Goal: Task Accomplishment & Management: Use online tool/utility

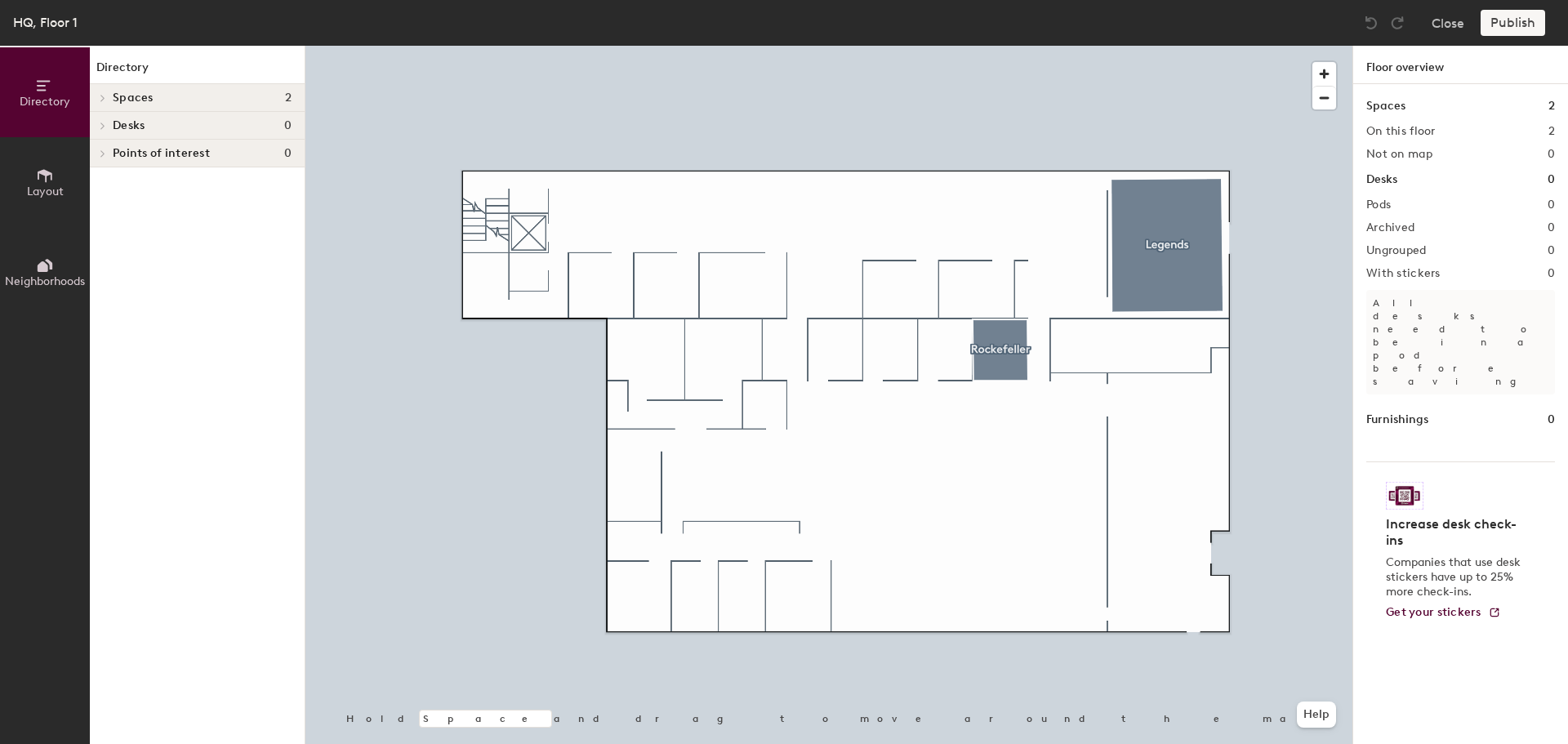
click at [102, 101] on icon at bounding box center [103, 98] width 3 height 7
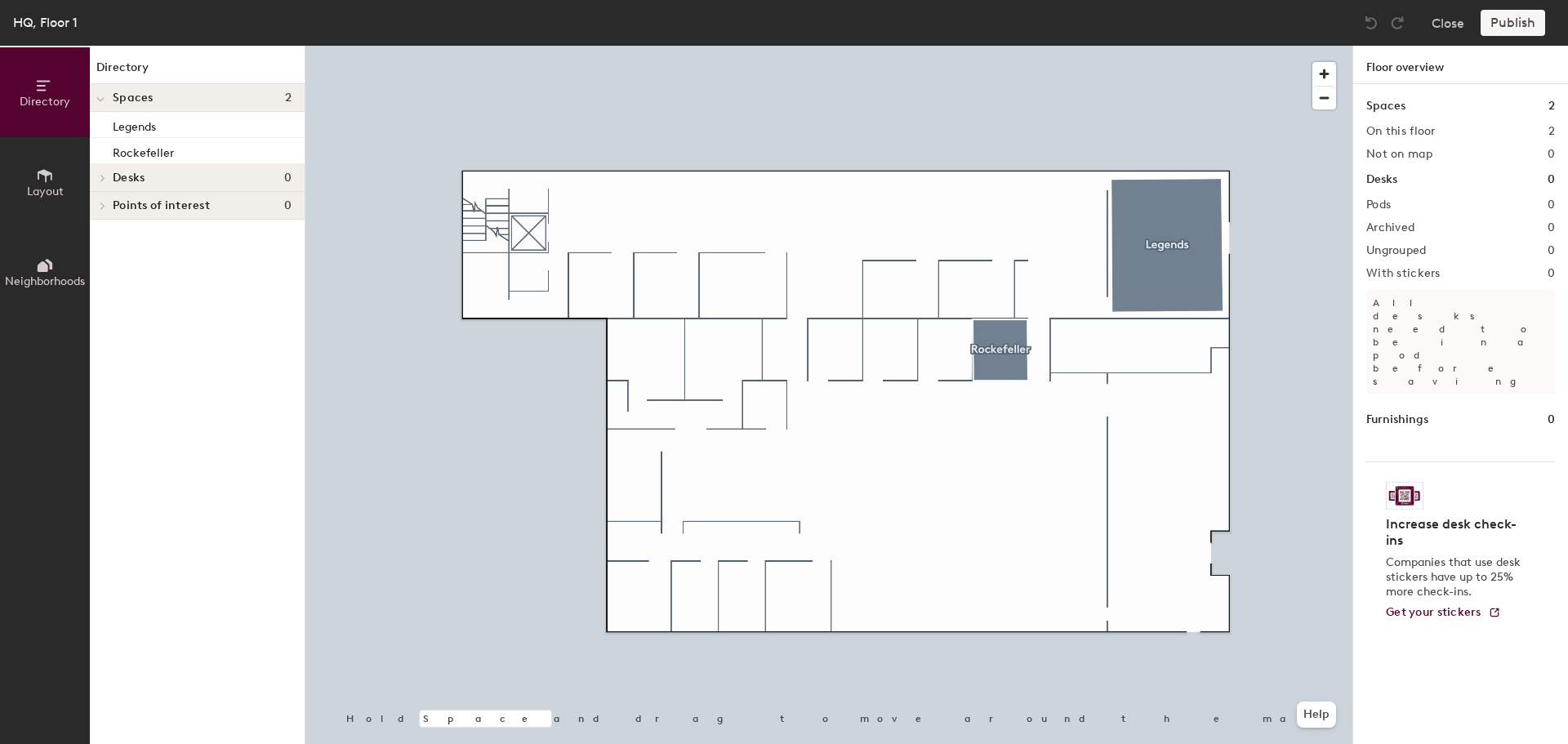
click at [102, 101] on icon at bounding box center [101, 100] width 8 height 7
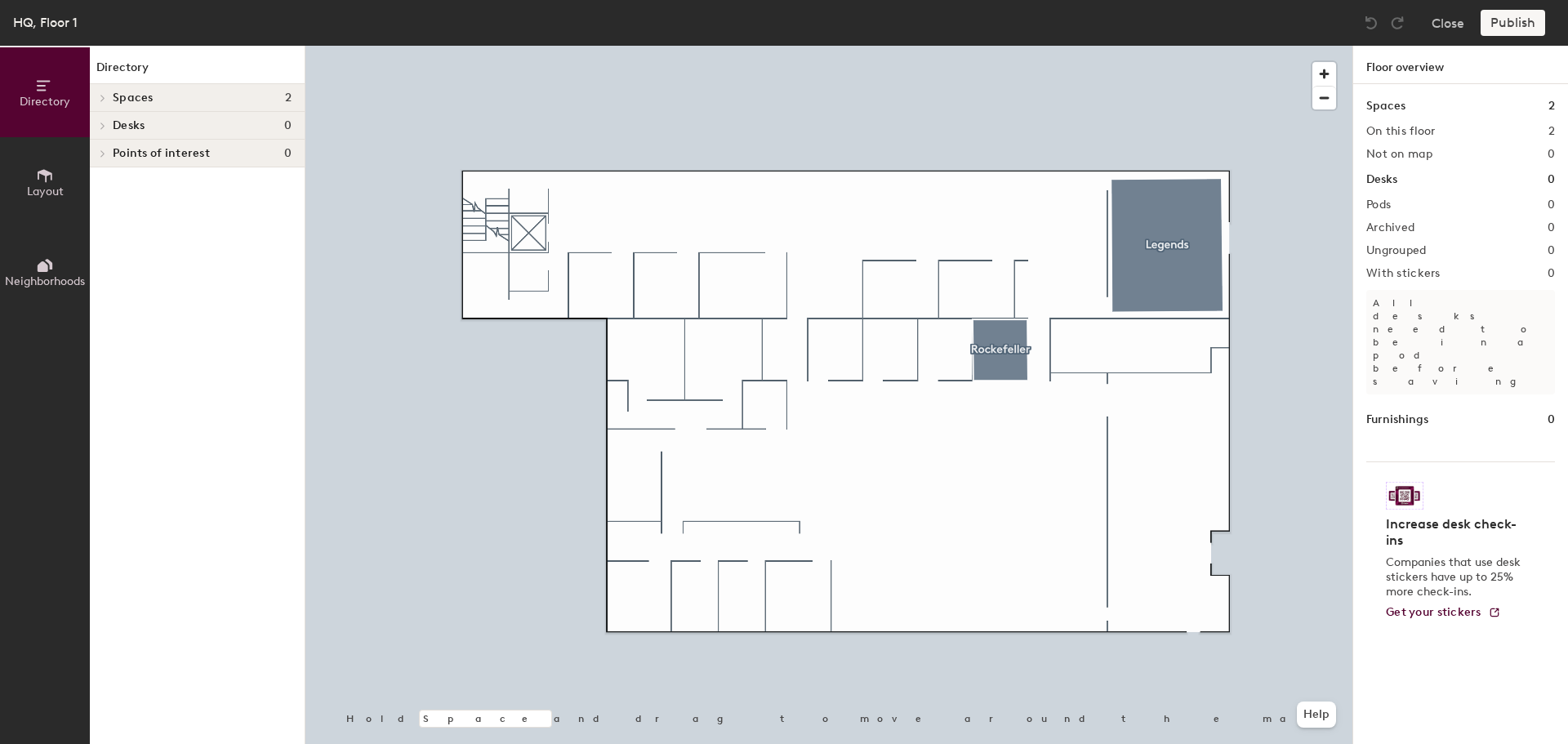
click at [48, 195] on span "Layout" at bounding box center [45, 191] width 37 height 14
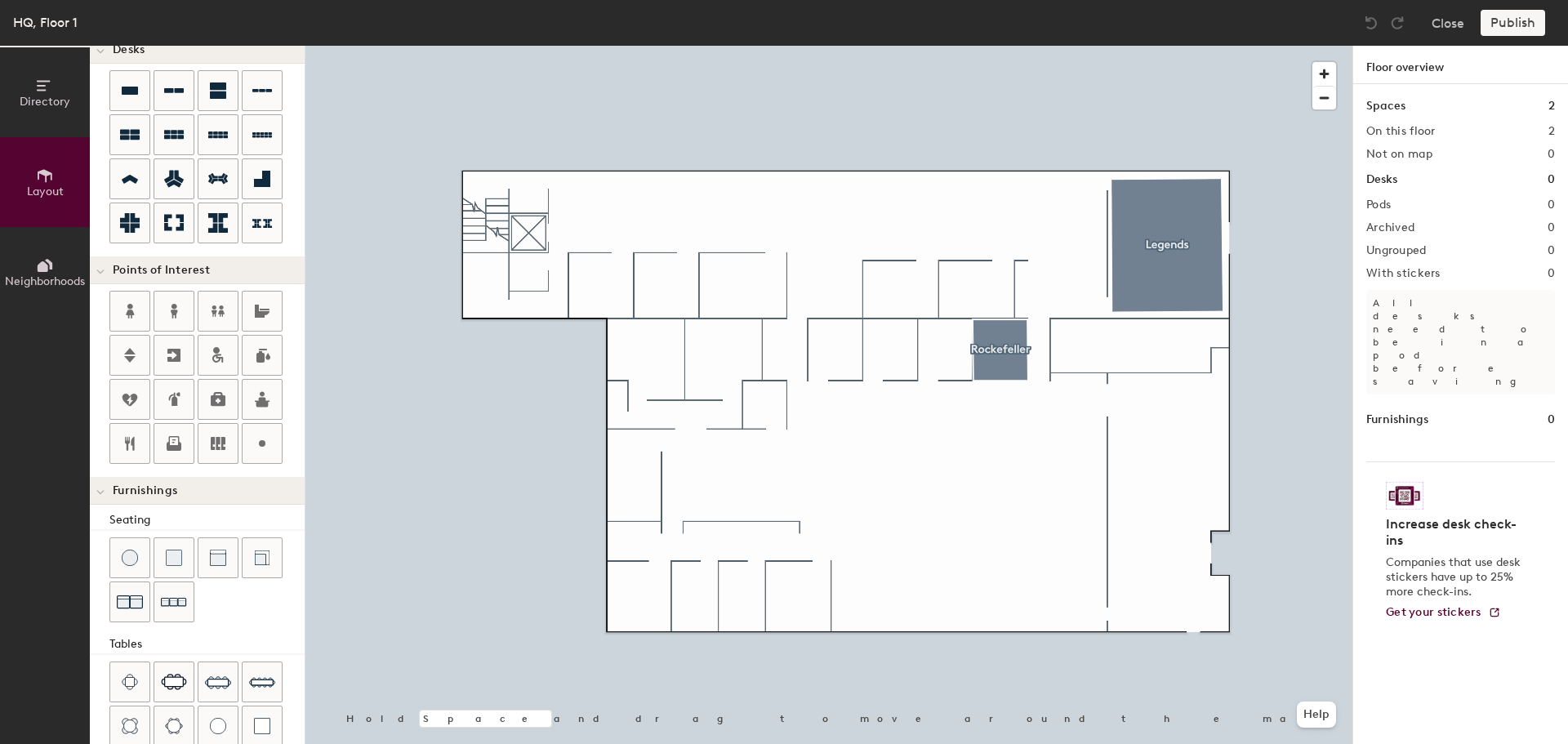
scroll to position [43, 0]
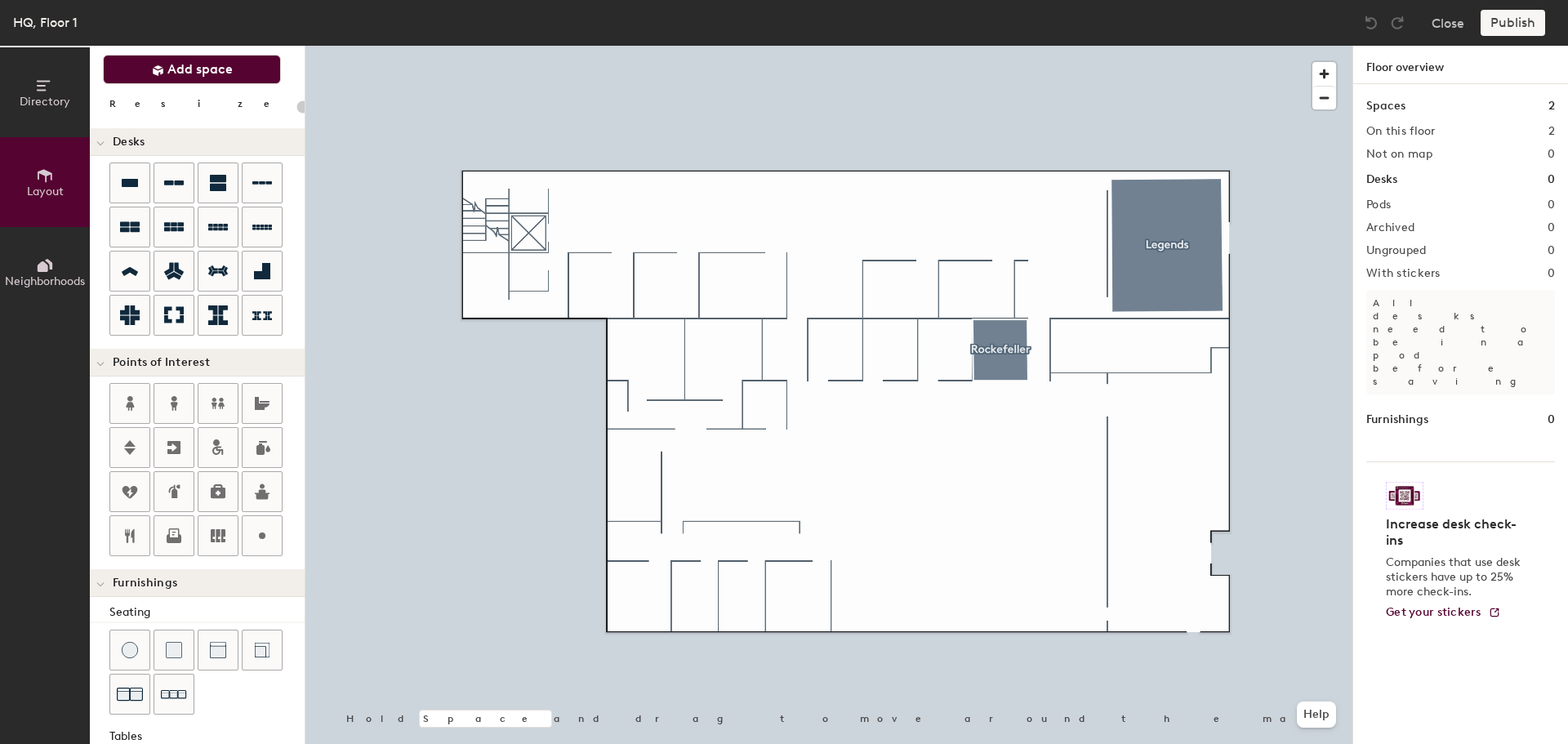
click at [170, 74] on span "Add space" at bounding box center [200, 69] width 65 height 16
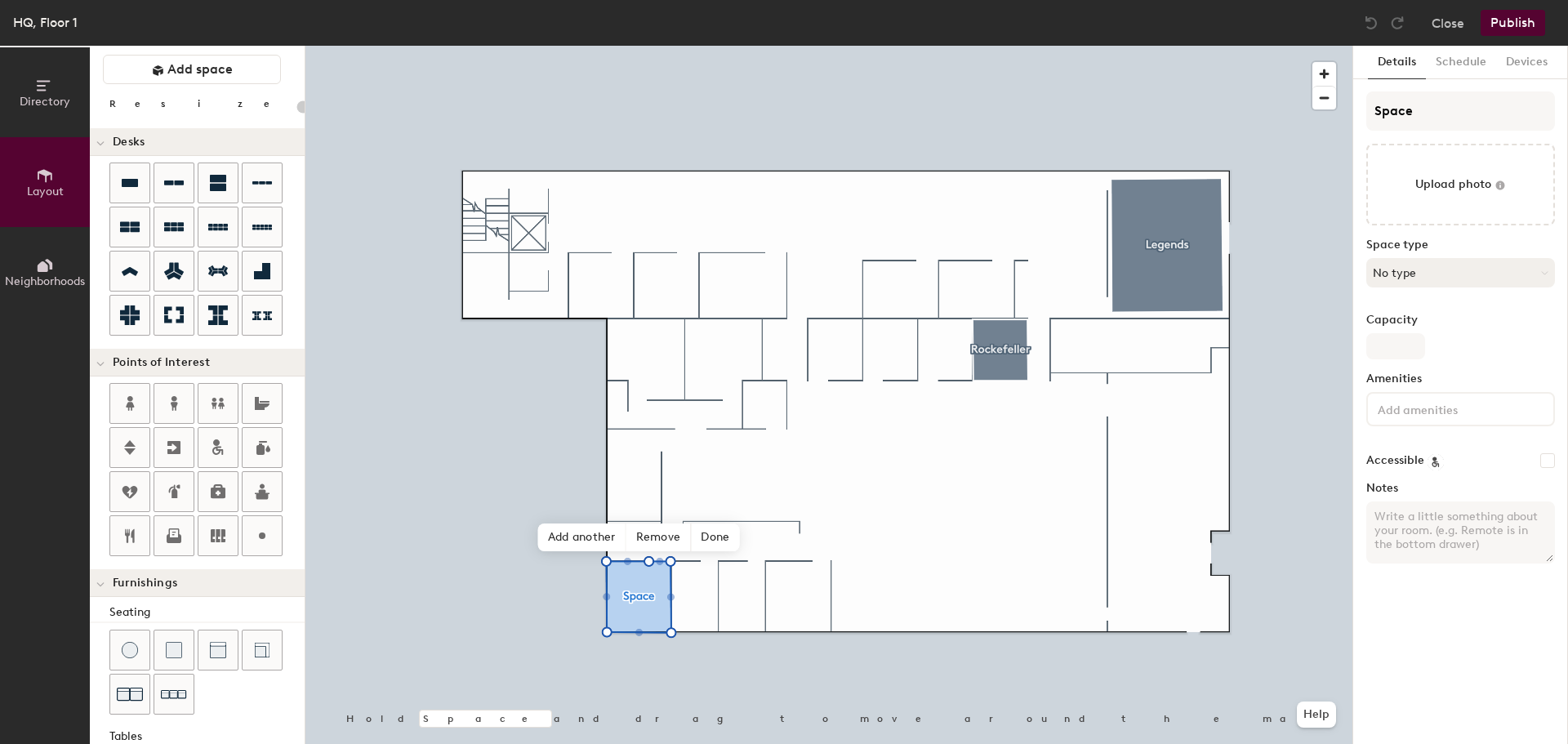
click at [1426, 276] on button "No type" at bounding box center [1460, 272] width 189 height 29
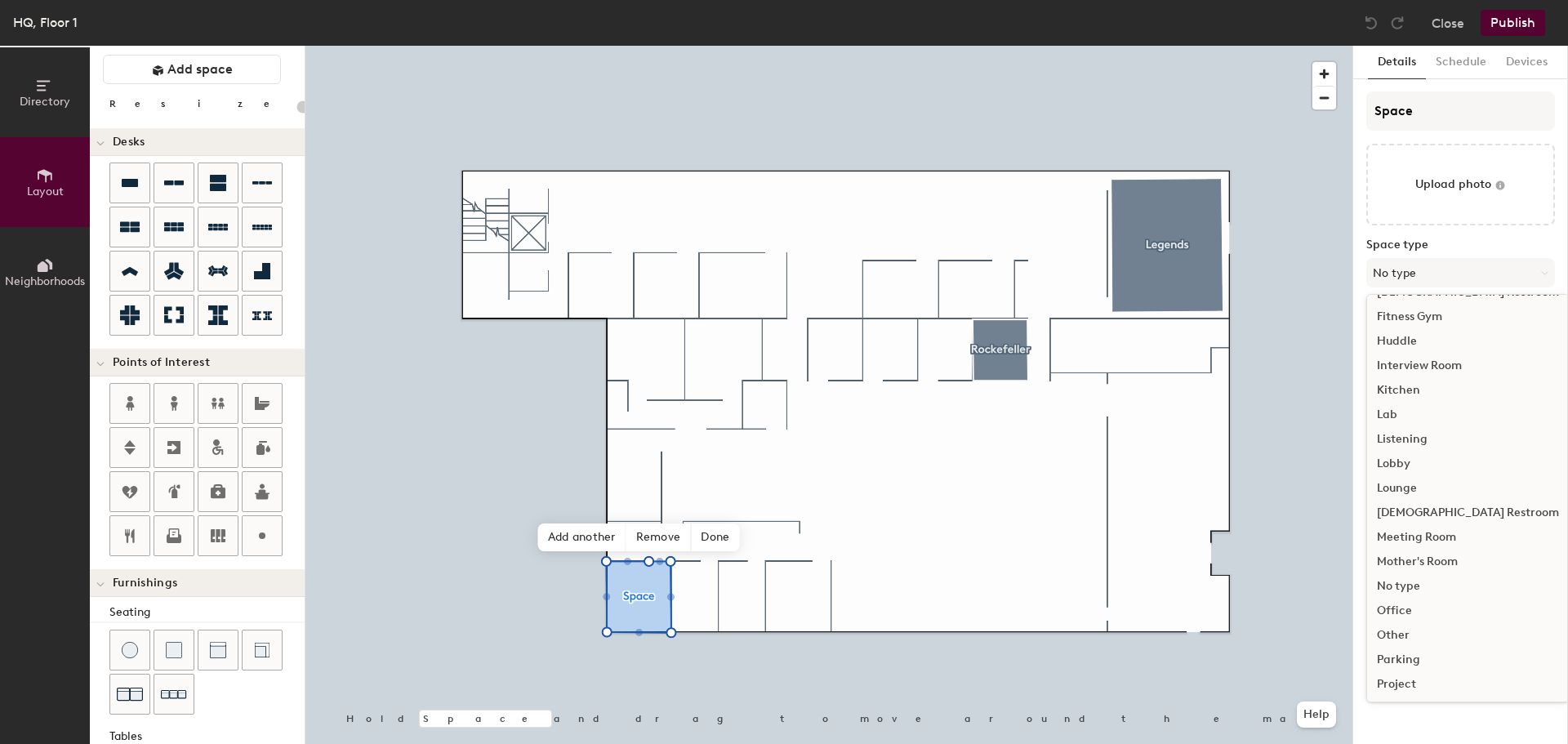
scroll to position [327, 0]
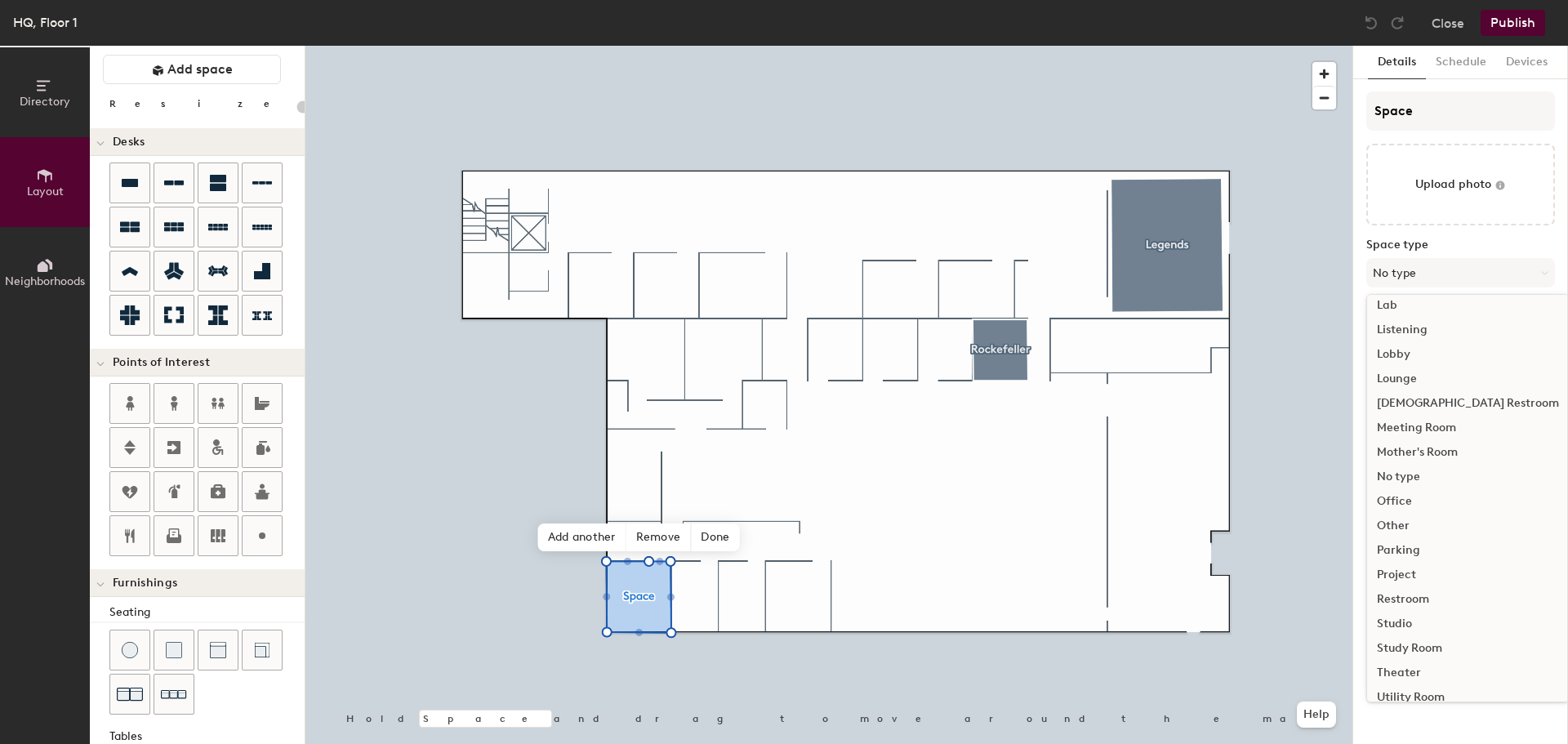
click at [1413, 505] on div "Office" at bounding box center [1467, 501] width 202 height 24
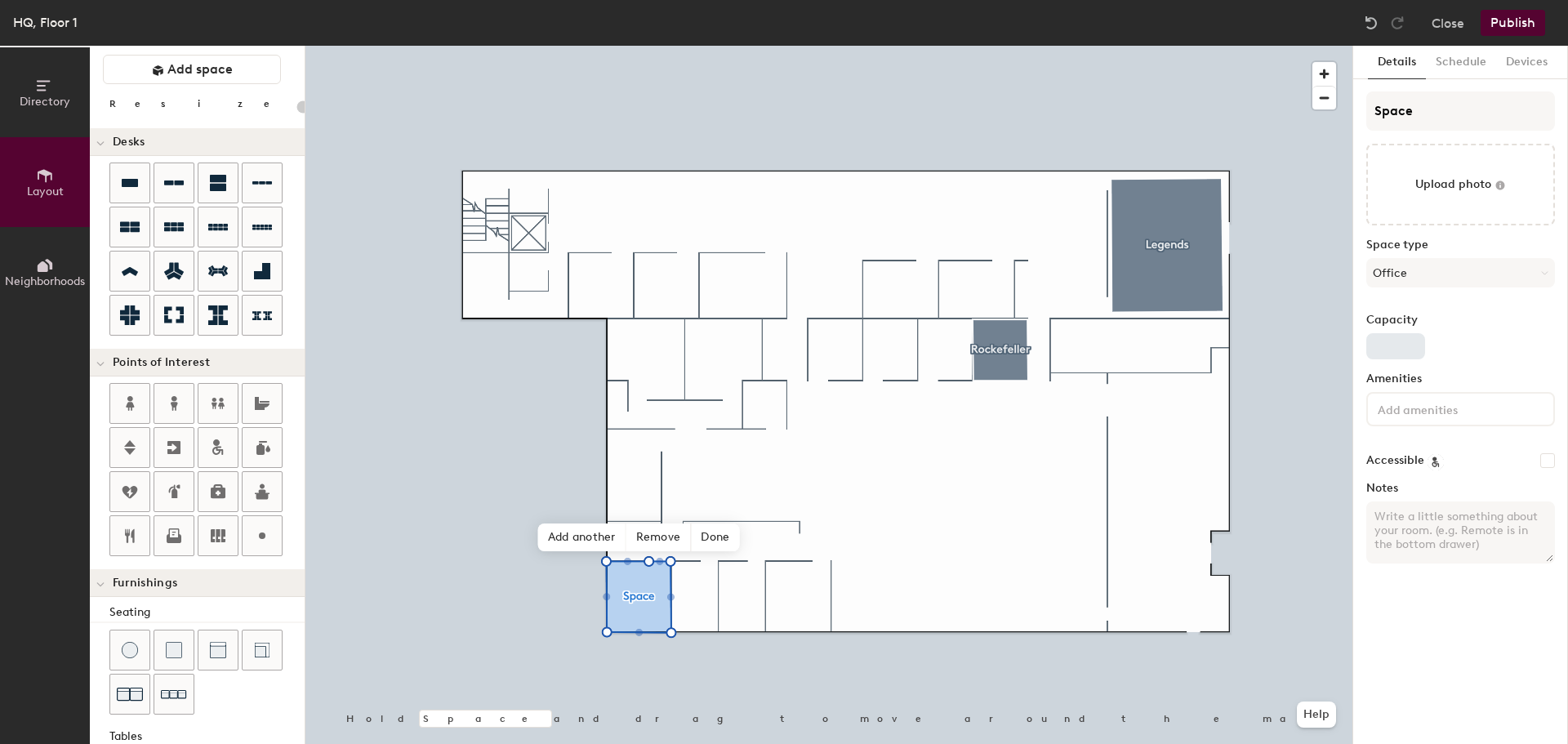
type input "20"
click at [1397, 332] on div "Capacity" at bounding box center [1460, 336] width 189 height 46
click at [1398, 342] on input "Capacity" at bounding box center [1395, 346] width 59 height 26
type input "1"
type input "20"
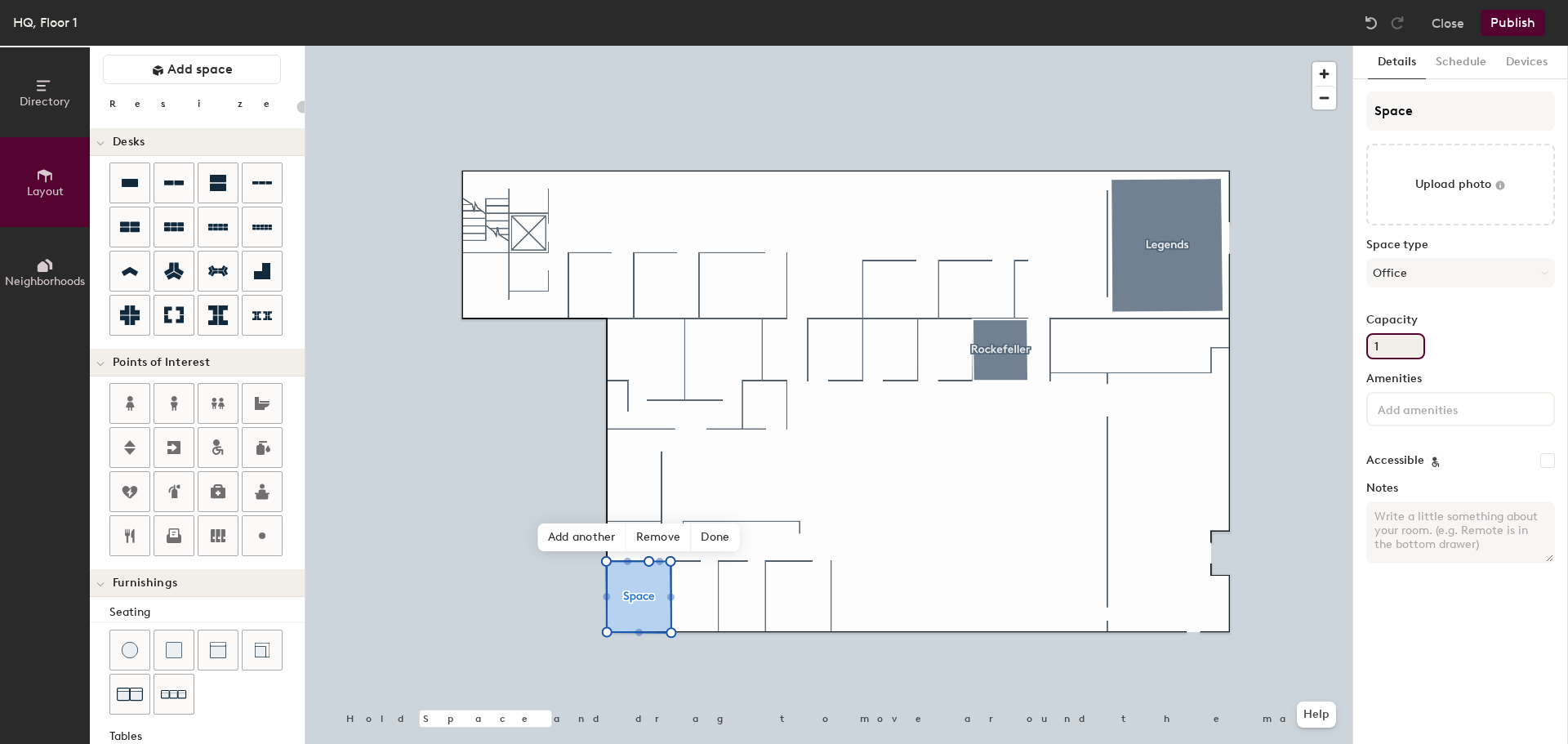
type input "1"
click at [1420, 407] on input at bounding box center [1447, 407] width 147 height 19
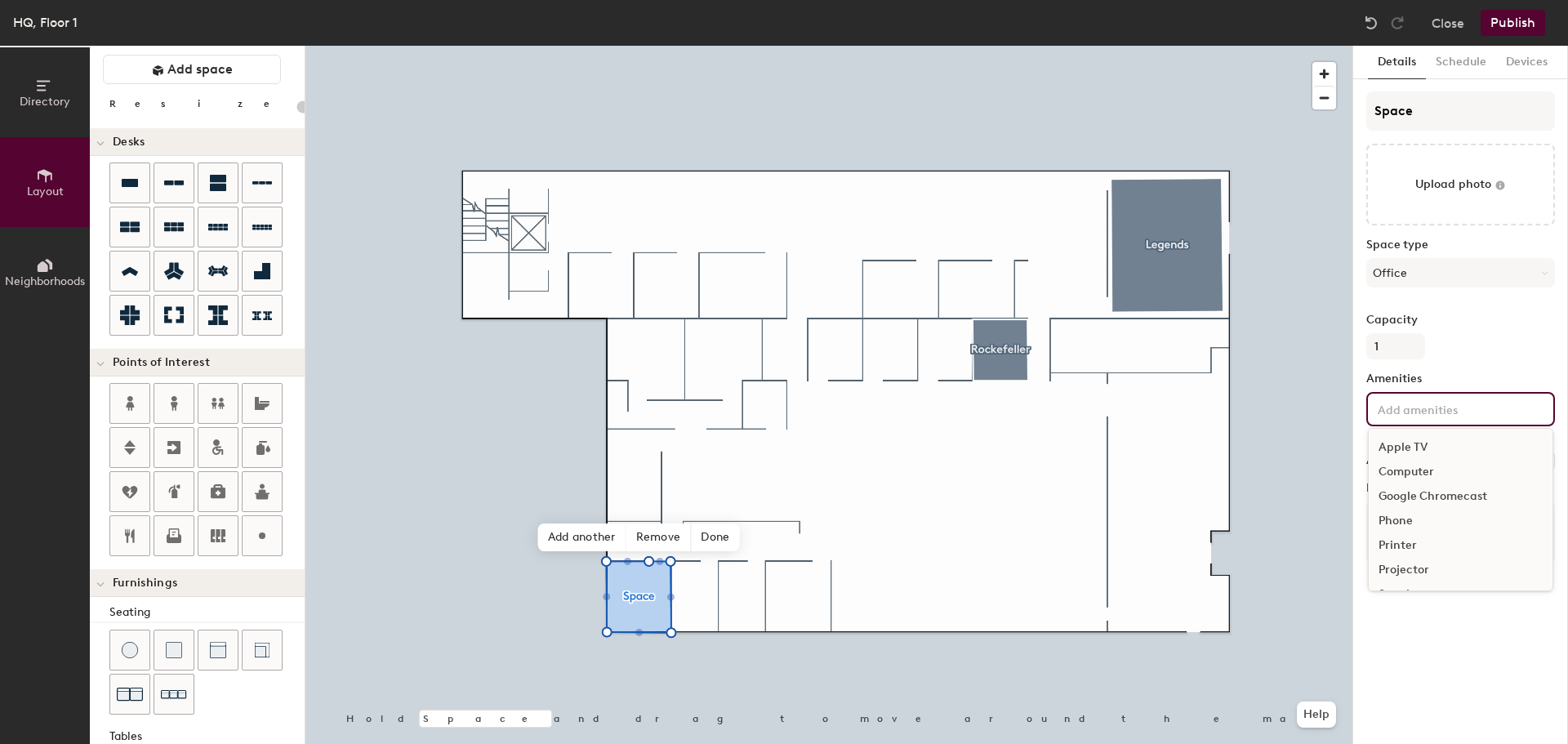
click at [1420, 407] on input at bounding box center [1447, 407] width 147 height 19
type input "20"
type input "d"
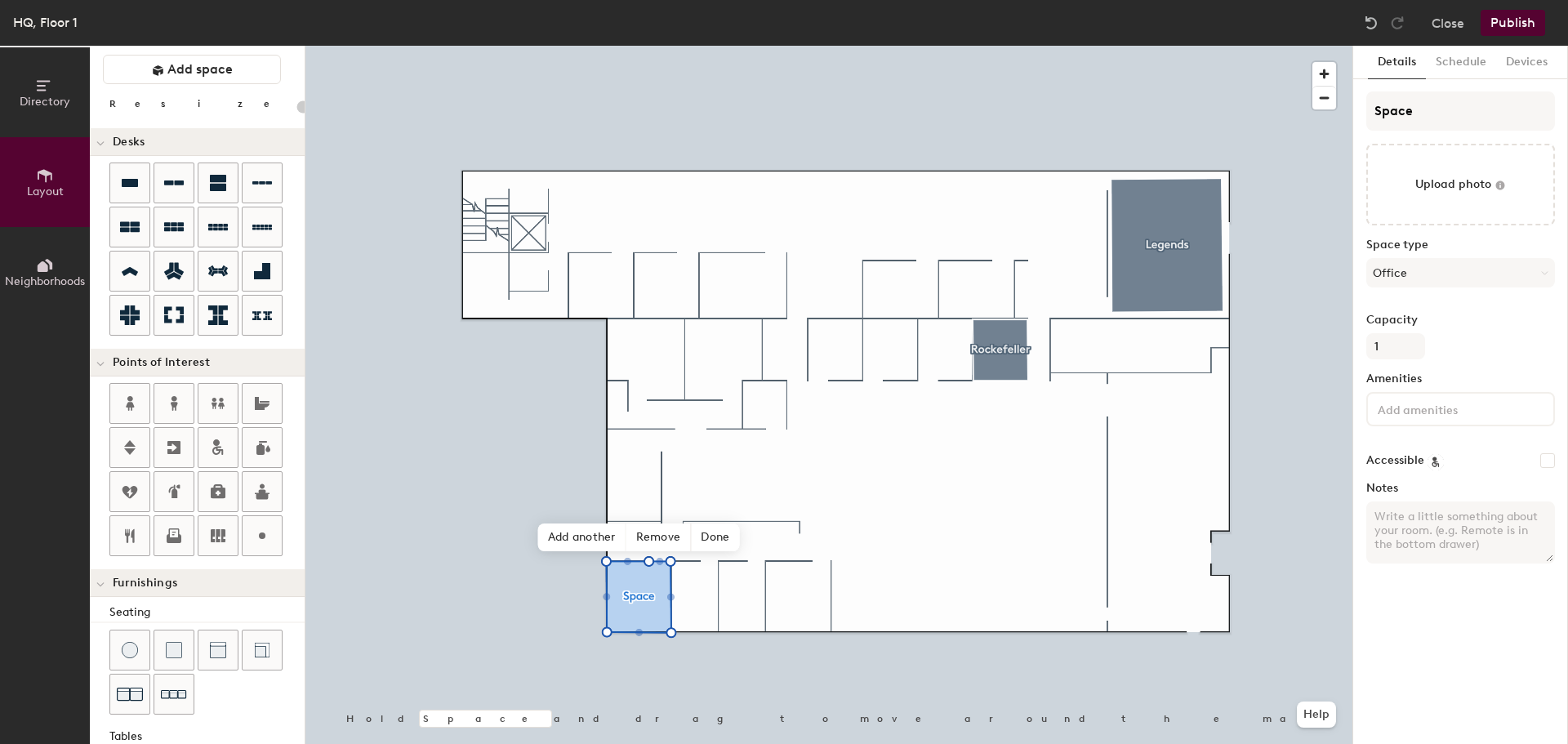
click at [1504, 369] on div "Space Upload photo Space type Office Capacity 1 Amenities Accessible Notes" at bounding box center [1460, 333] width 189 height 485
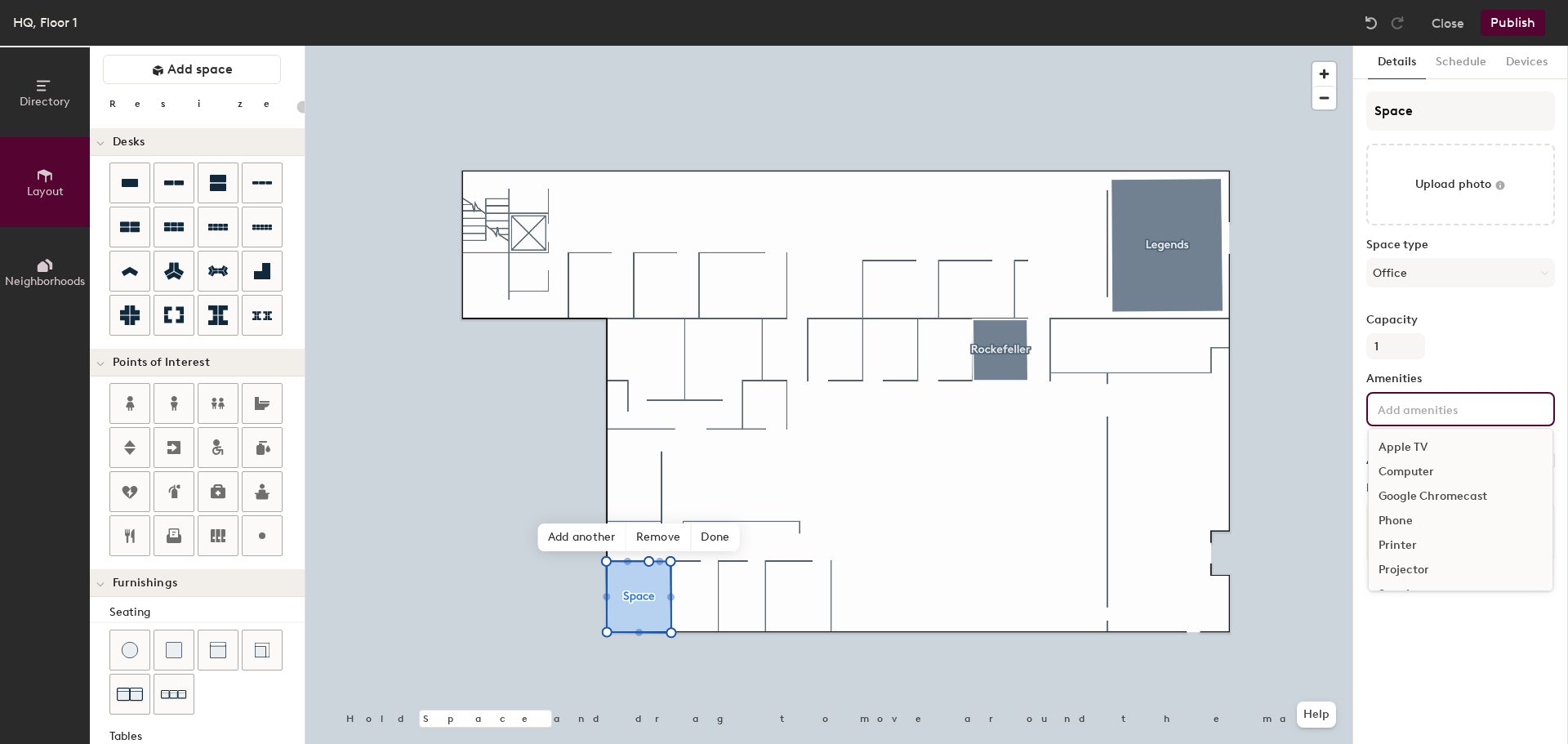
click at [1510, 411] on input at bounding box center [1447, 407] width 147 height 19
click at [1412, 544] on div "Printer" at bounding box center [1460, 545] width 184 height 24
type input "20"
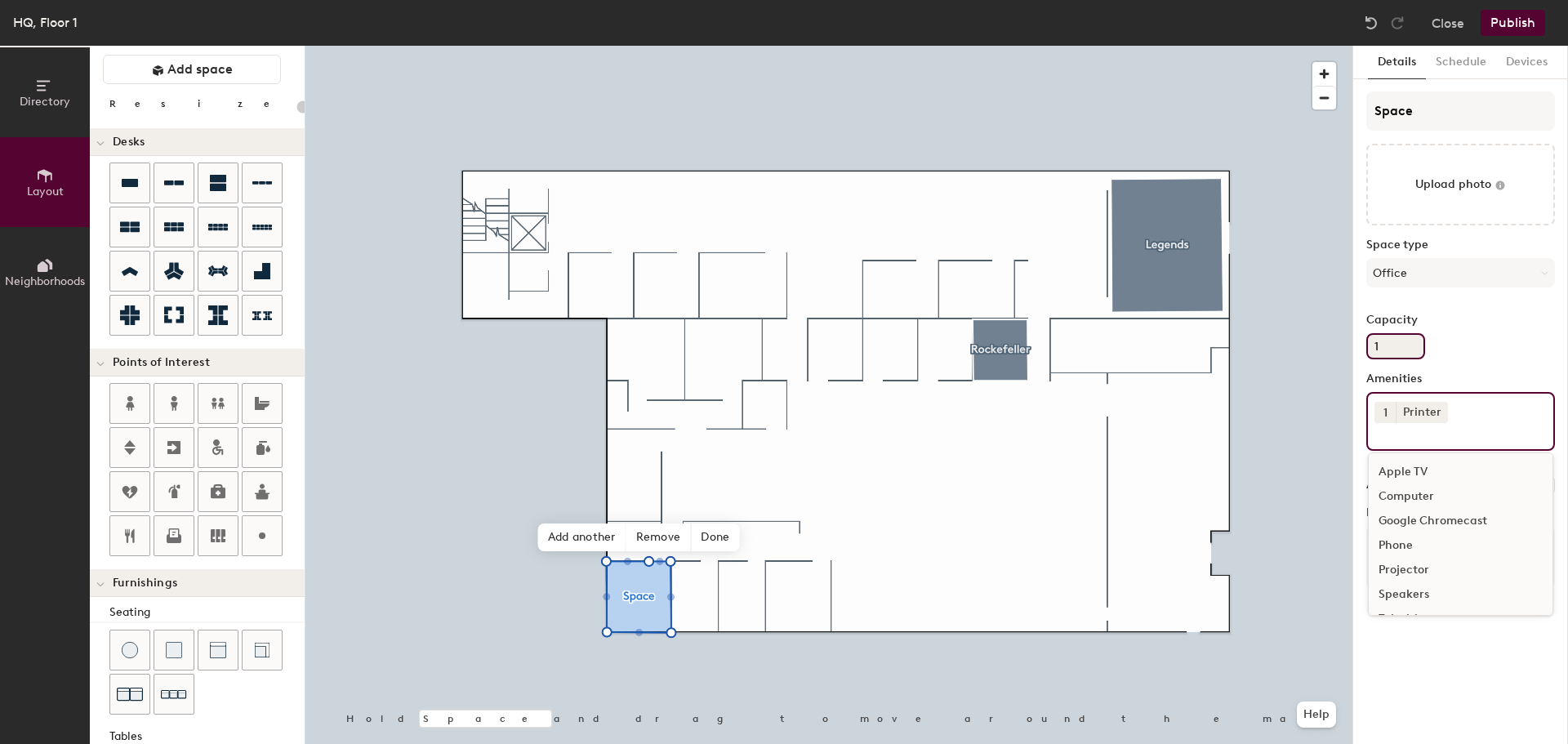
click at [1519, 341] on div "Capacity 1" at bounding box center [1460, 336] width 189 height 46
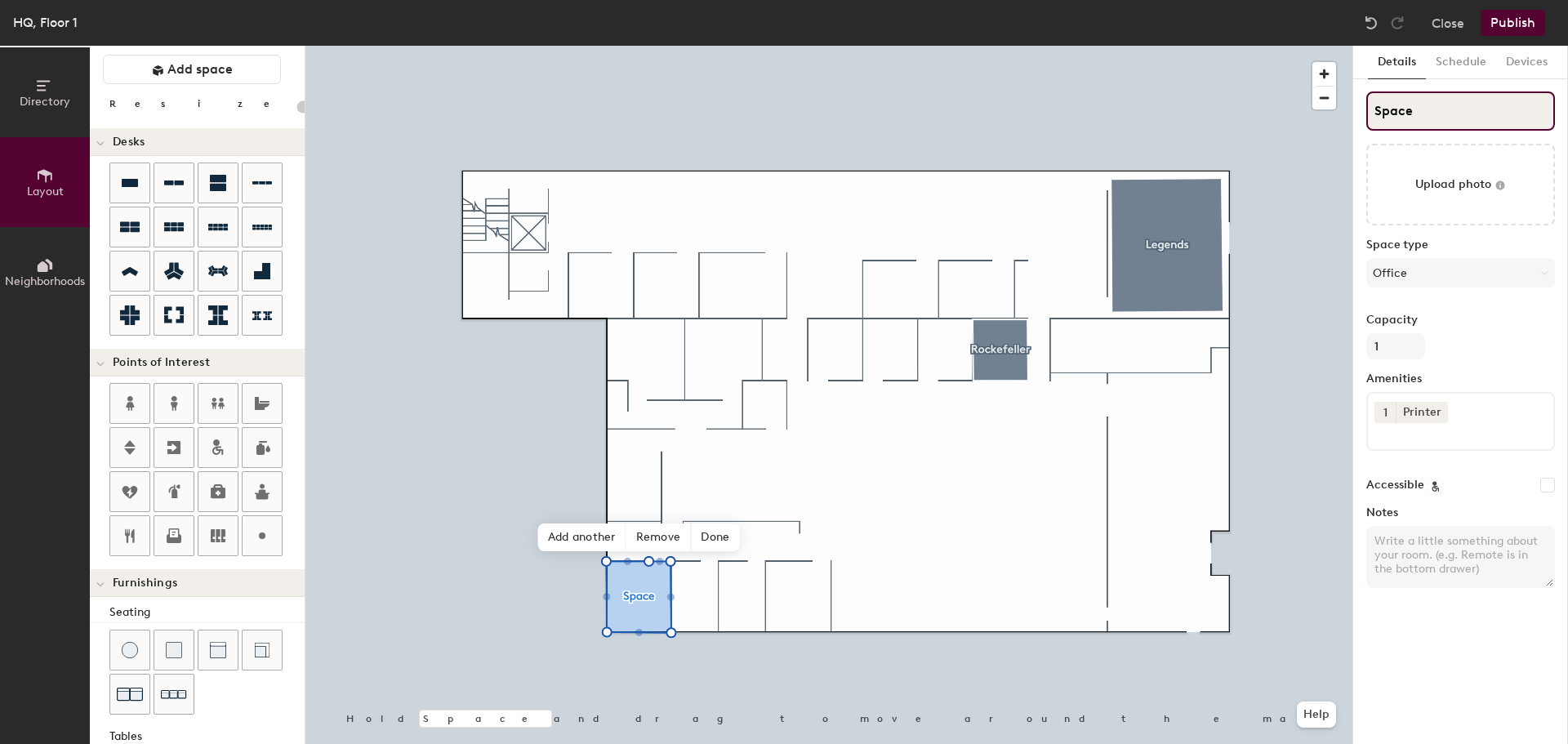
click at [1434, 111] on input "Space" at bounding box center [1460, 111] width 189 height 39
type input "Spa"
type input "20"
type input "S"
type input "20"
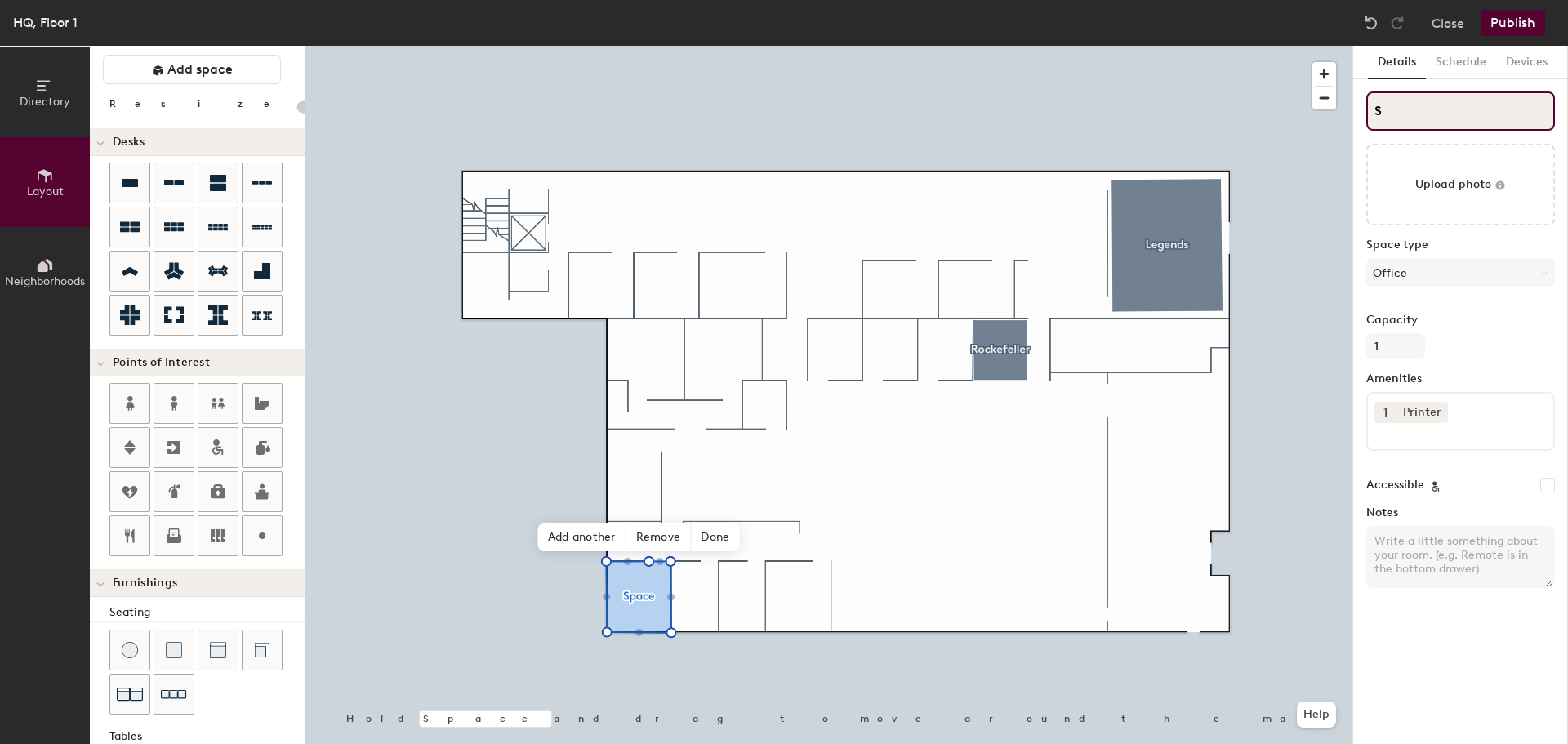
type input "S"
type input "20"
type input "S"
type input "20"
type input "SE"
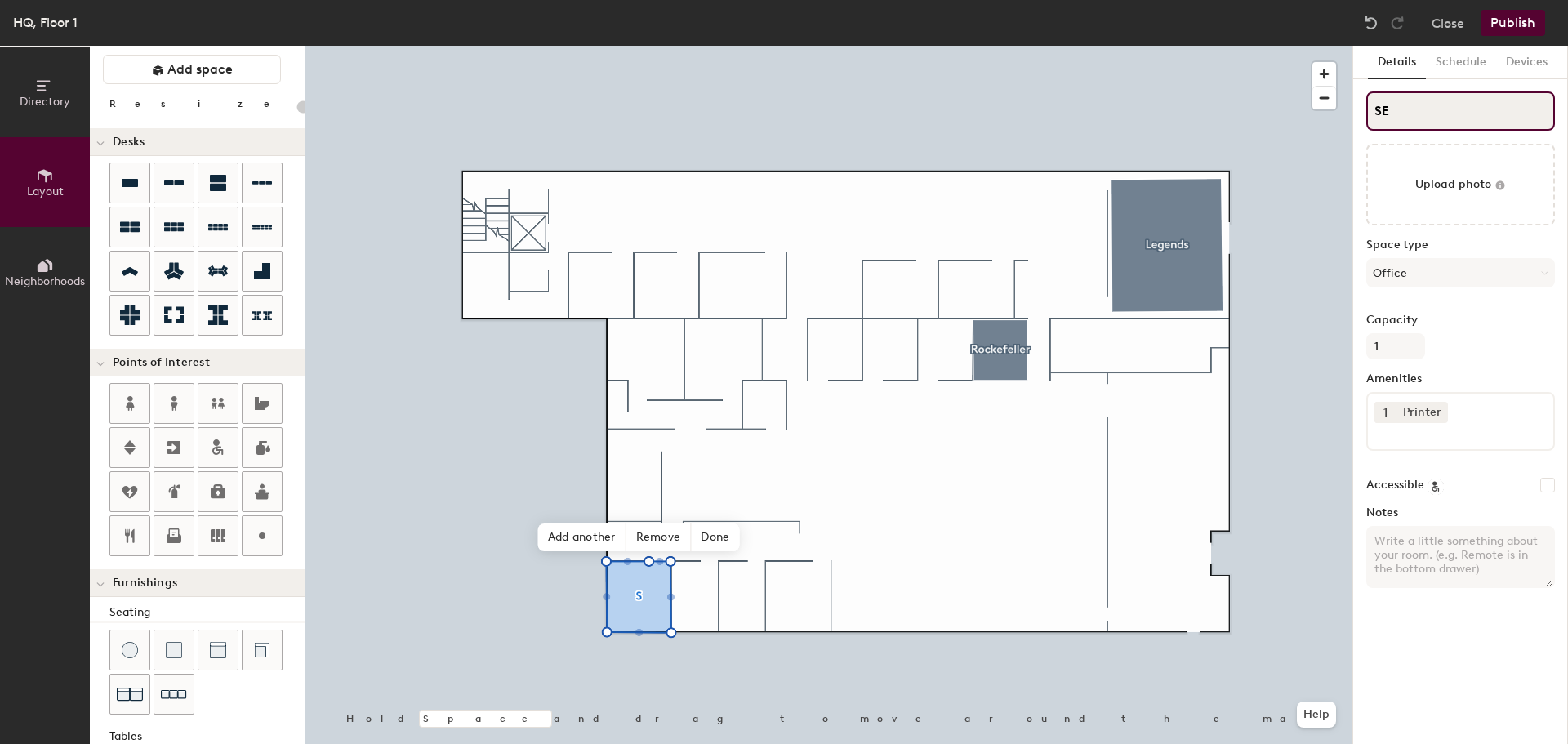
type input "20"
type input "SEm"
type input "20"
type input "SEmi"
type input "20"
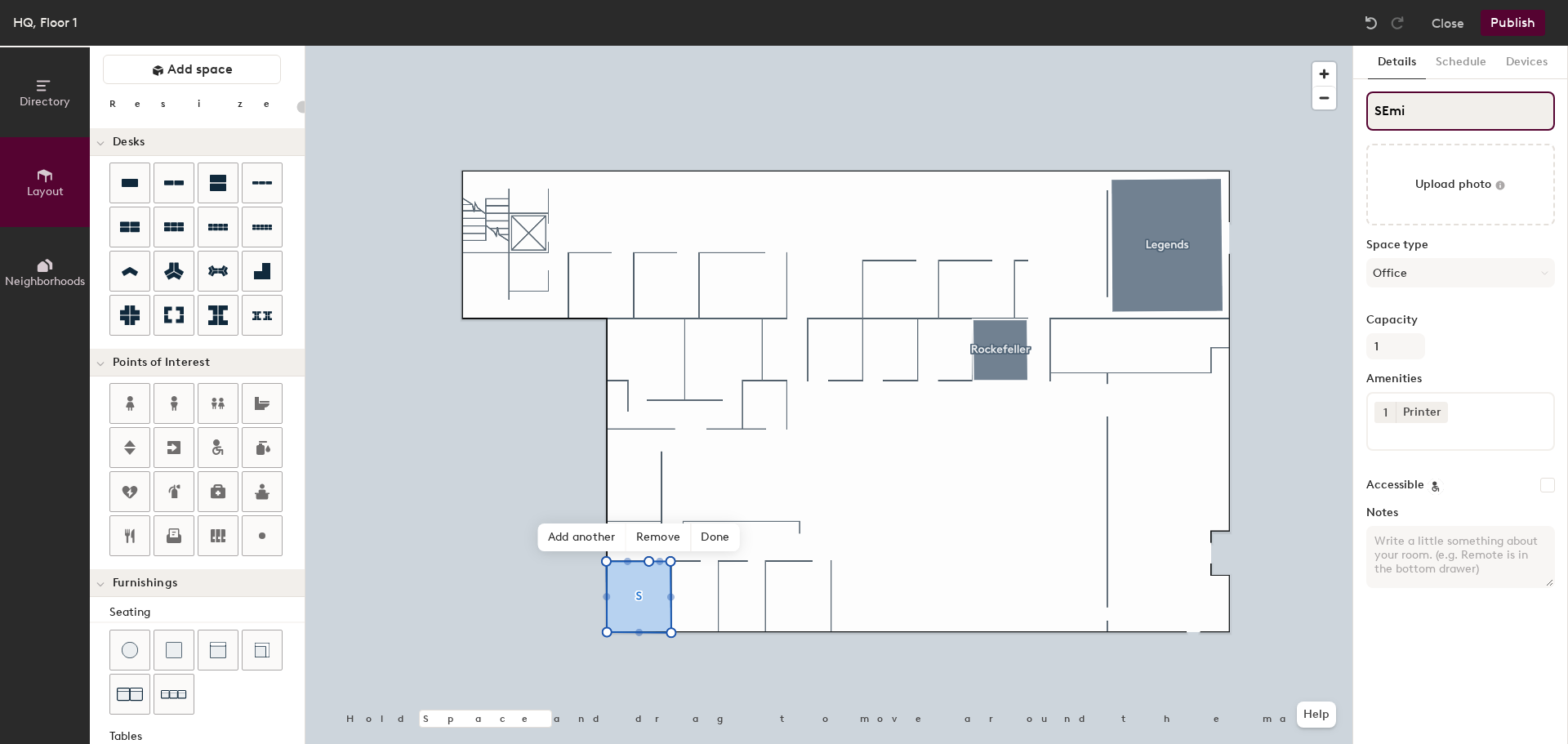
type input "SEmil"
type input "20"
type input "SEmi"
type input "20"
type input "S"
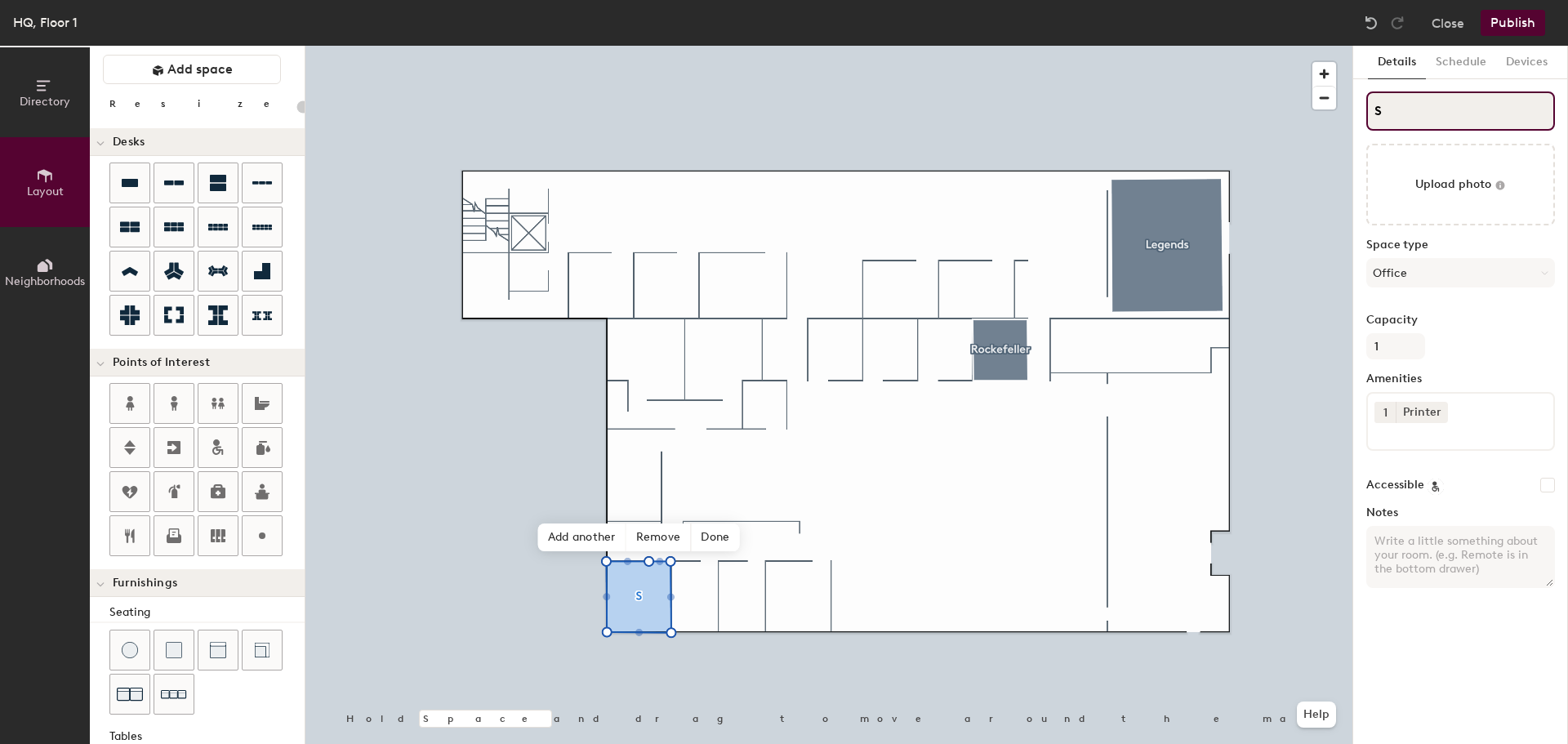
type input "20"
type input "S"
type input "20"
type input "SE"
type input "20"
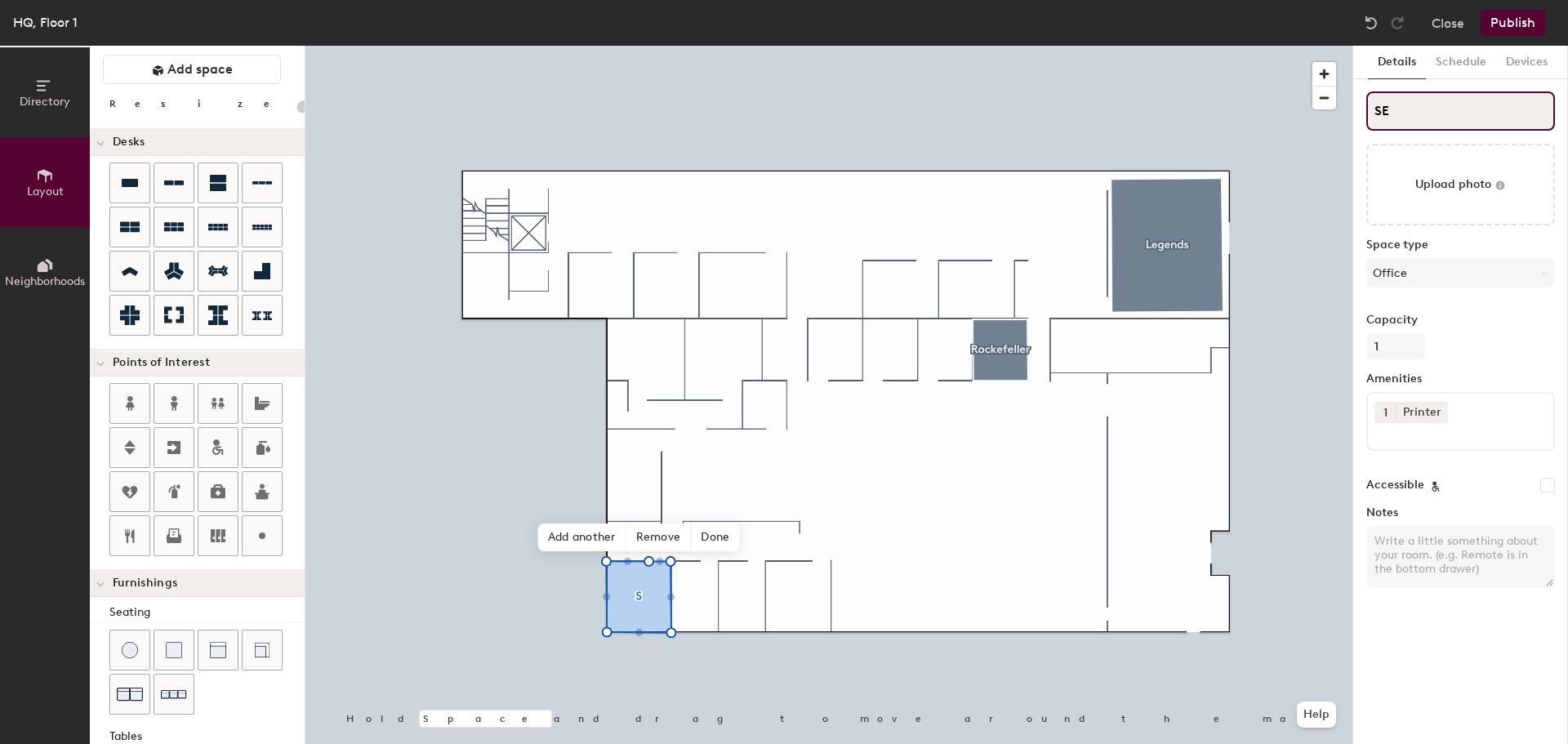
type input "E"
type input "20"
type input "Em"
type input "20"
type input "Emi"
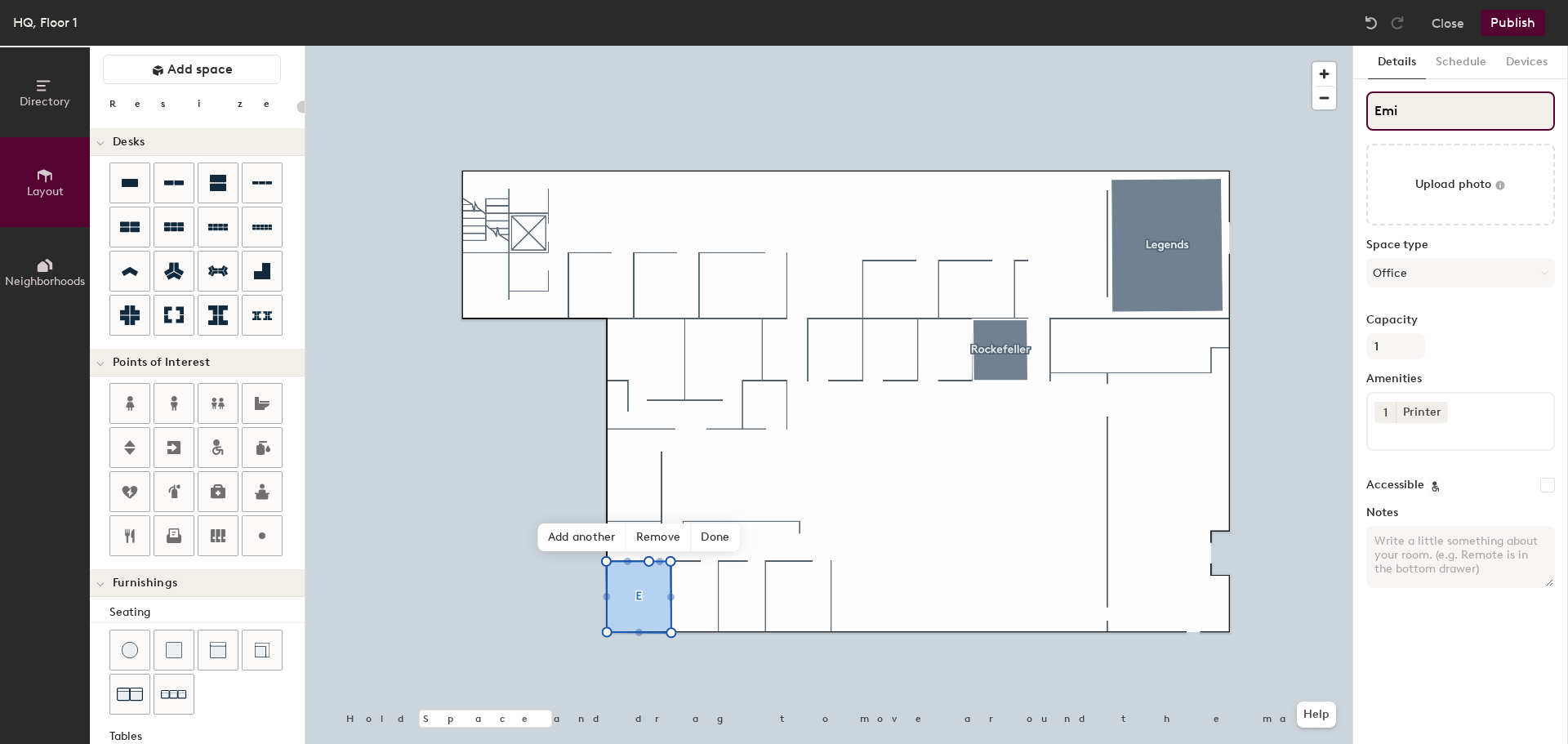
type input "20"
type input "Emil"
type input "20"
type input "Emily"
type input "20"
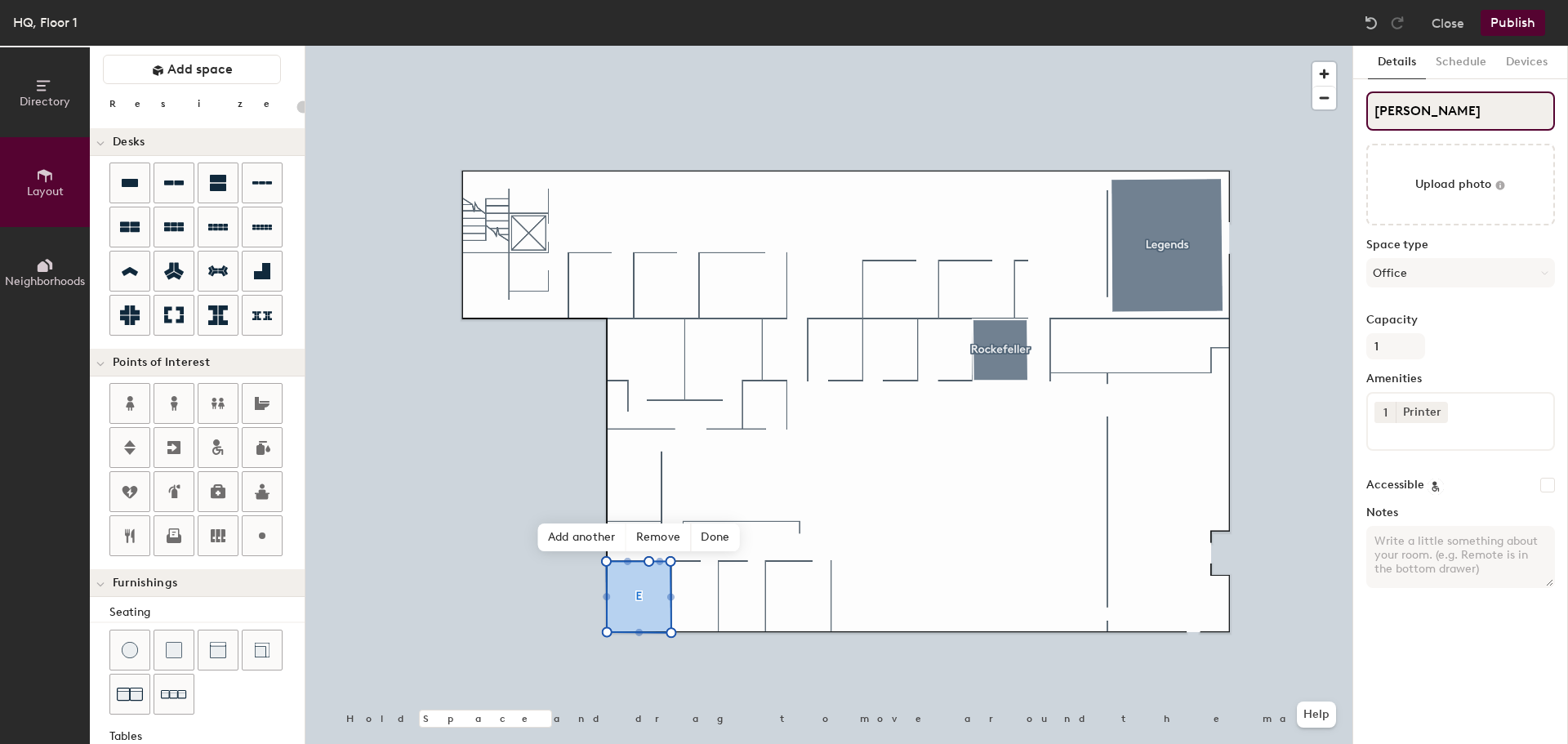
type input "Emily Lau"
type input "20"
type input "Emily Lauer"
type input "20"
type input "Emily Lauer"
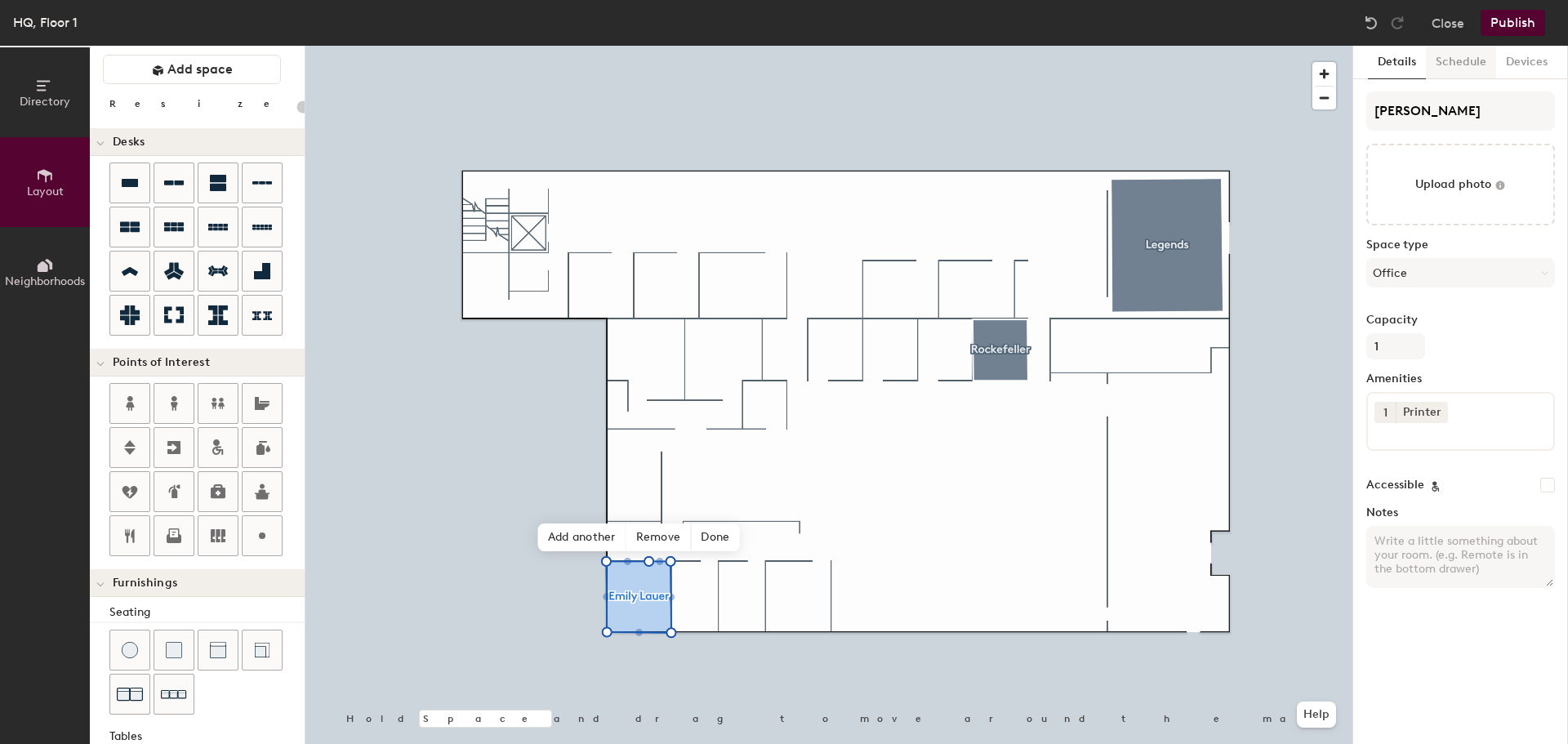
click at [1466, 55] on button "Schedule" at bounding box center [1461, 63] width 70 height 34
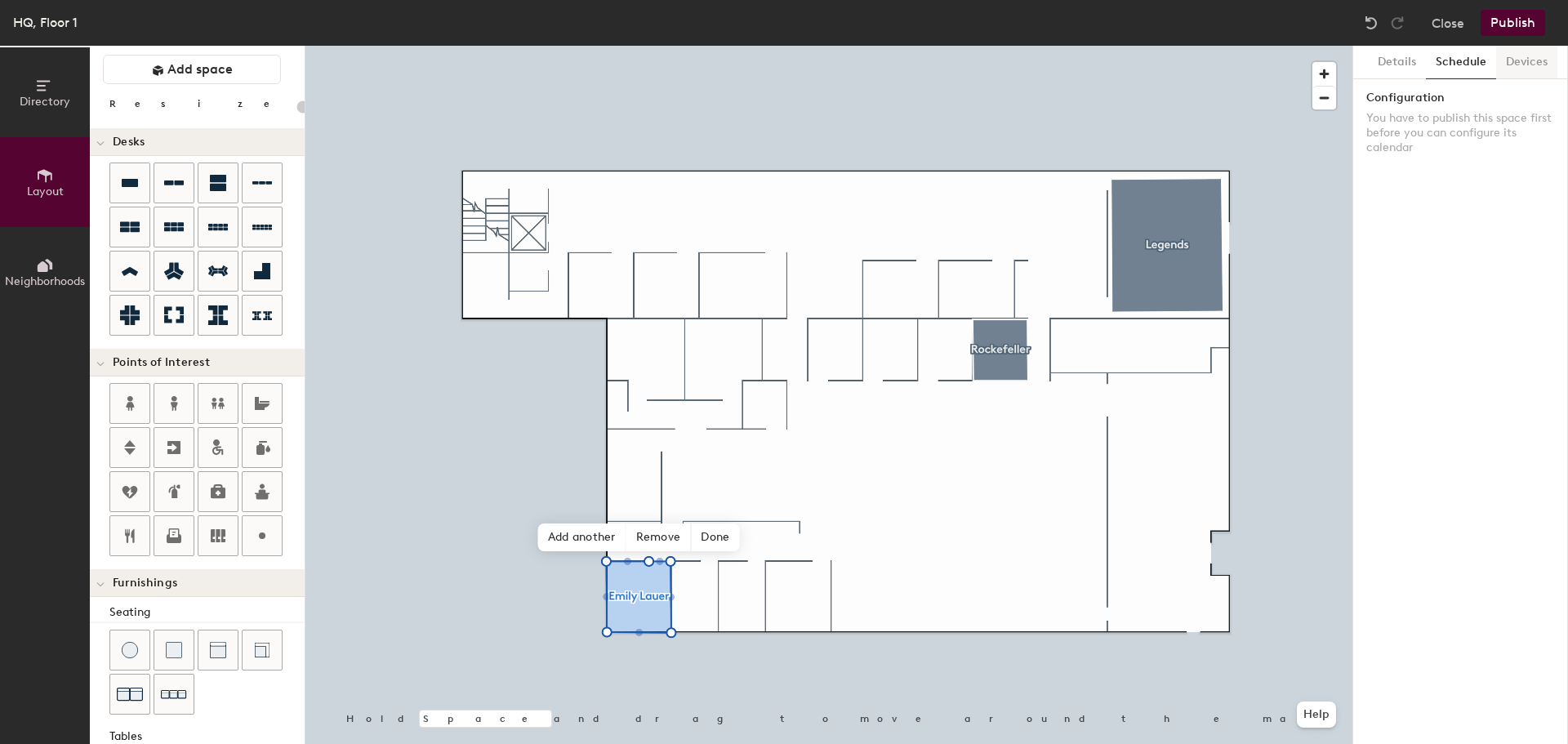
click at [1524, 71] on button "Devices" at bounding box center [1526, 63] width 61 height 34
click at [1472, 56] on button "Schedule" at bounding box center [1461, 63] width 70 height 34
click at [1523, 76] on button "Devices" at bounding box center [1526, 63] width 61 height 34
click at [1404, 70] on button "Details" at bounding box center [1396, 63] width 58 height 34
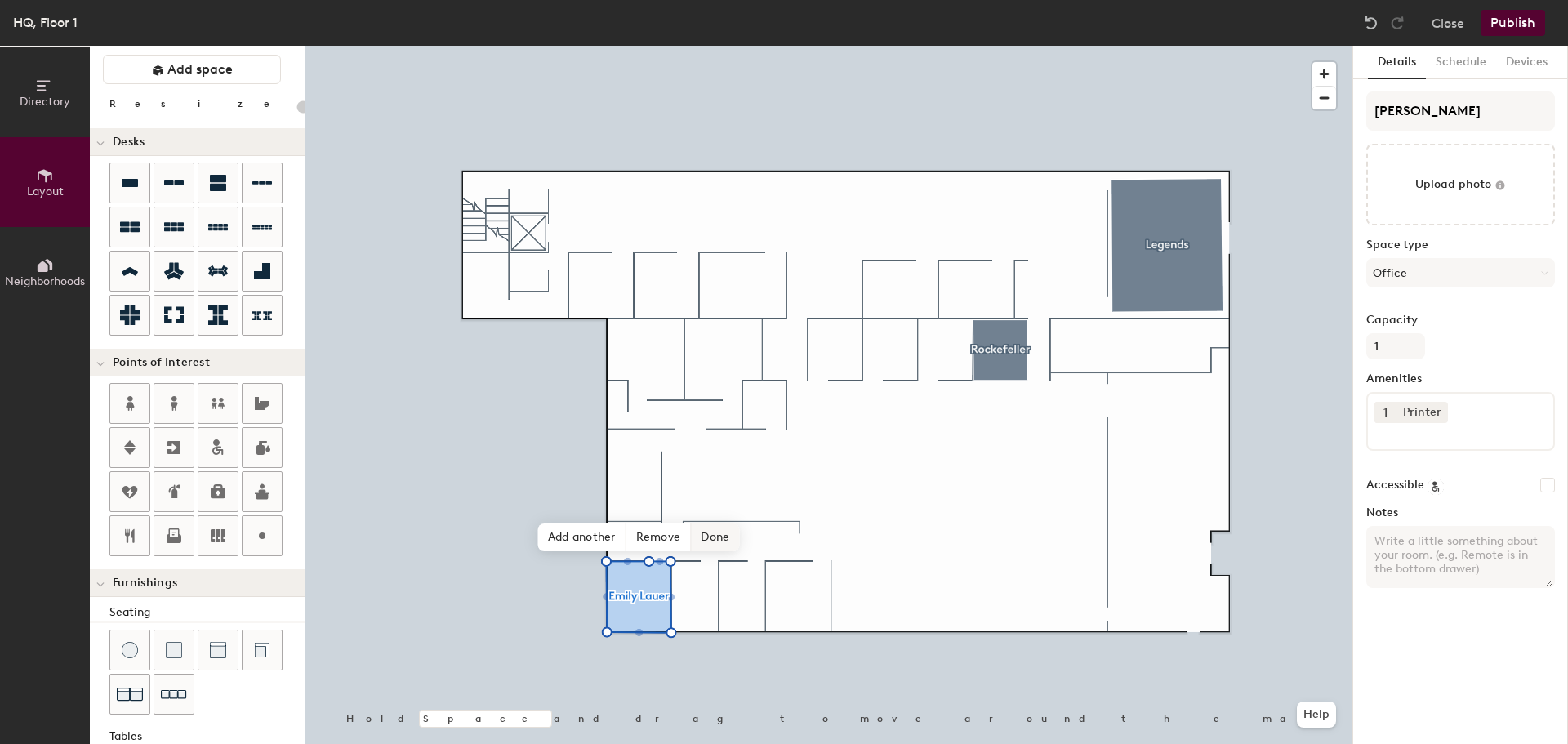
click at [712, 541] on span "Done" at bounding box center [714, 537] width 48 height 28
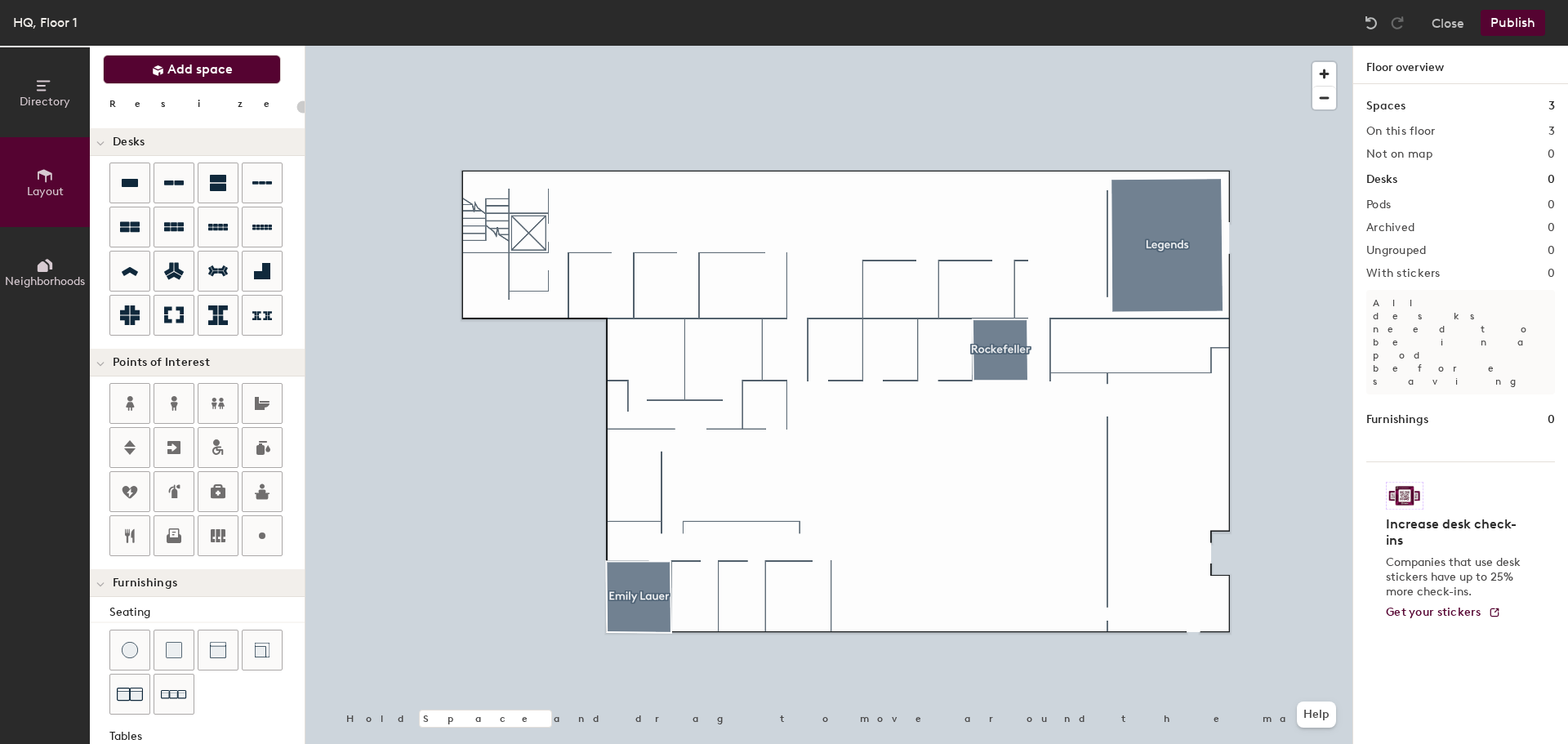
click at [190, 79] on button "Add space" at bounding box center [192, 69] width 178 height 29
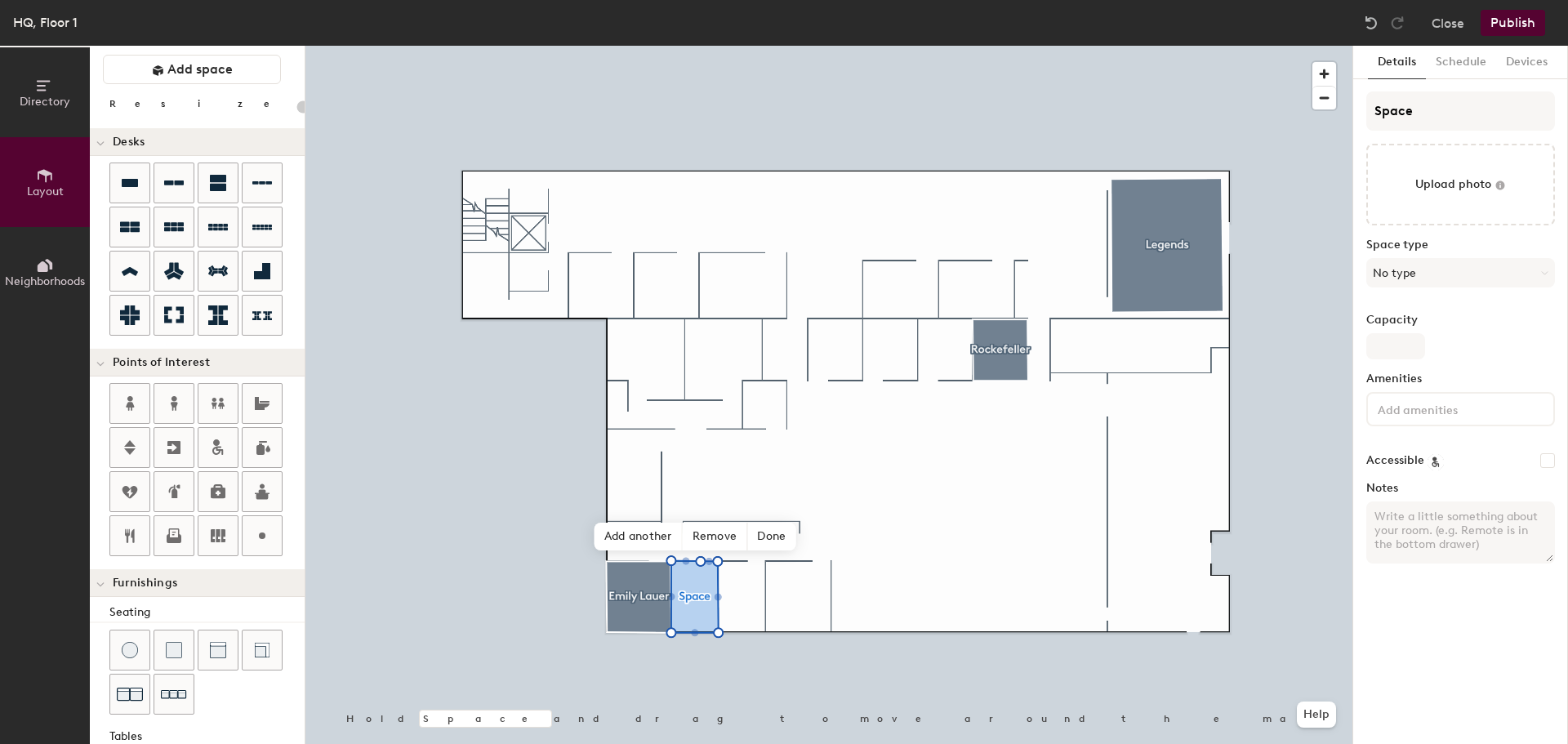
type input "20"
click at [1412, 111] on input "Space" at bounding box center [1460, 111] width 189 height 39
type input "Space"
type input "20"
type input "Space M"
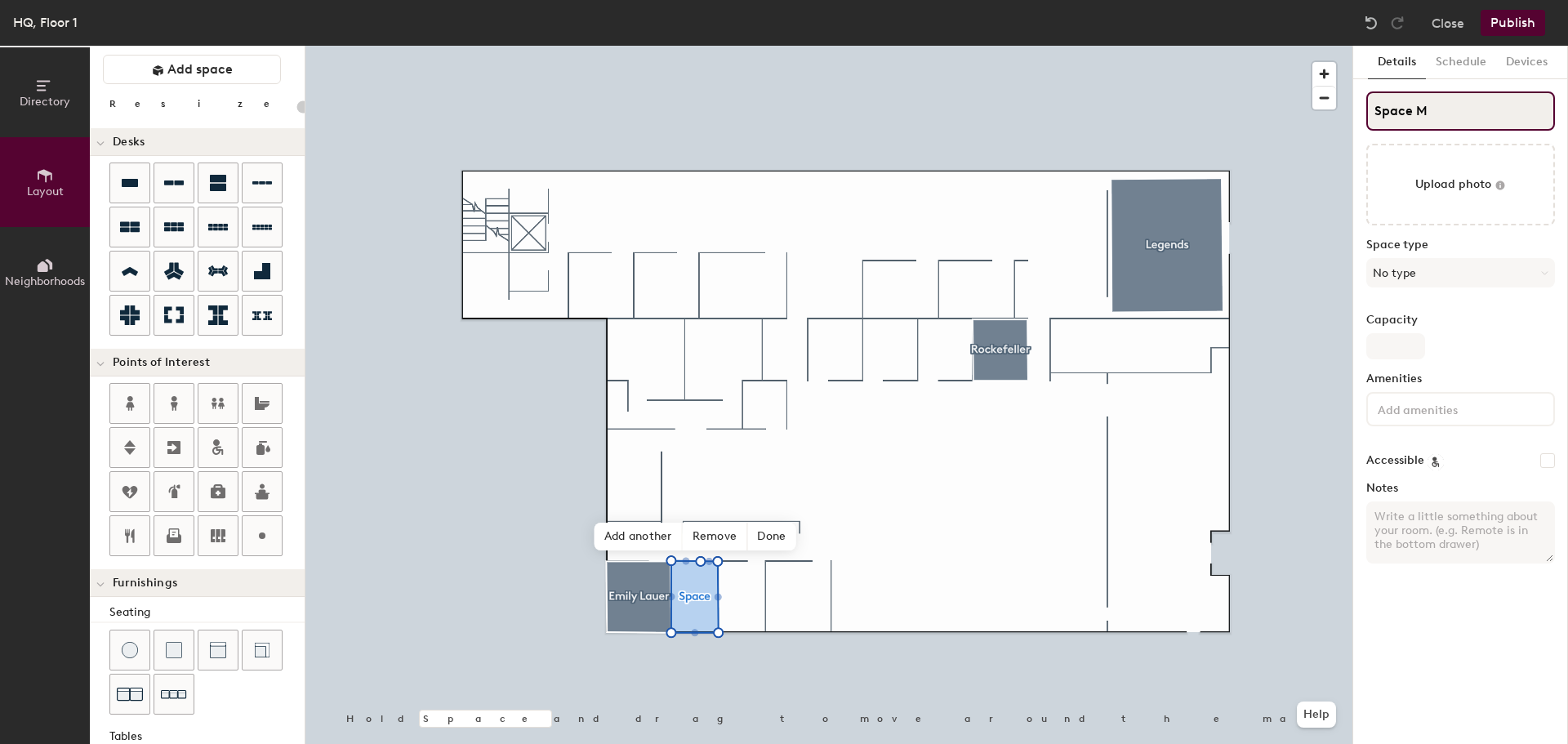
type input "20"
type input "Space Ma"
type input "20"
type input "Space Marie"
type input "20"
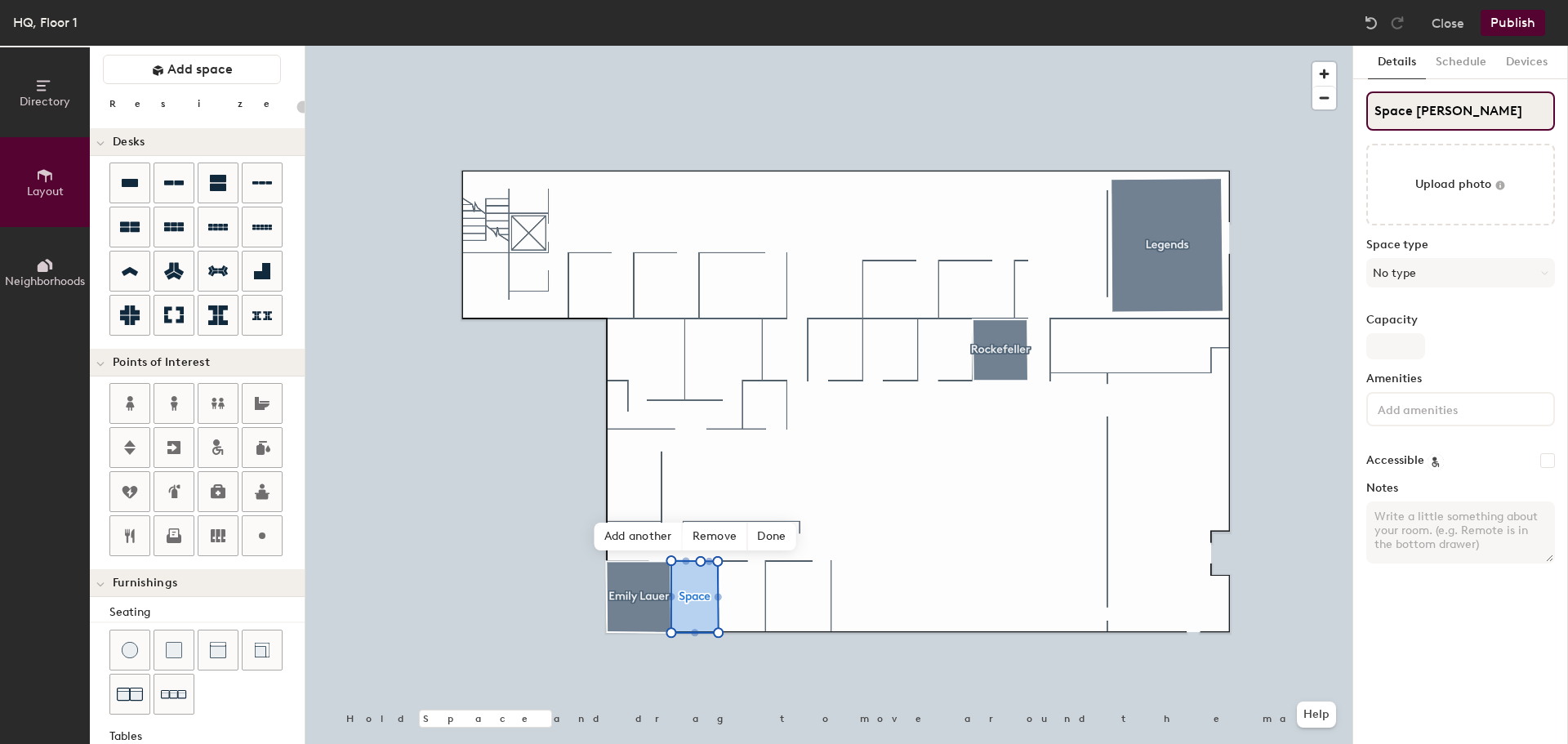
type input "Space Marie S"
type input "20"
type input "Space Marie Sc"
type input "20"
type input "Space Marie Scal"
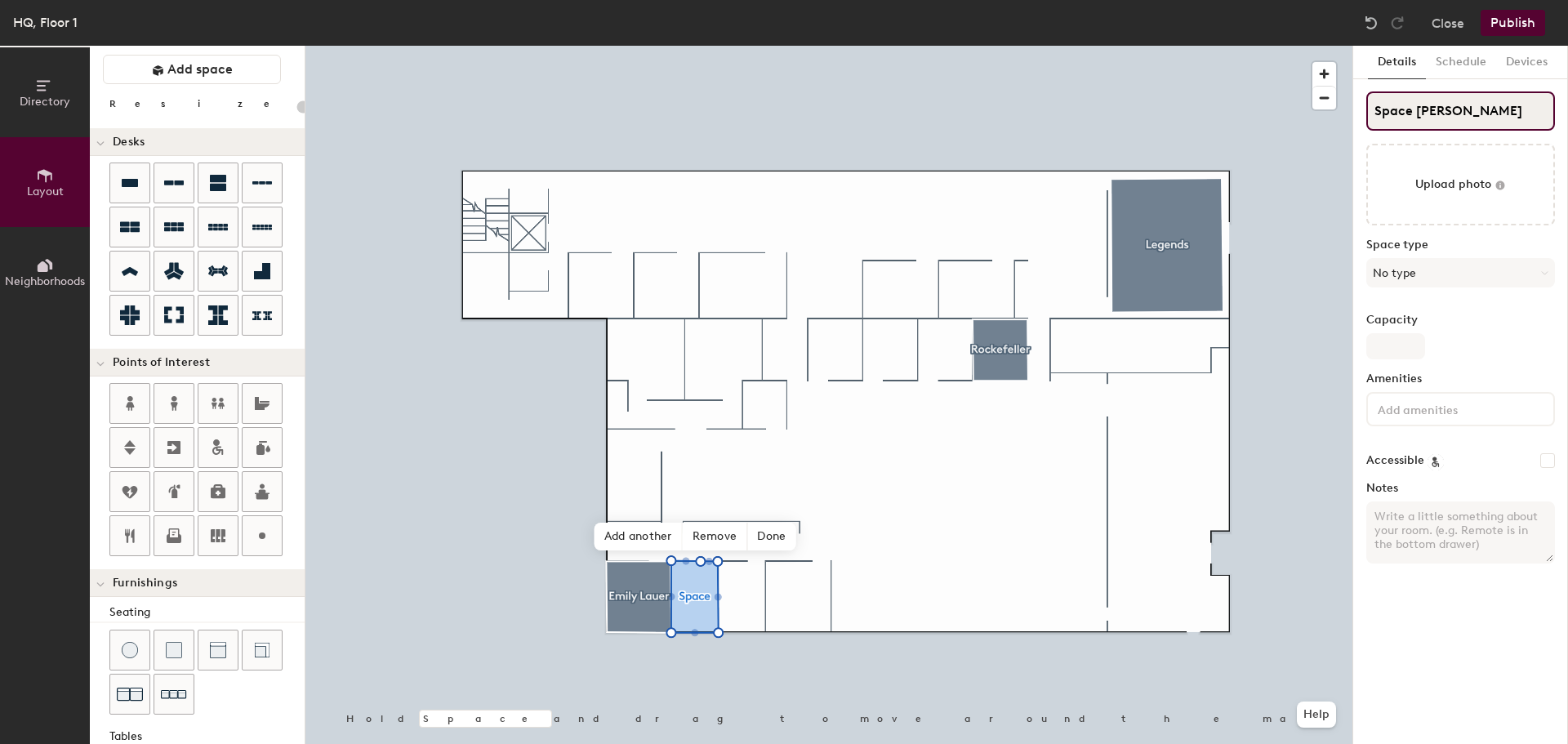
type input "20"
type input "Space Marie Scalia"
type input "20"
drag, startPoint x: 1416, startPoint y: 111, endPoint x: 1338, endPoint y: 108, distance: 78.1
click at [1339, 108] on div "Directory Layout Neighborhoods Layout Add space Resize Desks Points of Interest…" at bounding box center [784, 395] width 1568 height 698
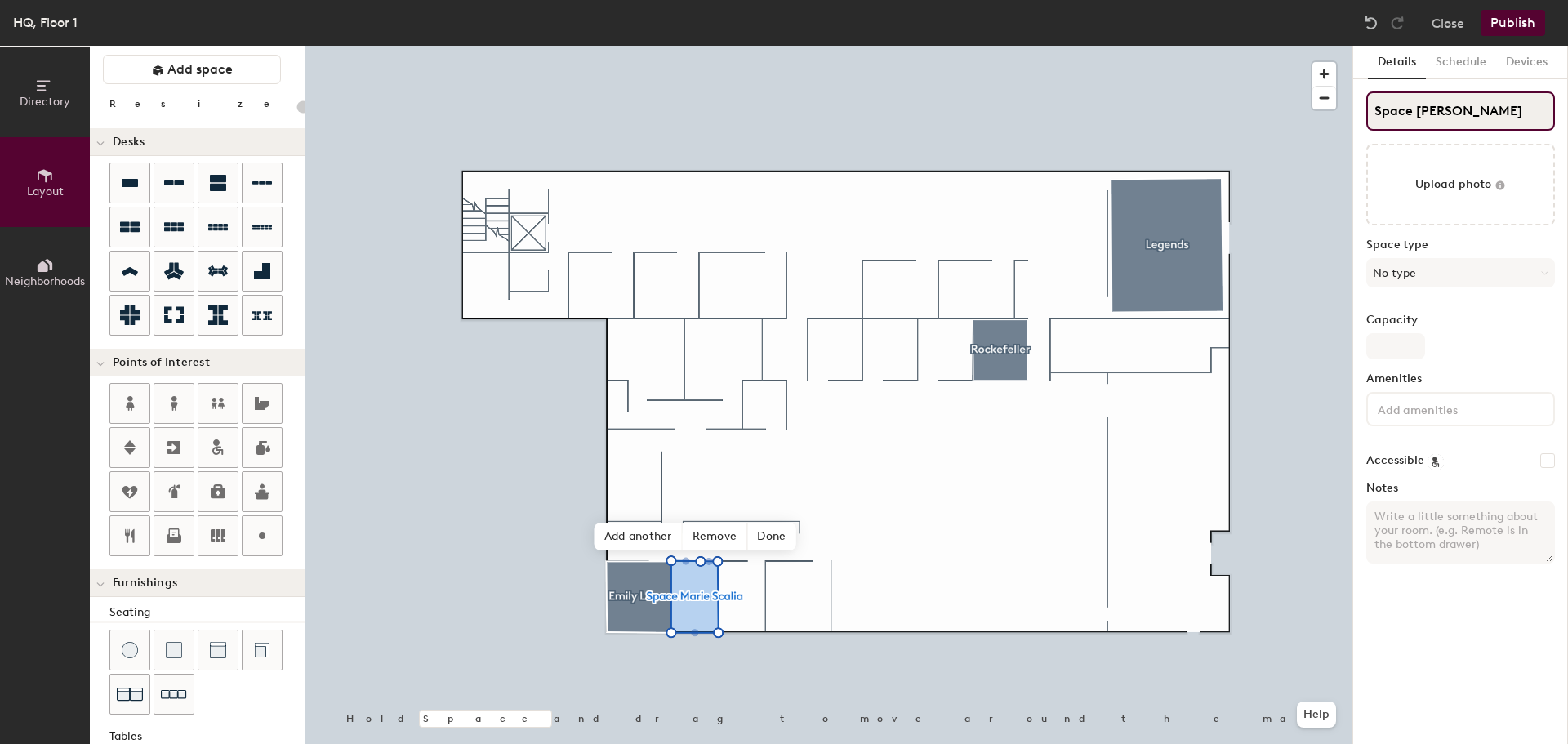
type input "Marie Scalia"
type input "20"
type input "Marie Scalia"
click at [1445, 282] on button "No type" at bounding box center [1460, 272] width 189 height 29
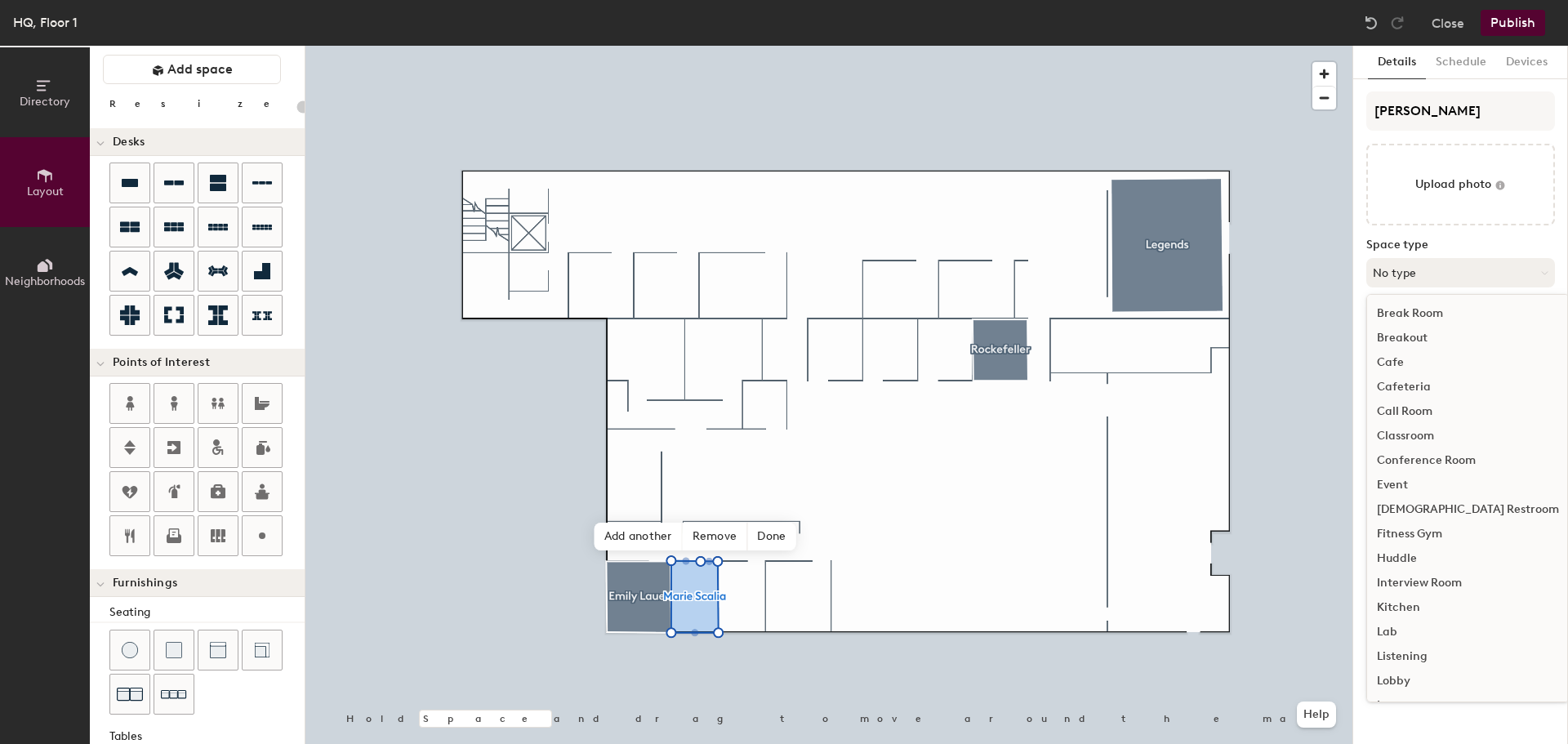
type input "20"
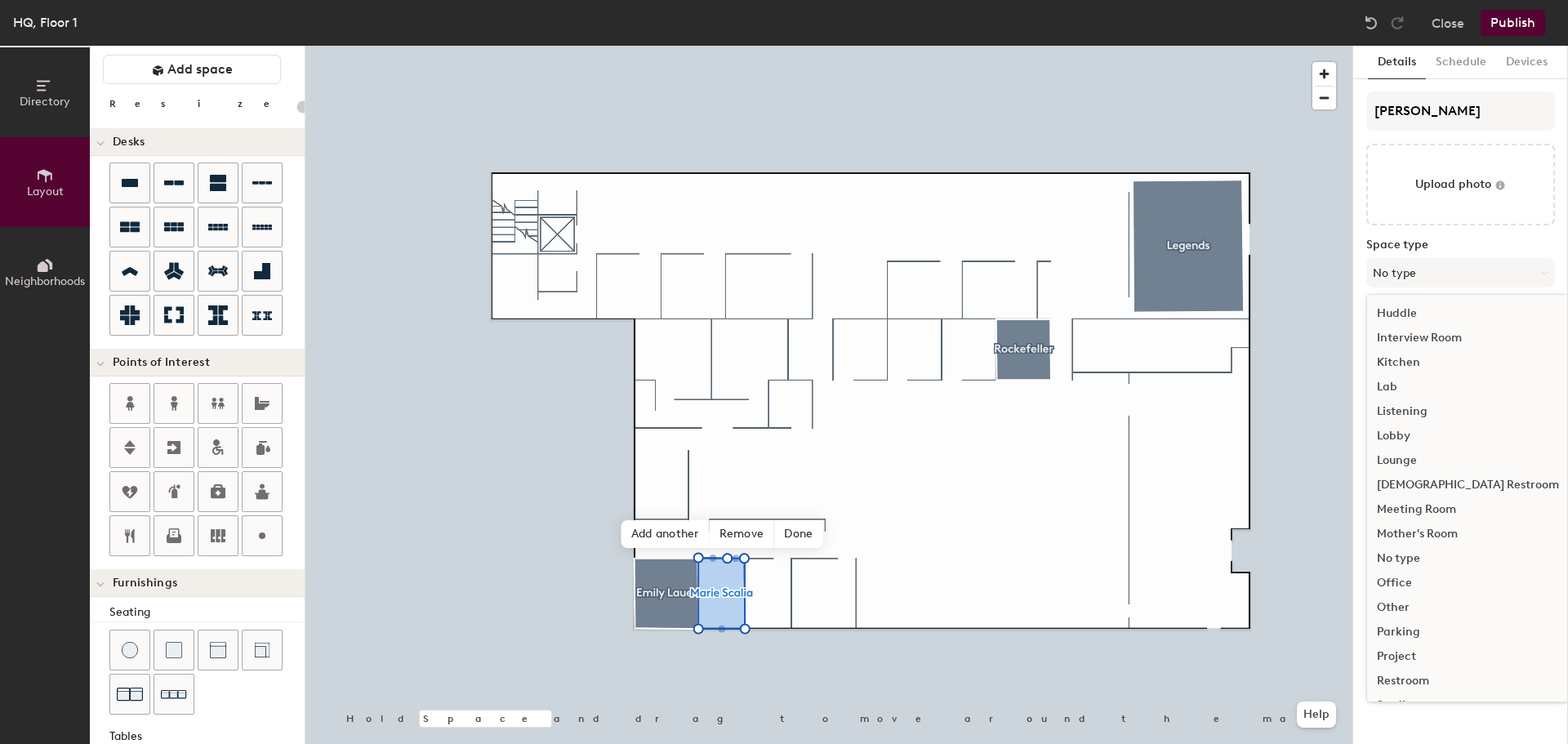
scroll to position [366, 0]
click at [1405, 469] on div "Office" at bounding box center [1467, 462] width 202 height 24
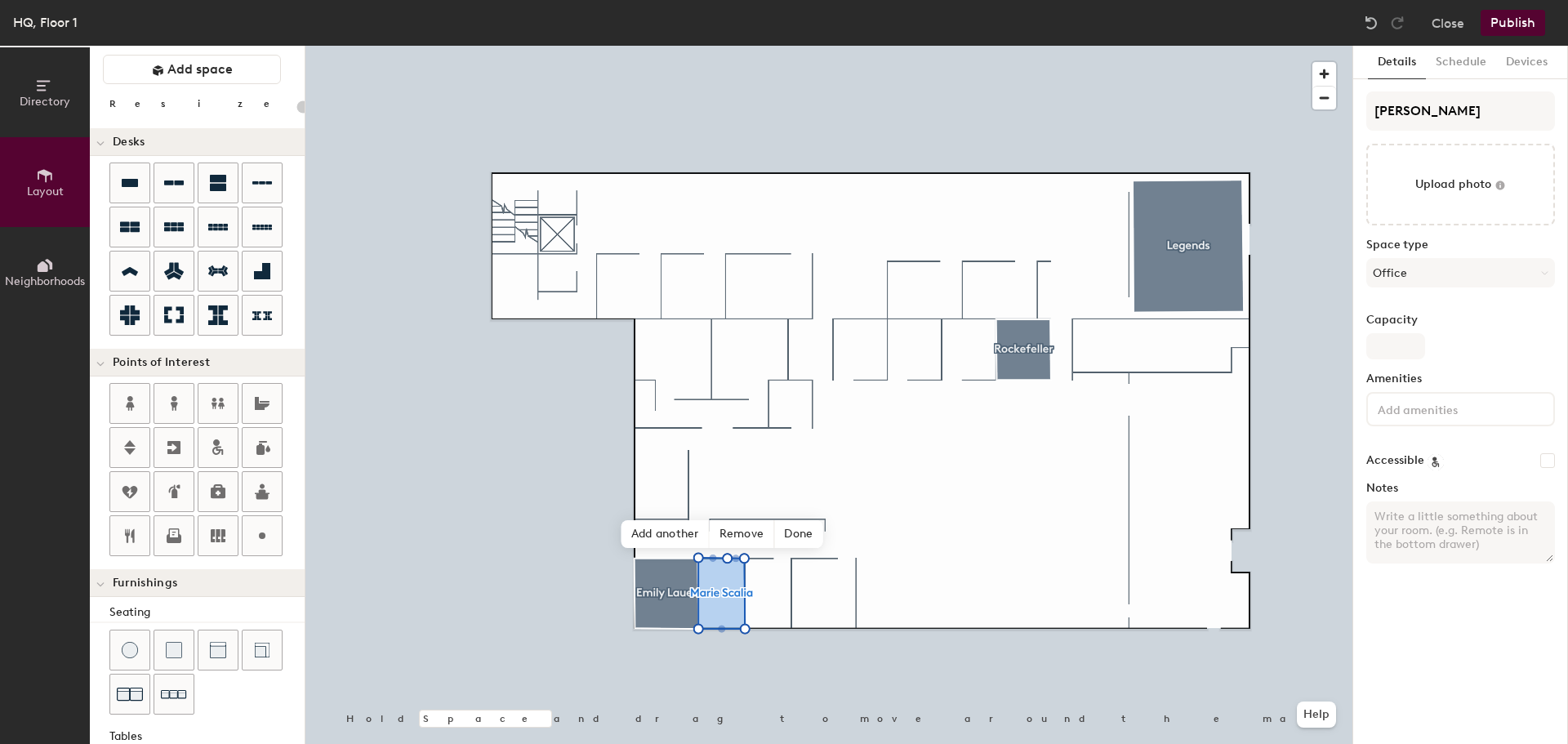
type input "20"
click at [1458, 400] on input at bounding box center [1447, 407] width 147 height 19
click at [1379, 342] on input "Capacity" at bounding box center [1395, 346] width 59 height 26
type input "1"
type input "20"
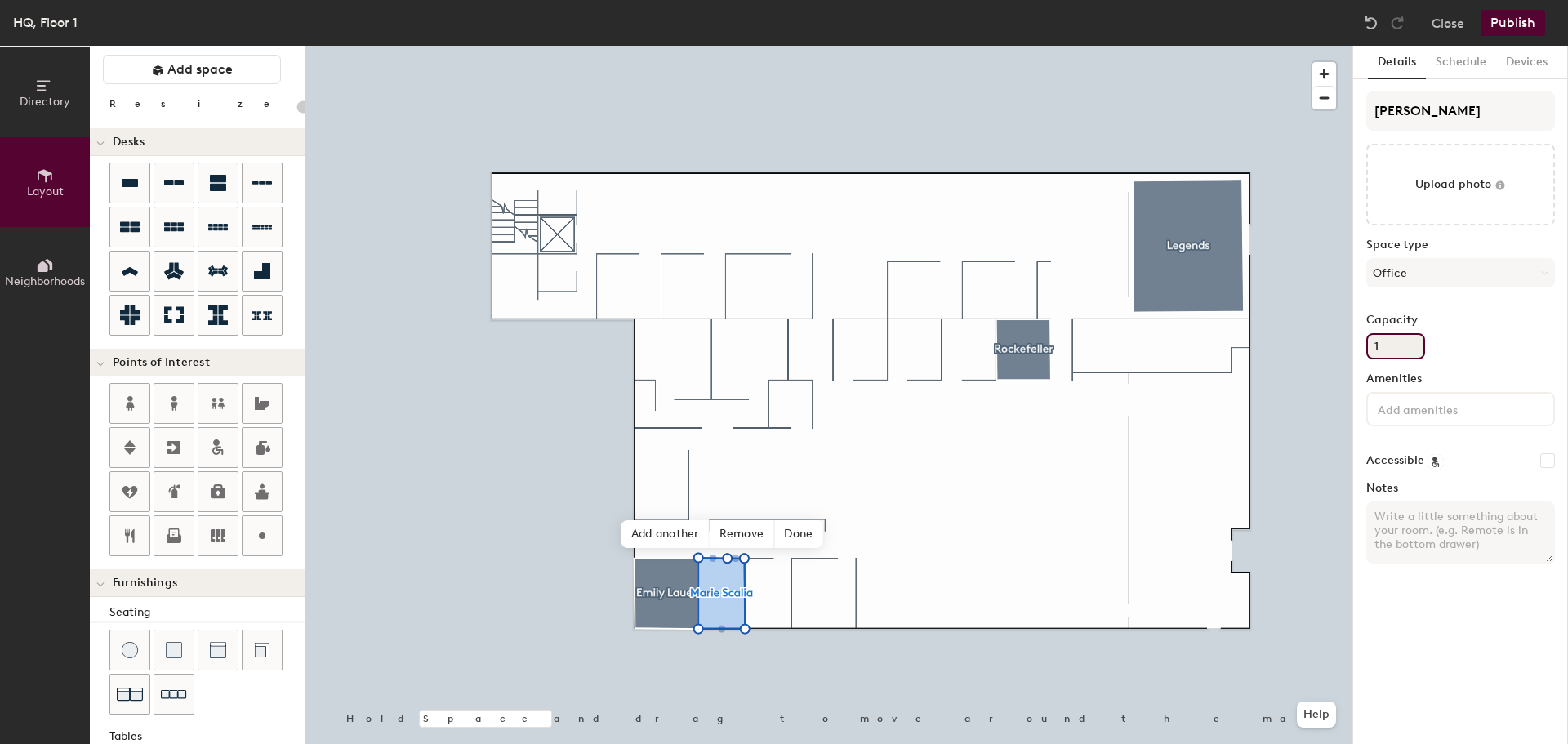
type input "1"
click at [1472, 406] on input at bounding box center [1447, 407] width 147 height 19
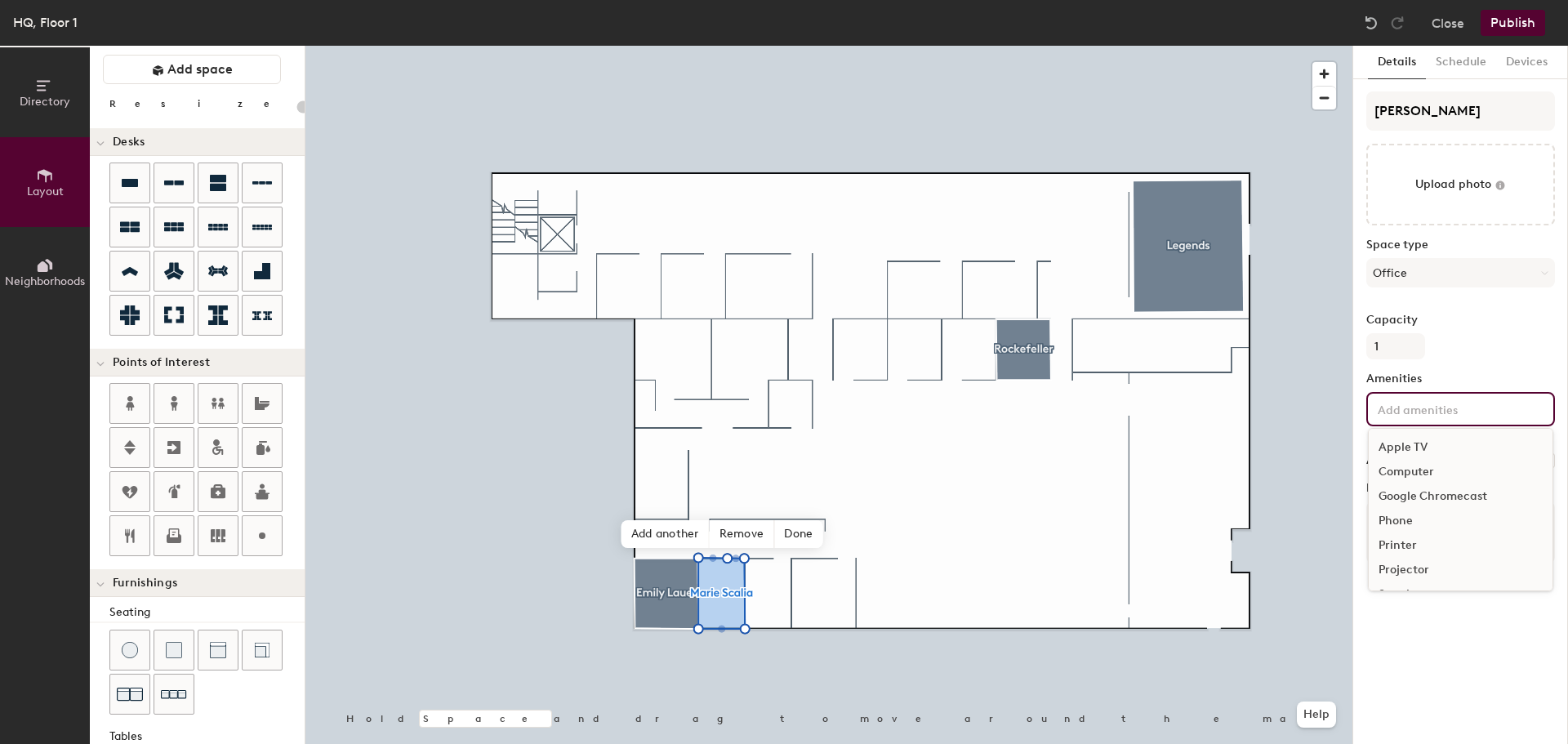
click at [1406, 545] on div "Printer" at bounding box center [1460, 545] width 184 height 24
click at [1526, 655] on div "Details Schedule Devices Marie Scalia Upload photo Space type Office Capacity 1…" at bounding box center [1461, 395] width 215 height 698
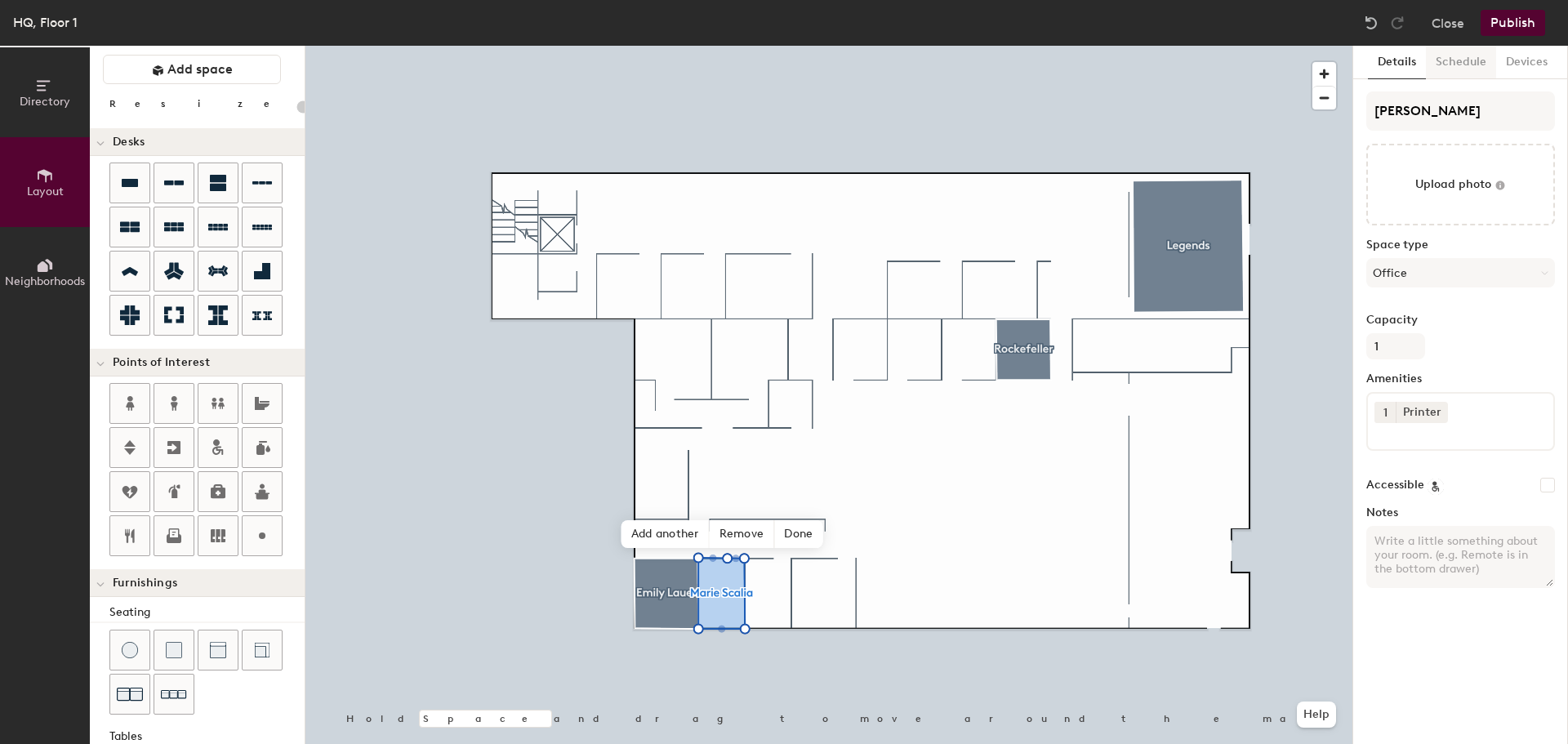
click at [1452, 70] on button "Schedule" at bounding box center [1461, 63] width 70 height 34
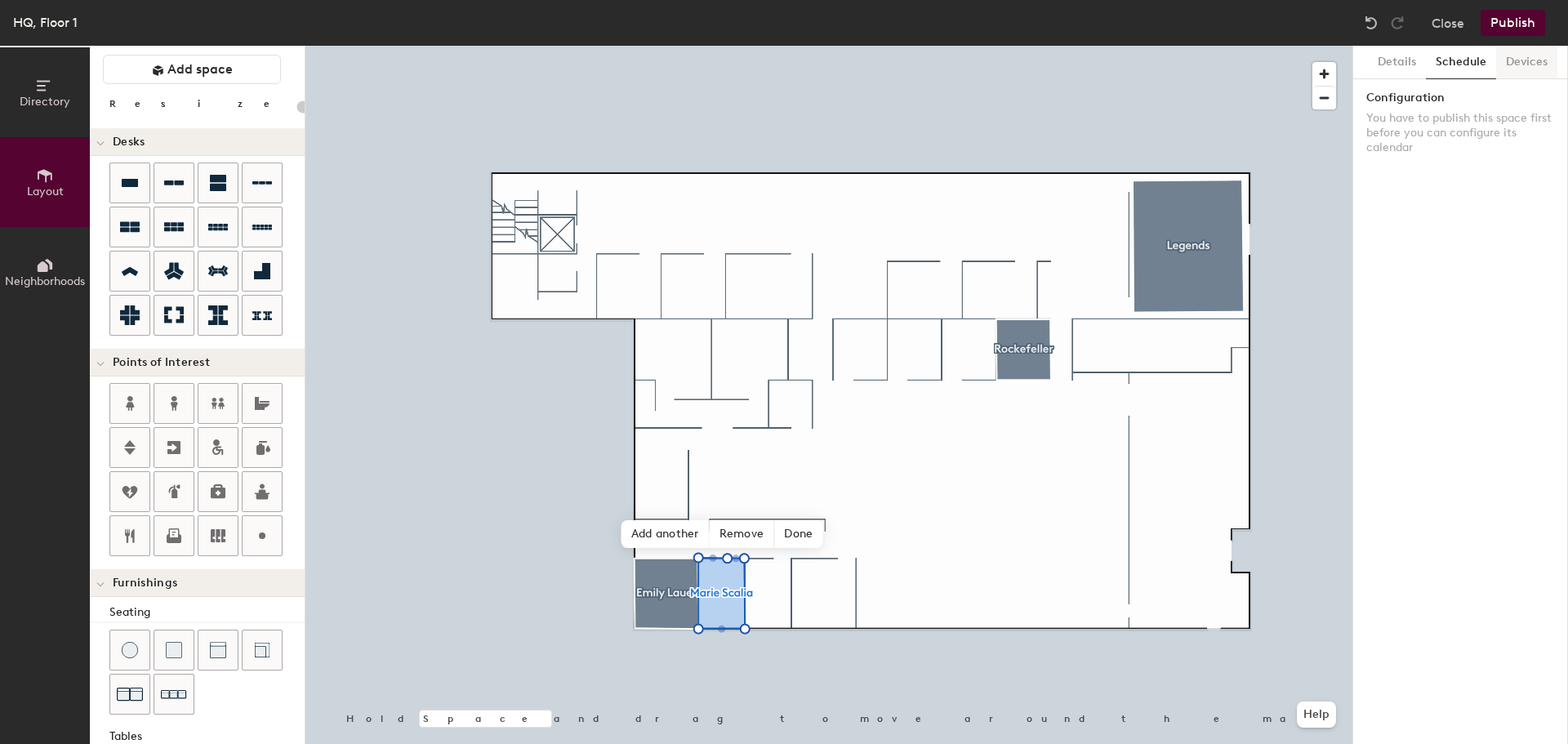
click at [1511, 58] on button "Devices" at bounding box center [1526, 63] width 61 height 34
click at [1387, 62] on button "Details" at bounding box center [1396, 63] width 58 height 34
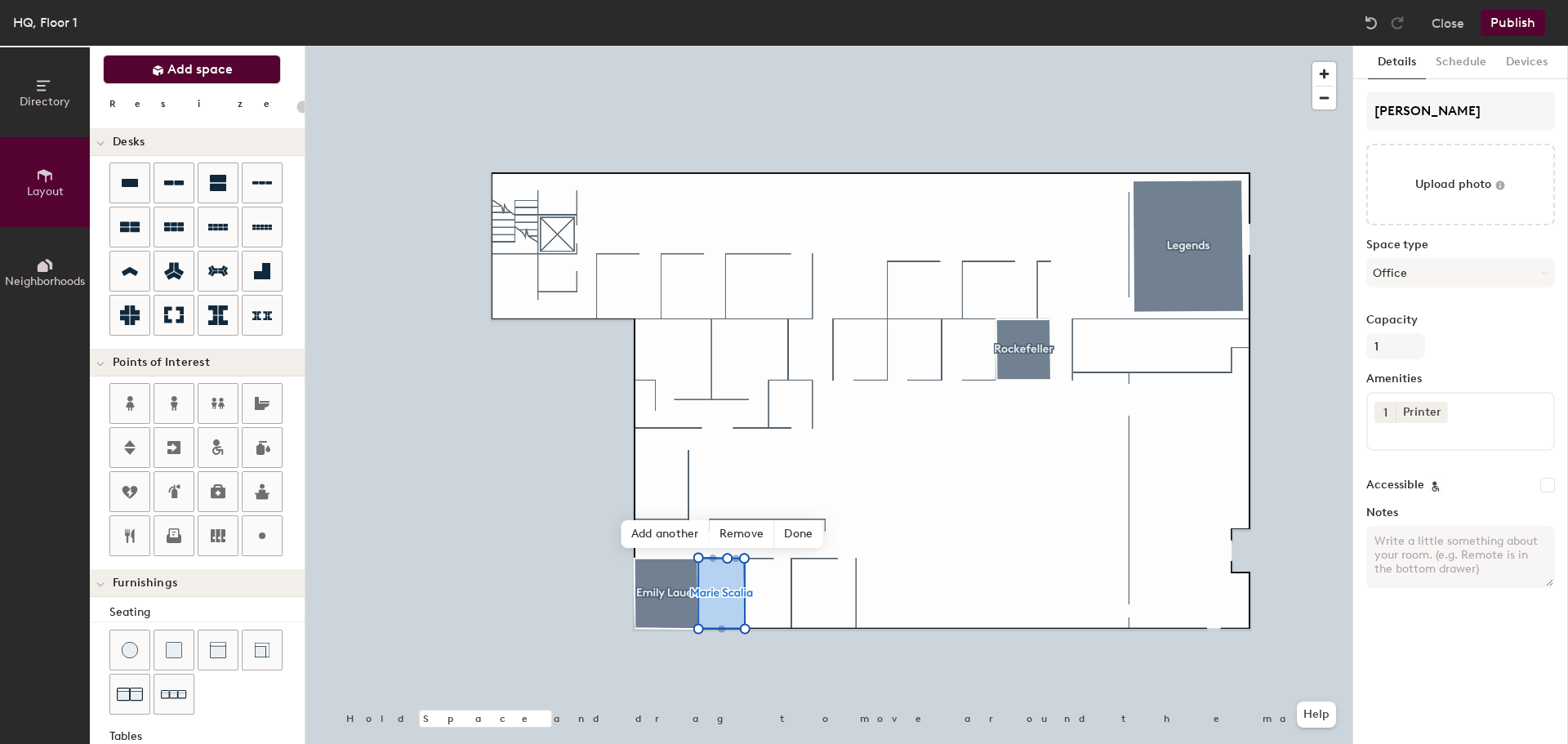
click at [177, 64] on span "Add space" at bounding box center [200, 69] width 65 height 16
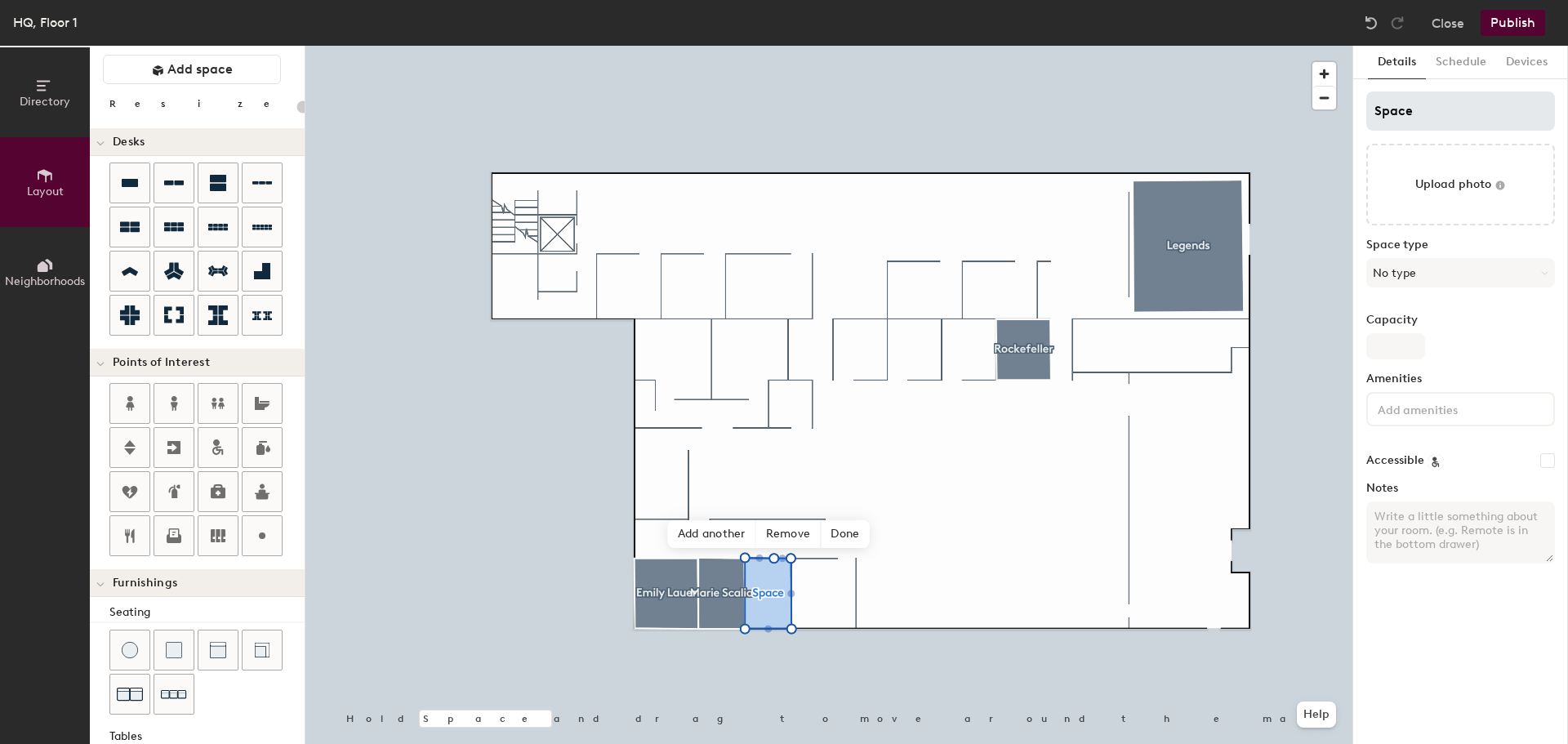
type input "20"
click at [1417, 97] on input "Space" at bounding box center [1460, 111] width 189 height 39
type input "Spa"
type input "20"
type input "S"
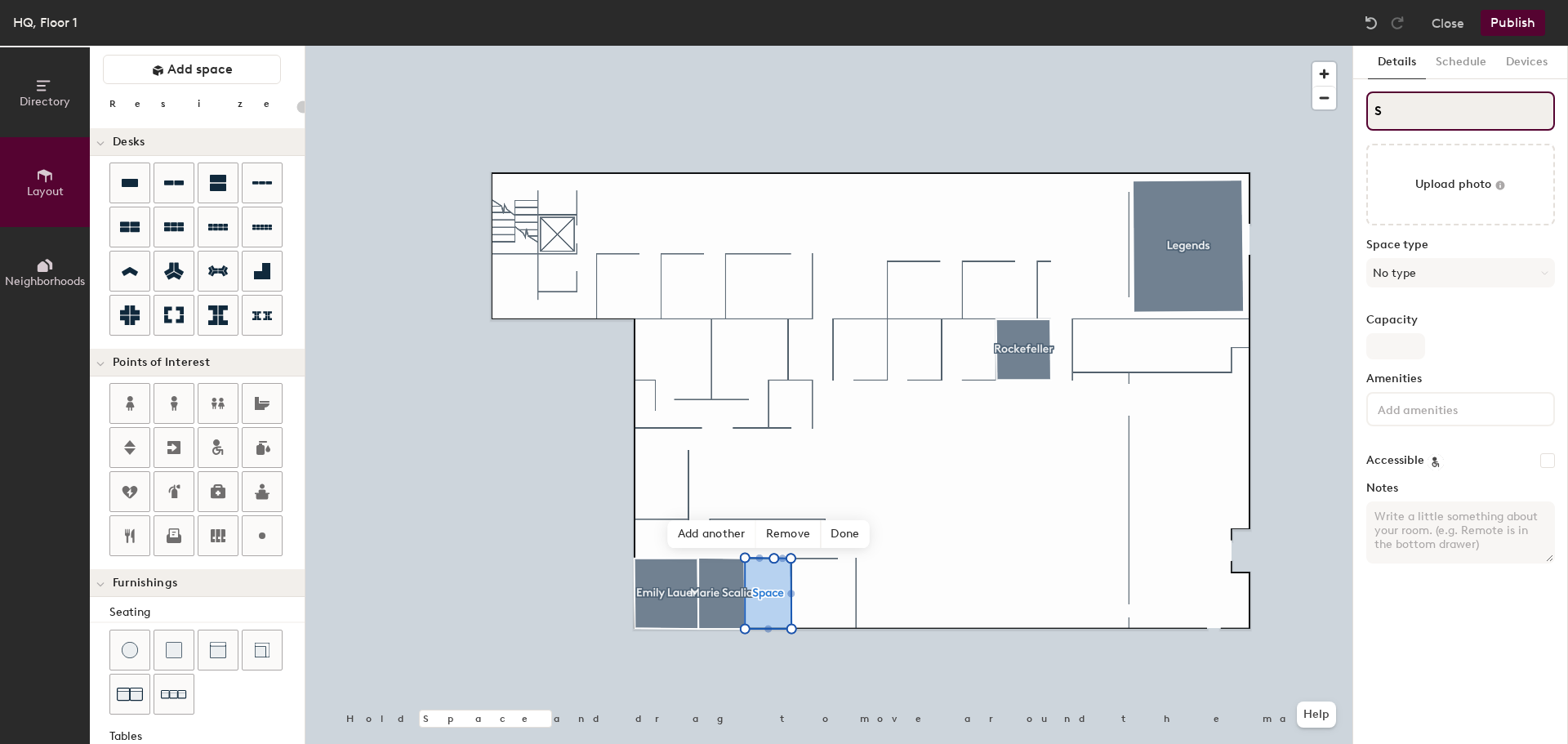
type input "20"
type input "SKa"
type input "20"
type input "SKari"
type input "20"
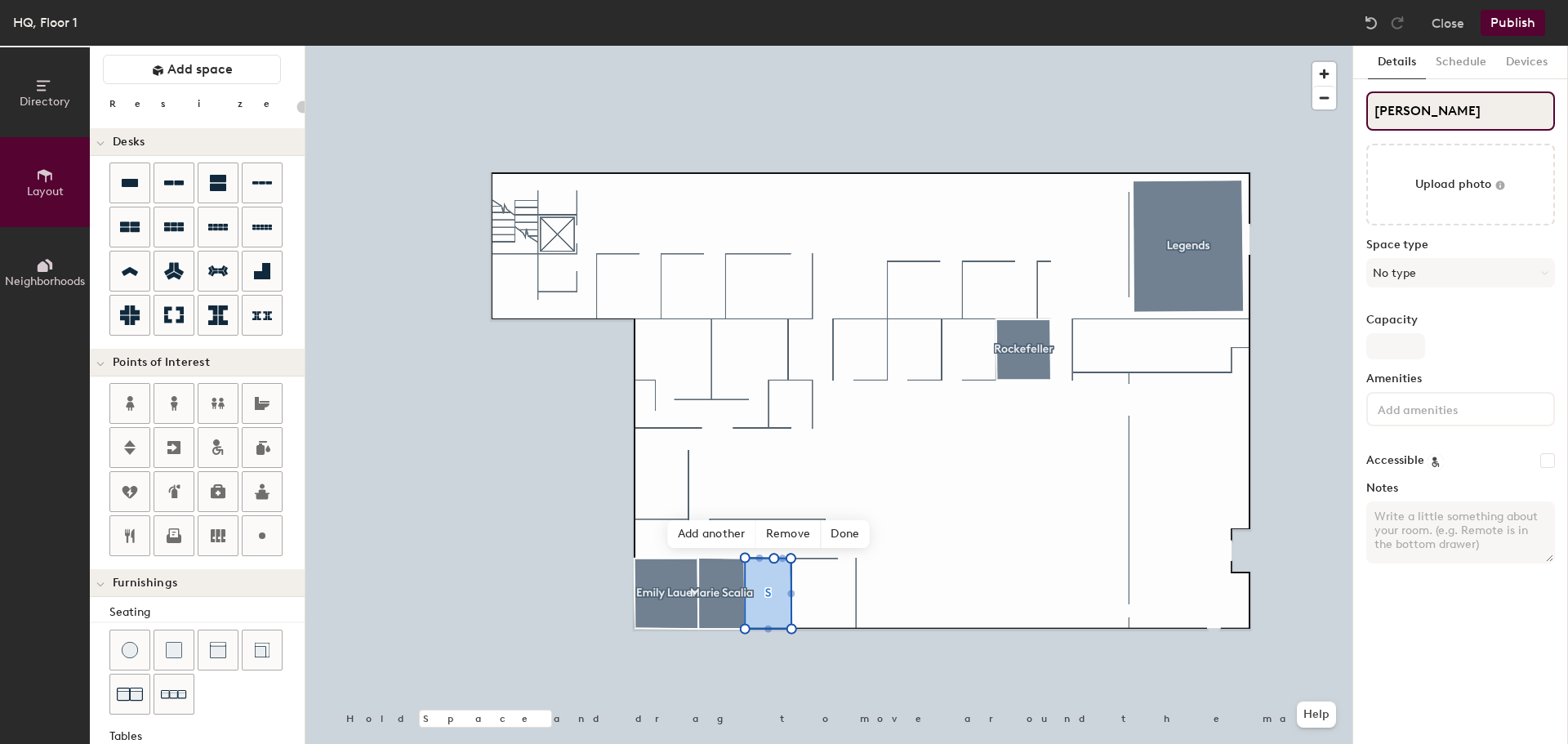
type input "SKarin"
type input "20"
type input "Karin"
type input "20"
type input "Karin"
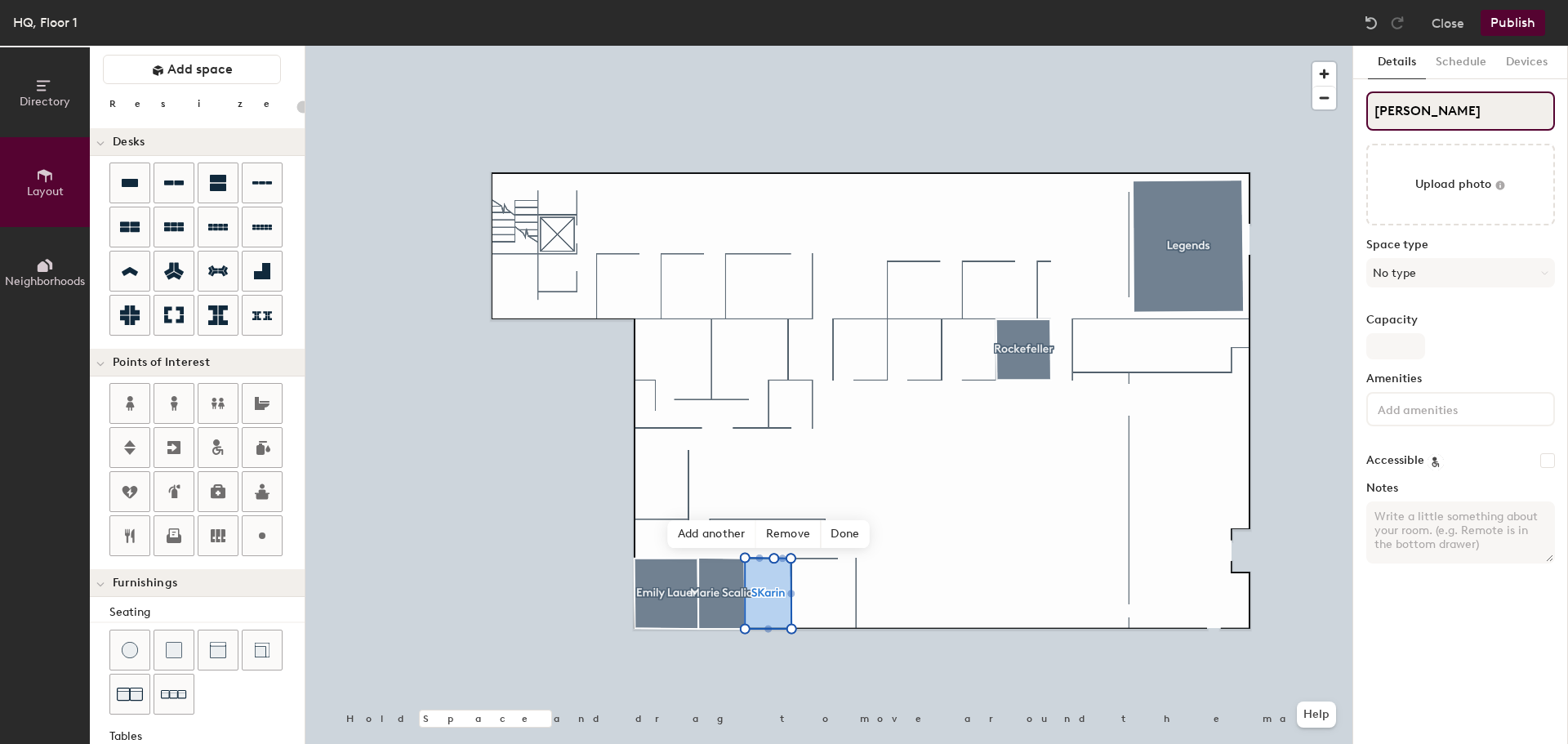
type input "20"
type input "RKarin"
type input "20"
type input "RiKarin"
type input "20"
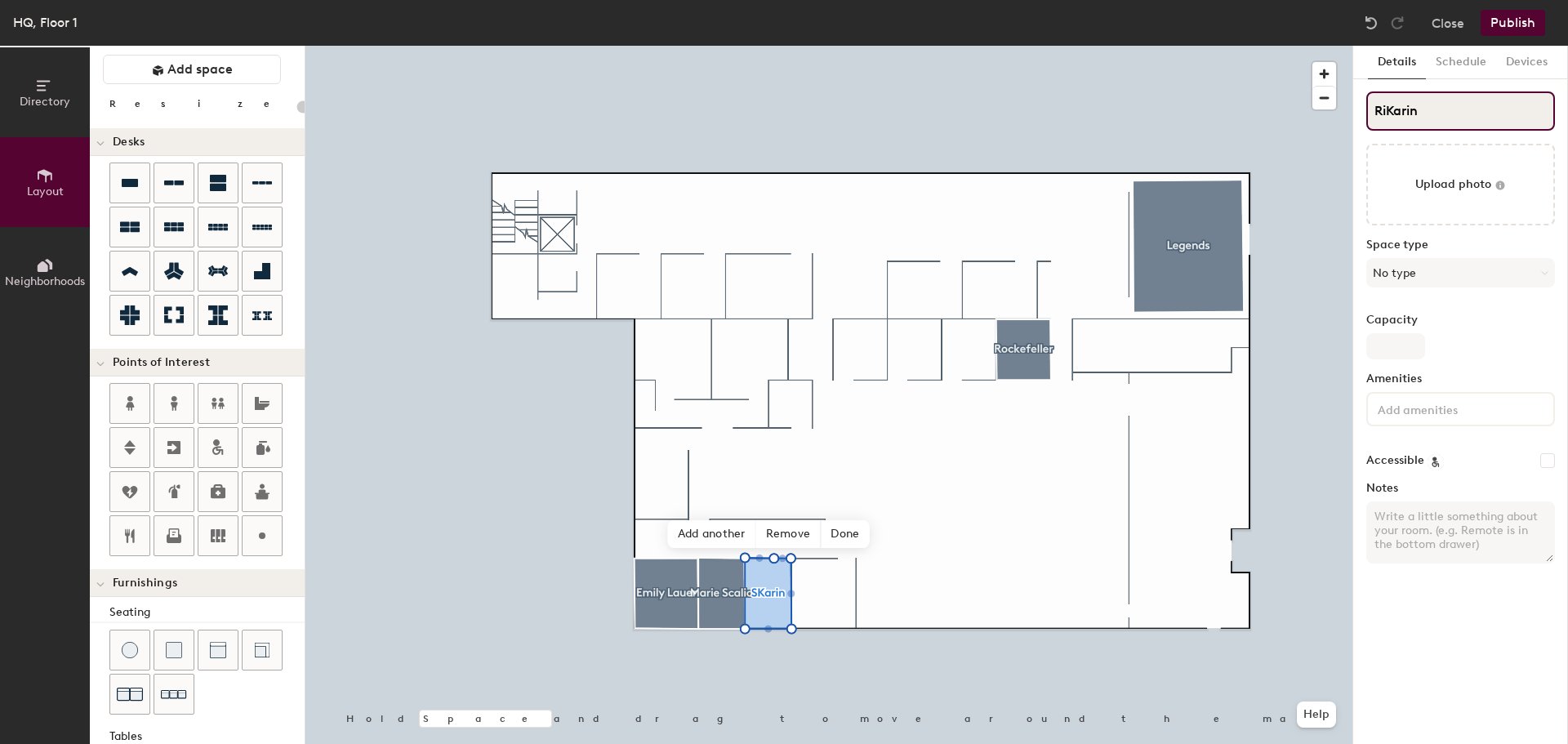
type input "RKarin"
type input "20"
type input "Karin"
type input "20"
type input "Karin"
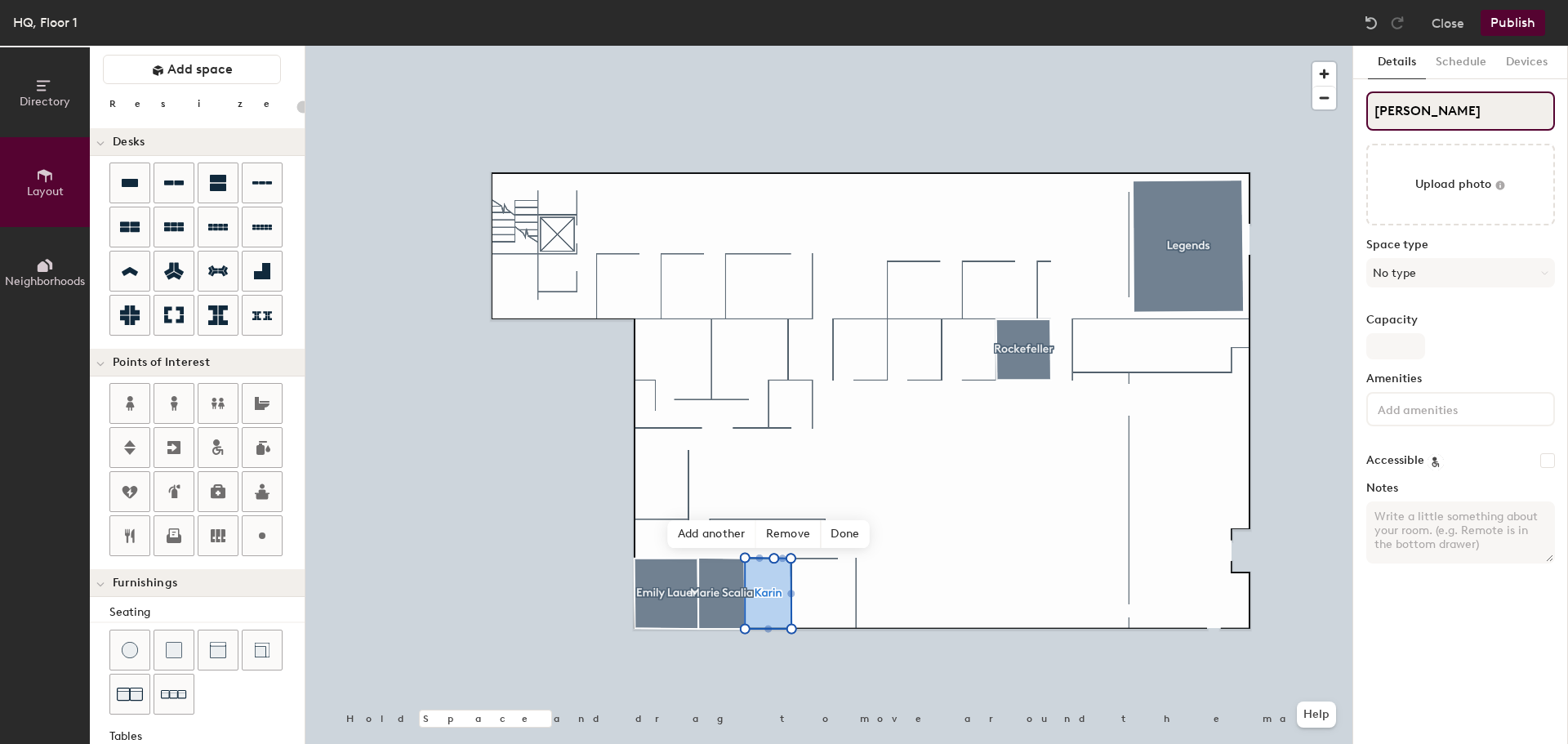
type input "20"
type input "Karin R"
type input "20"
type input "Karin Ri"
type input "20"
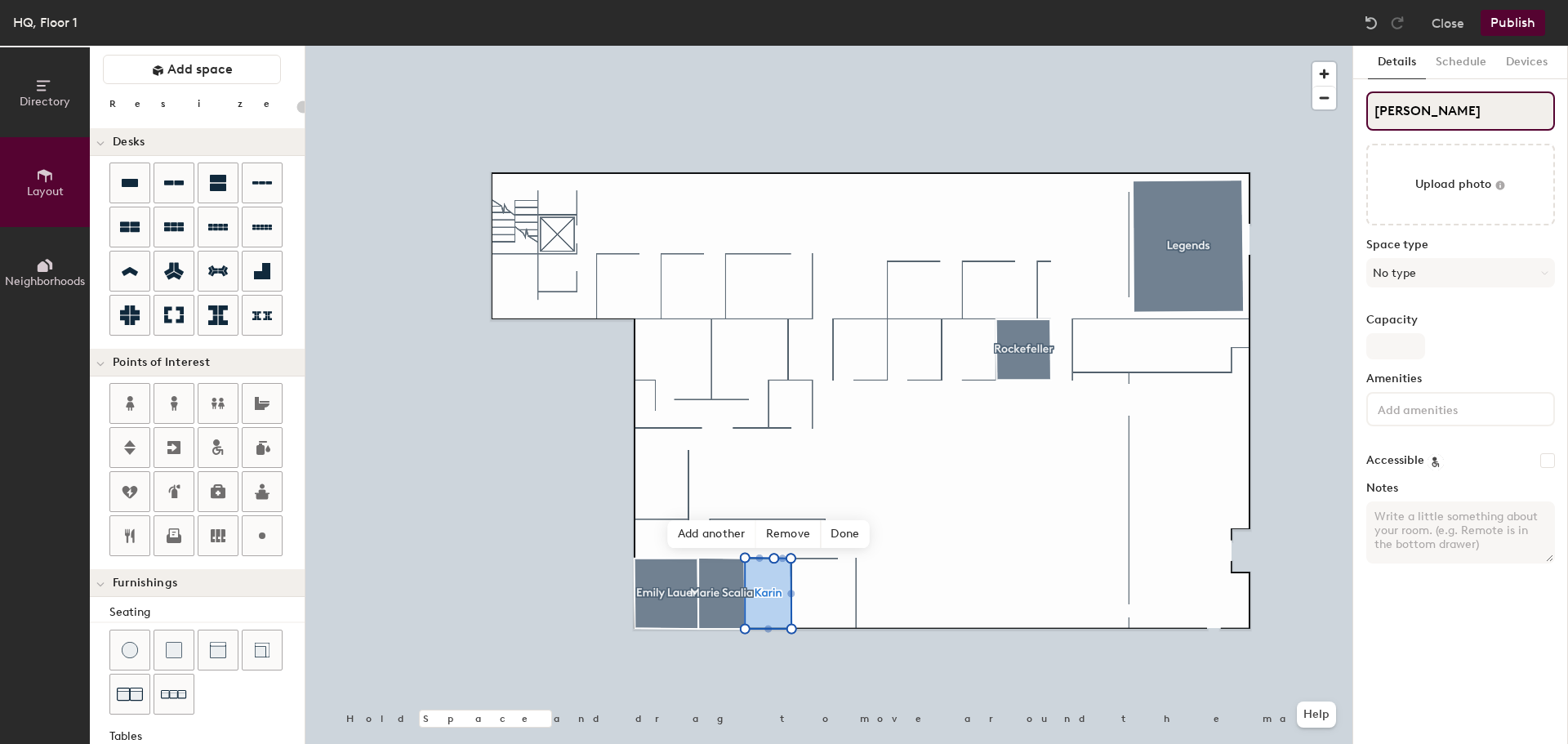
type input "Karin Rio"
type input "20"
type input "Karin Rios"
type input "20"
type input "Karin Rios"
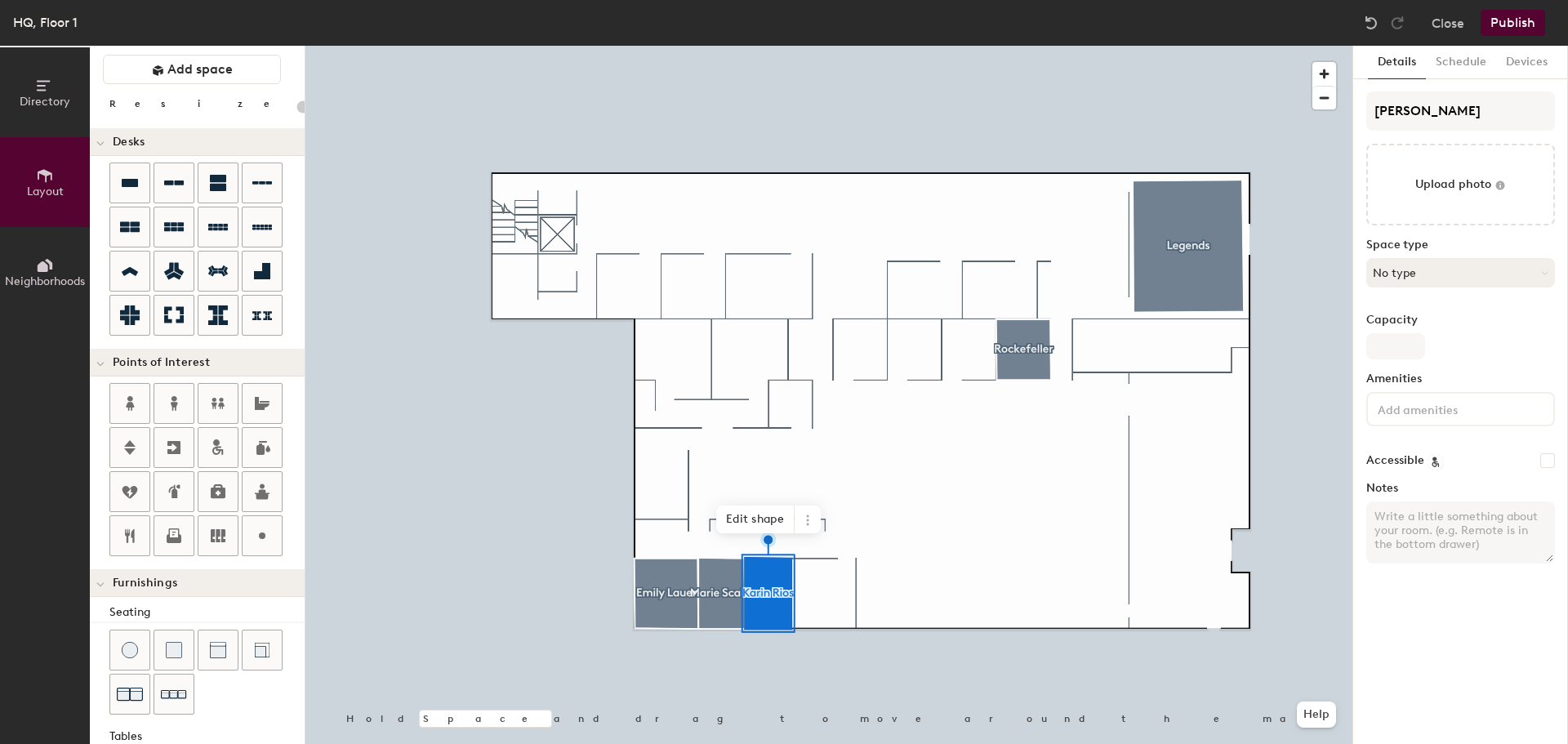
click at [1426, 280] on button "No type" at bounding box center [1460, 272] width 189 height 29
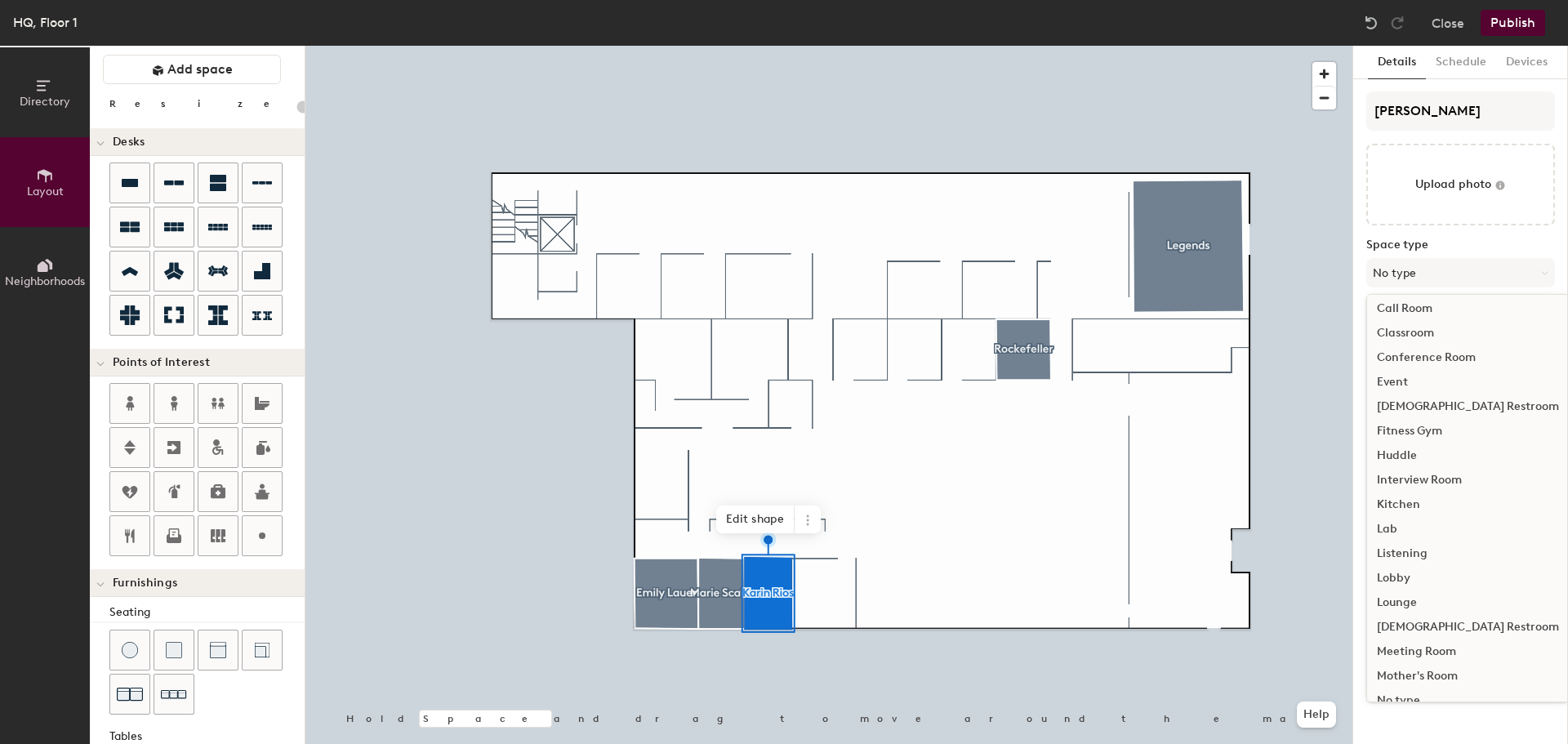
scroll to position [163, 0]
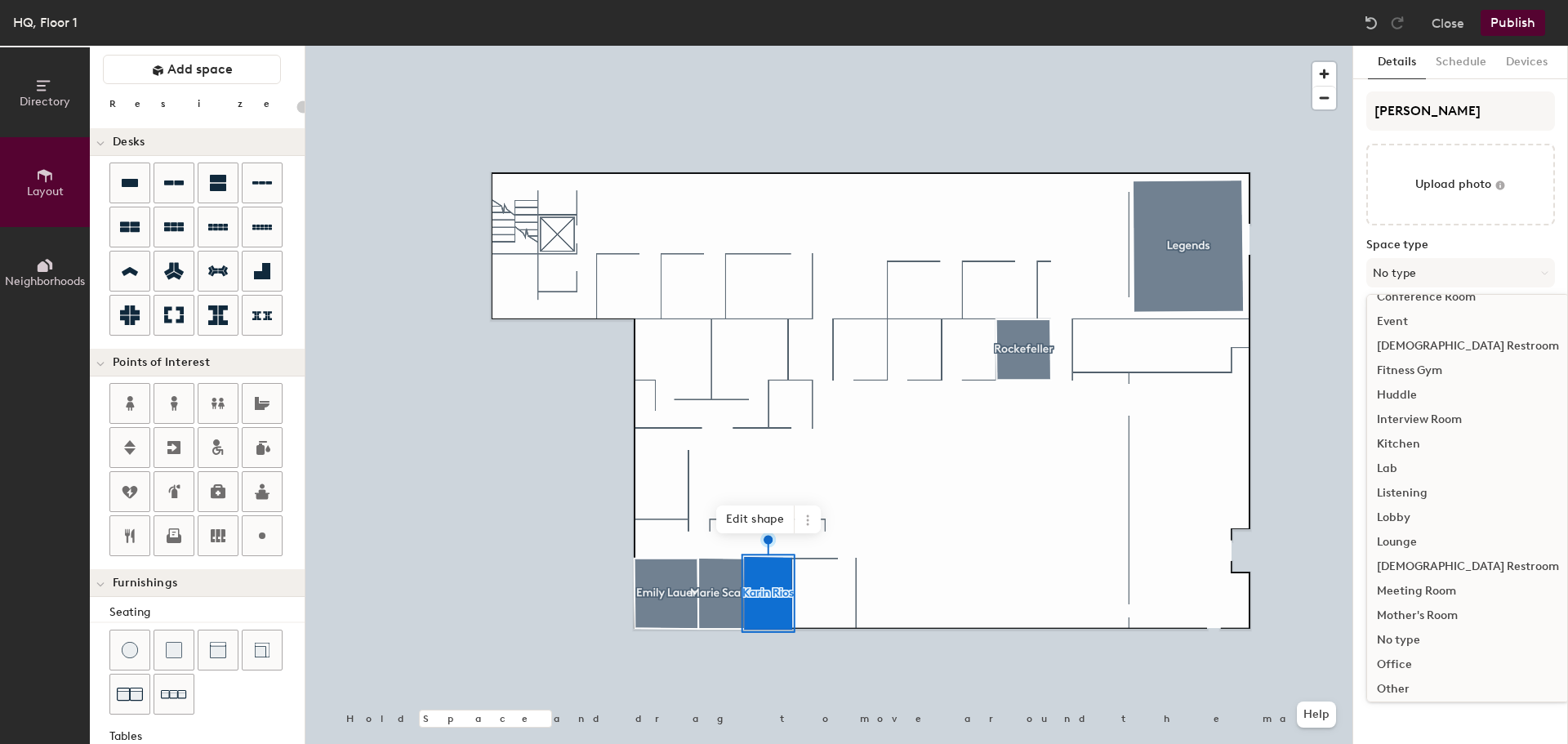
click at [1406, 662] on div "Office" at bounding box center [1467, 664] width 202 height 24
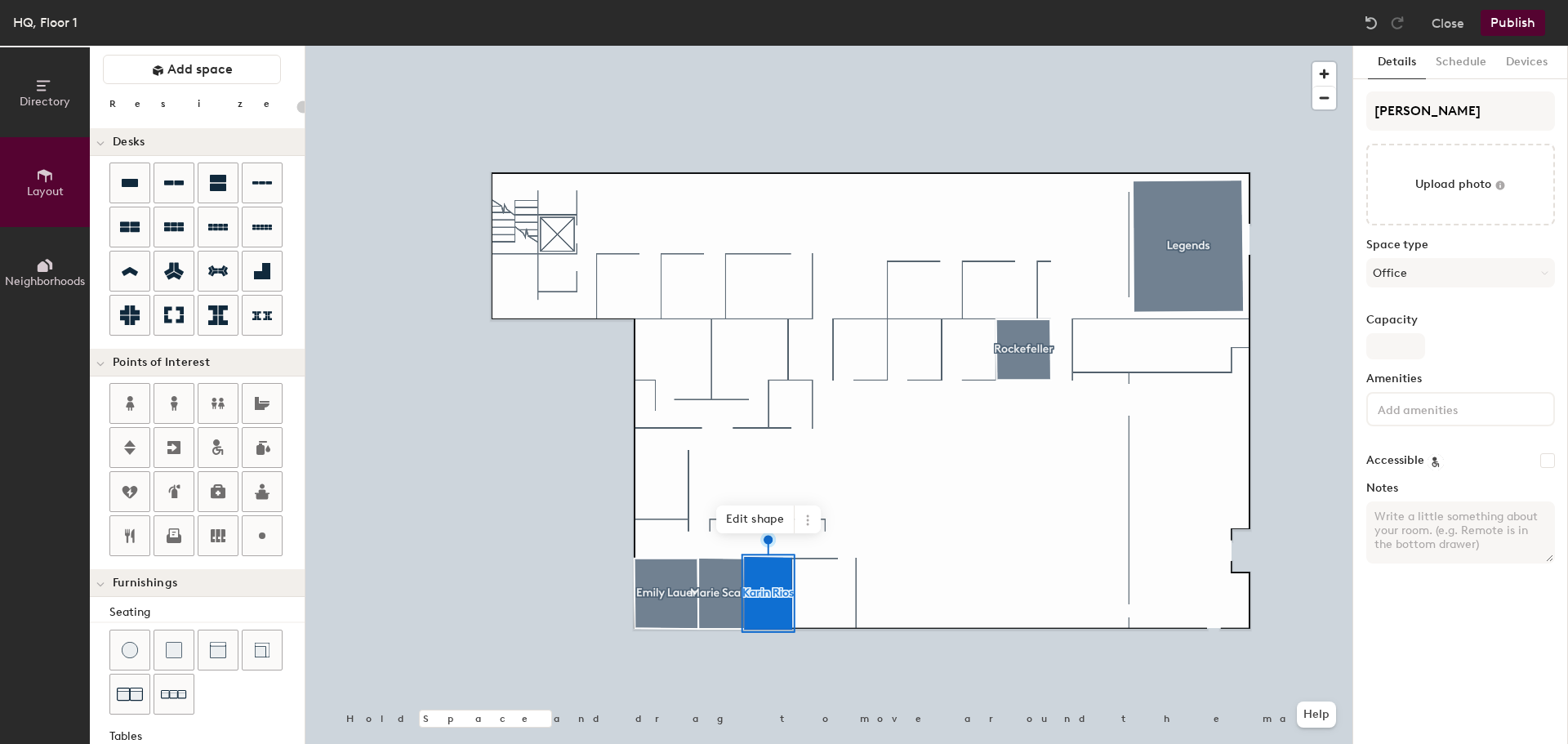
type input "20"
click at [1412, 339] on input "Capacity" at bounding box center [1395, 346] width 59 height 26
type input "1"
type input "20"
type input "1"
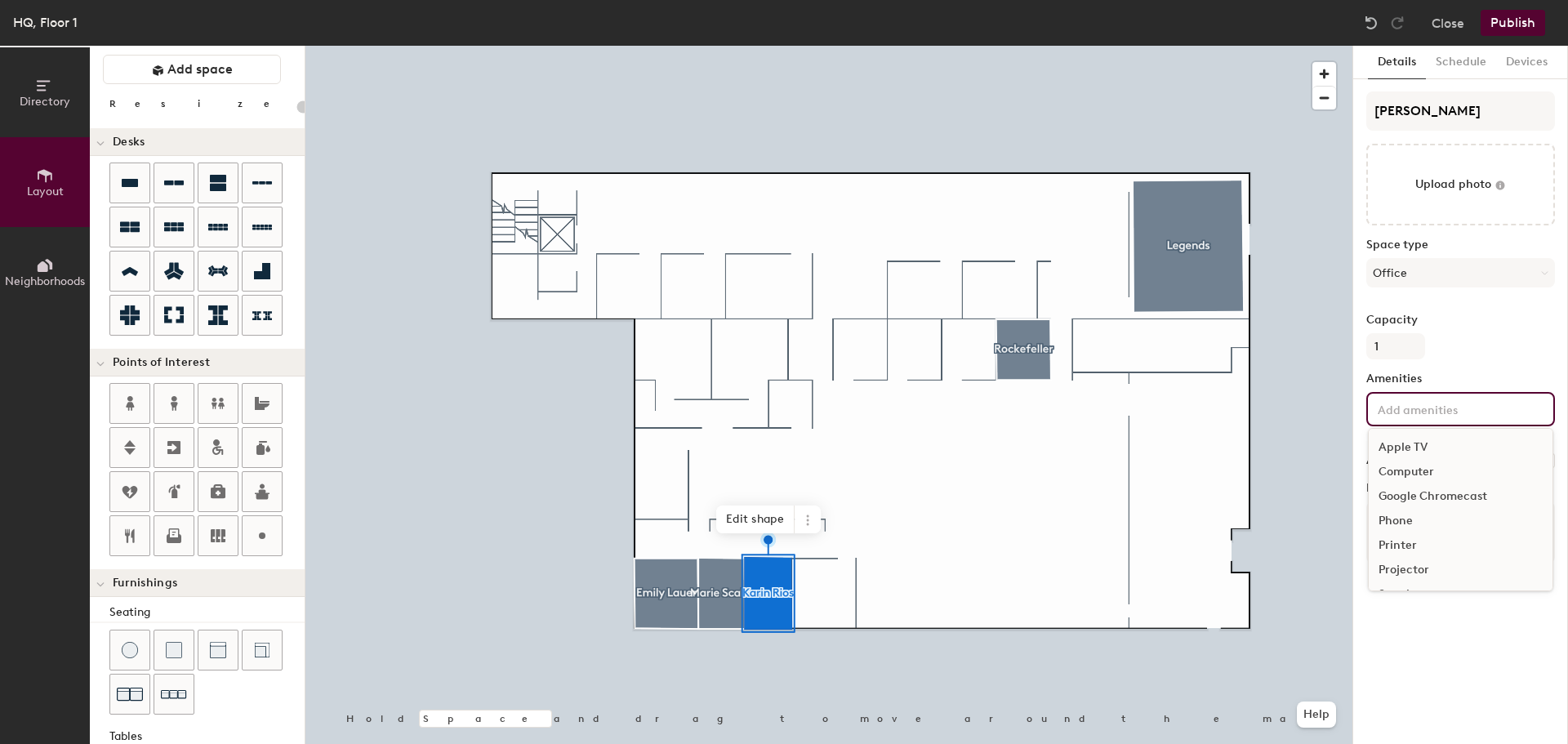
click at [1441, 411] on input at bounding box center [1447, 407] width 147 height 19
type input "20"
type input "pr"
click at [1403, 448] on div "Printer" at bounding box center [1460, 447] width 184 height 24
type input "20"
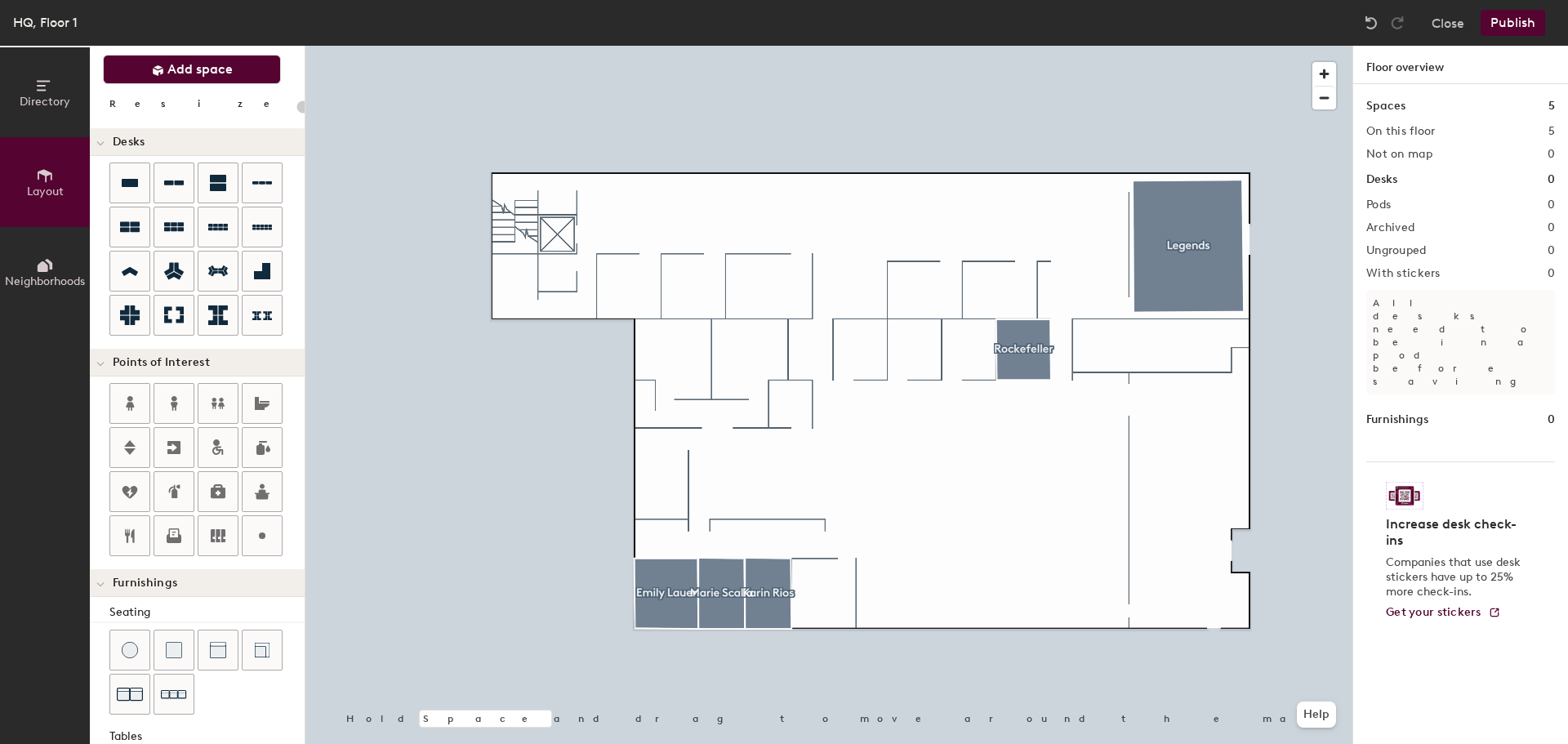
click at [237, 74] on button "Add space" at bounding box center [192, 69] width 178 height 29
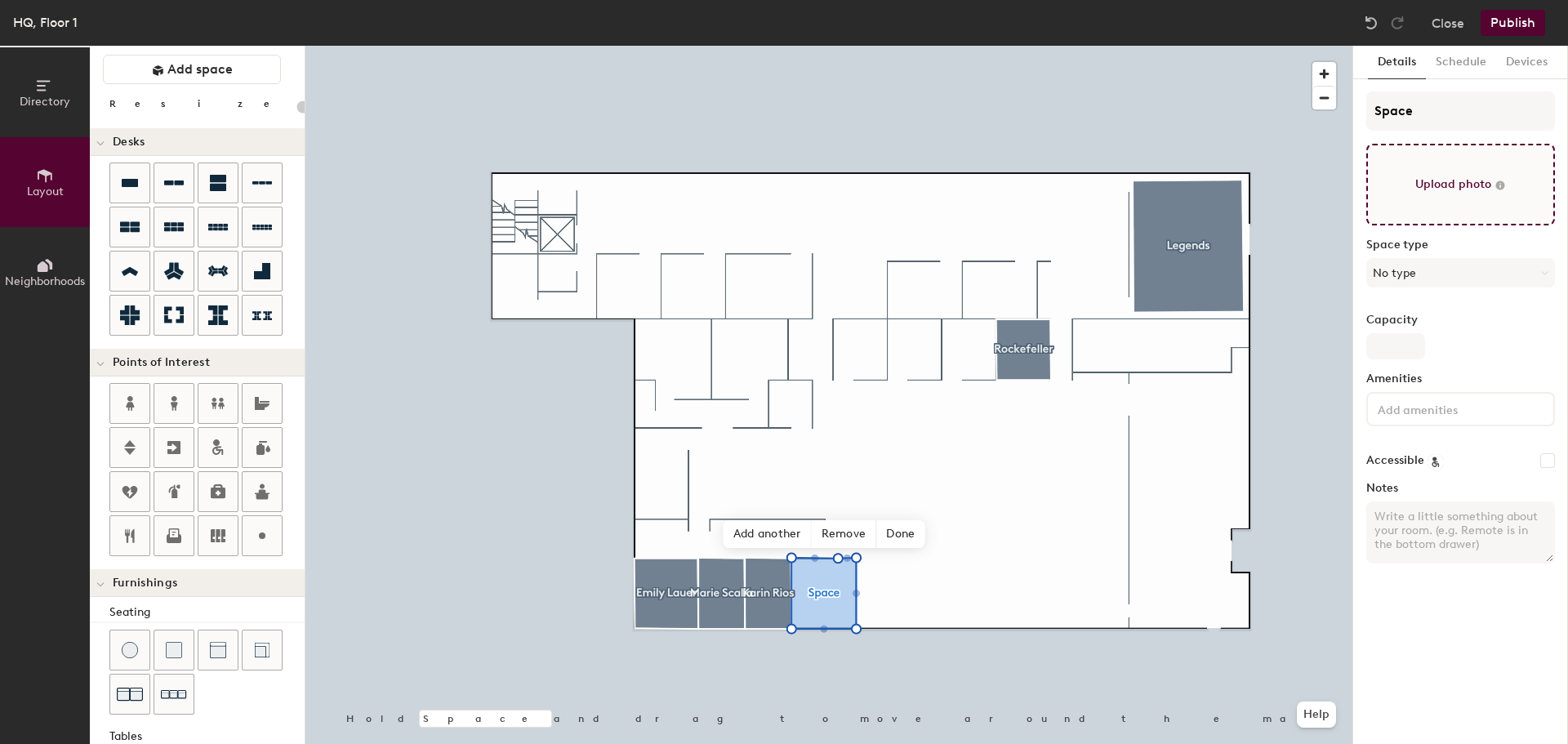
type input "20"
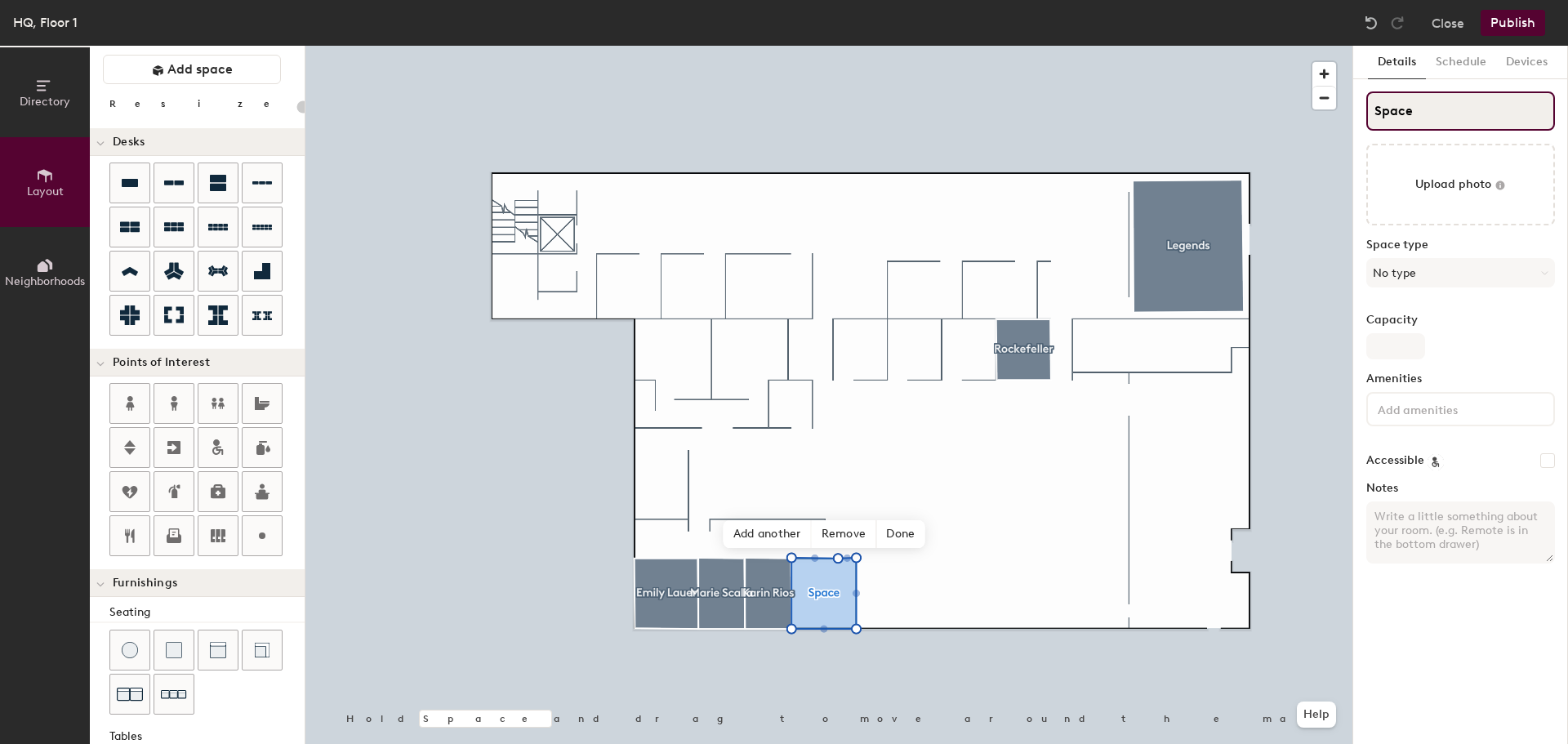
click at [1429, 118] on input "Space" at bounding box center [1460, 111] width 189 height 39
type input "Space\"
type input "20"
type input "Sp"
type input "20"
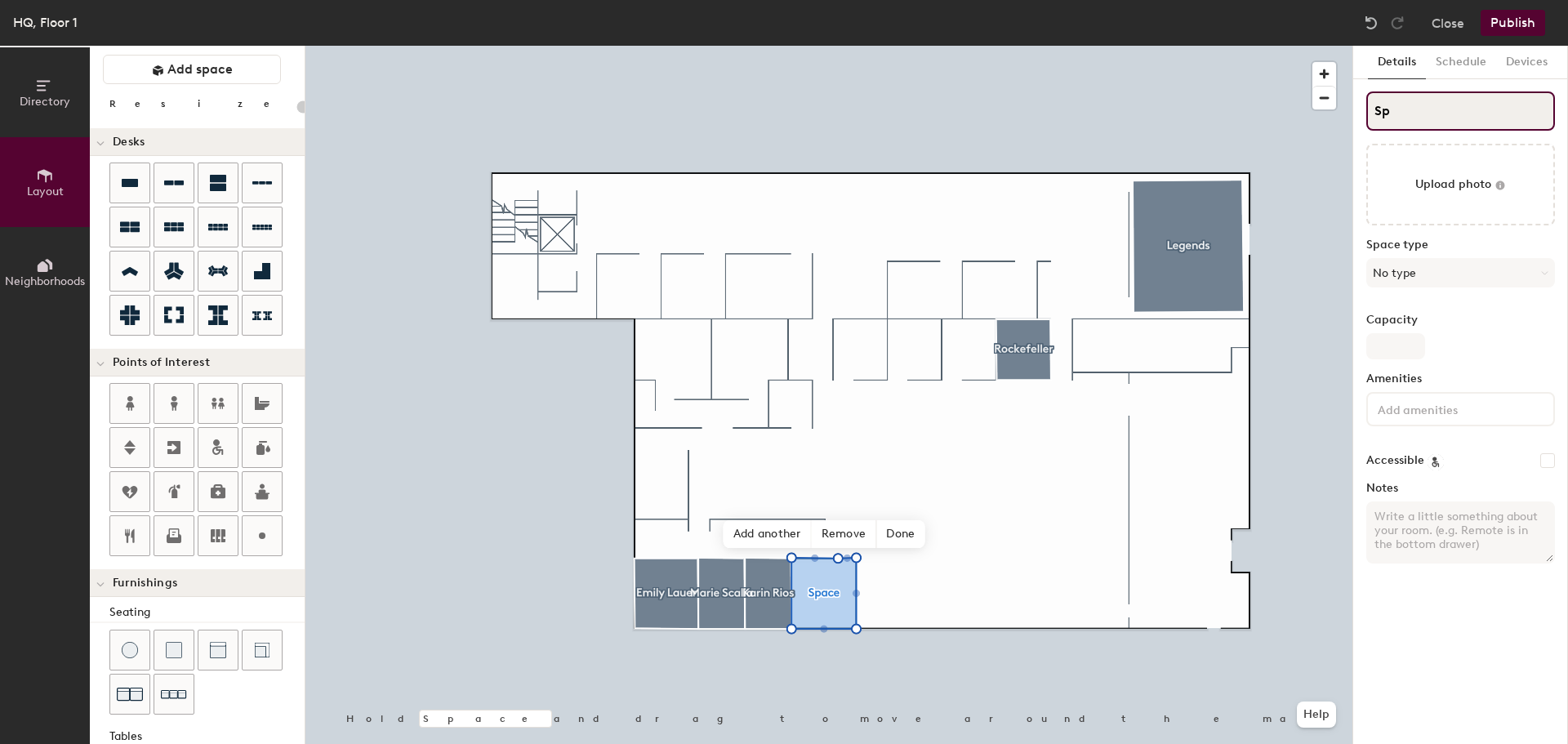
type input "S"
type input "20"
type input "St"
type input "20"
type input "Ste"
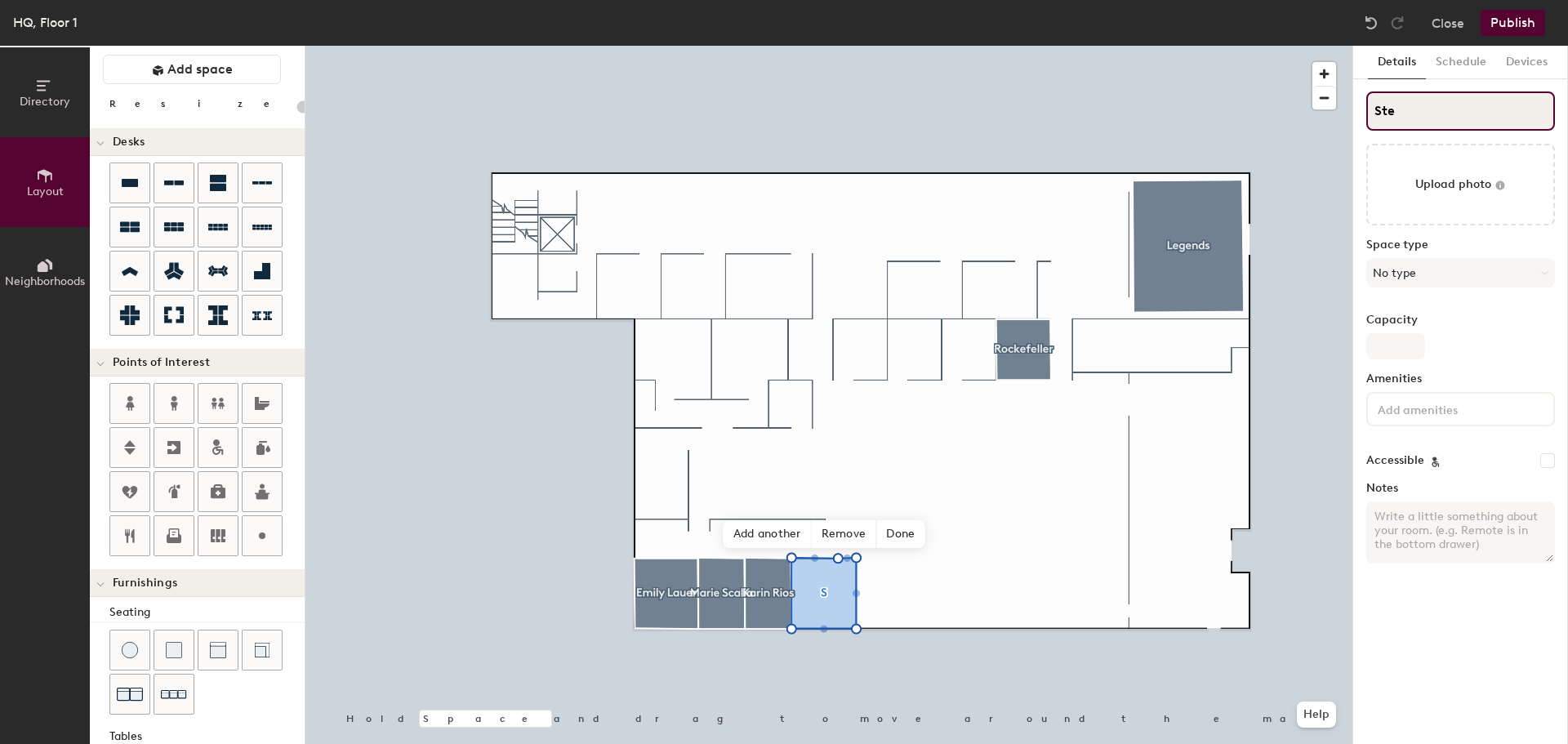
type input "20"
type input "Stev"
type input "20"
type input "Steven"
type input "20"
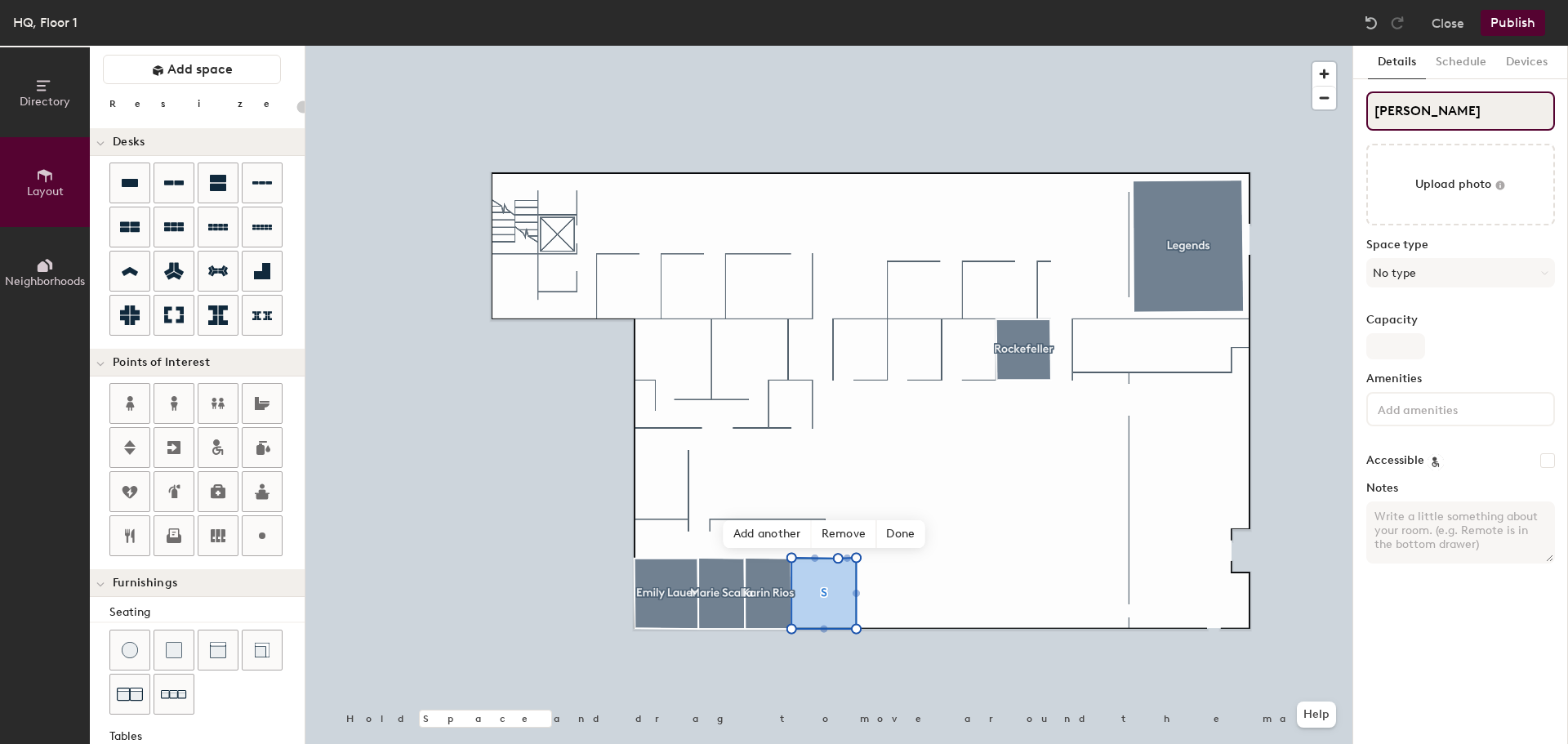
type input "Steven"
type input "20"
type input "Steven D"
type input "20"
type input "Steven Die"
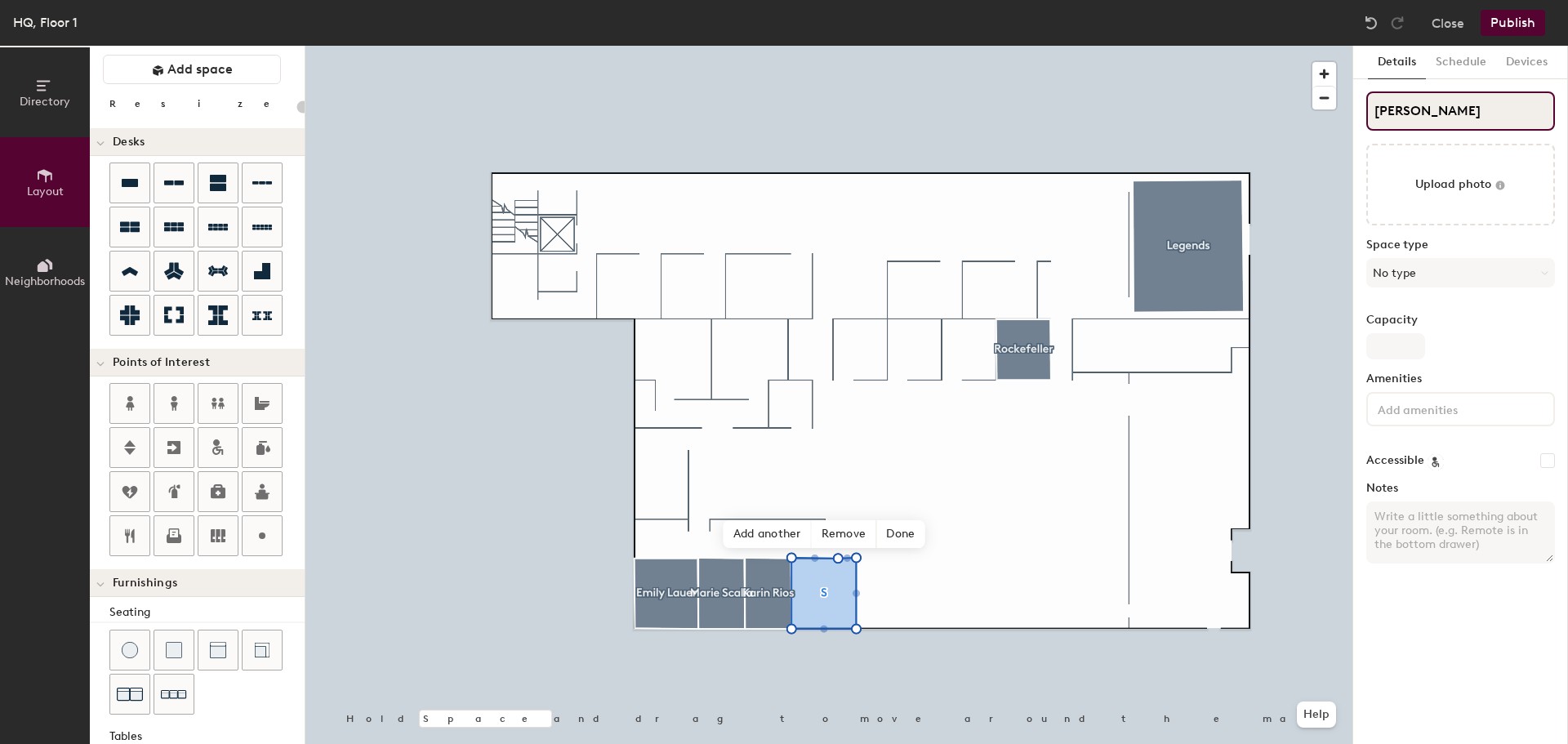
type input "20"
type input "Steven Dieri"
type input "20"
type input "Steven Diering"
type input "20"
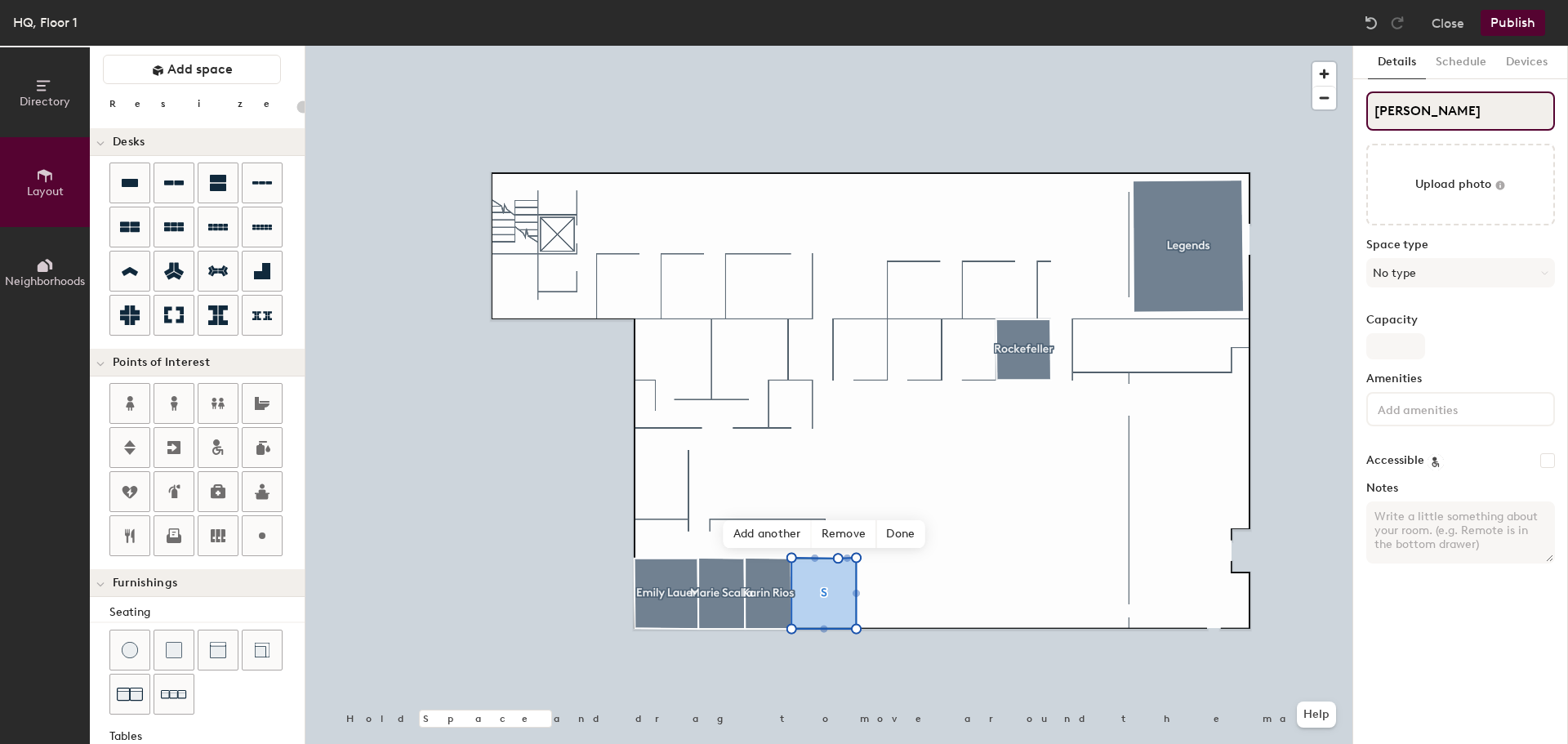
type input "Steven Dieringer"
type input "20"
type input "Steven Dieringer"
click at [1463, 261] on button "No type" at bounding box center [1460, 272] width 189 height 29
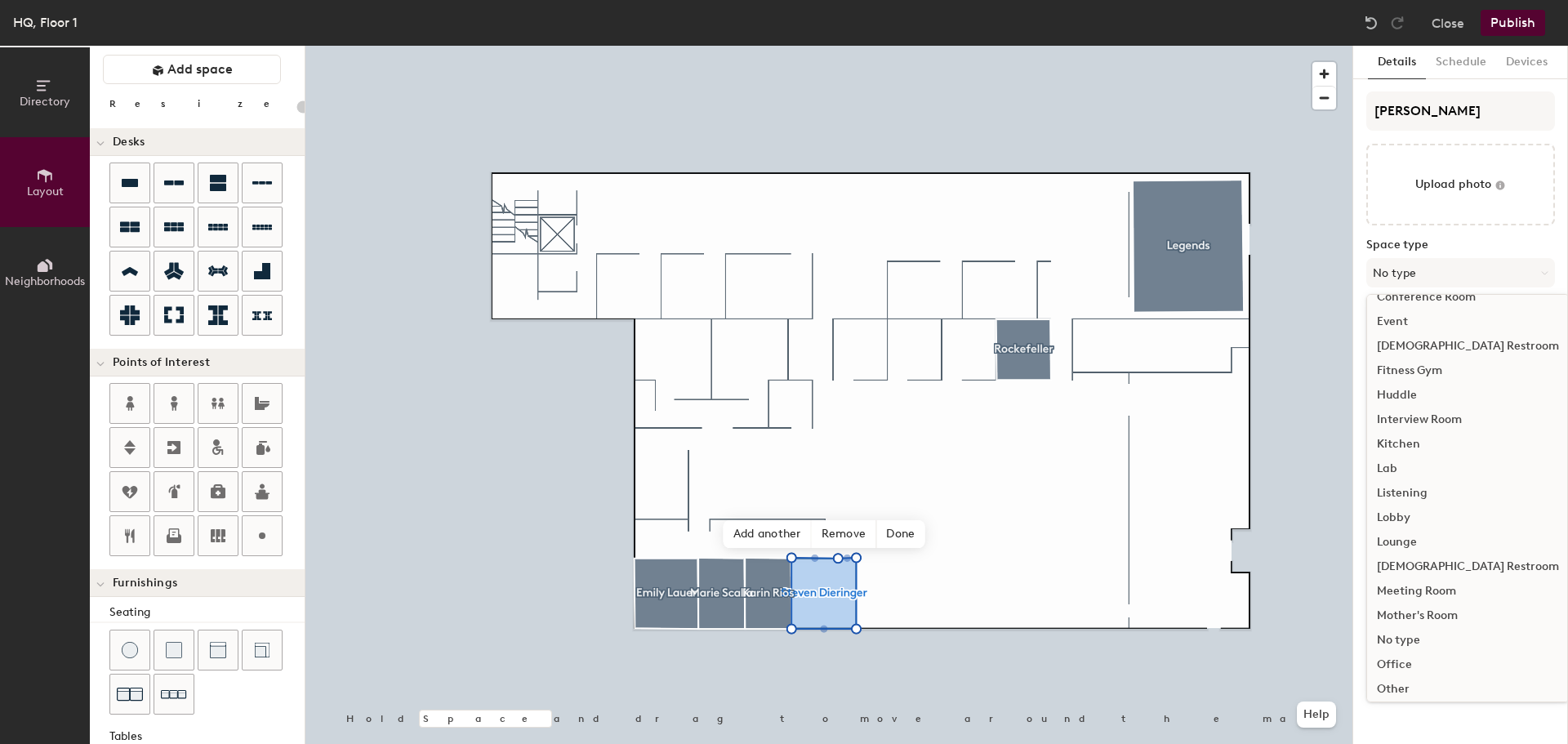
click at [1438, 664] on div "Office" at bounding box center [1467, 664] width 202 height 24
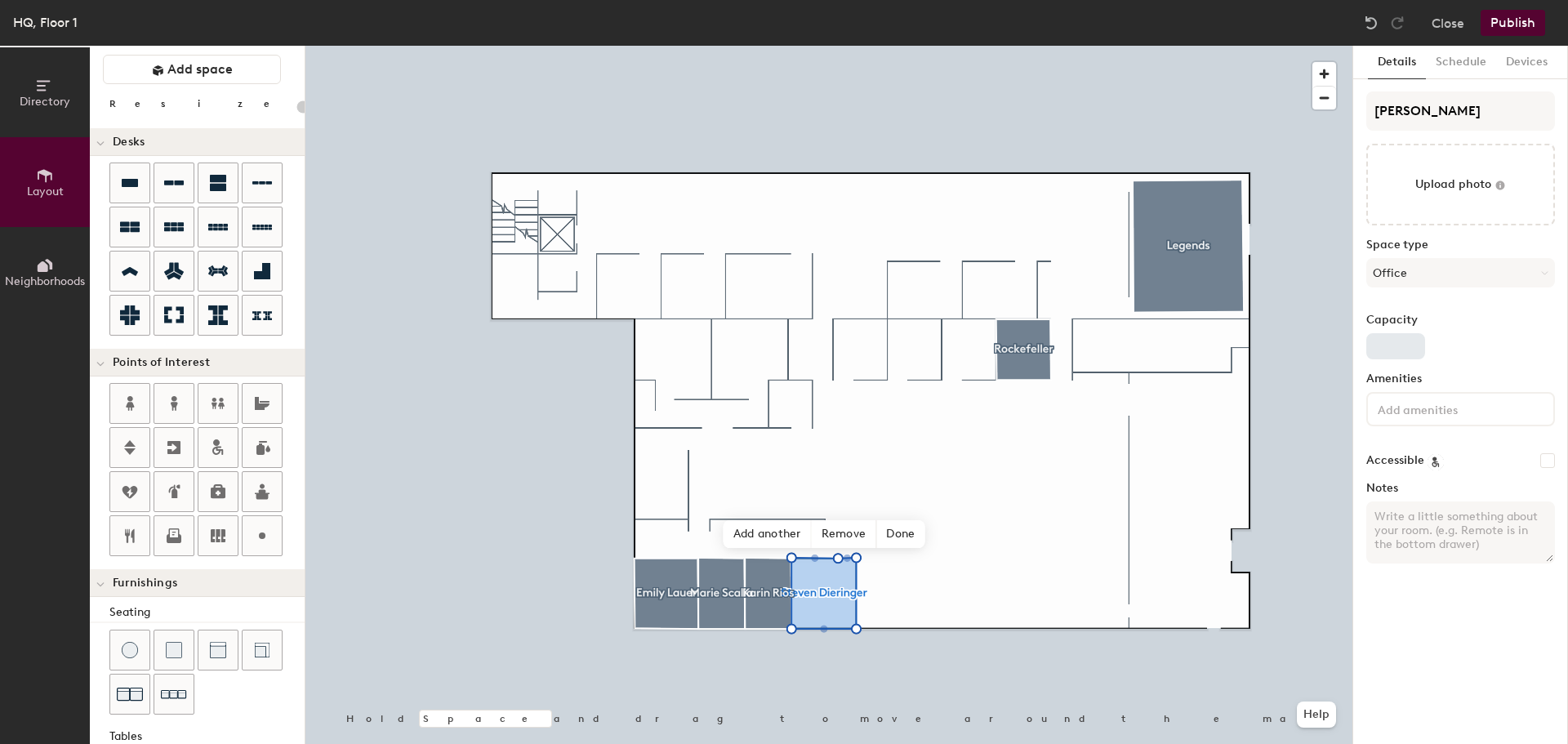
type input "20"
click at [1393, 344] on input "Capacity" at bounding box center [1395, 346] width 59 height 26
type input "1"
type input "20"
type input "1"
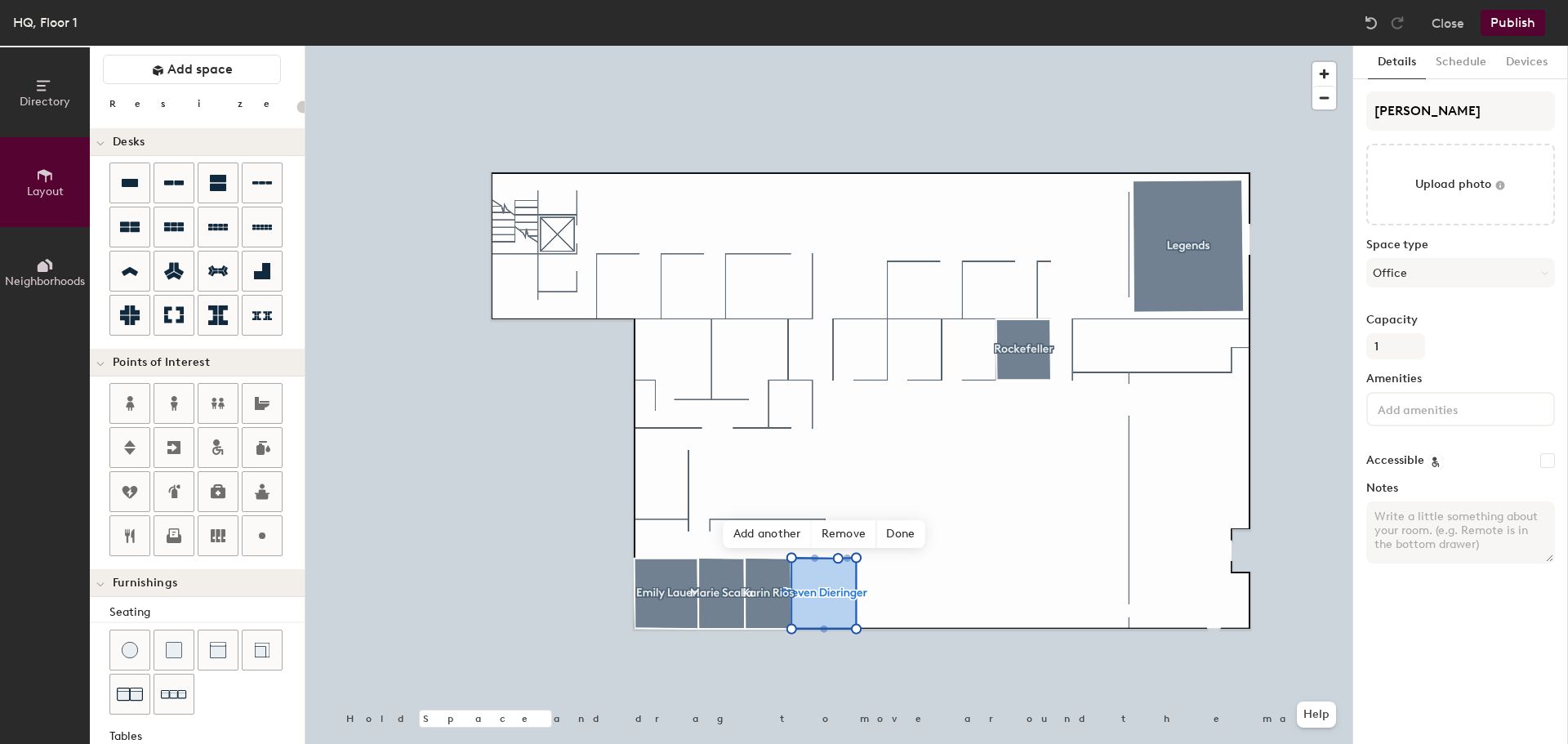
click at [1455, 402] on input at bounding box center [1447, 407] width 147 height 19
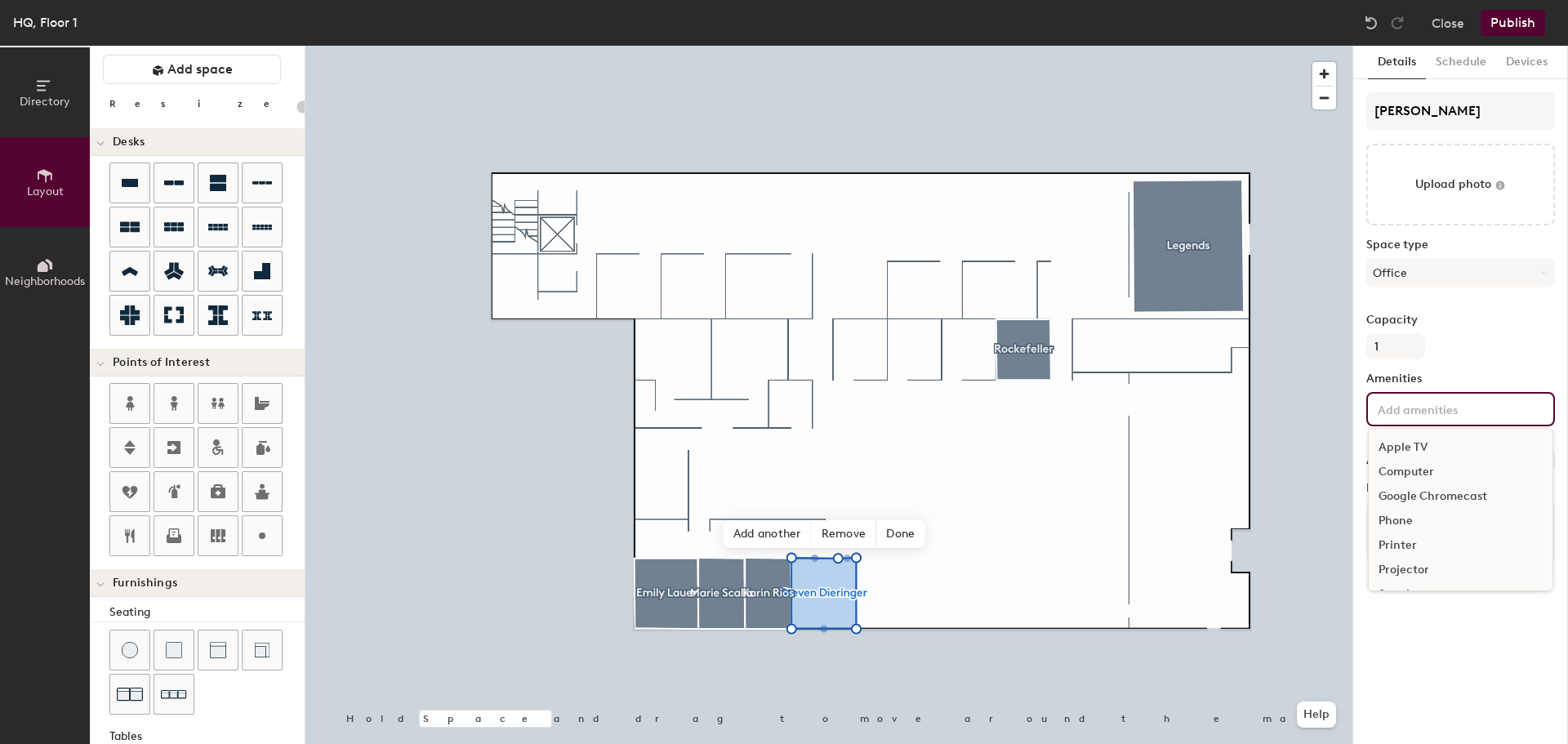
type input "20"
type input "printer"
click at [1457, 451] on div "Printer" at bounding box center [1460, 447] width 184 height 24
type input "20"
click at [1457, 655] on div "Details Schedule Devices Steven Dieringer Upload photo Space type Office Capaci…" at bounding box center [1461, 395] width 215 height 698
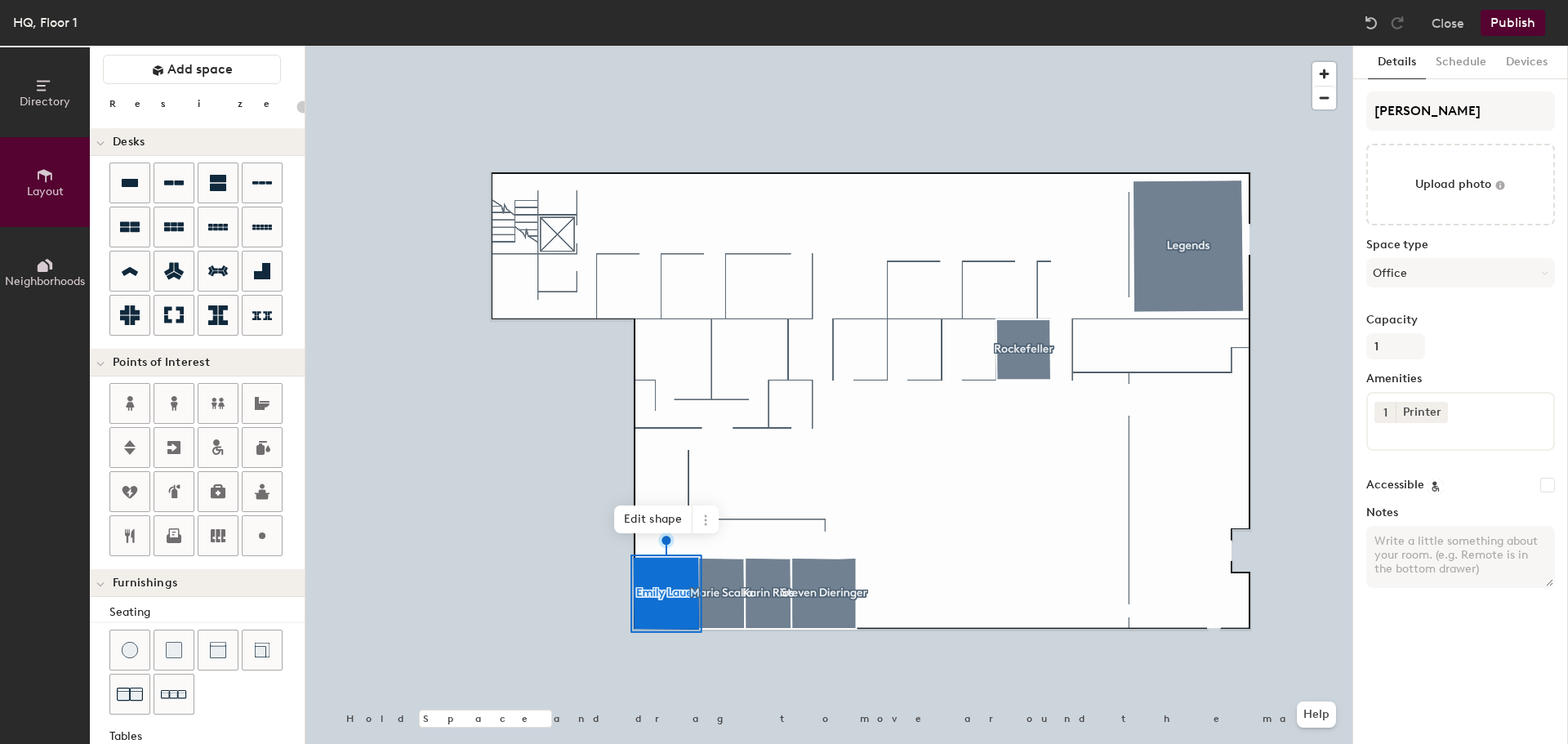
type input "20"
click at [1467, 120] on input "Emily Lauer" at bounding box center [1460, 111] width 189 height 39
type input "Emily Laue"
type input "20"
type input "Emily La"
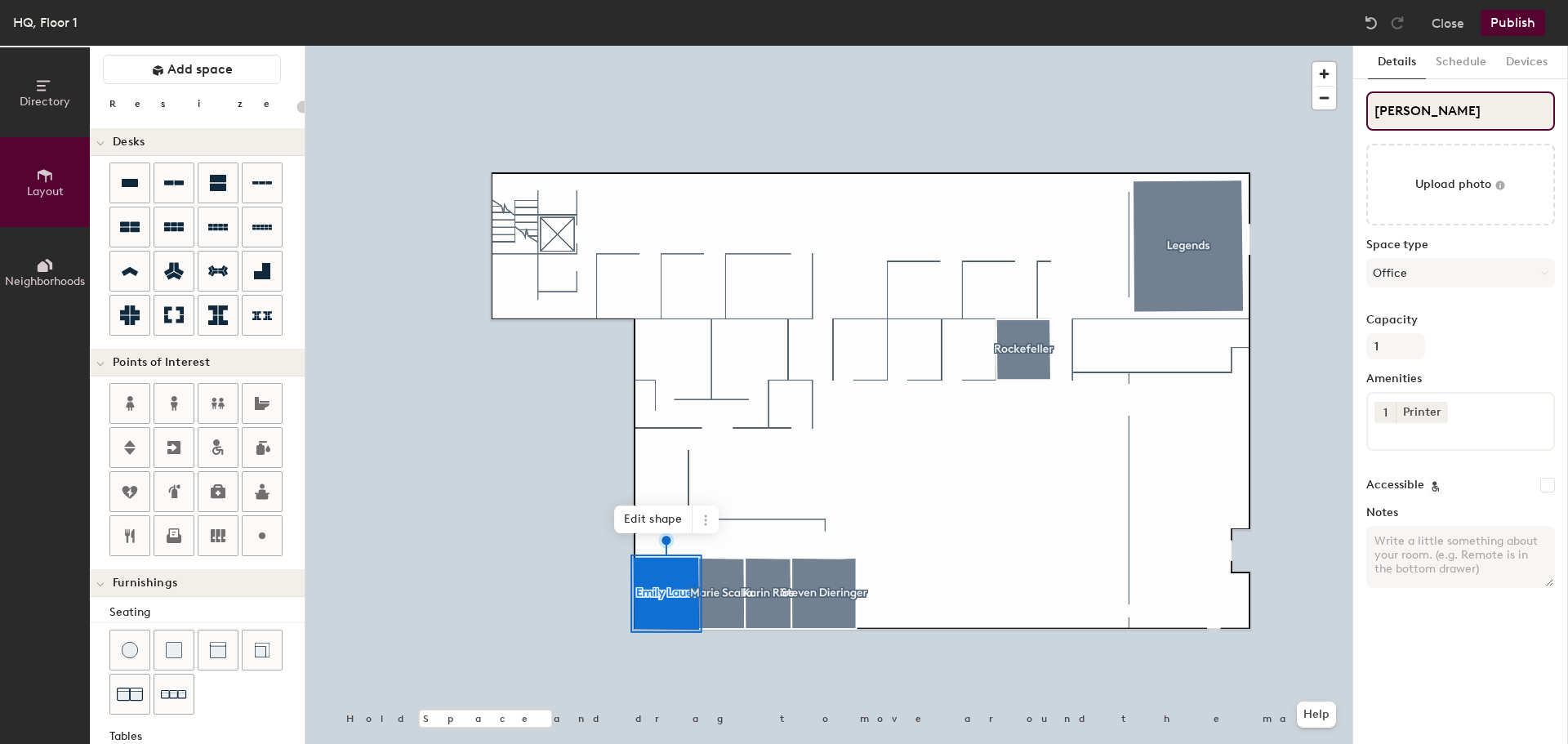
type input "20"
type input "Emily L"
type input "20"
type input "Emily L."
type input "20"
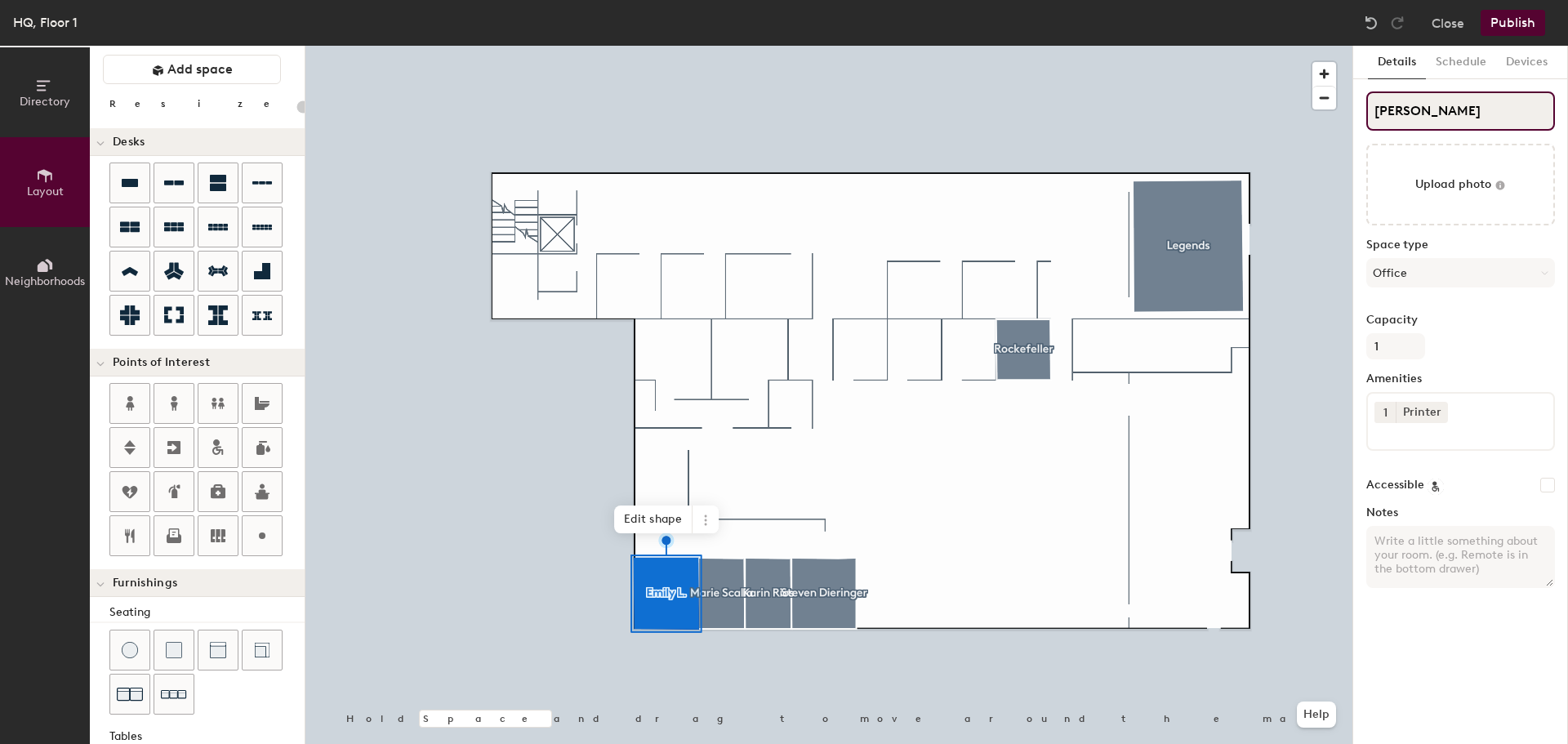
type input "Emily L."
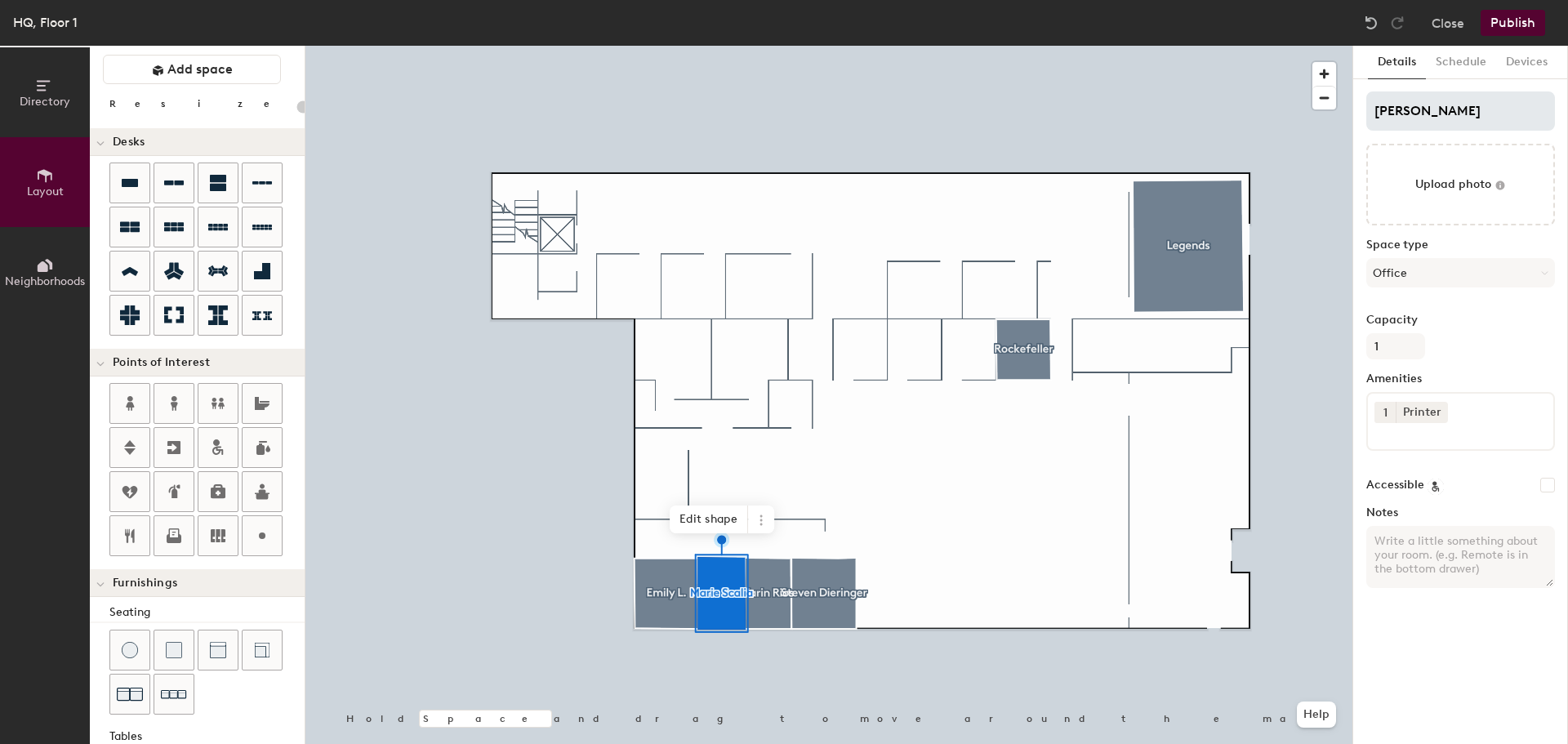
type input "20"
click at [1483, 106] on input "Marie Scalia" at bounding box center [1460, 111] width 189 height 39
type input "Marie Sc"
type input "20"
type input "Marie S"
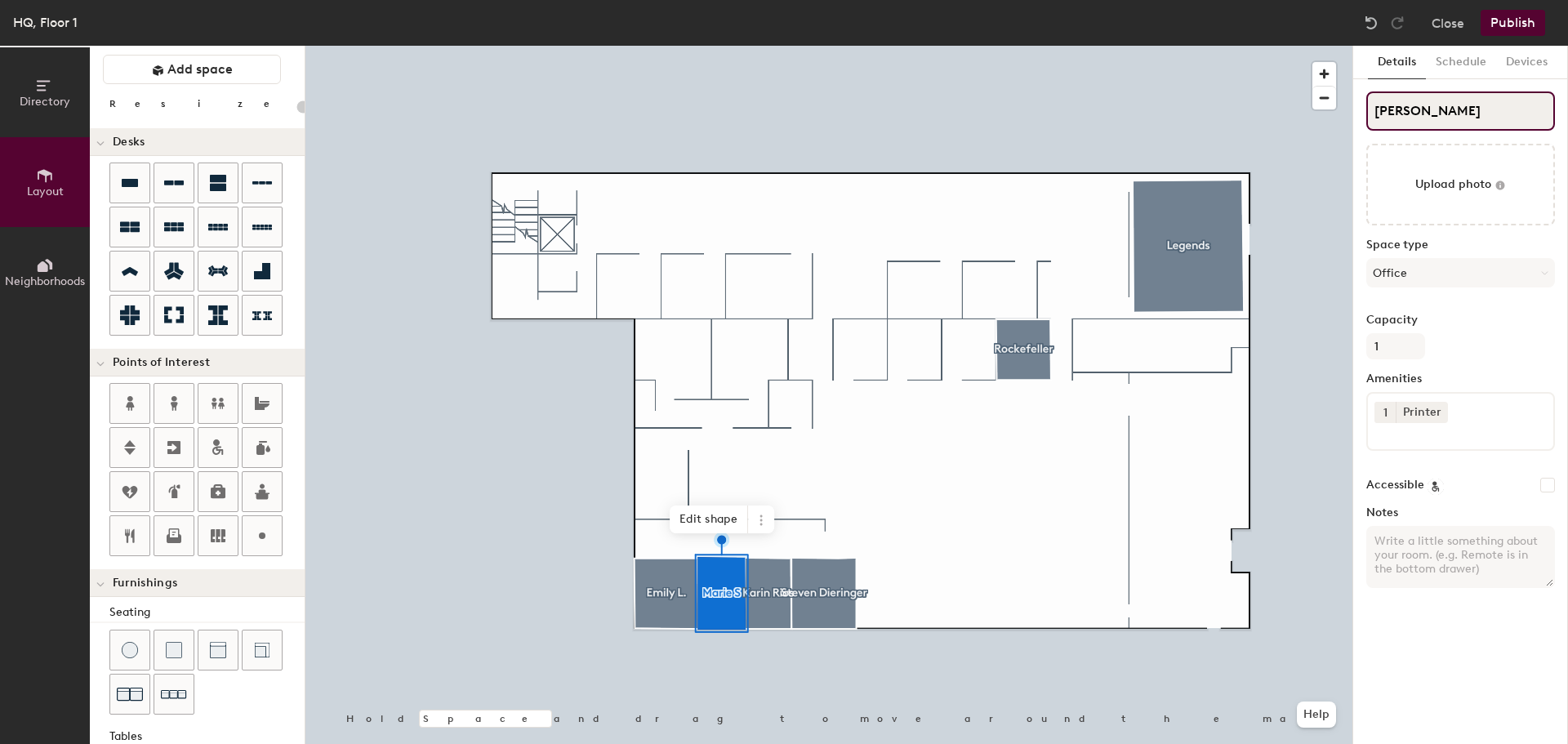
type input "20"
type input "Marie S."
type input "20"
type input "Marie S."
type input "20"
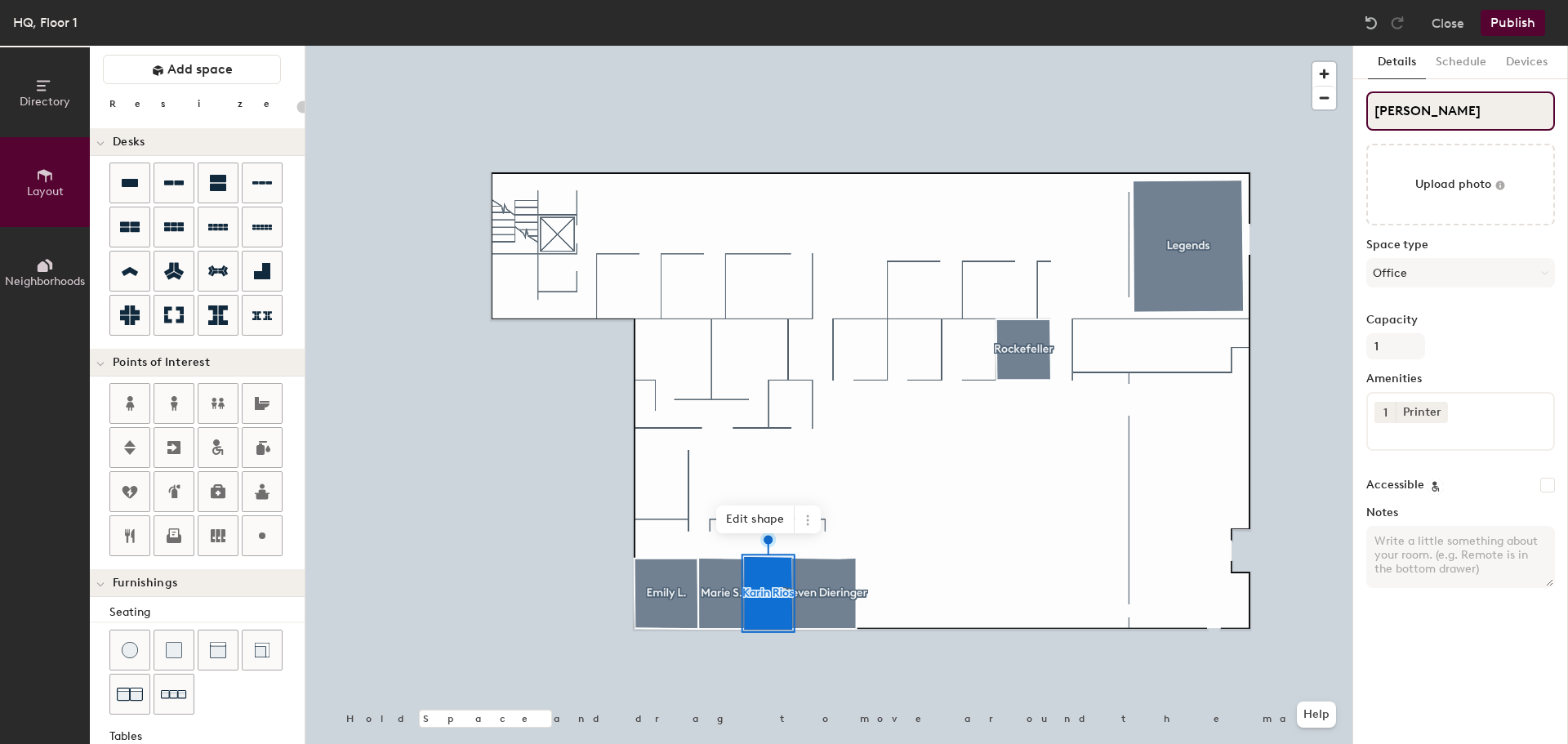
click at [1448, 116] on input "Karin Rios" at bounding box center [1460, 111] width 189 height 39
type input "Karin Rio"
type input "20"
type input "Karin Ri"
type input "20"
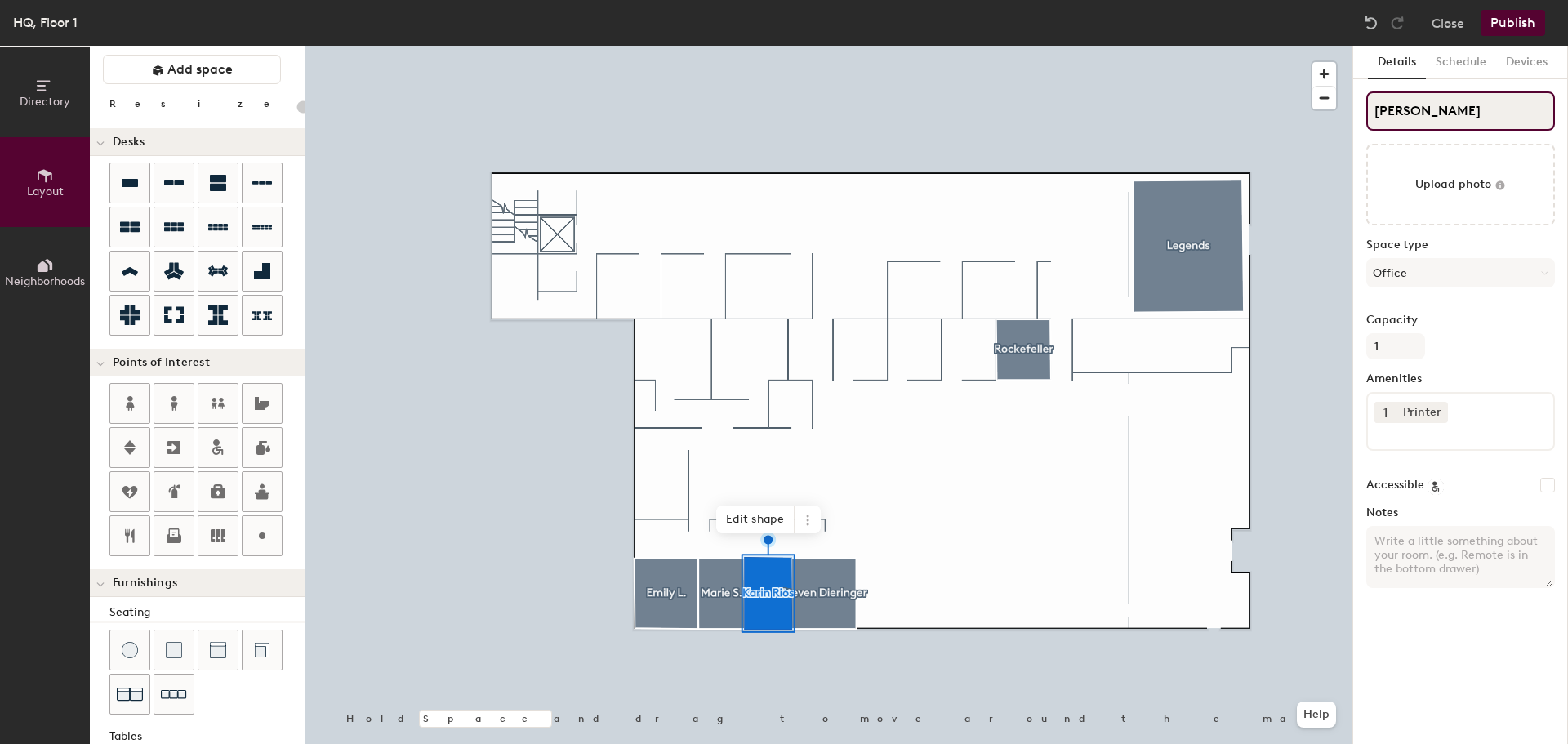
type input "Karin R"
type input "20"
type input "Karin R."
type input "20"
type input "Karin R."
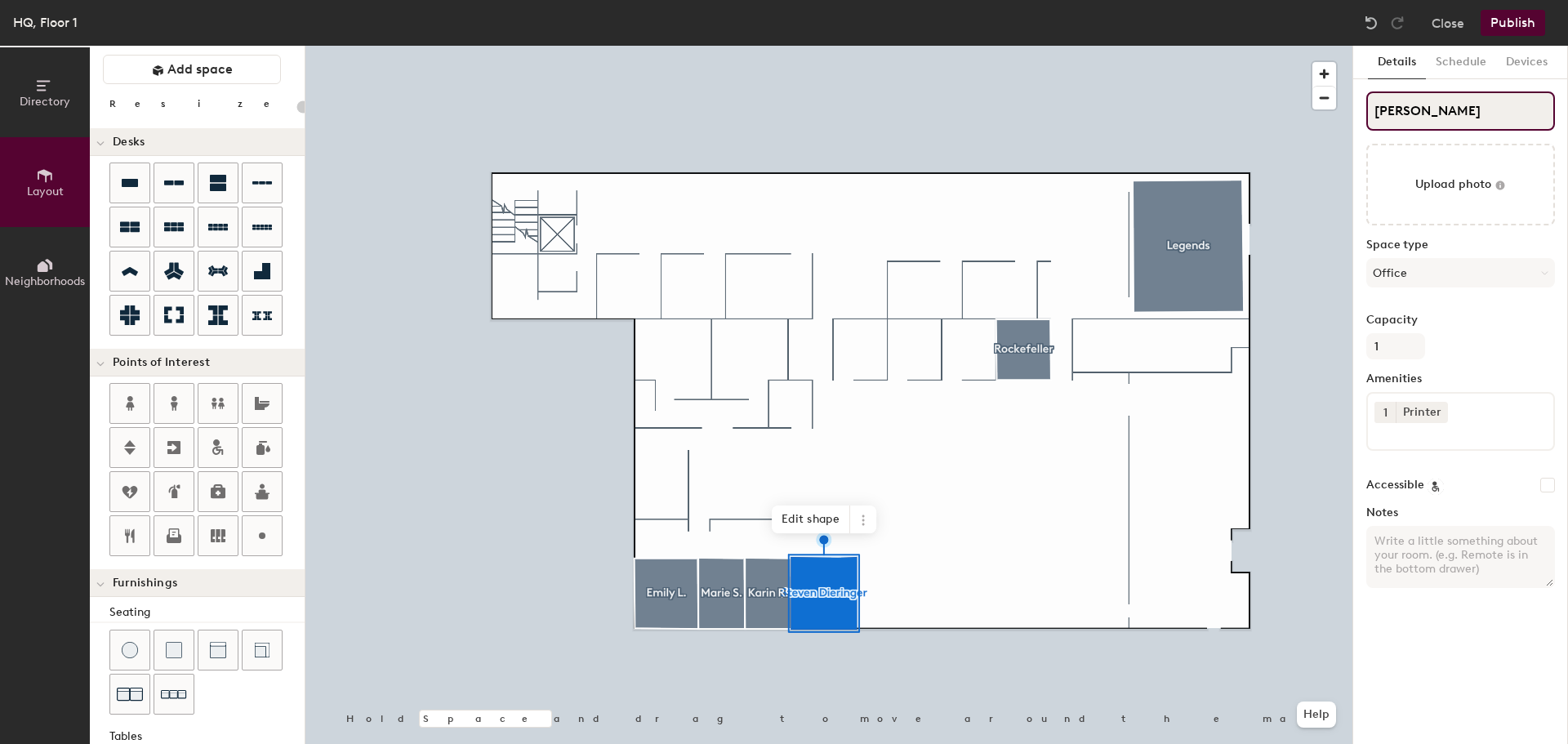
click at [1495, 111] on input "Steven Dieringer" at bounding box center [1460, 111] width 189 height 39
type input "20"
type input "Steven Dieringe"
type input "20"
type input "Steven Dier"
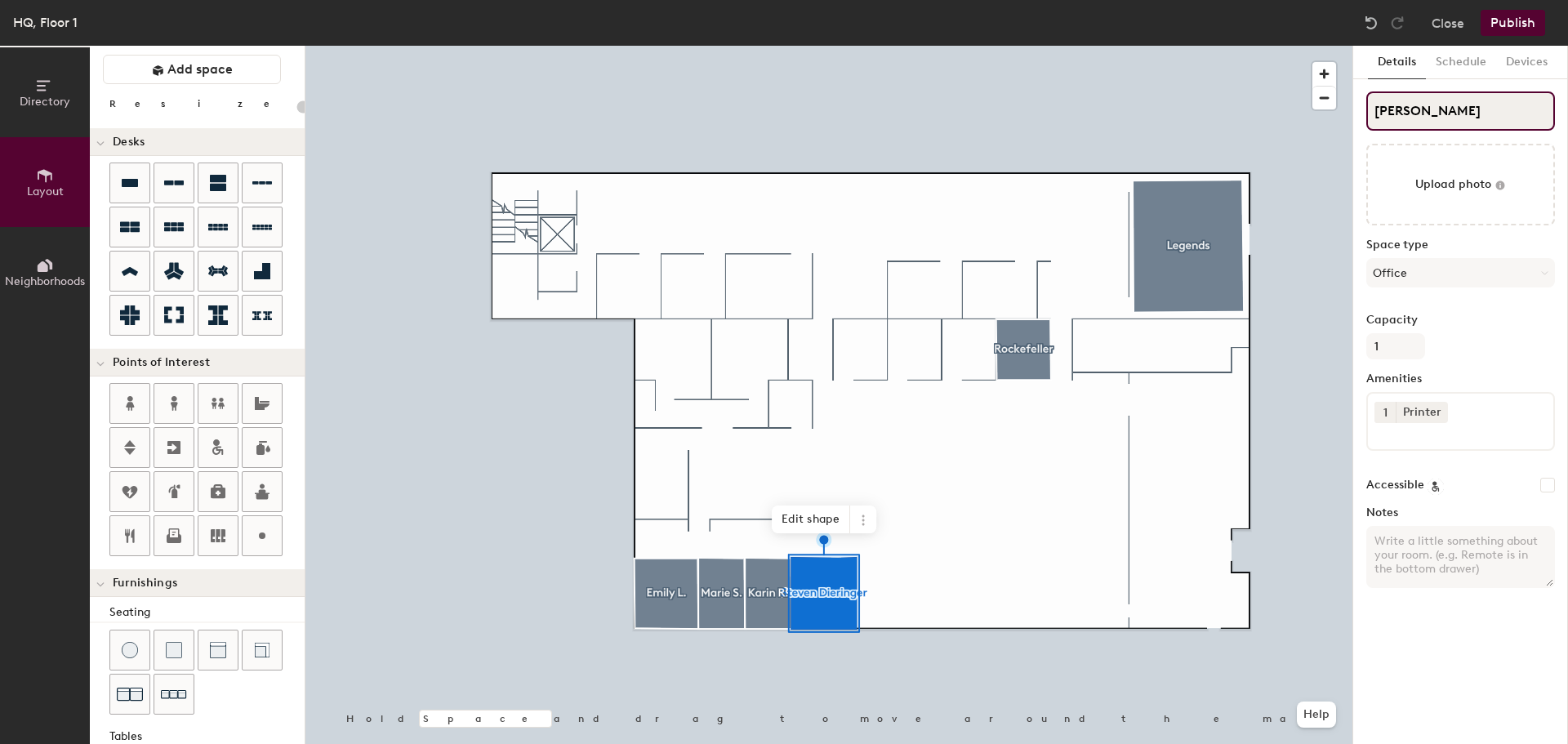
type input "20"
type input "Steven Die"
type input "20"
type input "Steven Di"
type input "20"
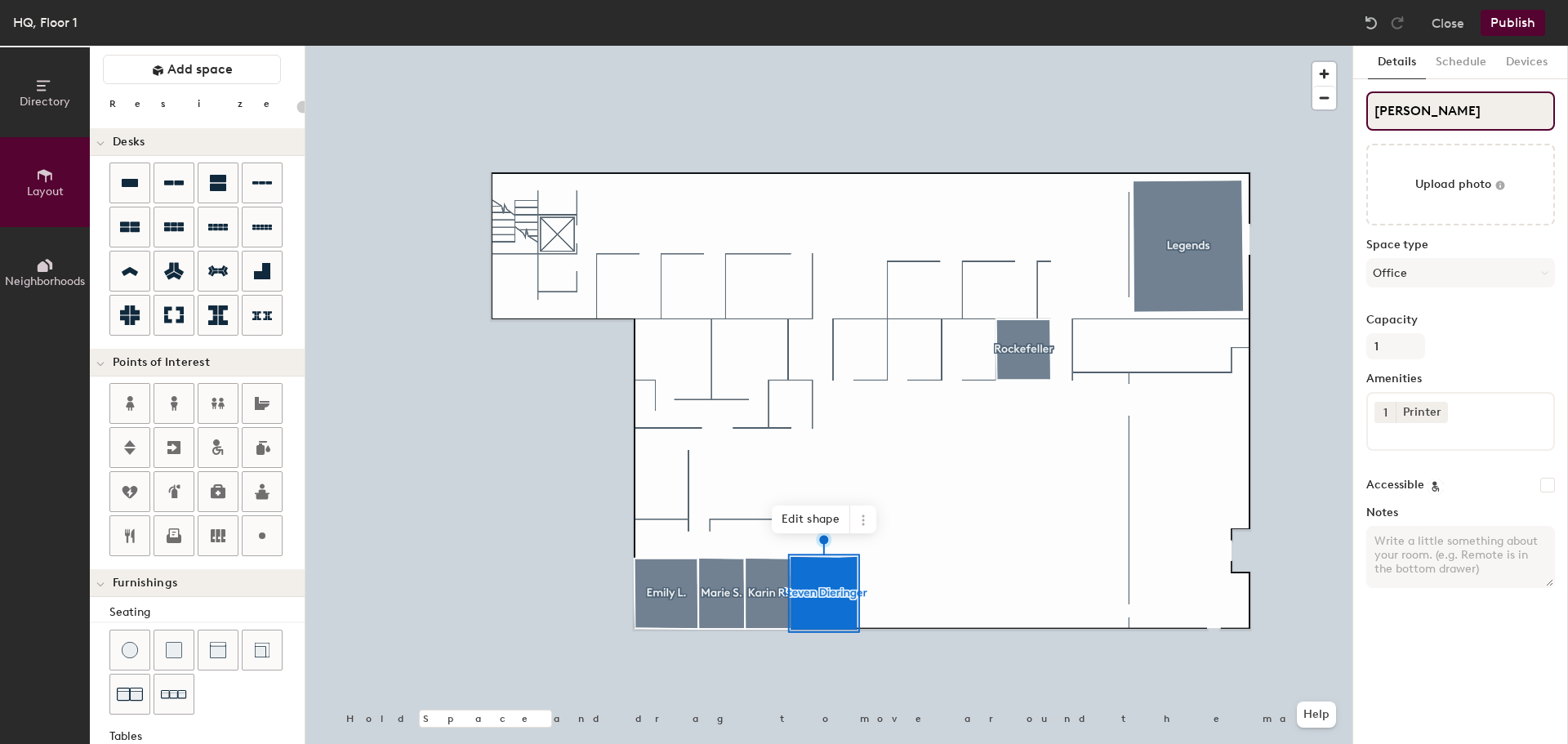
type input "Steven D"
type input "20"
type input "Steven D."
type input "20"
type input "Steven D."
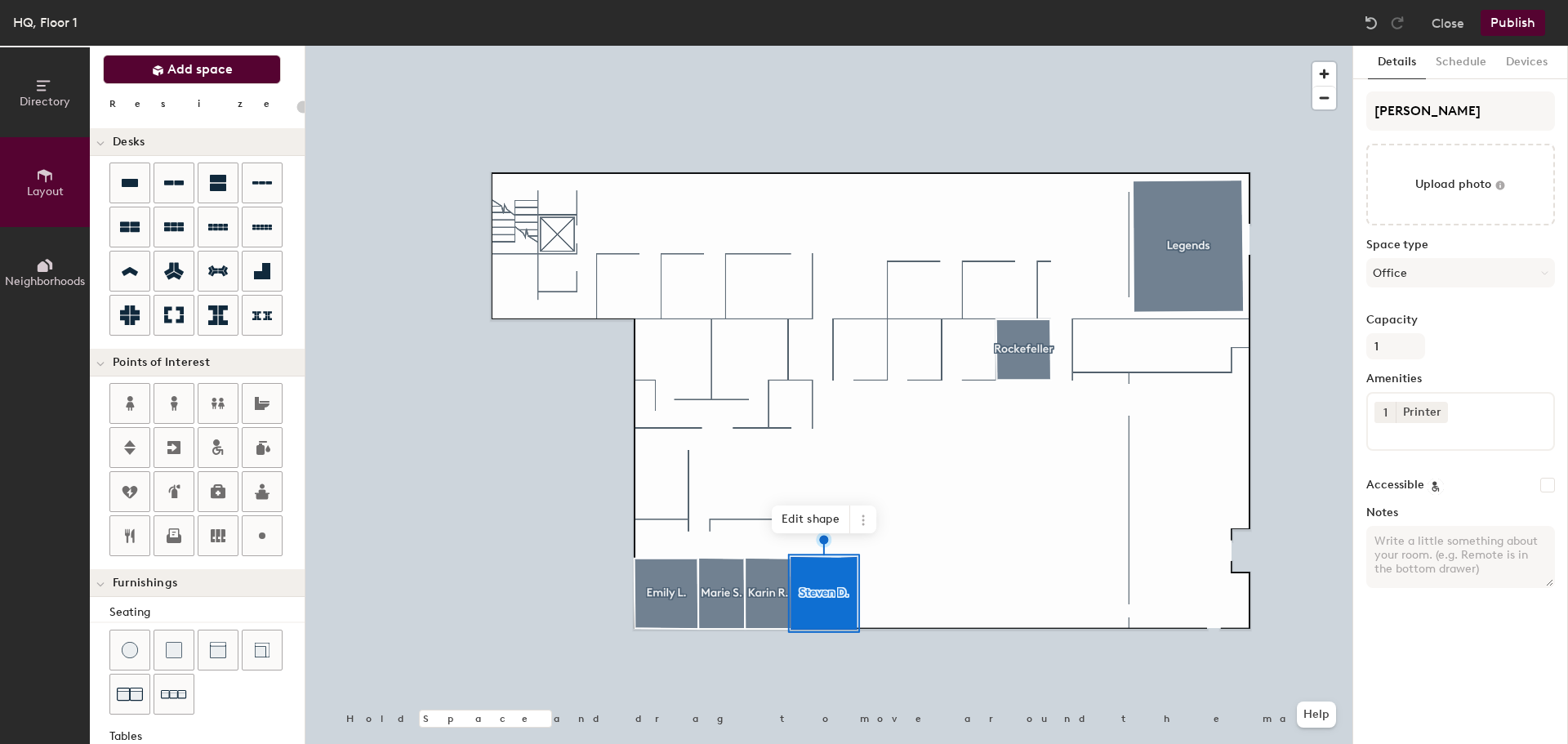
click at [241, 65] on button "Add space" at bounding box center [192, 69] width 178 height 29
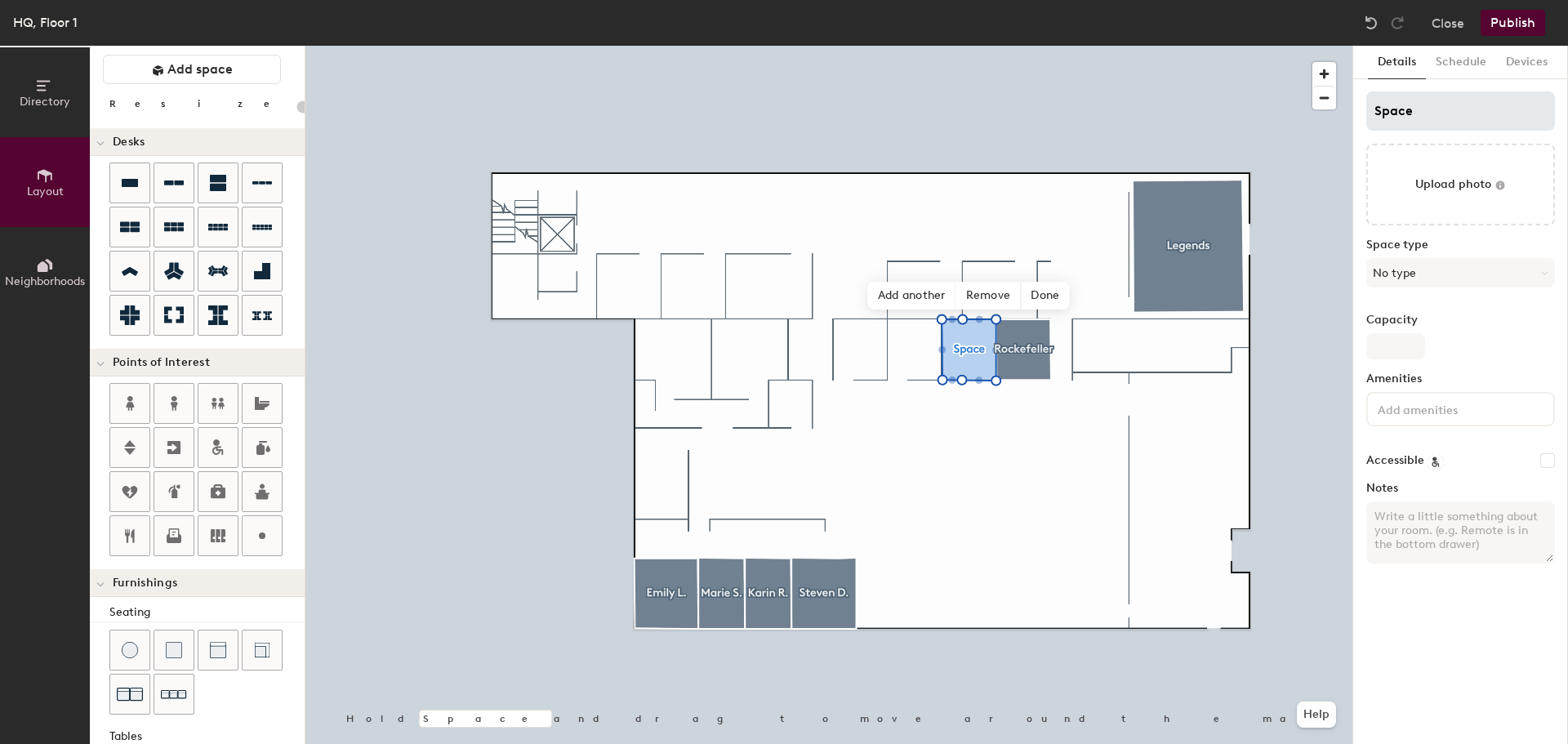
type input "20"
click at [1488, 92] on input "Space" at bounding box center [1460, 111] width 189 height 39
type input "Spac"
type input "20"
type input "Spa"
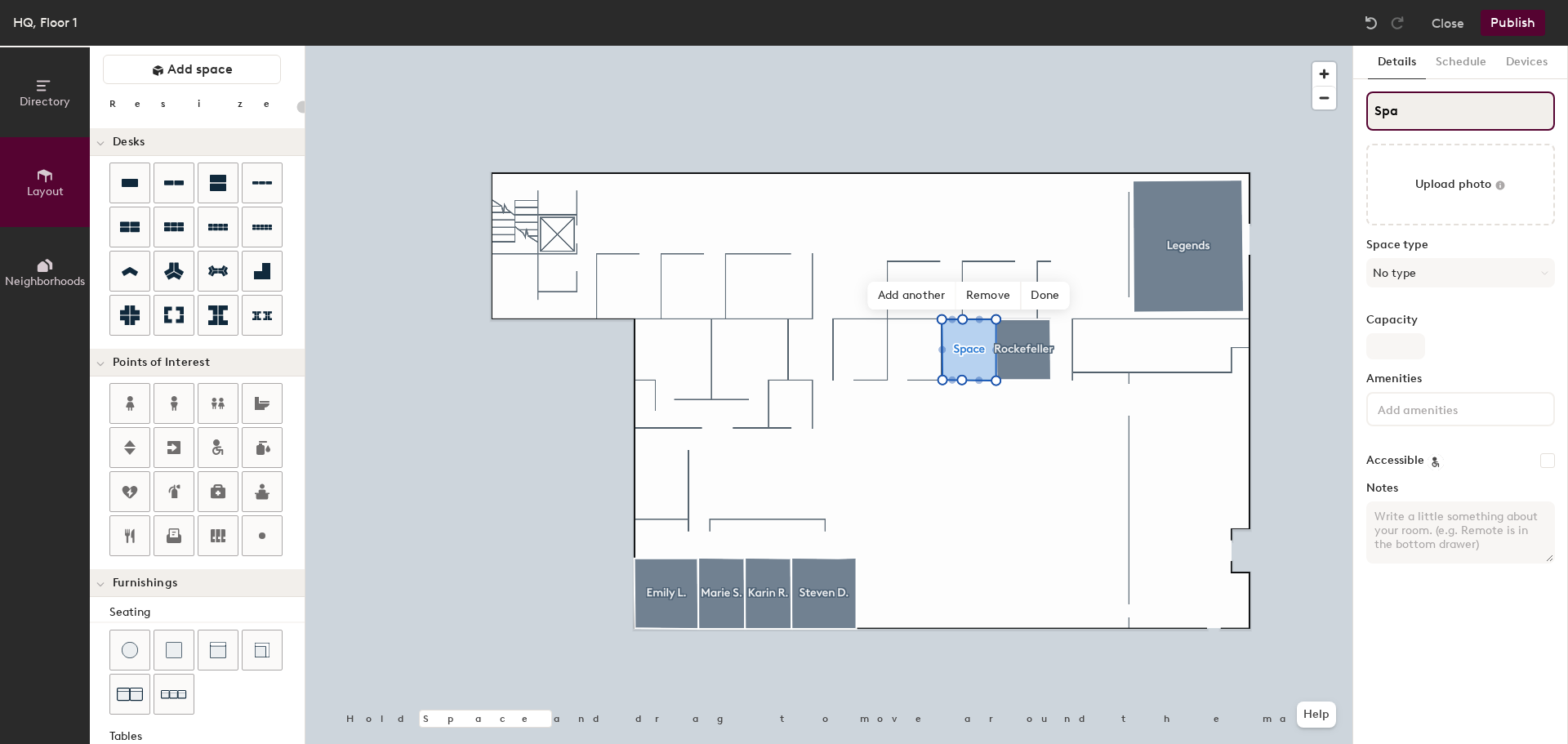
type input "20"
type input "Sp"
type input "20"
click at [1480, 277] on button "No type" at bounding box center [1460, 272] width 189 height 29
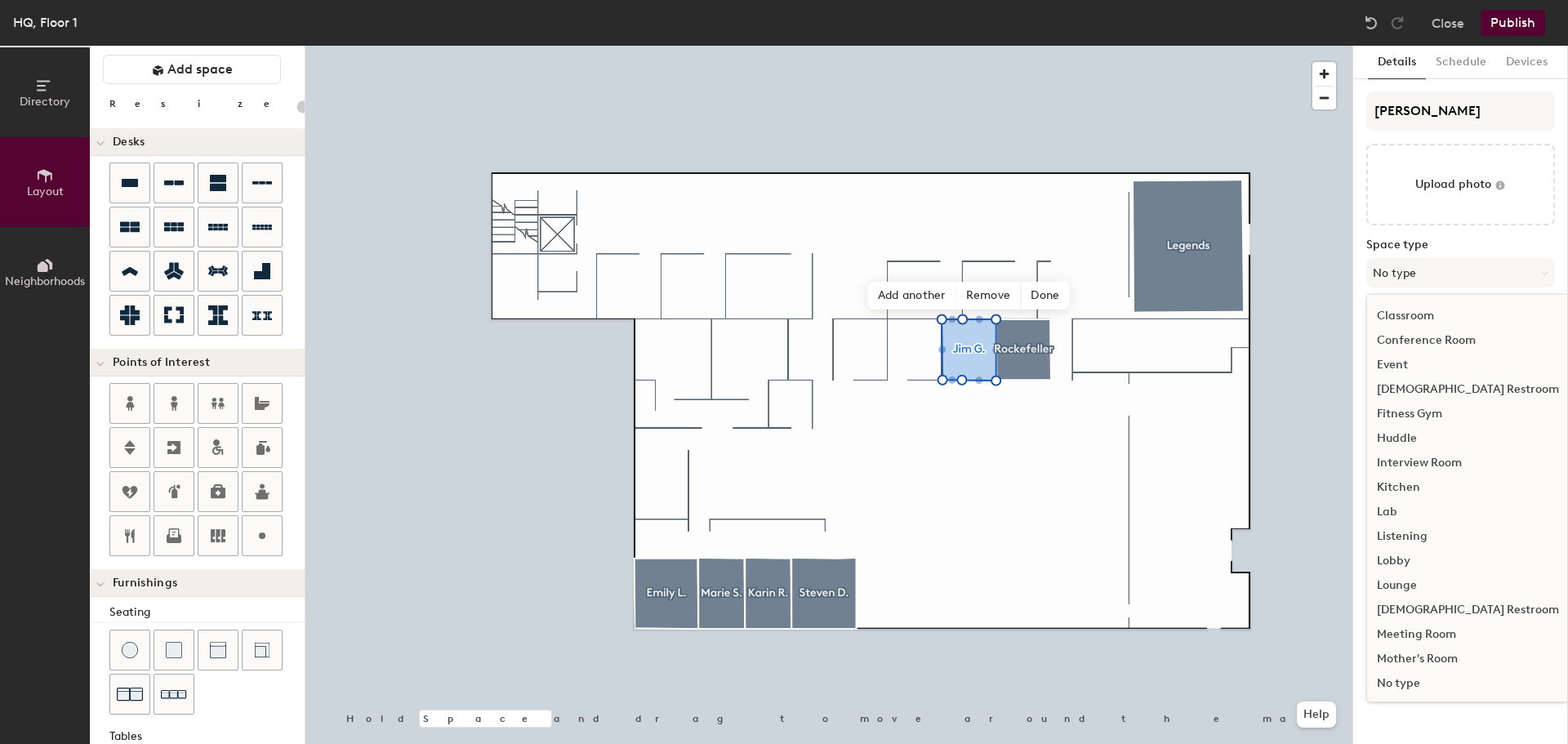
scroll to position [245, 0]
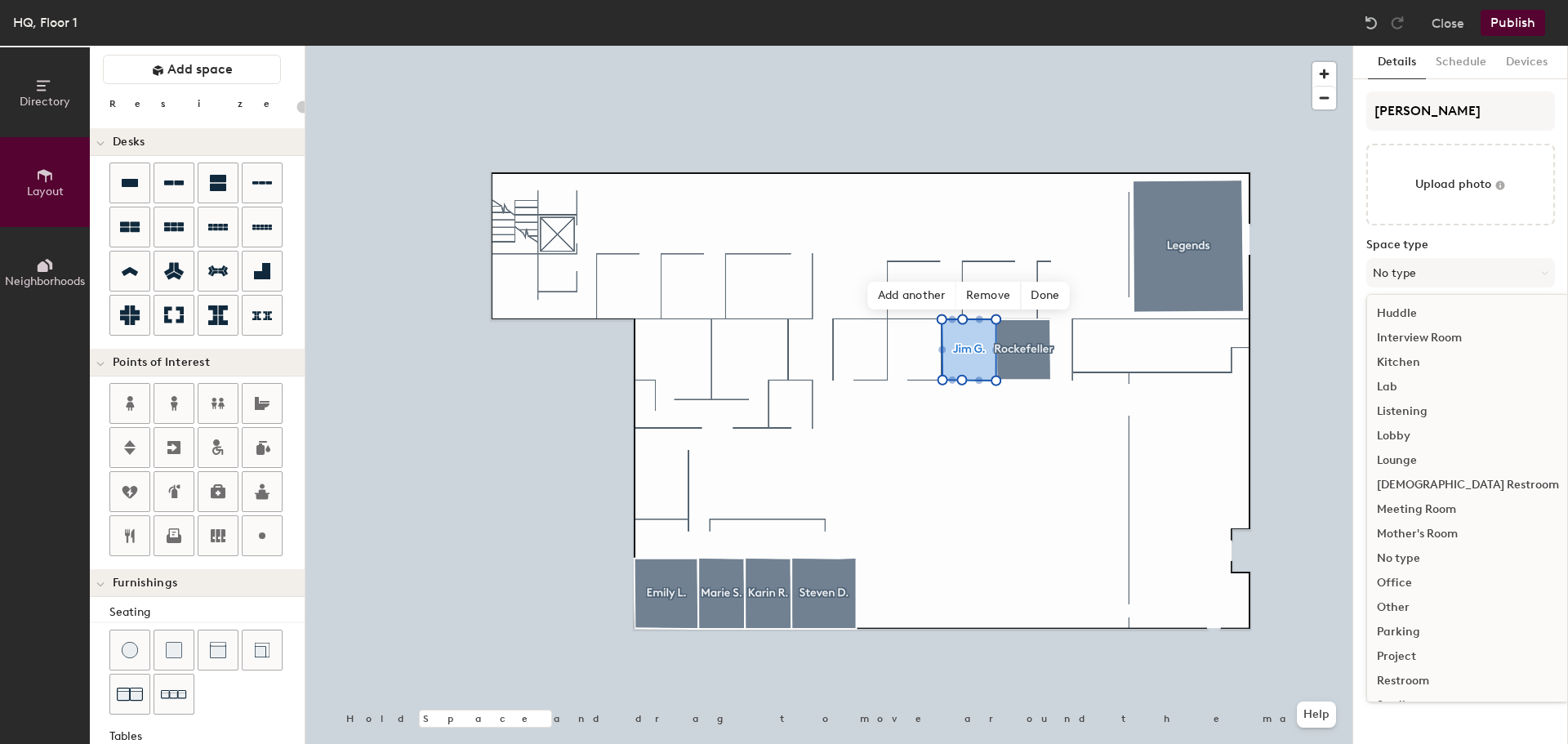
click at [1401, 577] on div "Office" at bounding box center [1467, 582] width 202 height 24
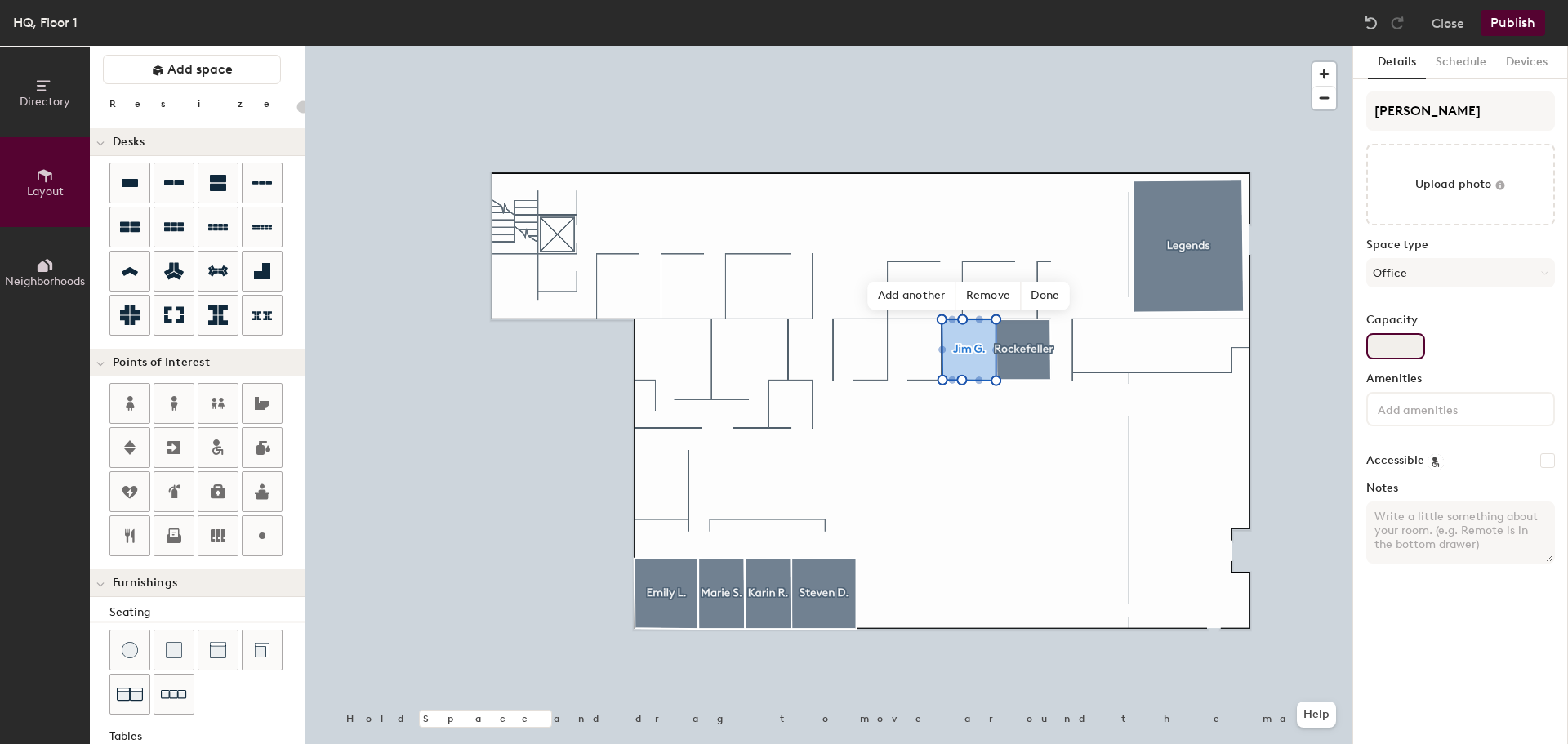
click at [1398, 328] on div "Capacity" at bounding box center [1460, 336] width 189 height 46
click at [1397, 338] on input "Capacity" at bounding box center [1395, 346] width 59 height 26
click at [1436, 406] on input at bounding box center [1447, 407] width 147 height 19
click at [1451, 437] on div "Printer" at bounding box center [1460, 447] width 184 height 24
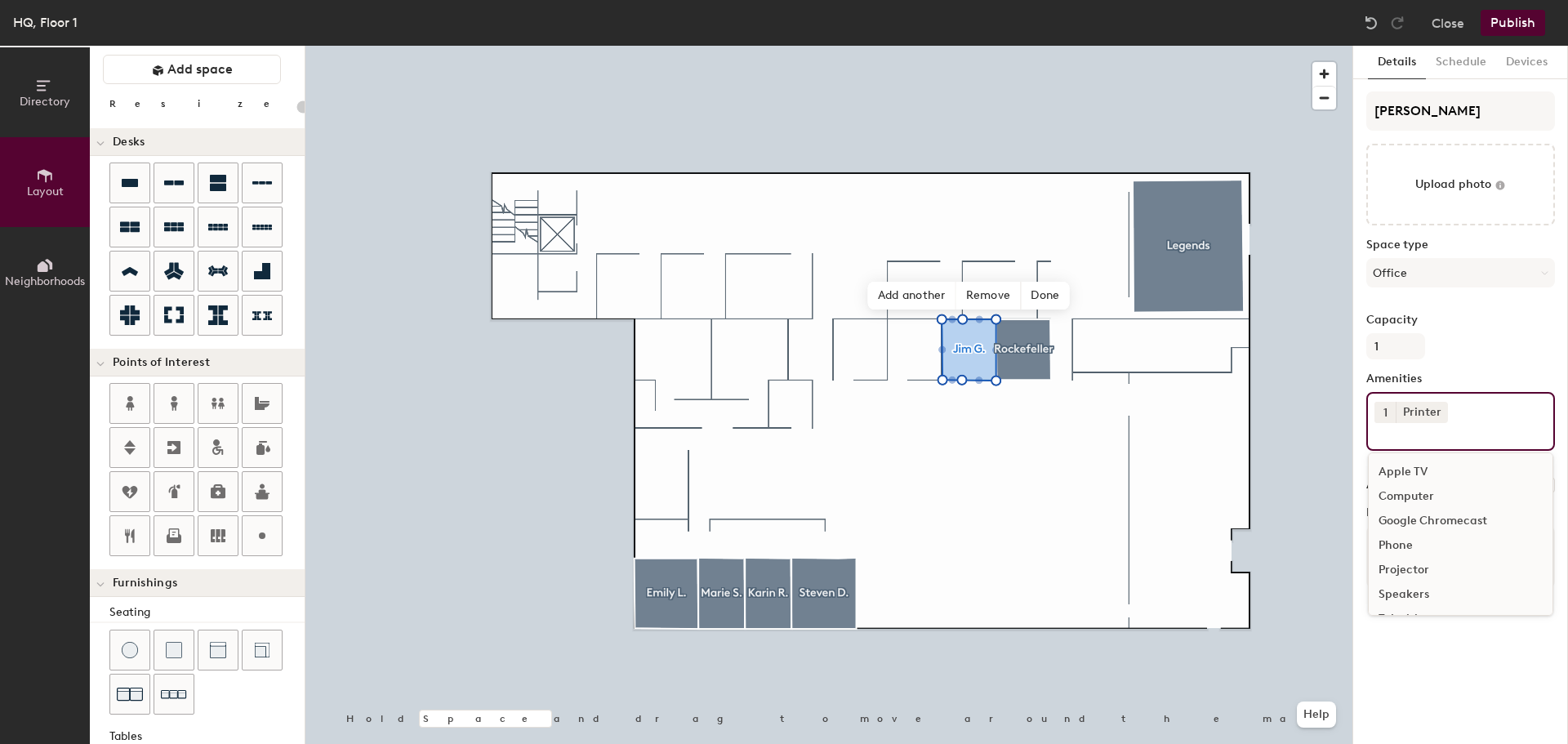
click at [1535, 344] on div "Capacity 1" at bounding box center [1460, 336] width 189 height 46
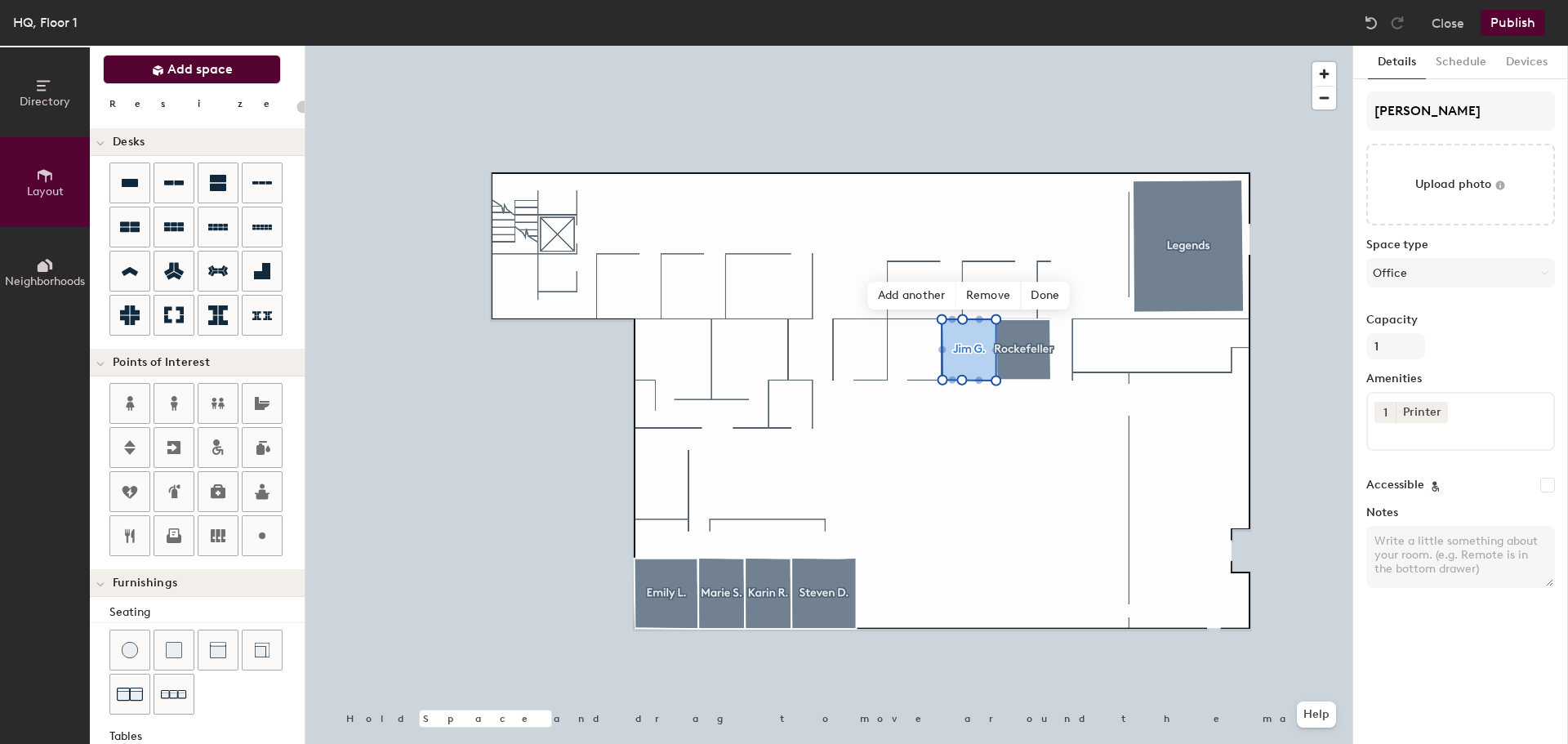
click at [163, 75] on icon at bounding box center [158, 70] width 13 height 13
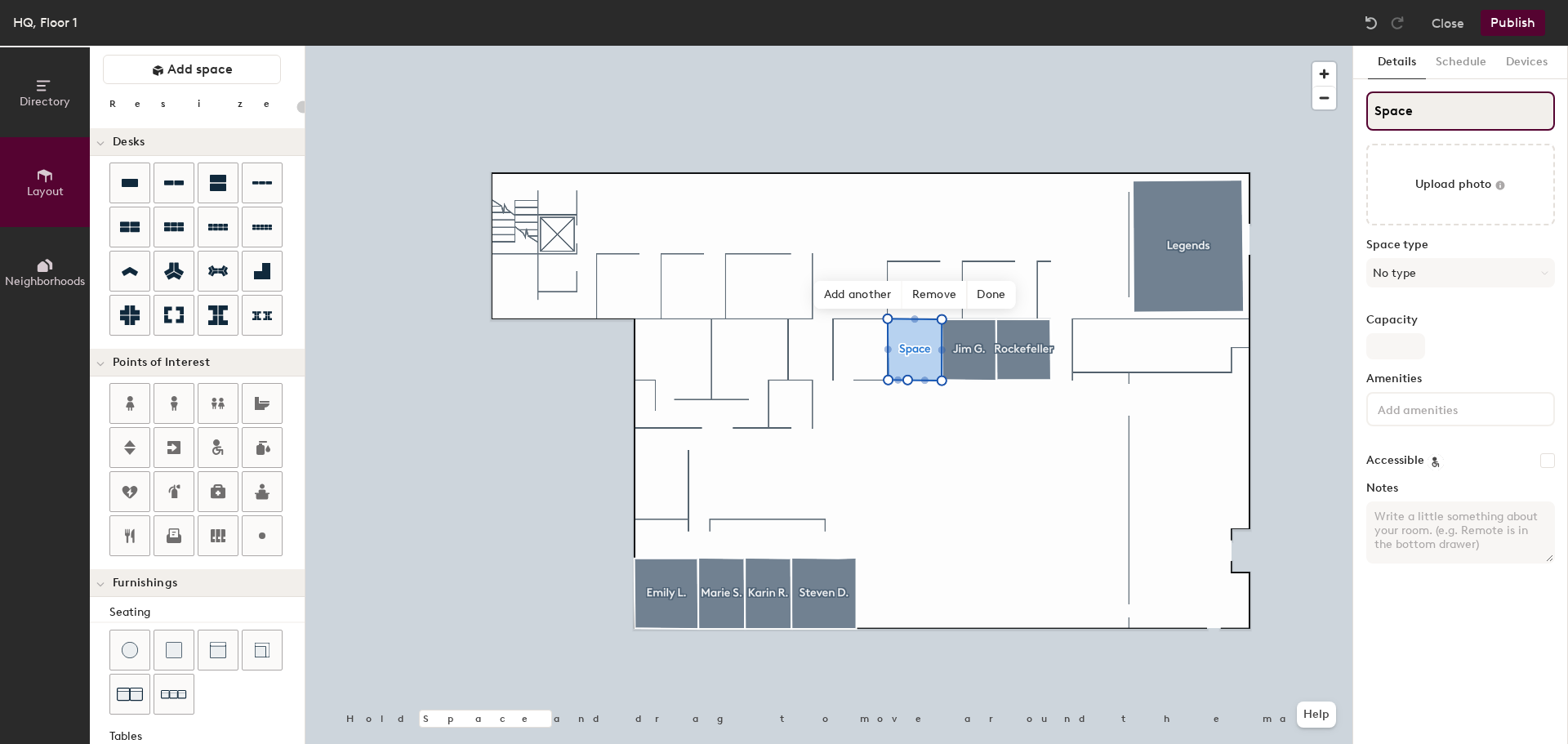
click at [1449, 109] on input "Space" at bounding box center [1460, 111] width 189 height 39
click at [1383, 110] on input "S Hannah B" at bounding box center [1460, 111] width 189 height 39
click at [1495, 270] on button "No type" at bounding box center [1460, 272] width 189 height 29
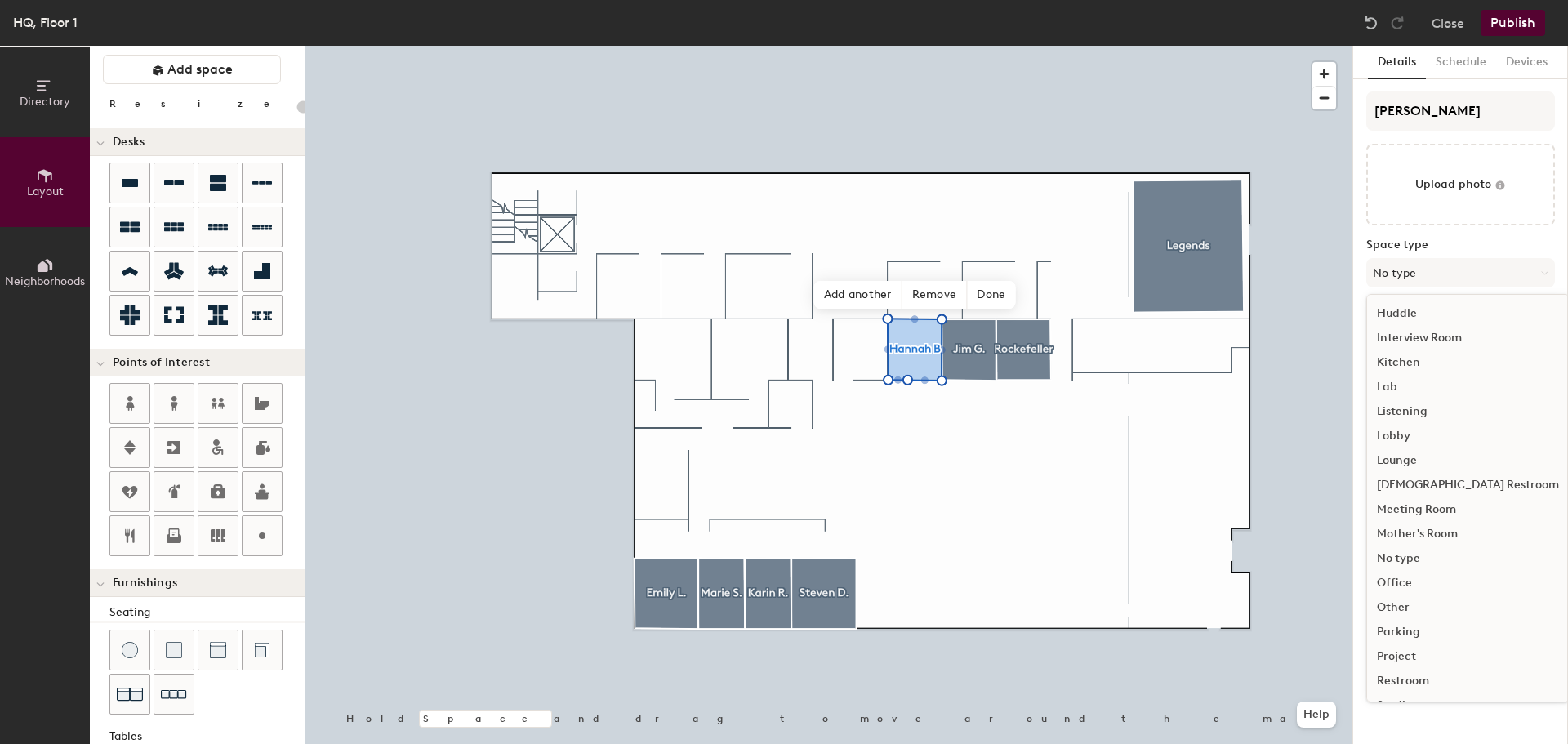
click at [1412, 583] on div "Office" at bounding box center [1467, 582] width 202 height 24
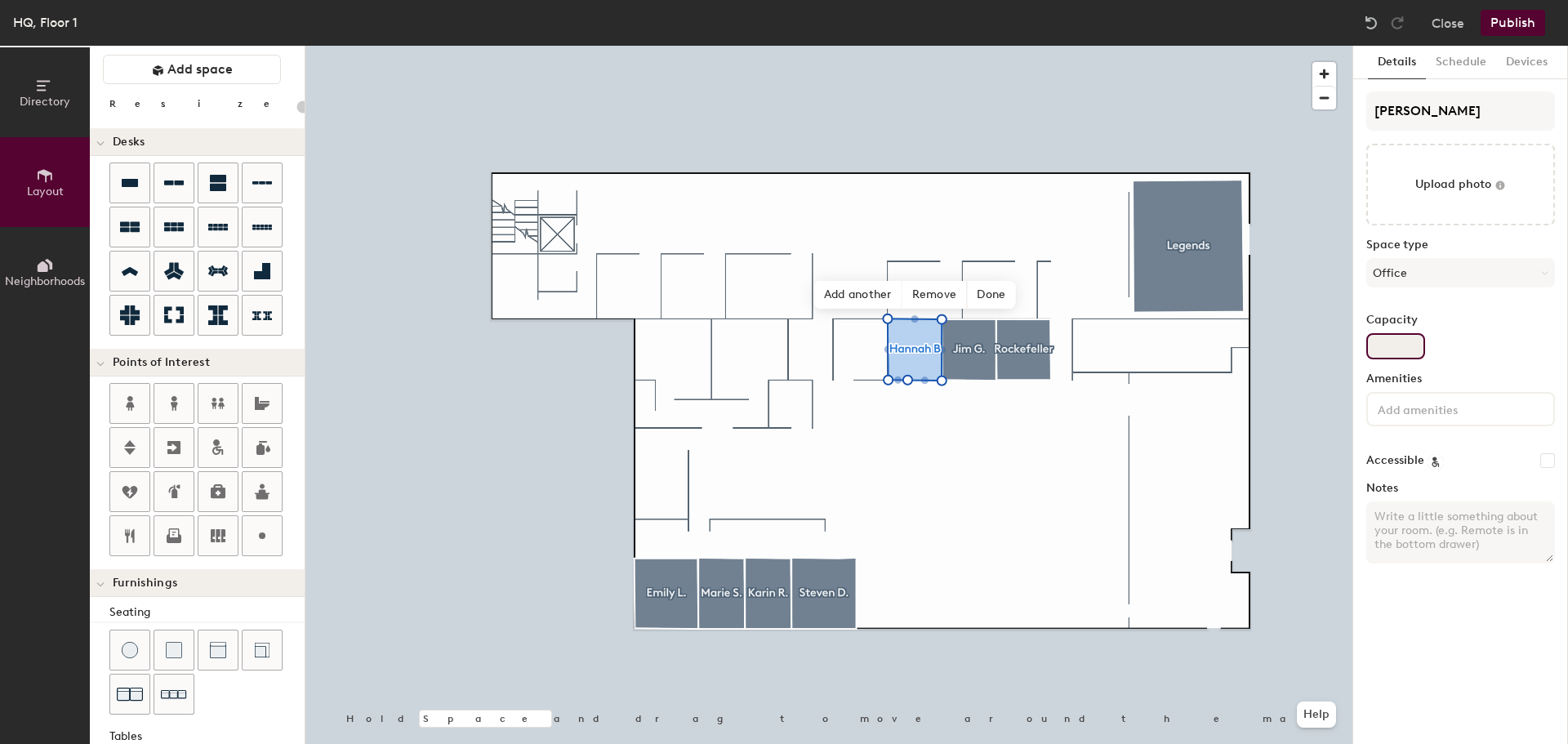
click at [1400, 358] on input "Capacity" at bounding box center [1395, 346] width 59 height 26
click at [1439, 408] on input at bounding box center [1447, 407] width 147 height 19
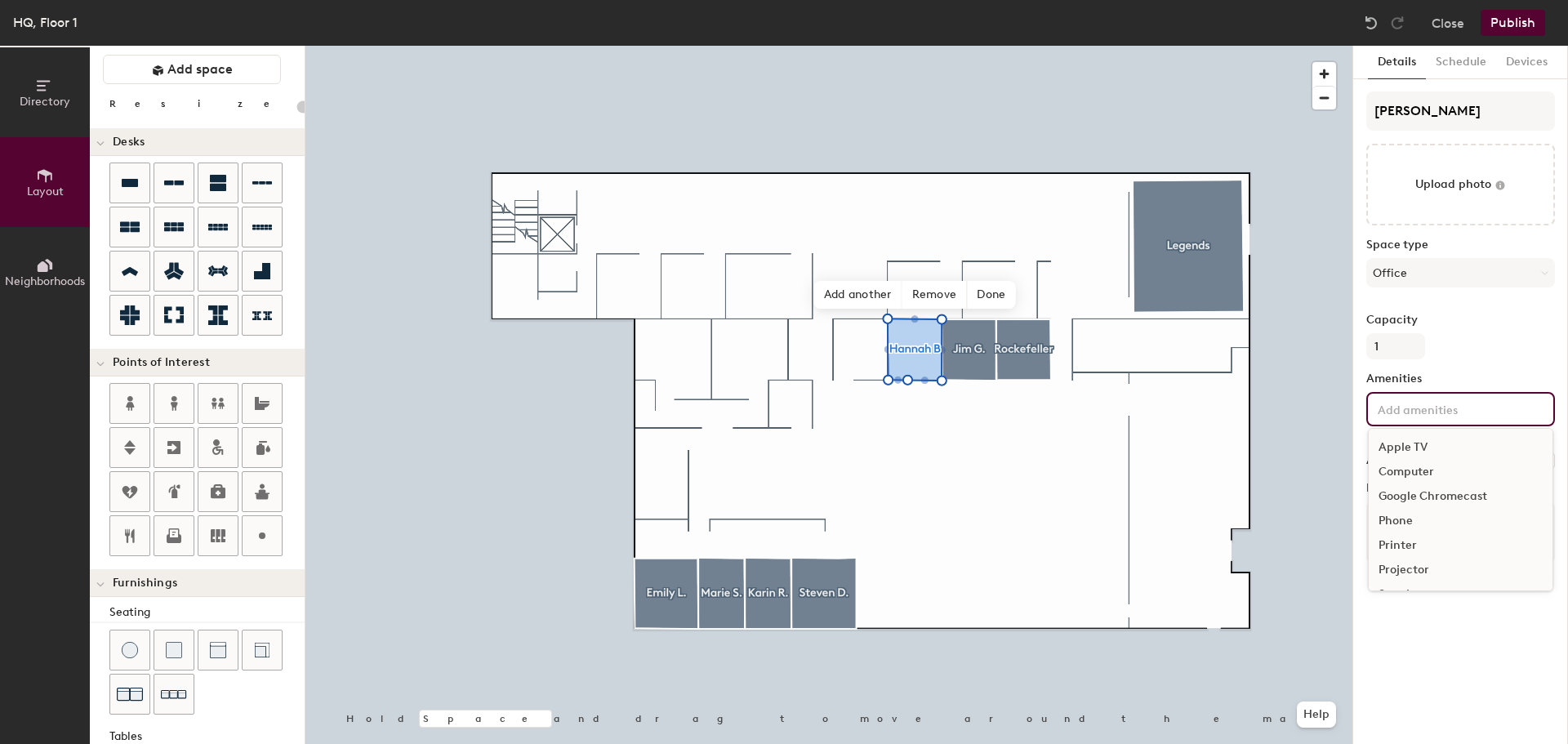
click at [1417, 550] on div "Printer" at bounding box center [1460, 545] width 184 height 24
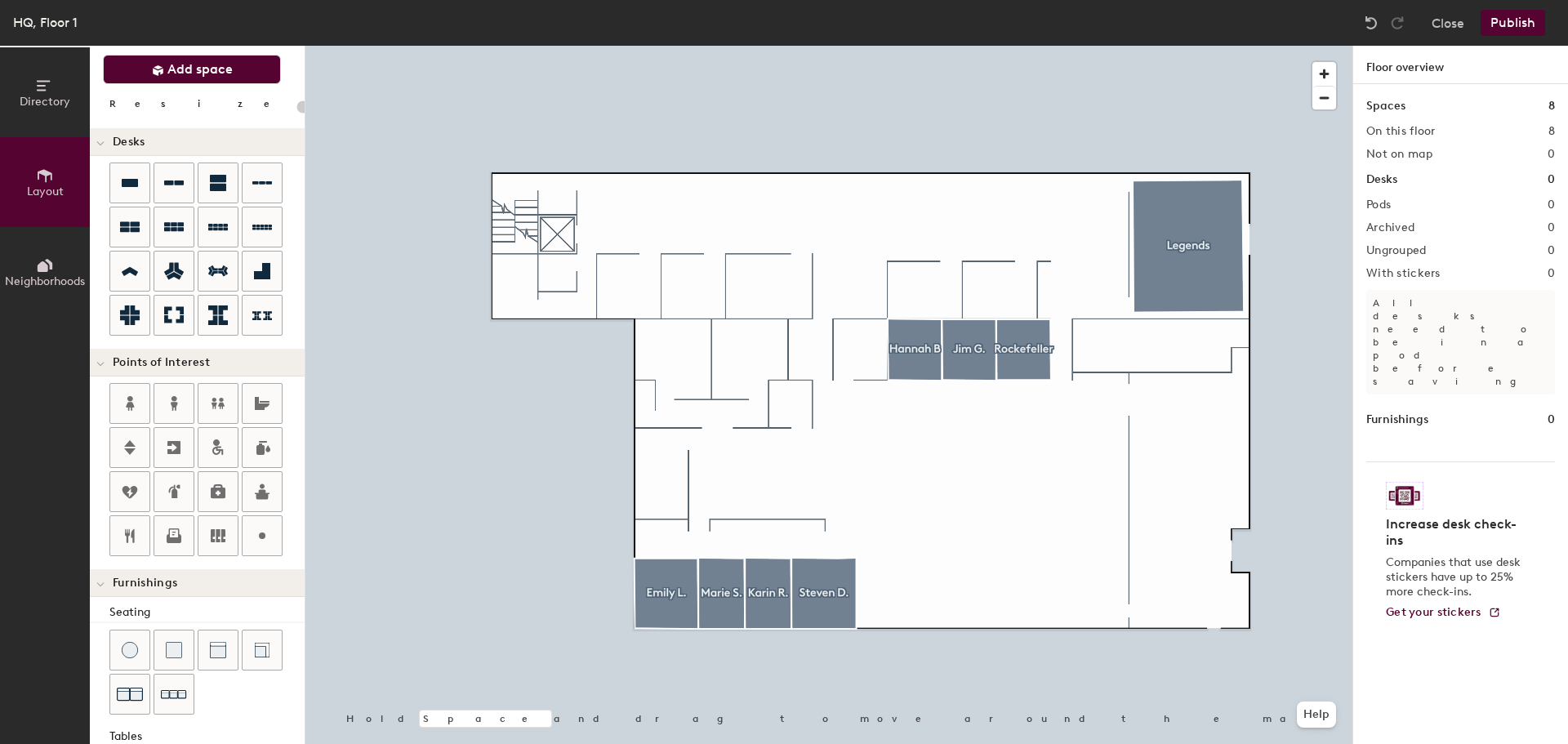
click at [189, 66] on span "Add space" at bounding box center [200, 69] width 65 height 16
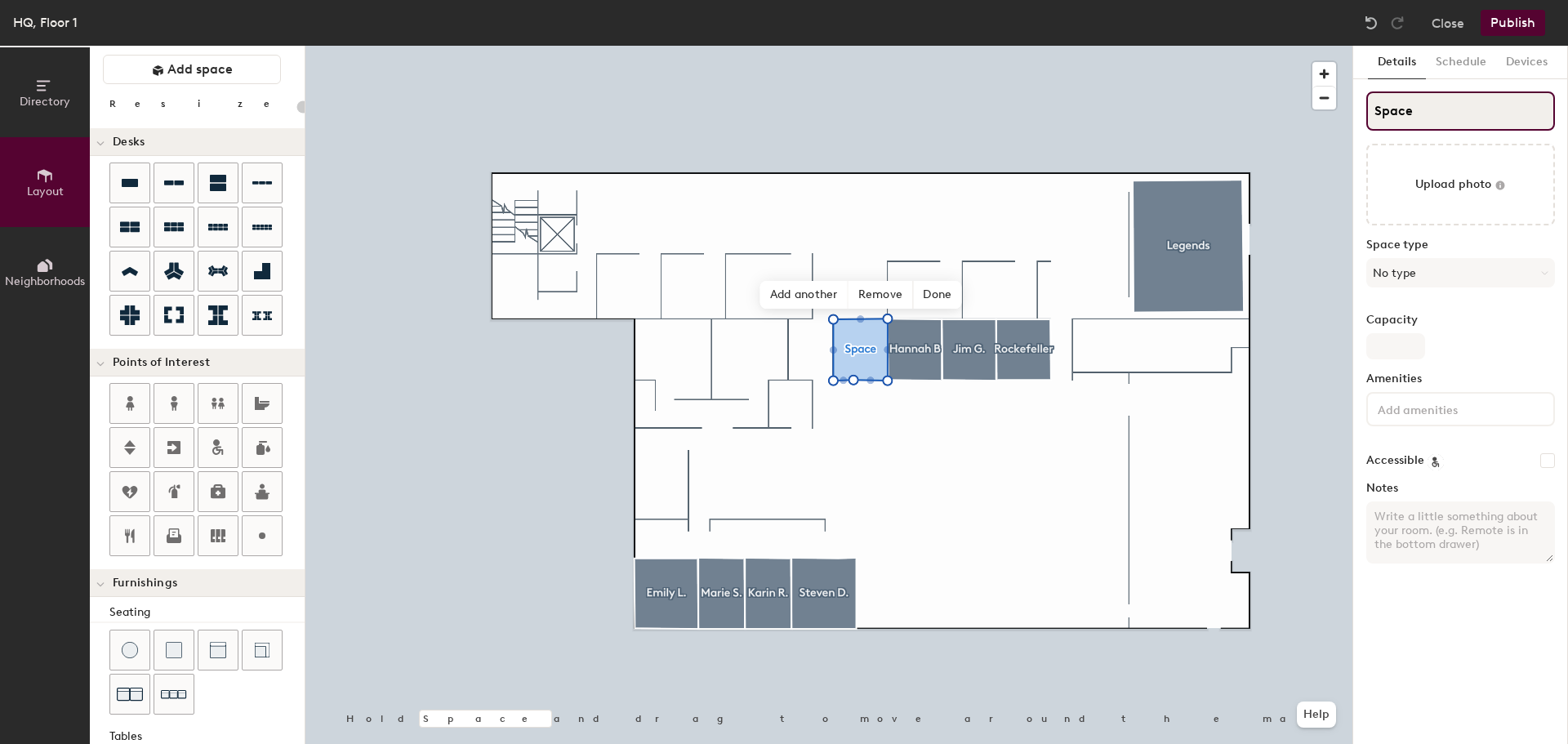
click at [1444, 108] on input "Space" at bounding box center [1460, 111] width 189 height 39
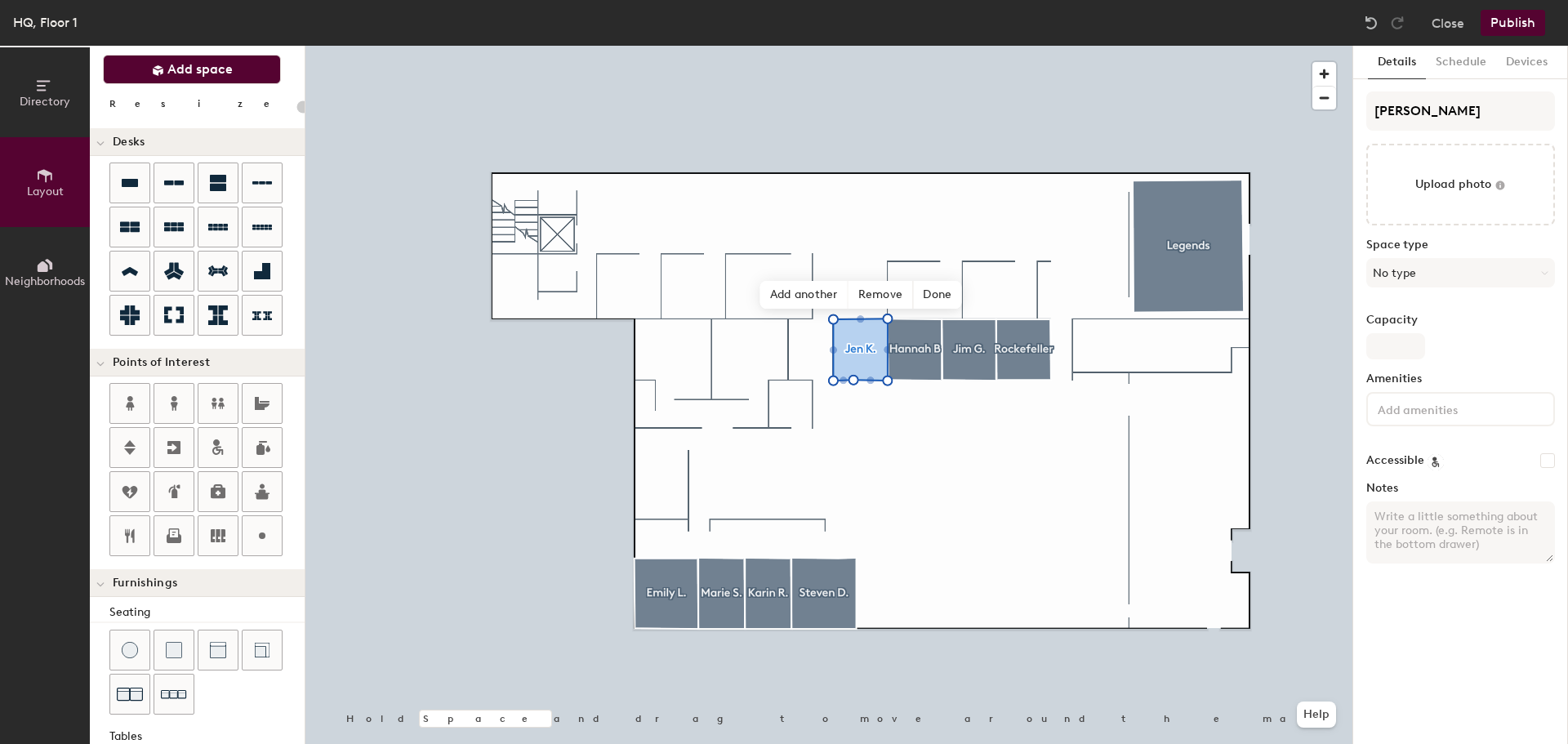
click at [171, 64] on span "Add space" at bounding box center [200, 69] width 65 height 16
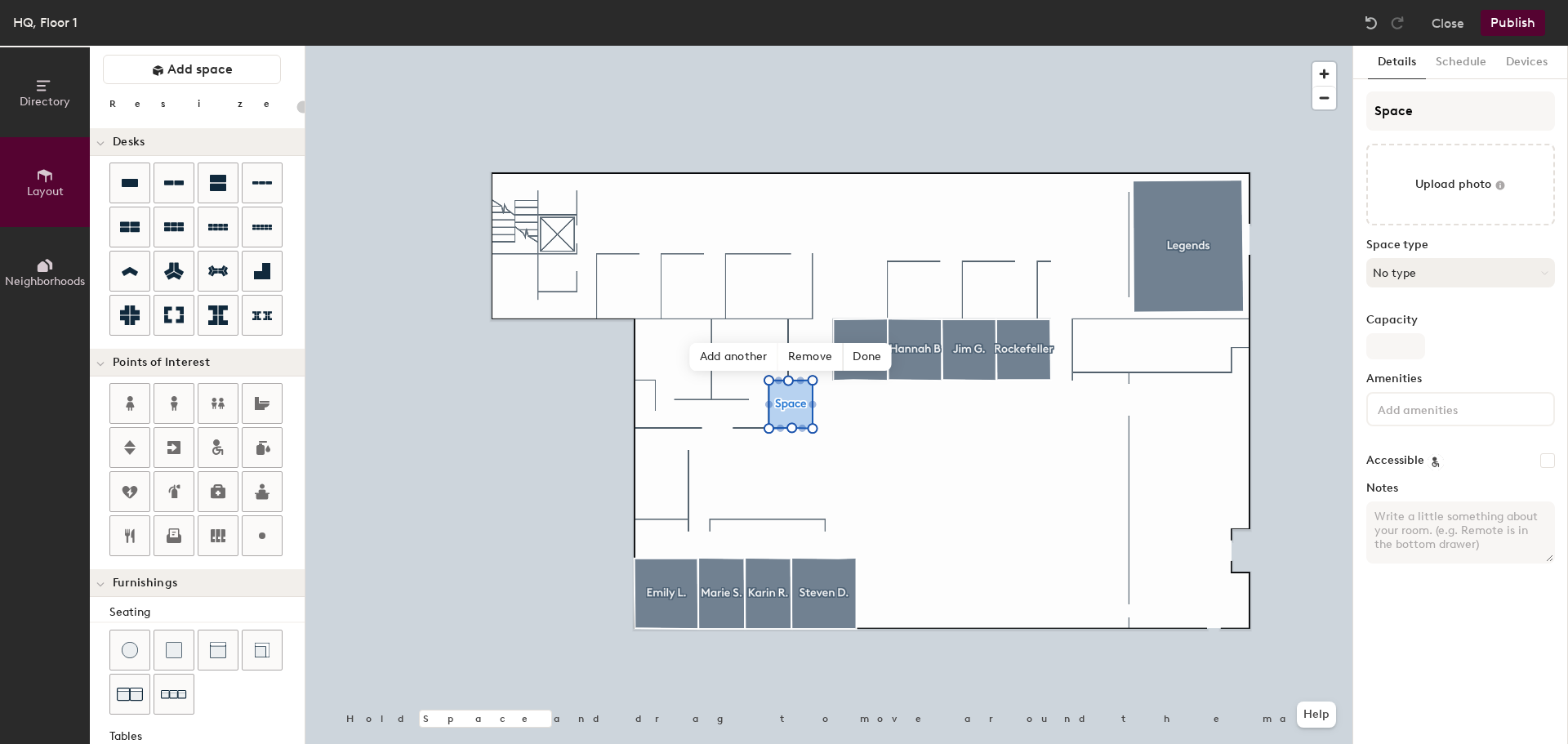
click at [1491, 273] on button "No type" at bounding box center [1460, 272] width 189 height 29
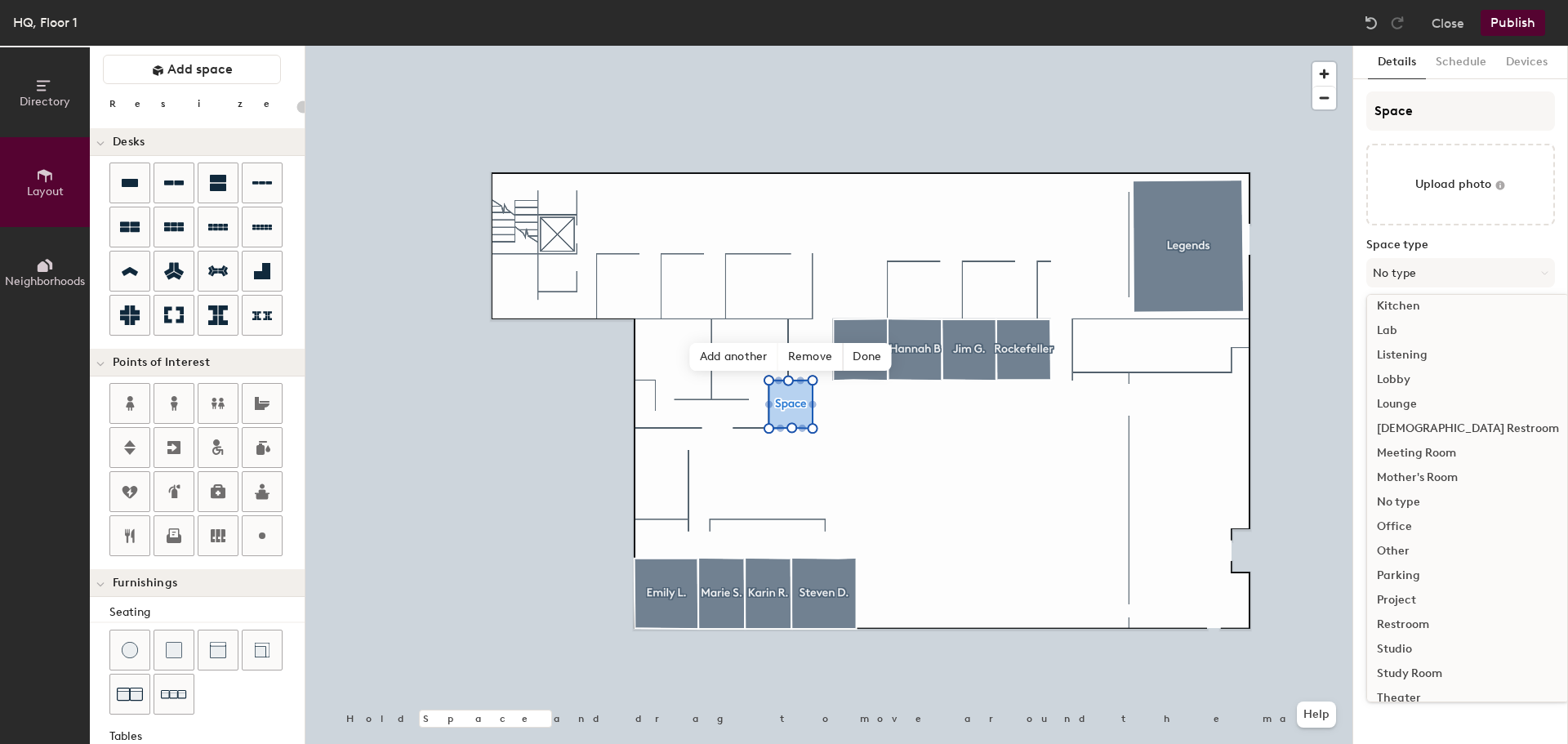
scroll to position [366, 0]
click at [1398, 488] on div "Other" at bounding box center [1467, 486] width 202 height 24
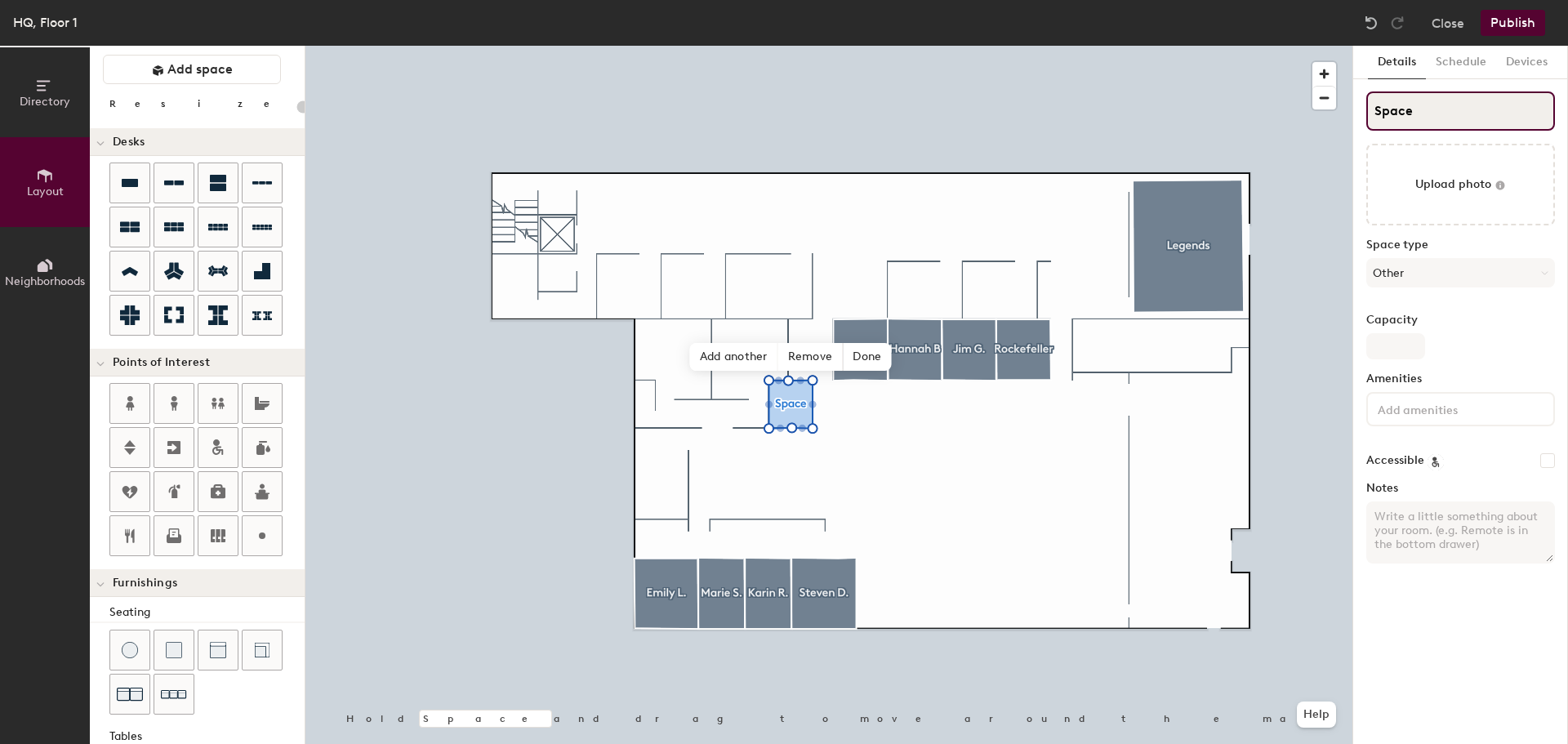
click at [1399, 101] on input "Space" at bounding box center [1460, 111] width 189 height 39
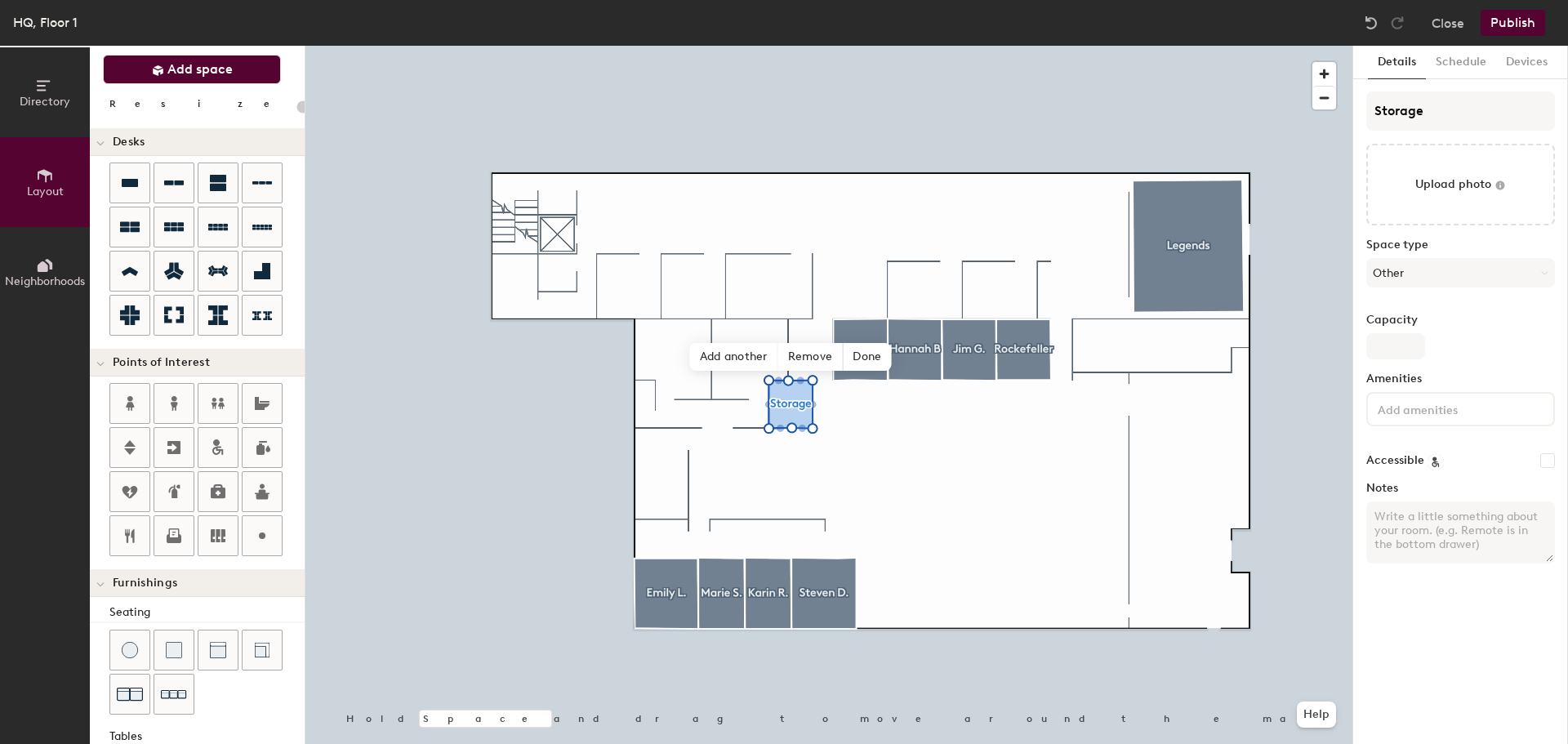
click at [194, 73] on span "Add space" at bounding box center [200, 69] width 65 height 16
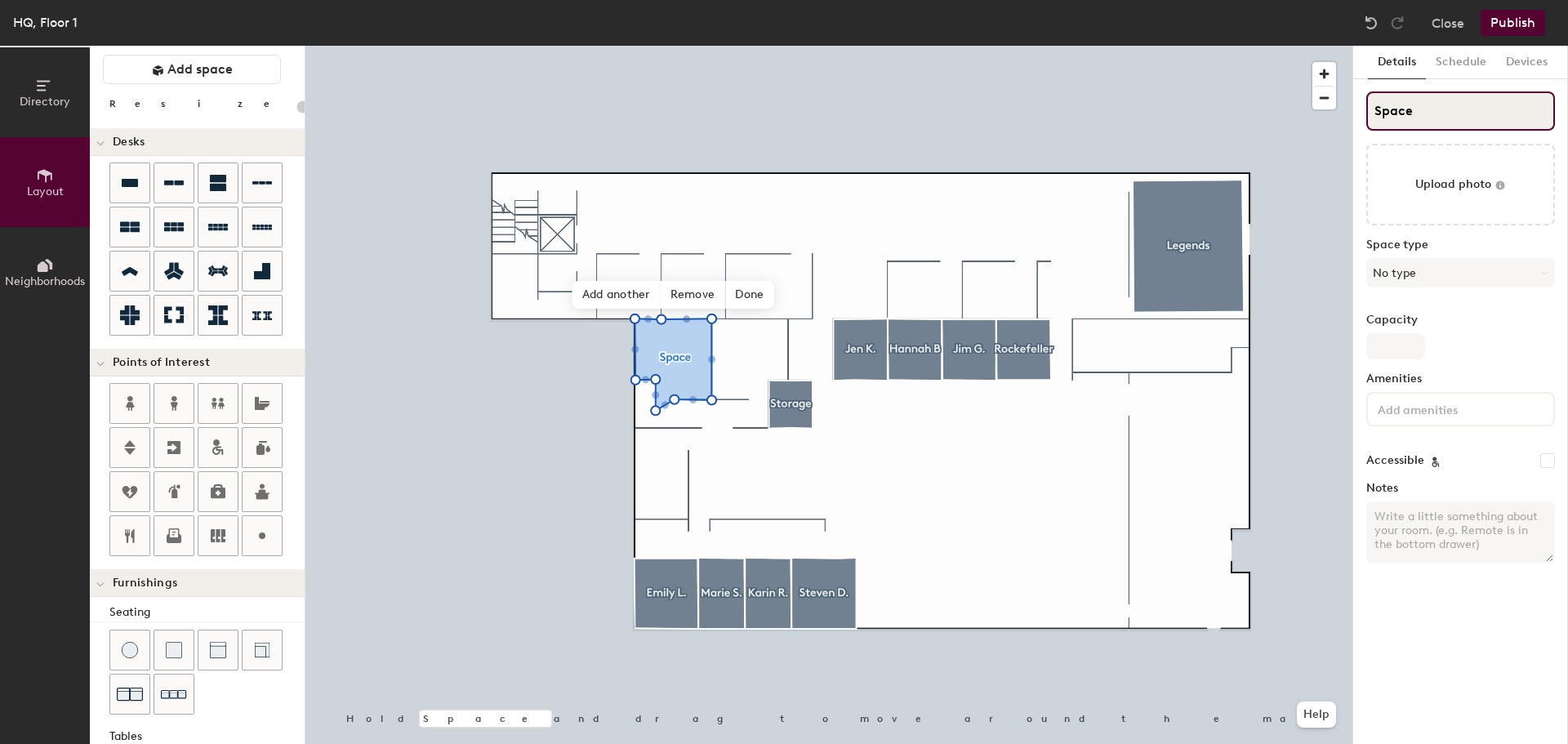
click at [1457, 95] on input "Space" at bounding box center [1460, 111] width 189 height 39
click at [1431, 252] on div "Space type No type" at bounding box center [1460, 270] width 189 height 62
click at [1436, 271] on button "No type" at bounding box center [1460, 272] width 189 height 29
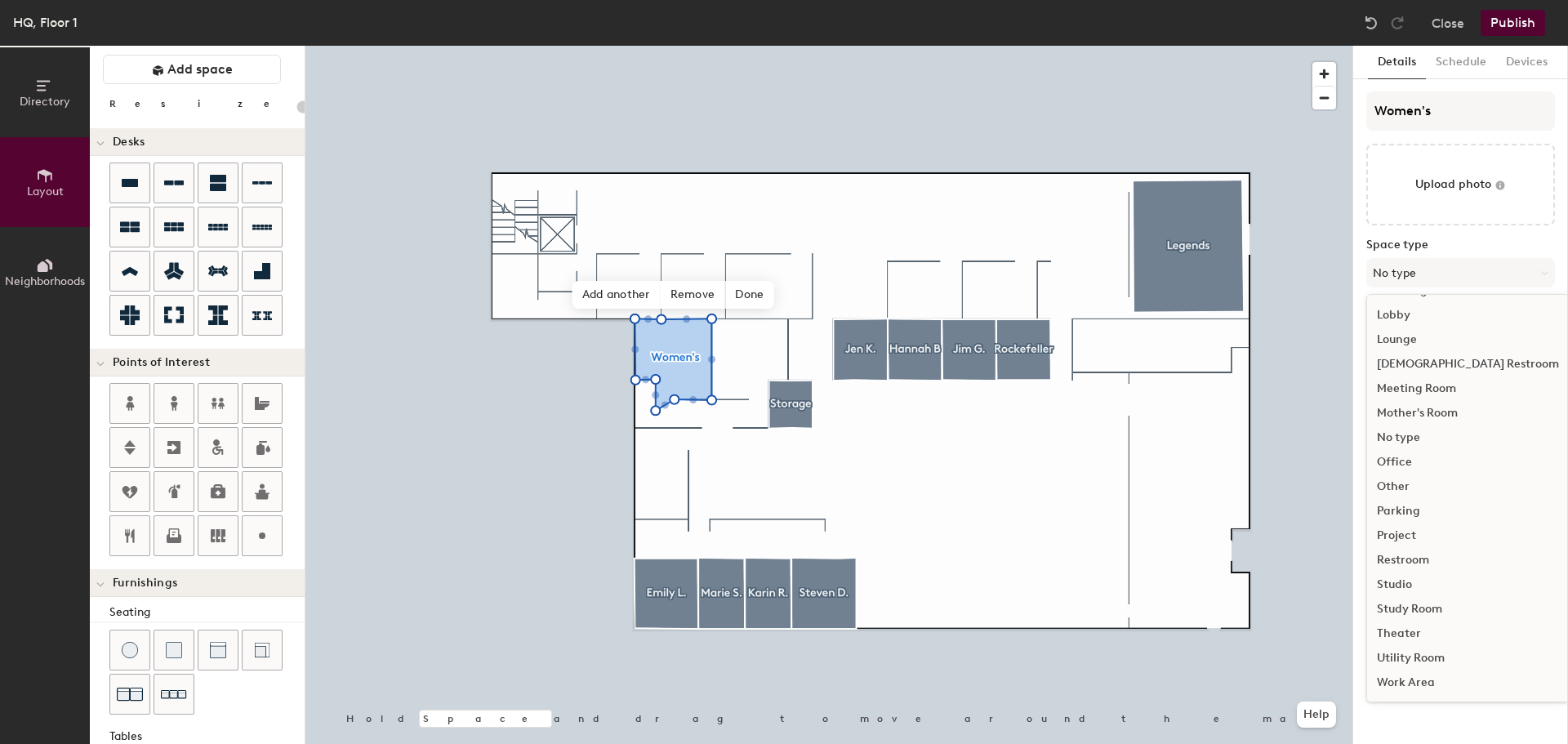
click at [1411, 559] on div "Restroom" at bounding box center [1467, 560] width 202 height 24
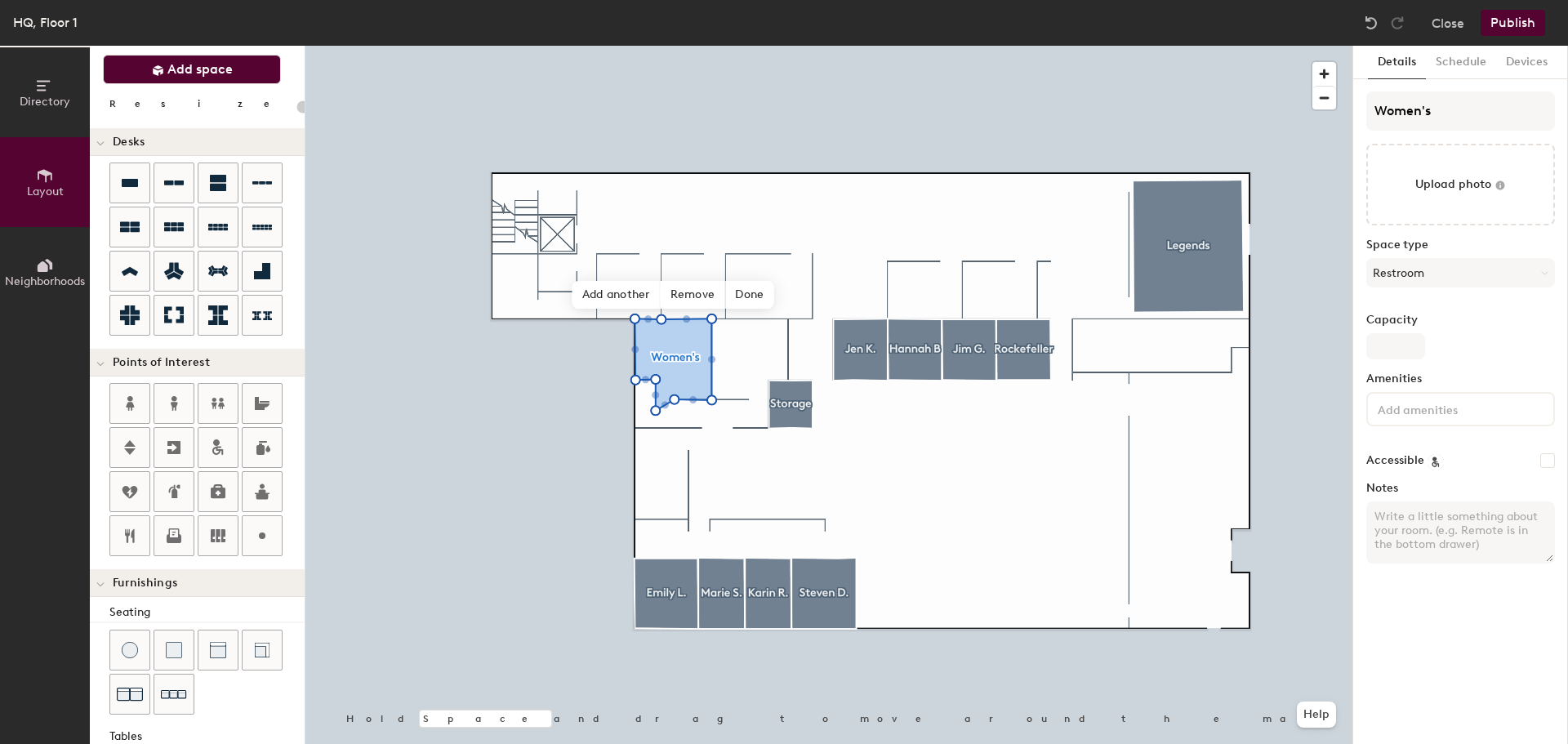
click at [221, 69] on span "Add space" at bounding box center [200, 69] width 65 height 16
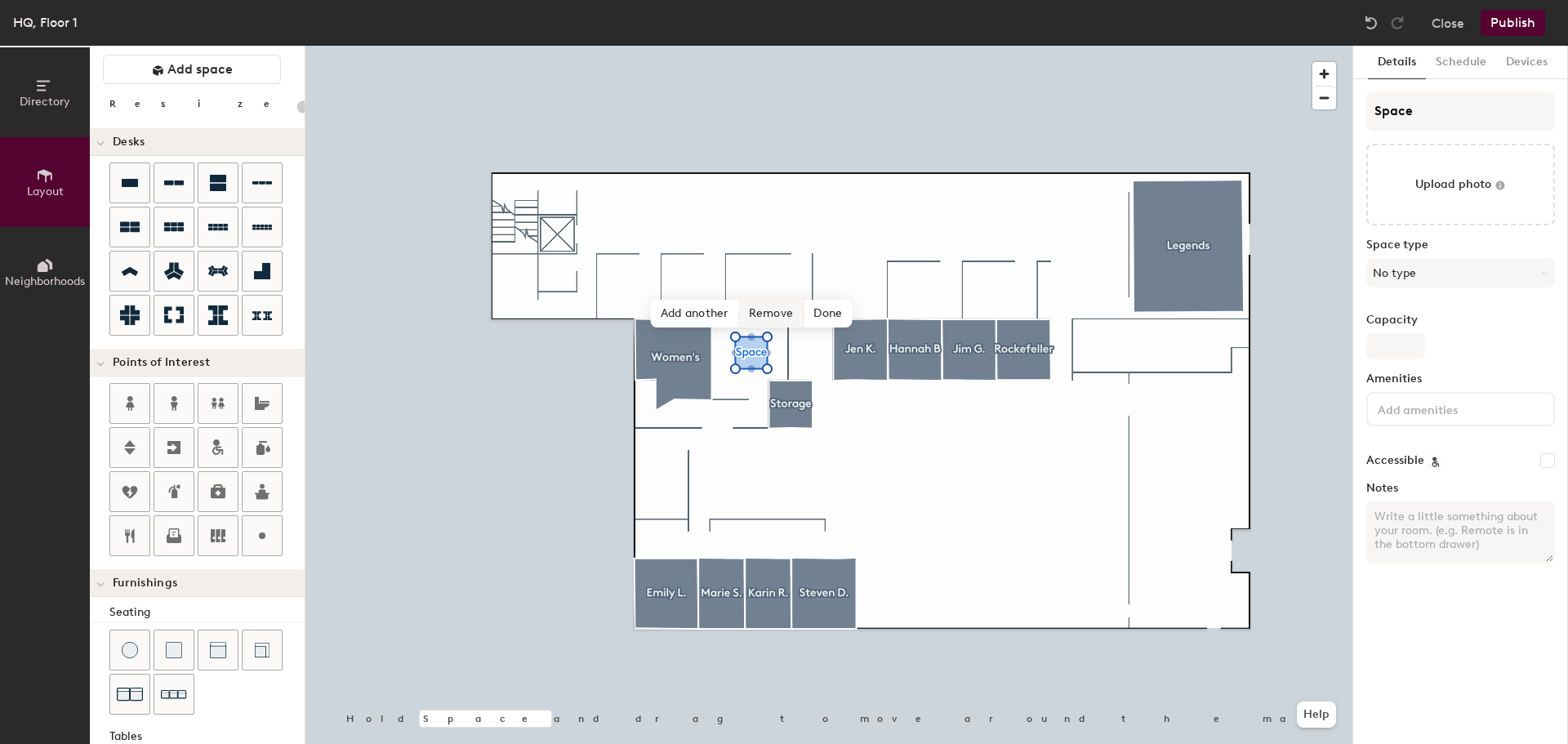
click at [776, 311] on span "Remove" at bounding box center [772, 313] width 65 height 28
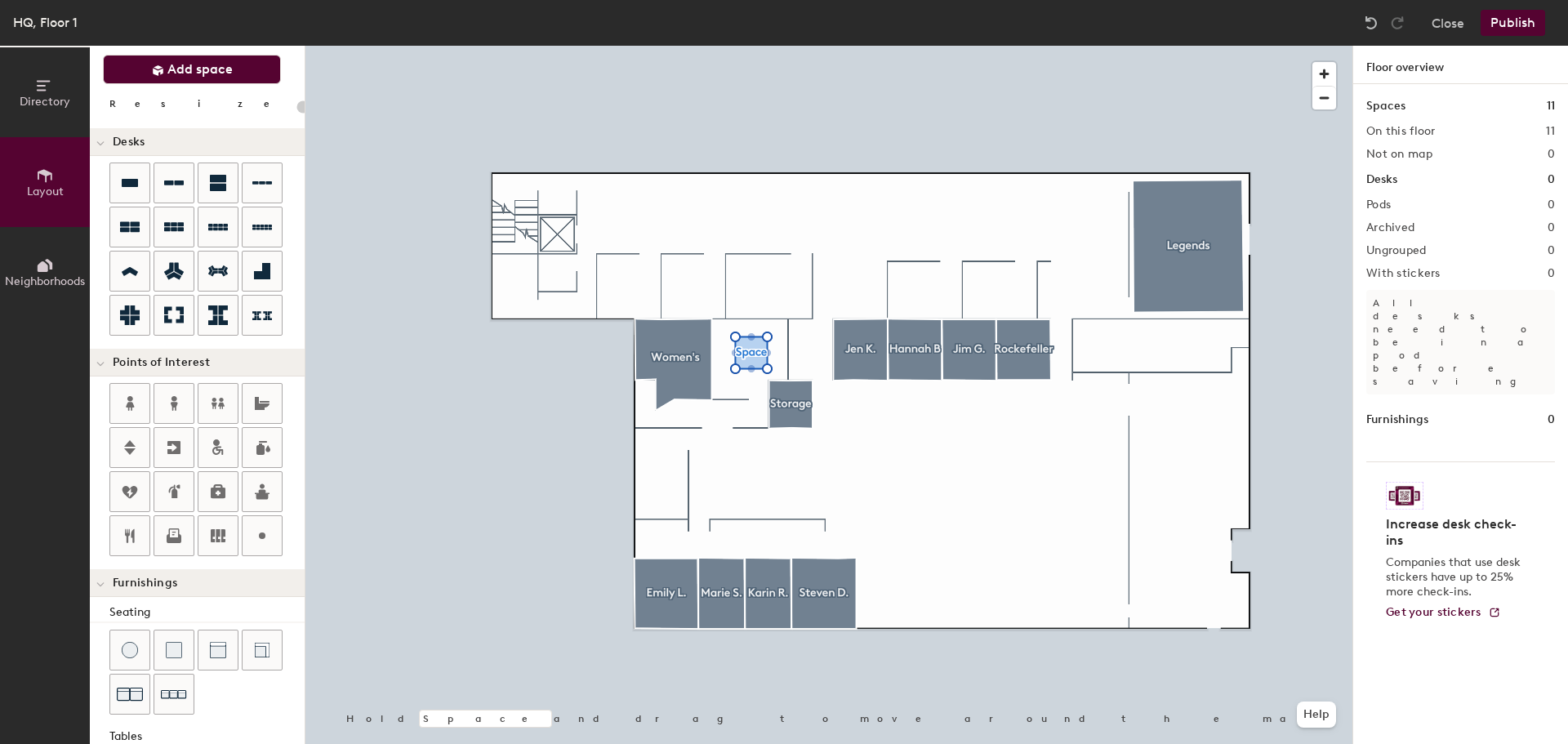
click at [143, 69] on button "Add space" at bounding box center [192, 69] width 178 height 29
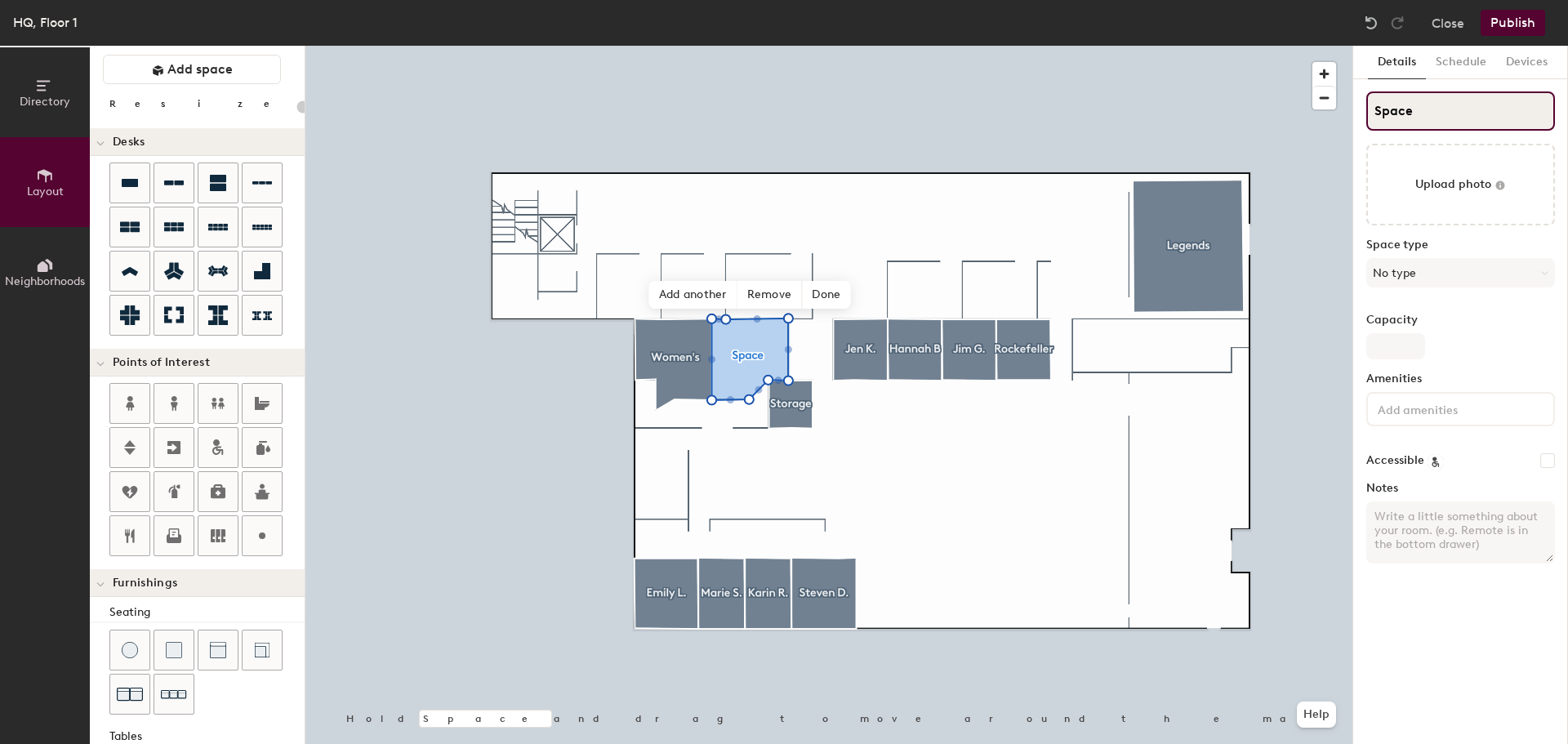
click at [1441, 107] on input "Space" at bounding box center [1460, 111] width 189 height 39
click at [1383, 112] on input "S Men's" at bounding box center [1460, 111] width 189 height 39
click at [1480, 267] on button "No type" at bounding box center [1460, 272] width 189 height 29
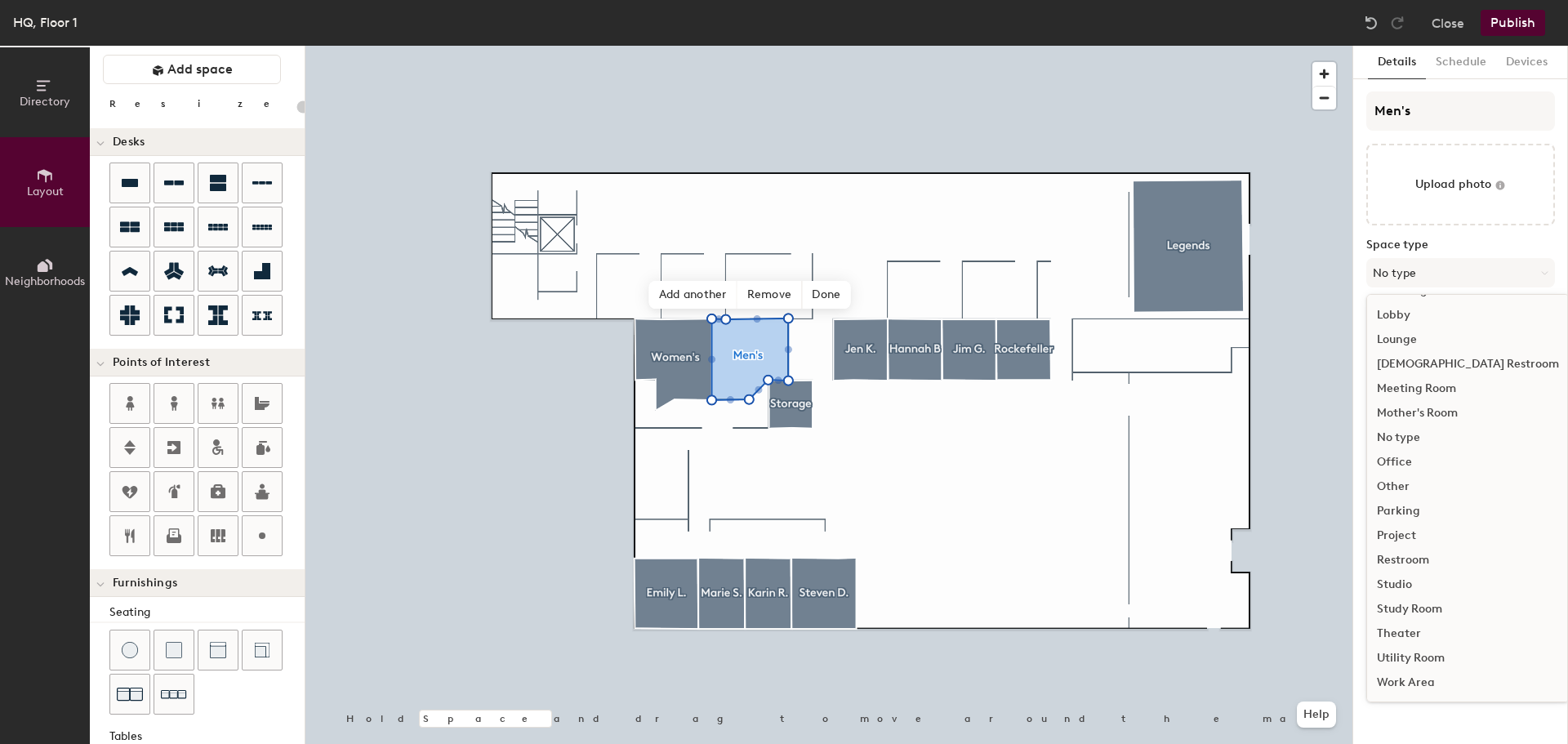
click at [1420, 556] on div "Restroom" at bounding box center [1467, 560] width 202 height 24
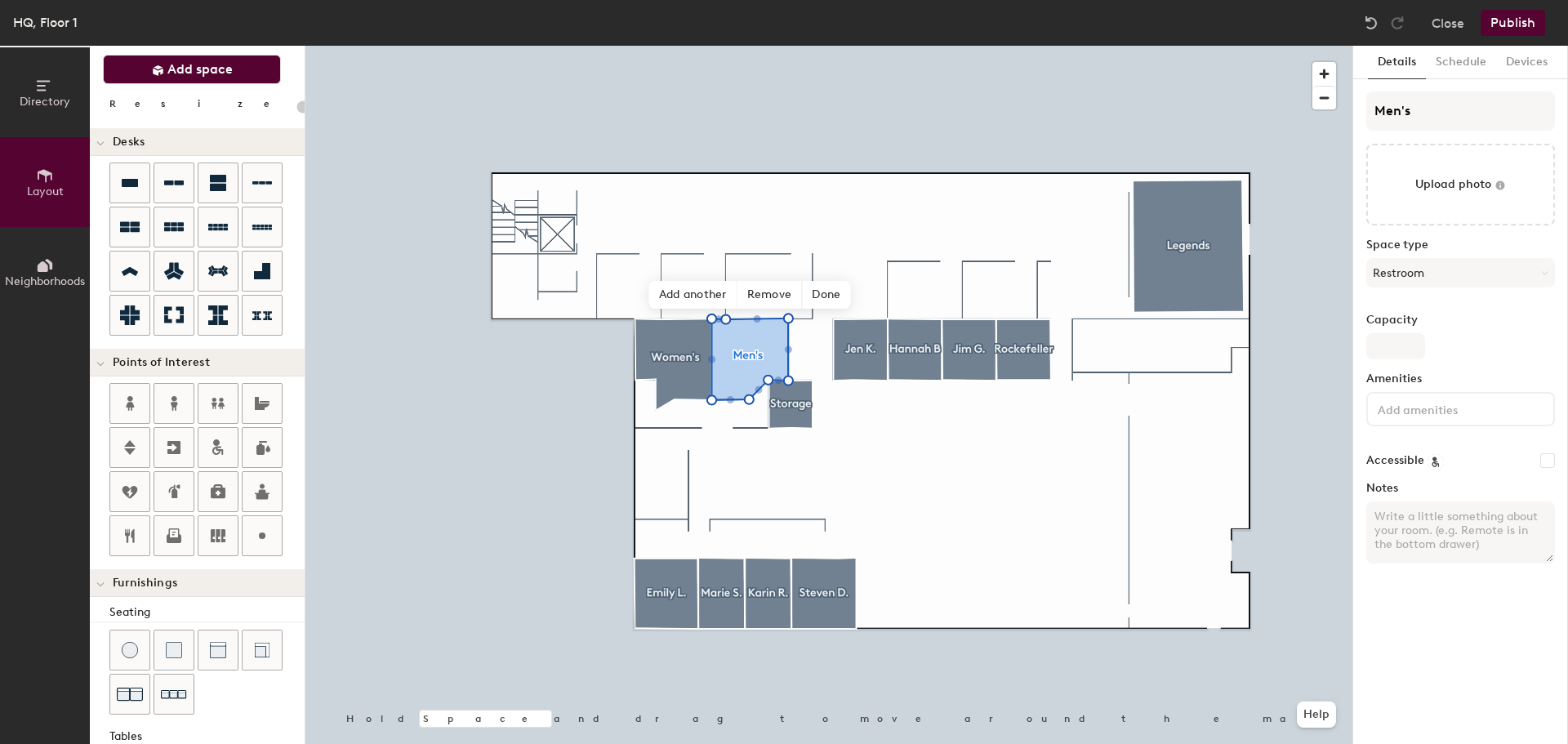
click at [175, 74] on span "Add space" at bounding box center [200, 69] width 65 height 16
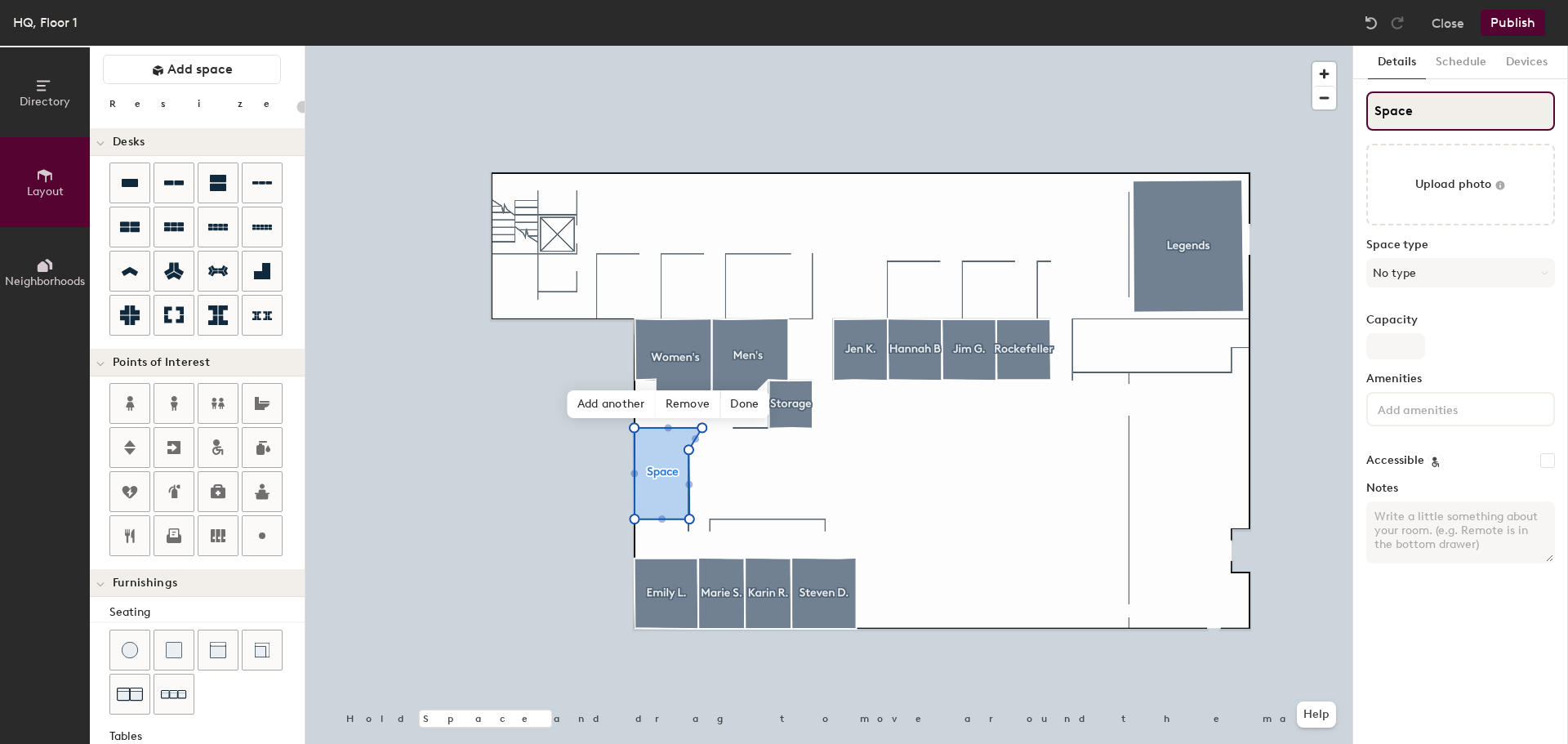
click at [1467, 120] on input "Space" at bounding box center [1460, 111] width 189 height 39
click at [1383, 108] on input "S Mailroom" at bounding box center [1460, 111] width 189 height 39
click at [1452, 269] on button "No type" at bounding box center [1460, 272] width 189 height 29
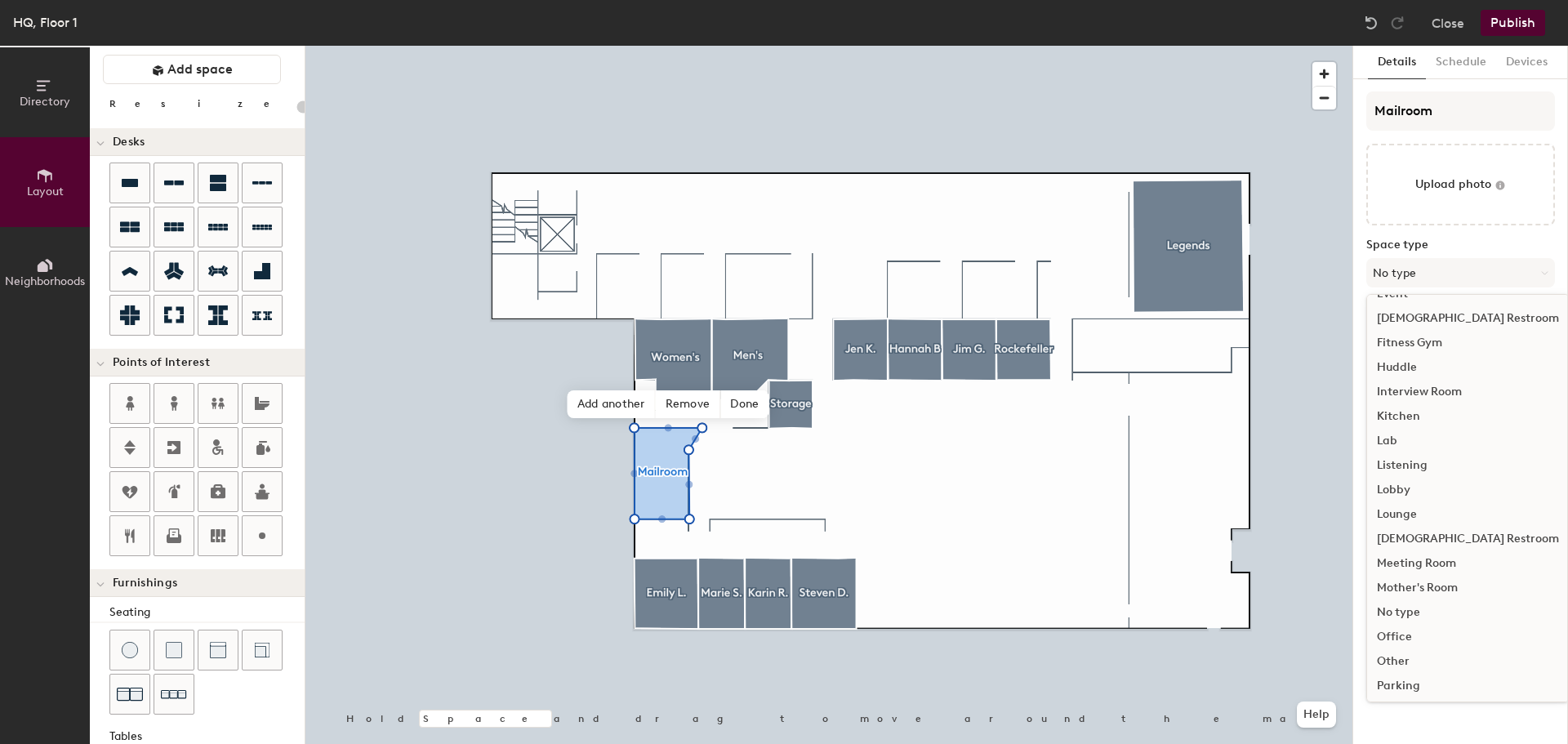
scroll to position [0, 0]
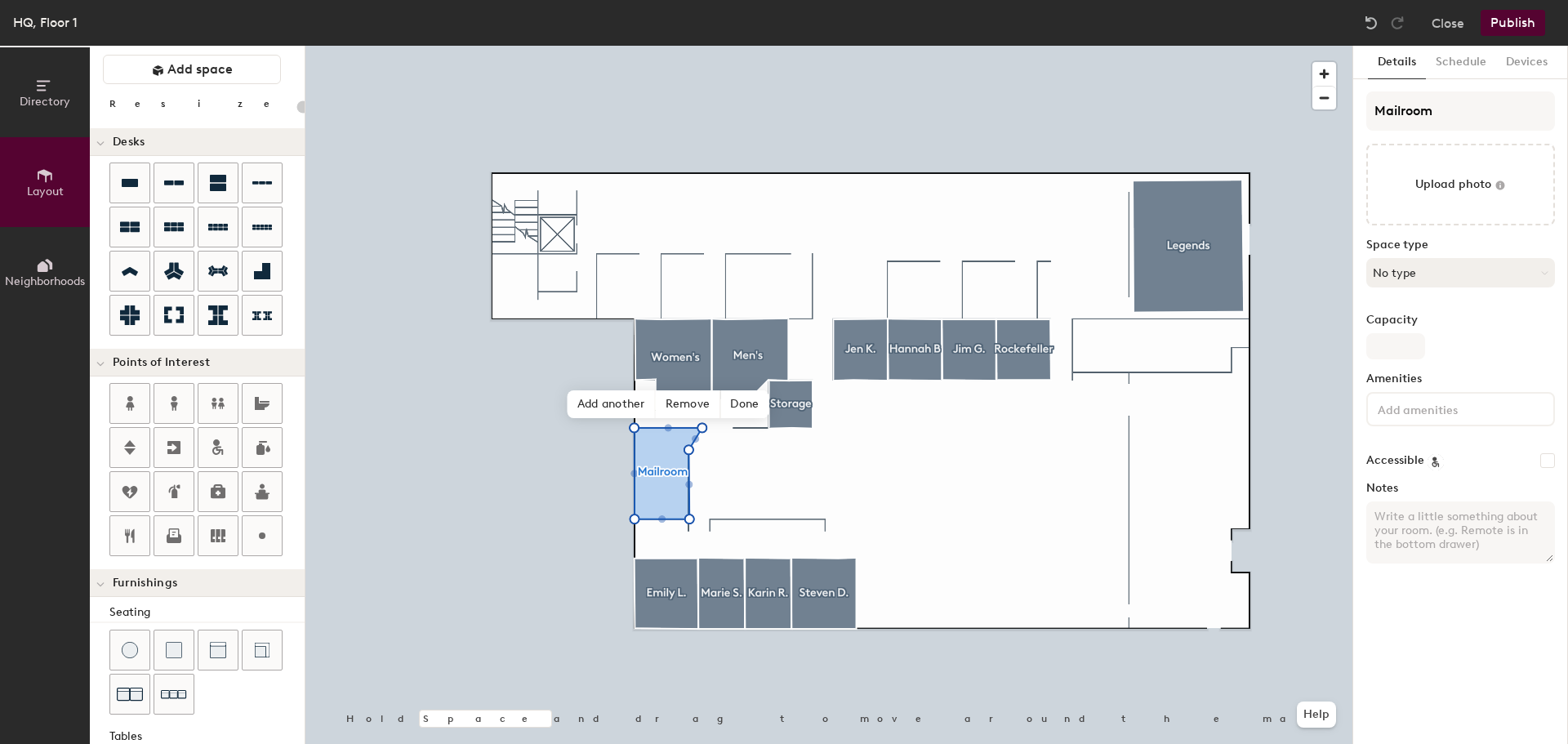
click at [1452, 271] on button "No type" at bounding box center [1460, 272] width 189 height 29
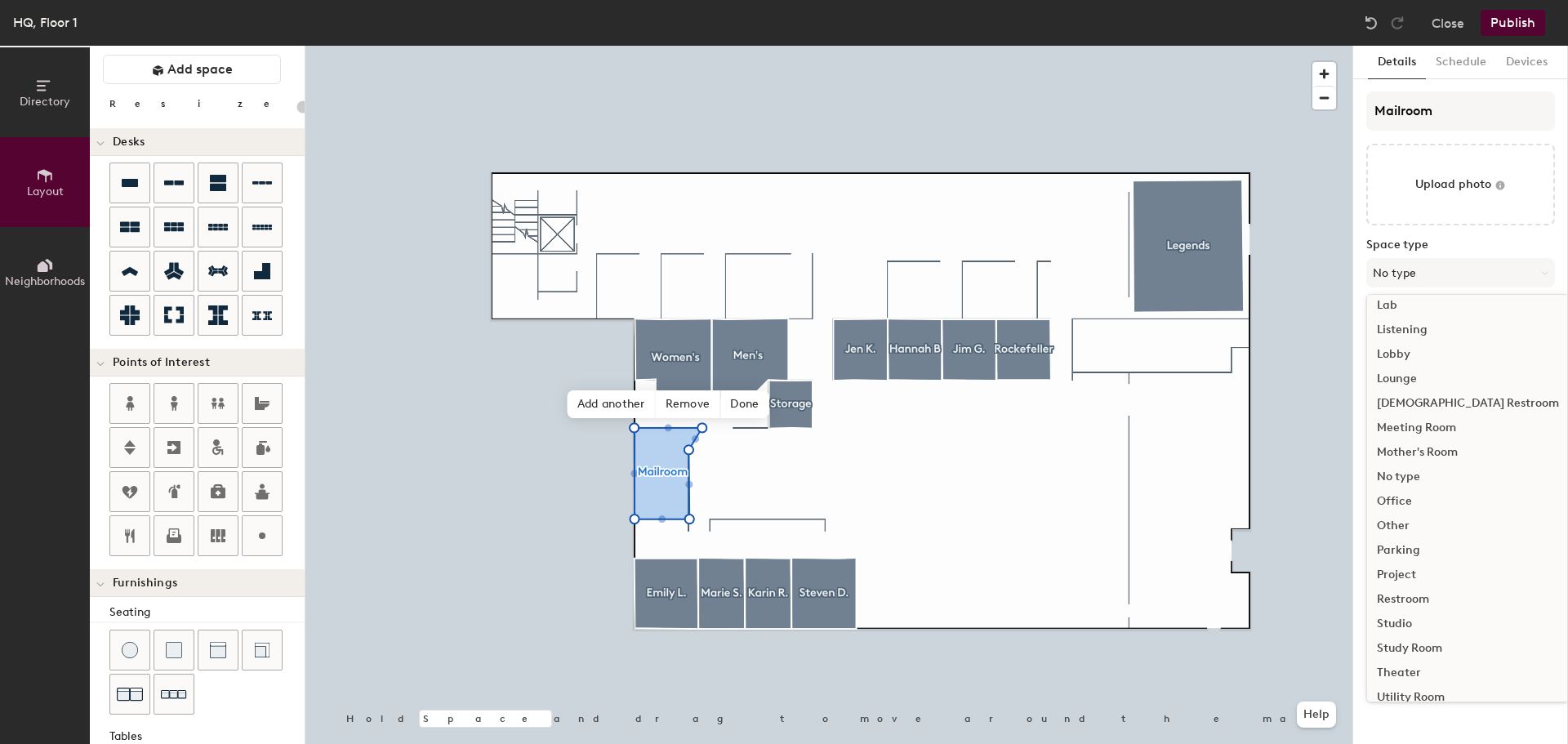
scroll to position [366, 0]
click at [1400, 483] on div "Other" at bounding box center [1467, 486] width 202 height 24
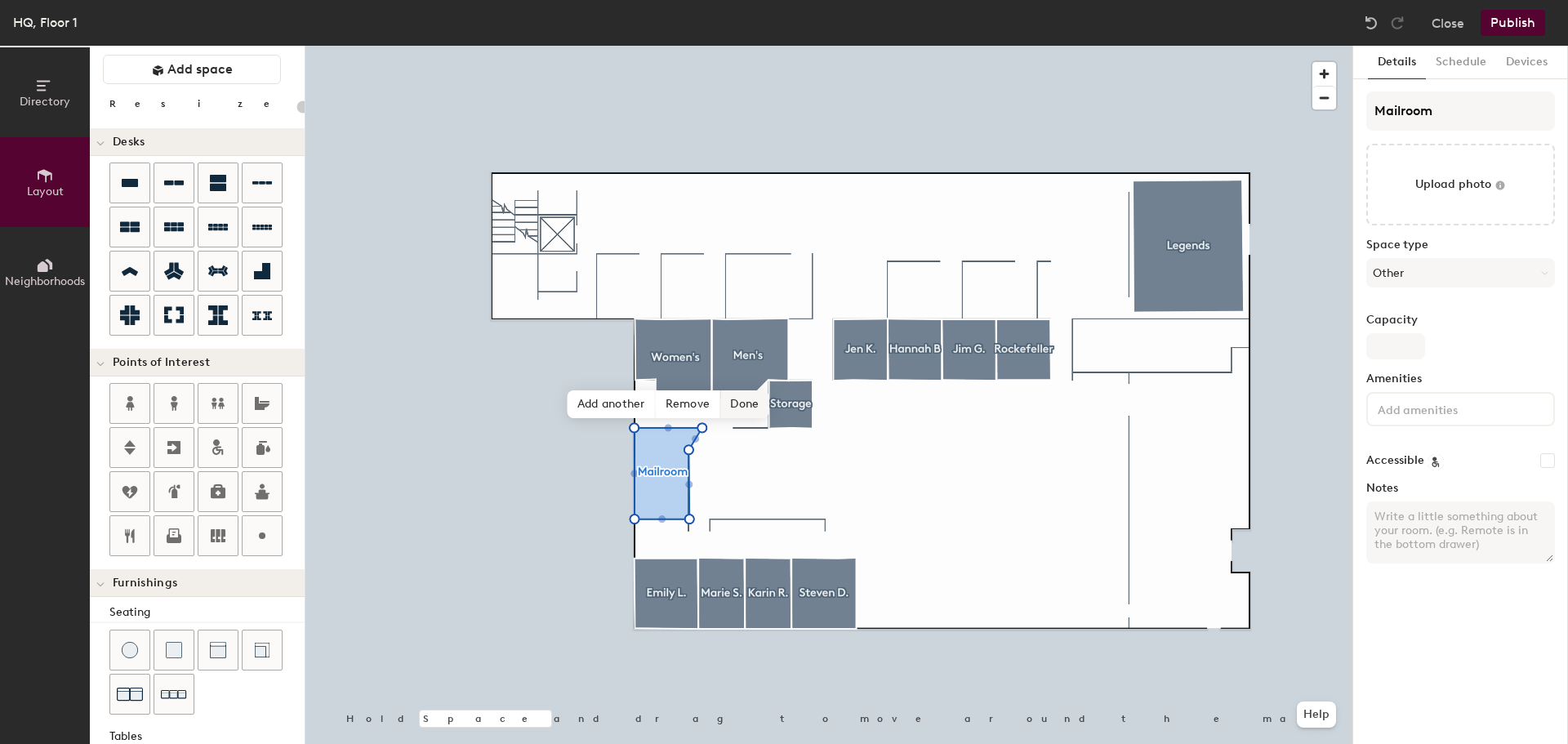
click at [758, 405] on span "Done" at bounding box center [743, 404] width 48 height 28
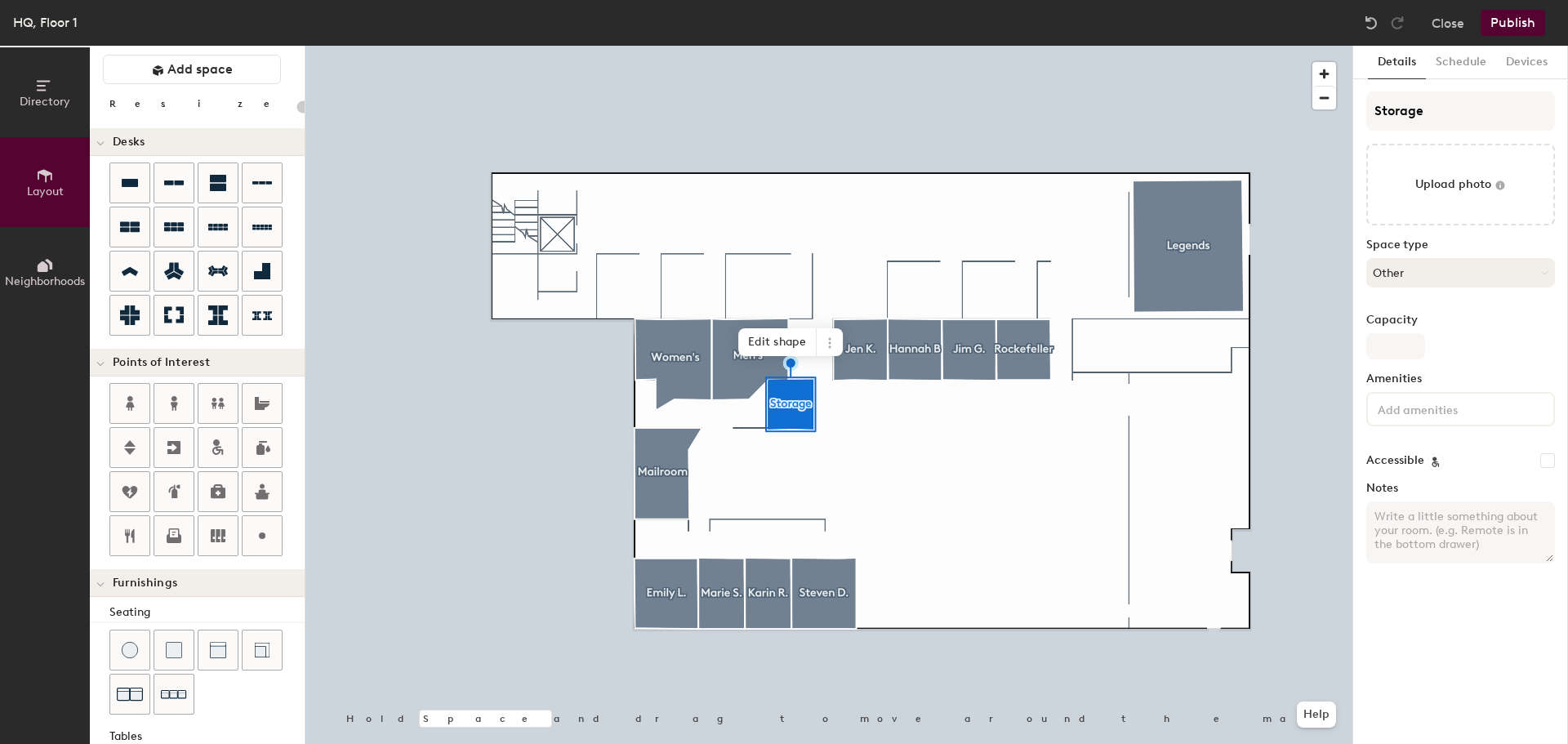
click at [1457, 278] on button "Other" at bounding box center [1460, 272] width 189 height 29
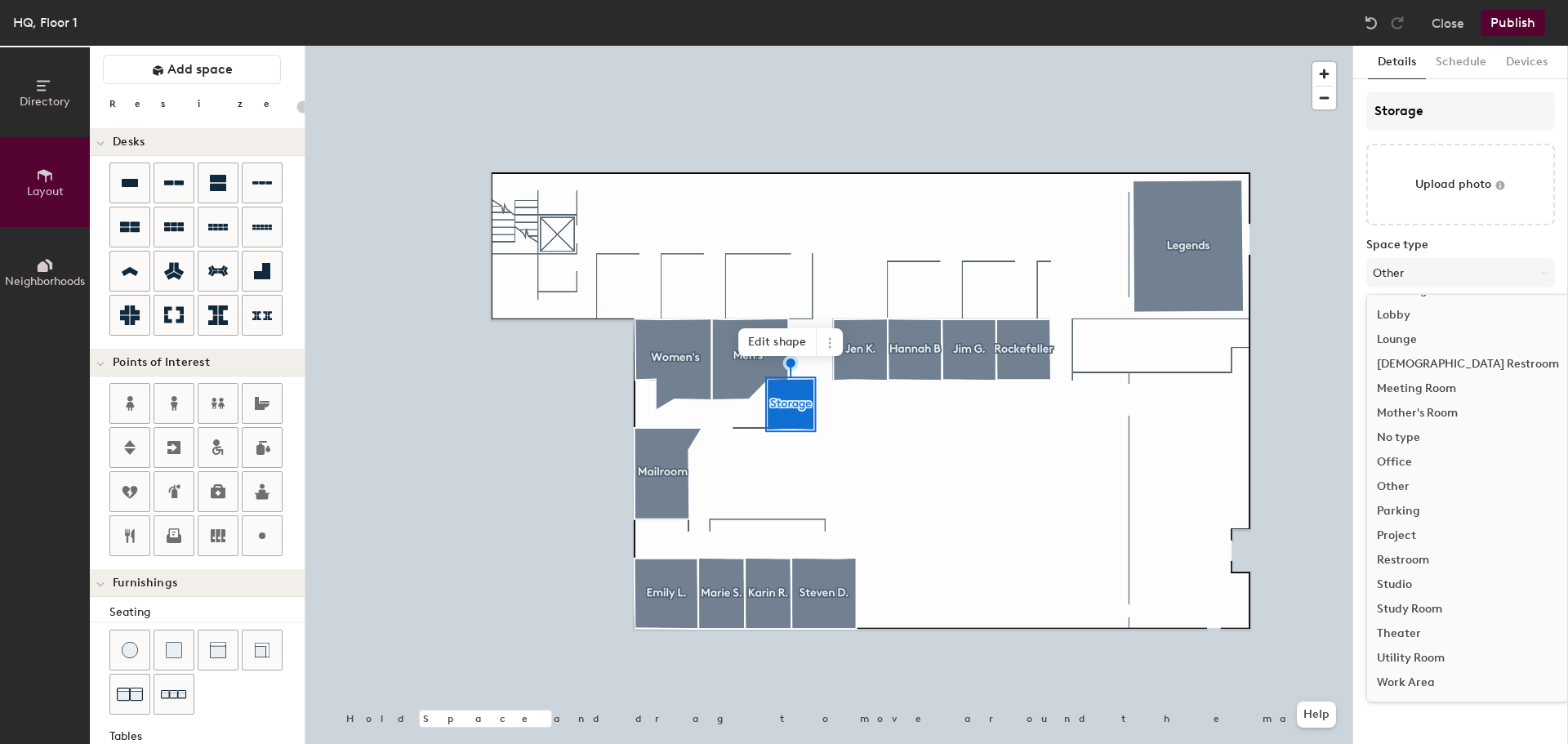
scroll to position [284, 0]
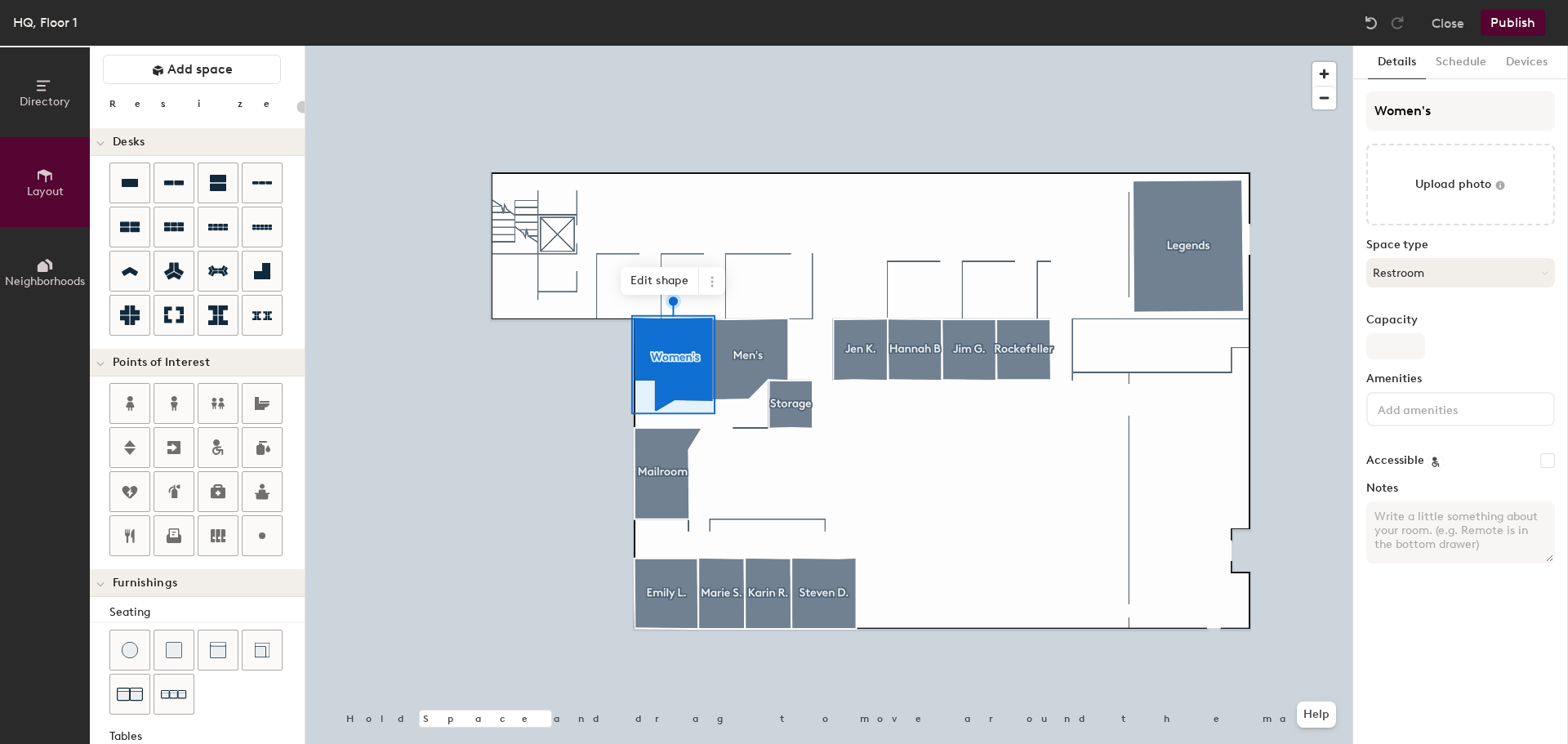
click at [1485, 276] on button "Restroom" at bounding box center [1460, 272] width 189 height 29
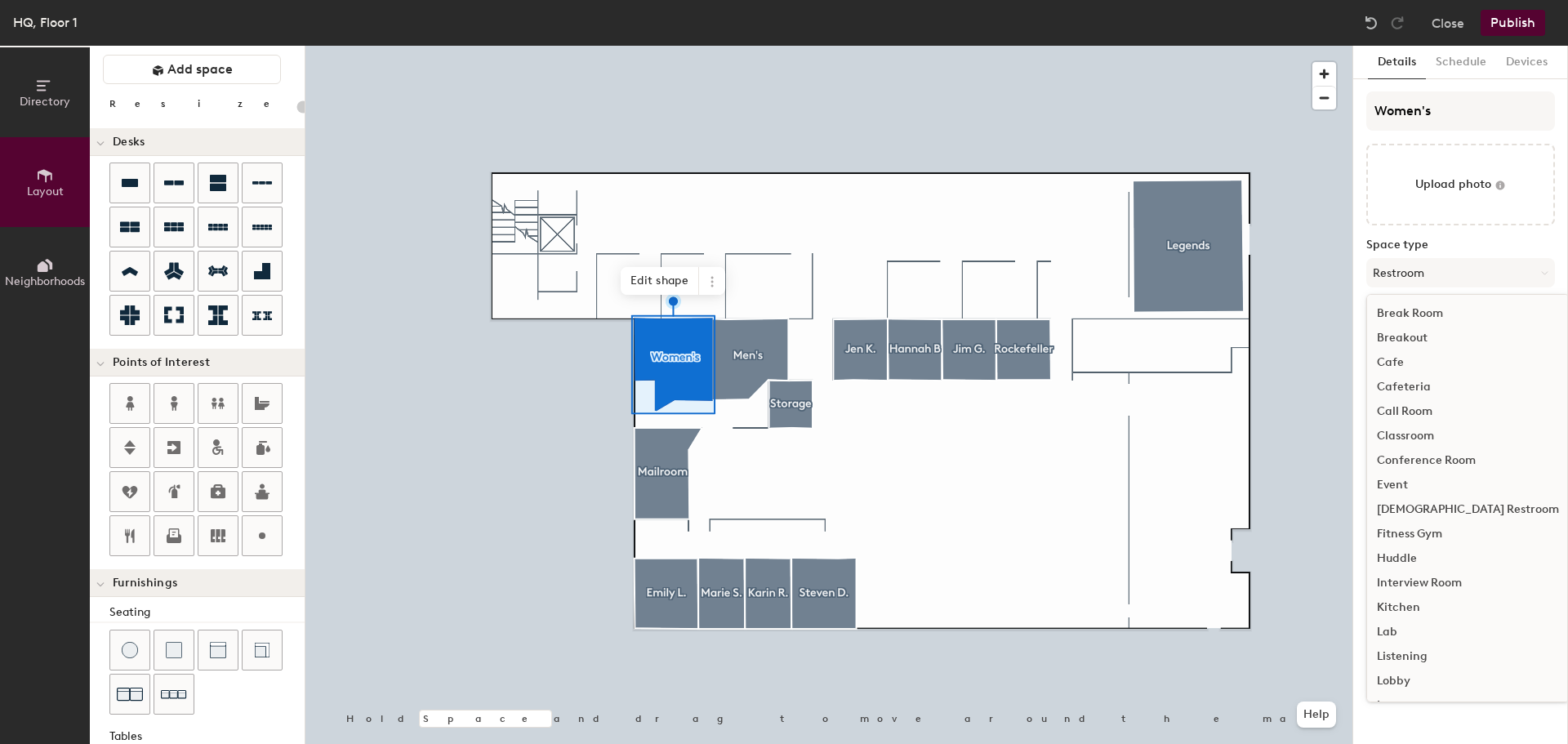
click at [1442, 499] on div "[DEMOGRAPHIC_DATA] Restroom" at bounding box center [1467, 509] width 202 height 24
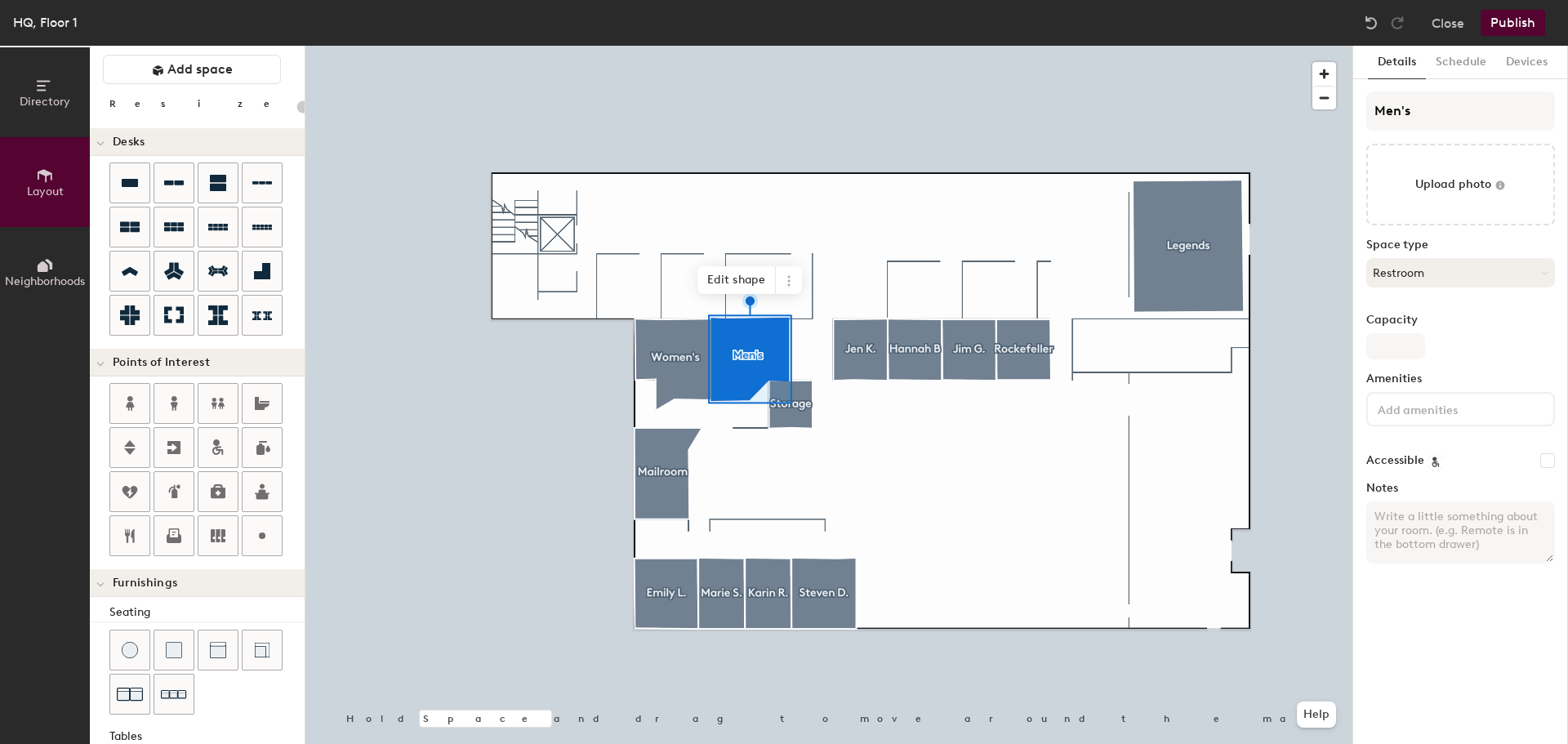
click at [1410, 263] on button "Restroom" at bounding box center [1460, 272] width 189 height 29
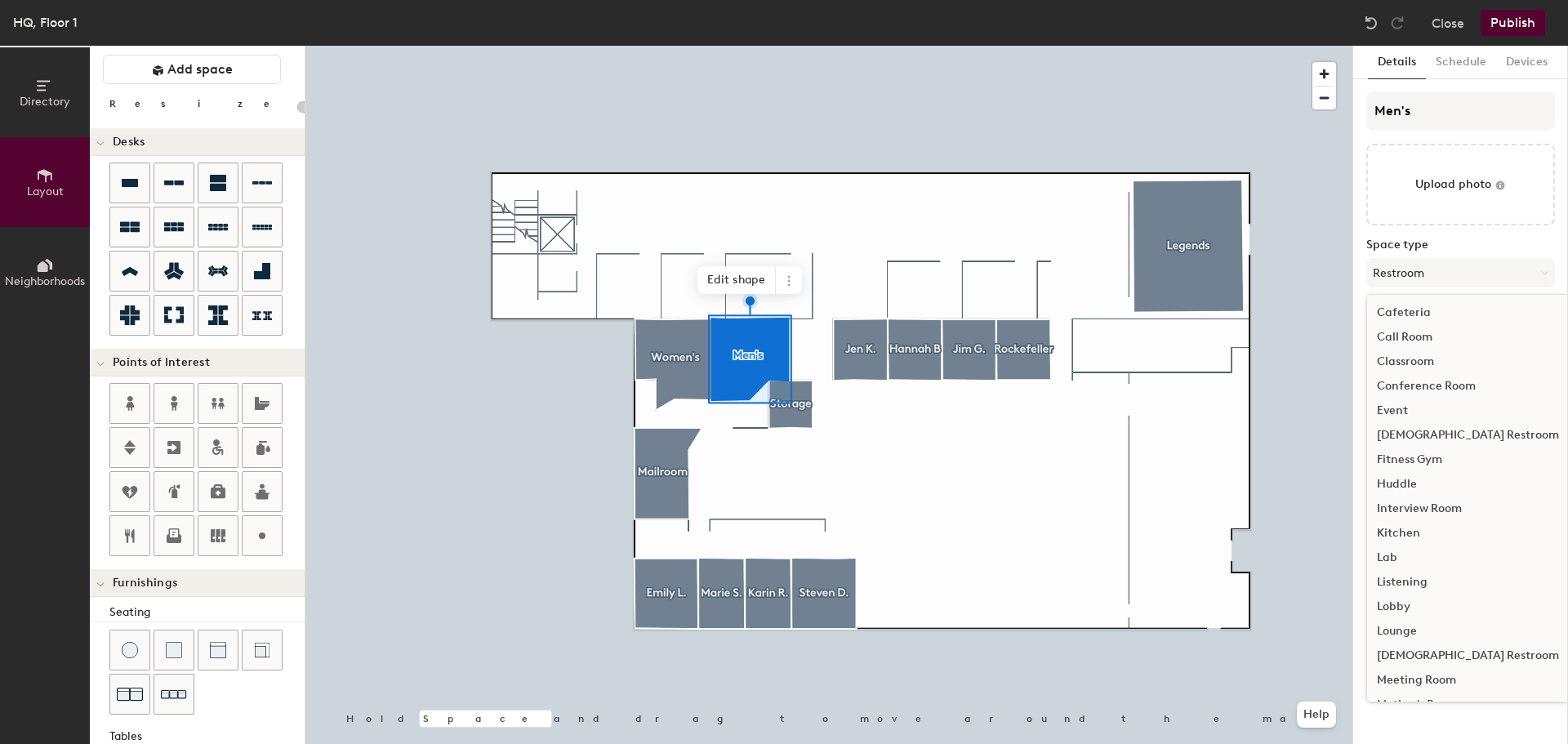
scroll to position [163, 0]
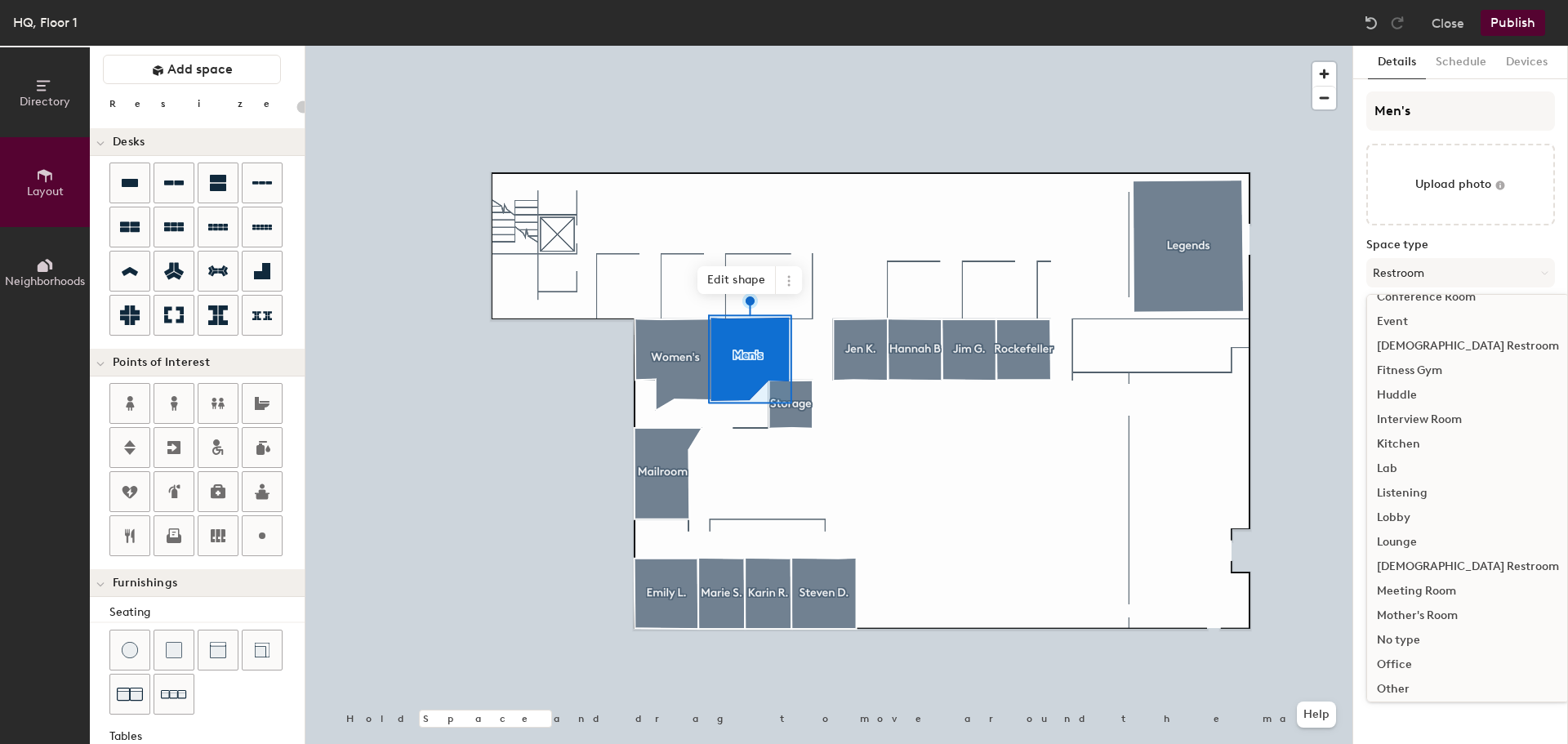
click at [1435, 566] on div "[DEMOGRAPHIC_DATA] Restroom" at bounding box center [1467, 566] width 202 height 24
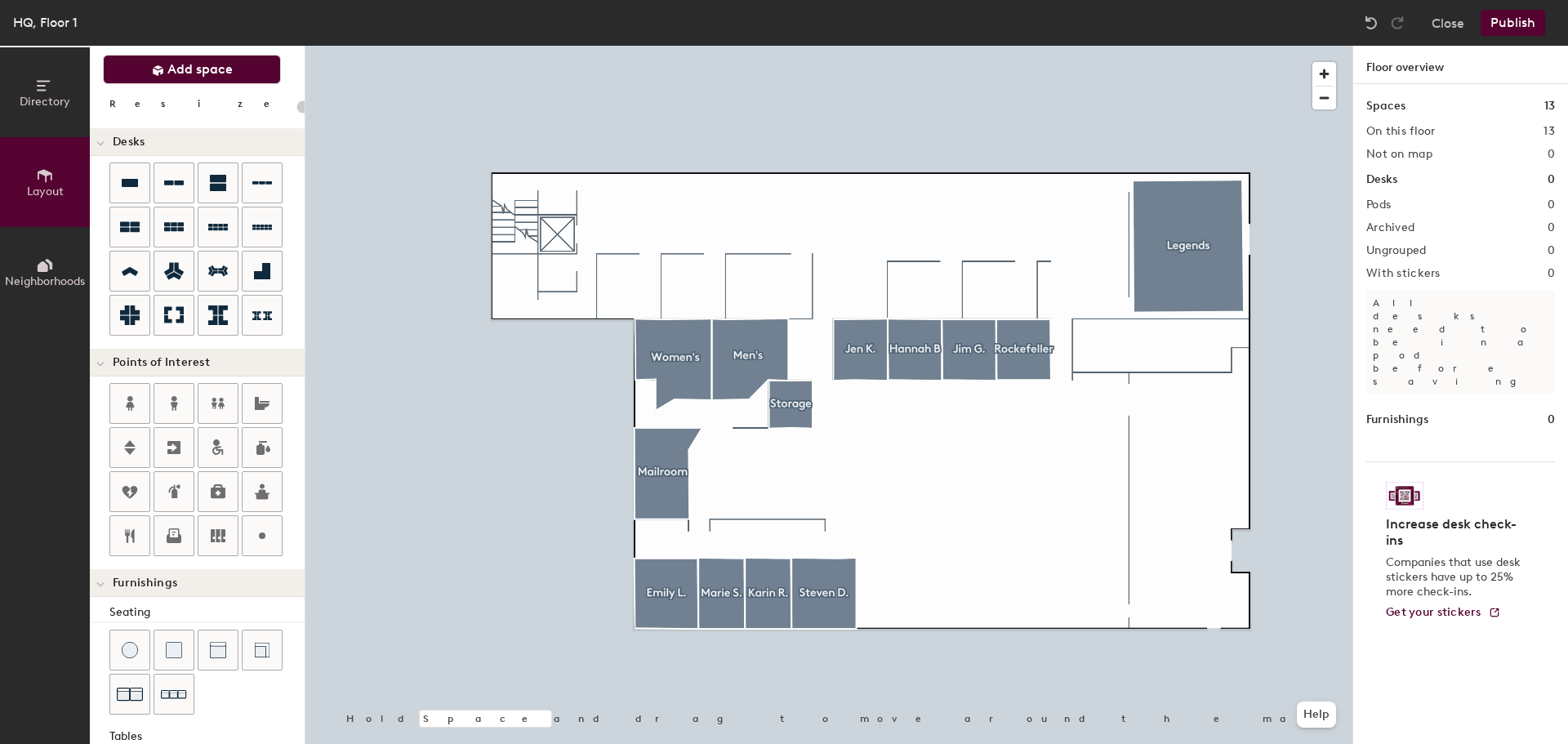
click at [173, 70] on span "Add space" at bounding box center [200, 69] width 65 height 16
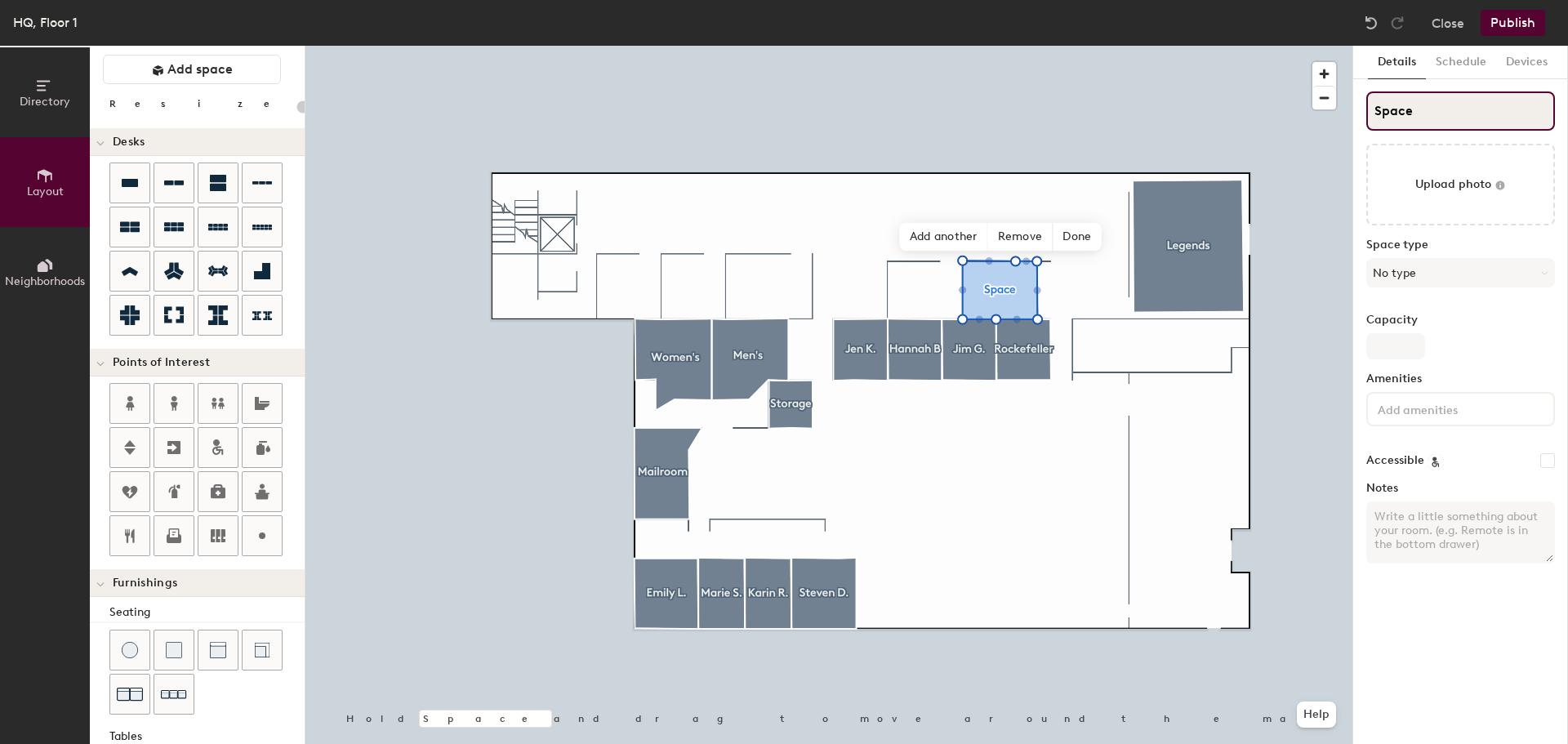
click at [1444, 119] on input "Space" at bounding box center [1460, 111] width 189 height 39
click at [1442, 274] on button "No type" at bounding box center [1460, 272] width 189 height 29
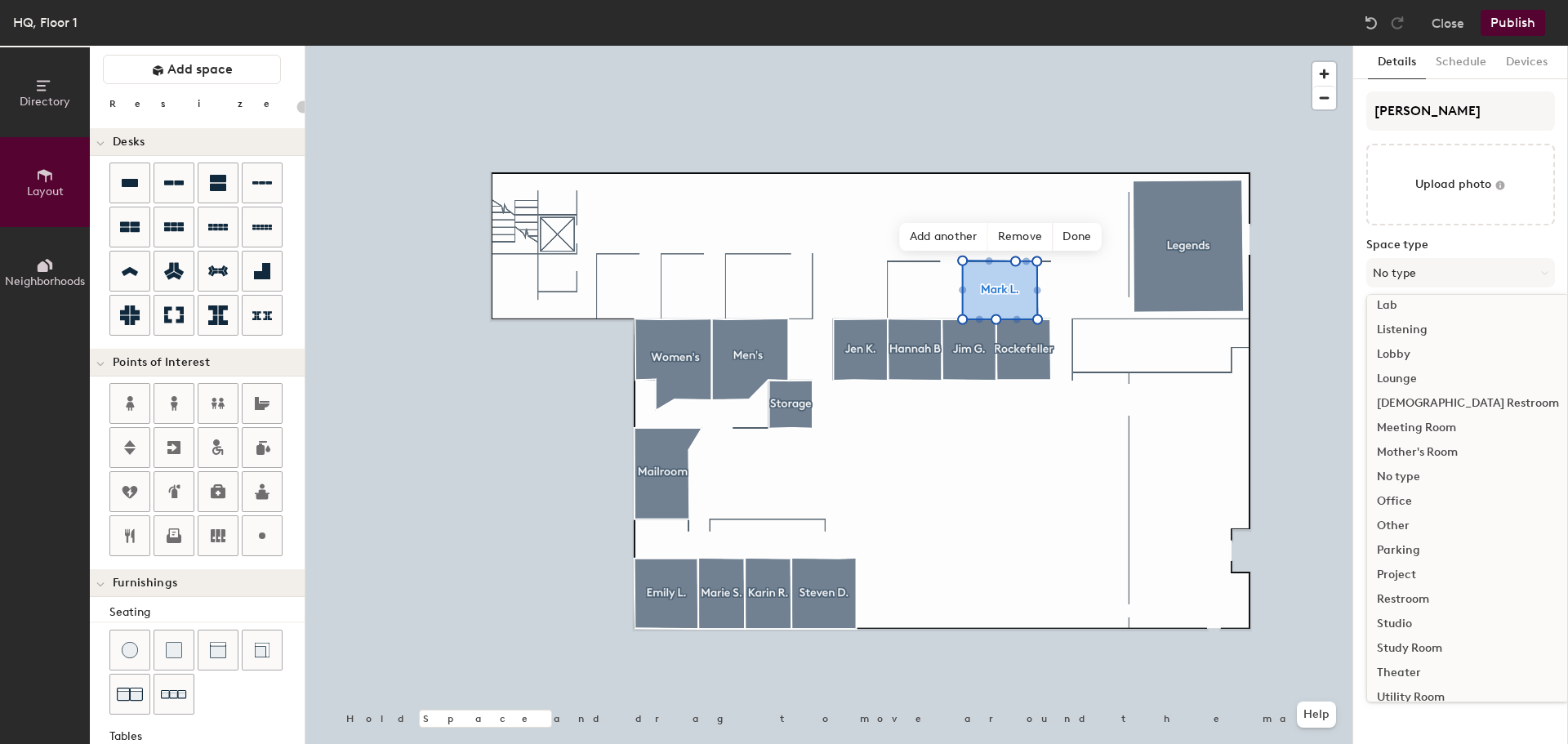
scroll to position [366, 0]
click at [1431, 462] on div "Office" at bounding box center [1467, 462] width 202 height 24
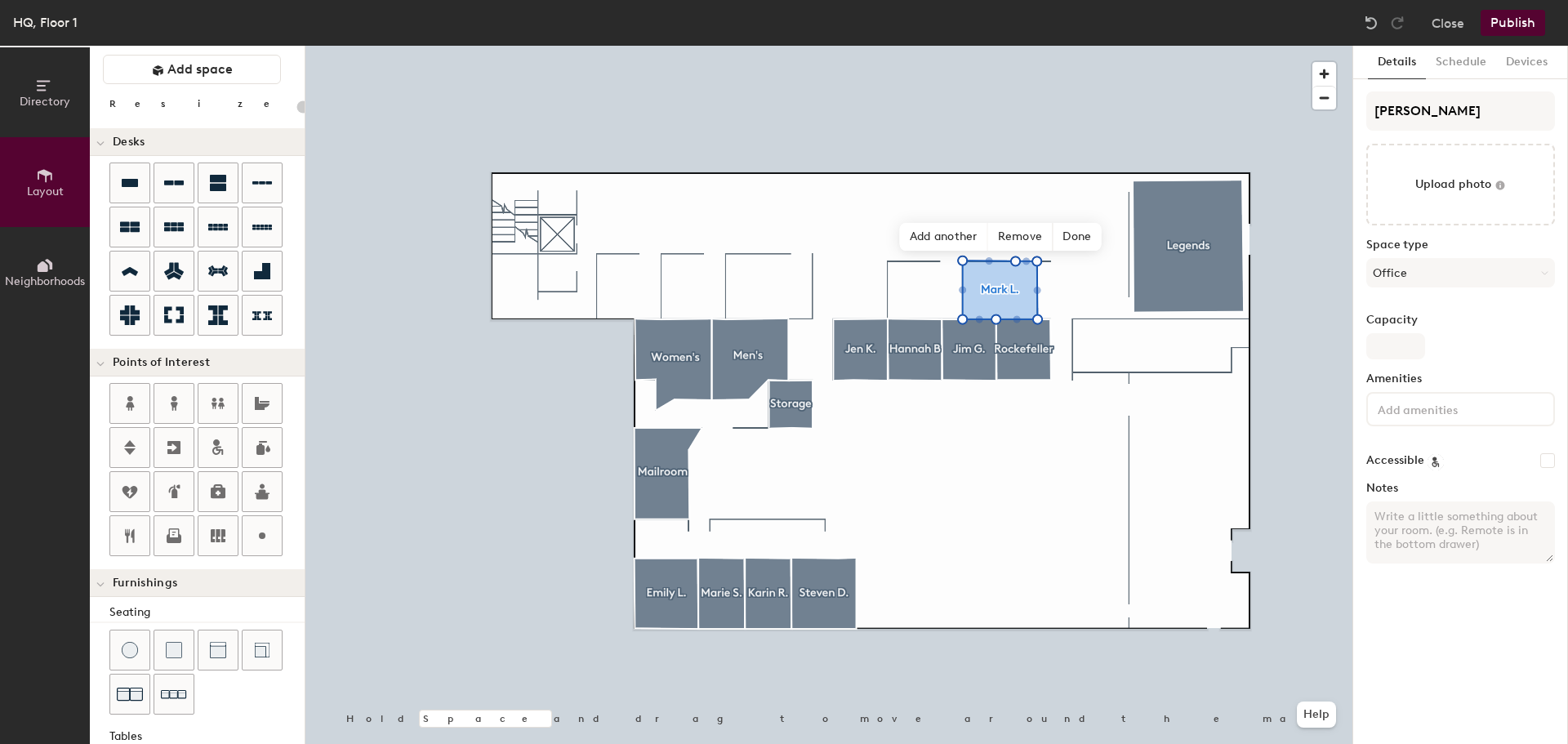
click at [1417, 359] on div "Mark L. Upload photo Space type Office Capacity Amenities Accessible Notes" at bounding box center [1460, 333] width 189 height 485
click at [1415, 354] on input "Capacity" at bounding box center [1395, 346] width 59 height 26
click at [1472, 617] on div "Details Schedule Devices Mark L. Upload photo Space type Office Capacity 1 Amen…" at bounding box center [1461, 395] width 215 height 698
click at [210, 90] on div "Layout Add space Resize Desks Points of Interest Furnishings Seating Tables Boo…" at bounding box center [197, 395] width 215 height 698
click at [207, 78] on button "Add space" at bounding box center [192, 69] width 178 height 29
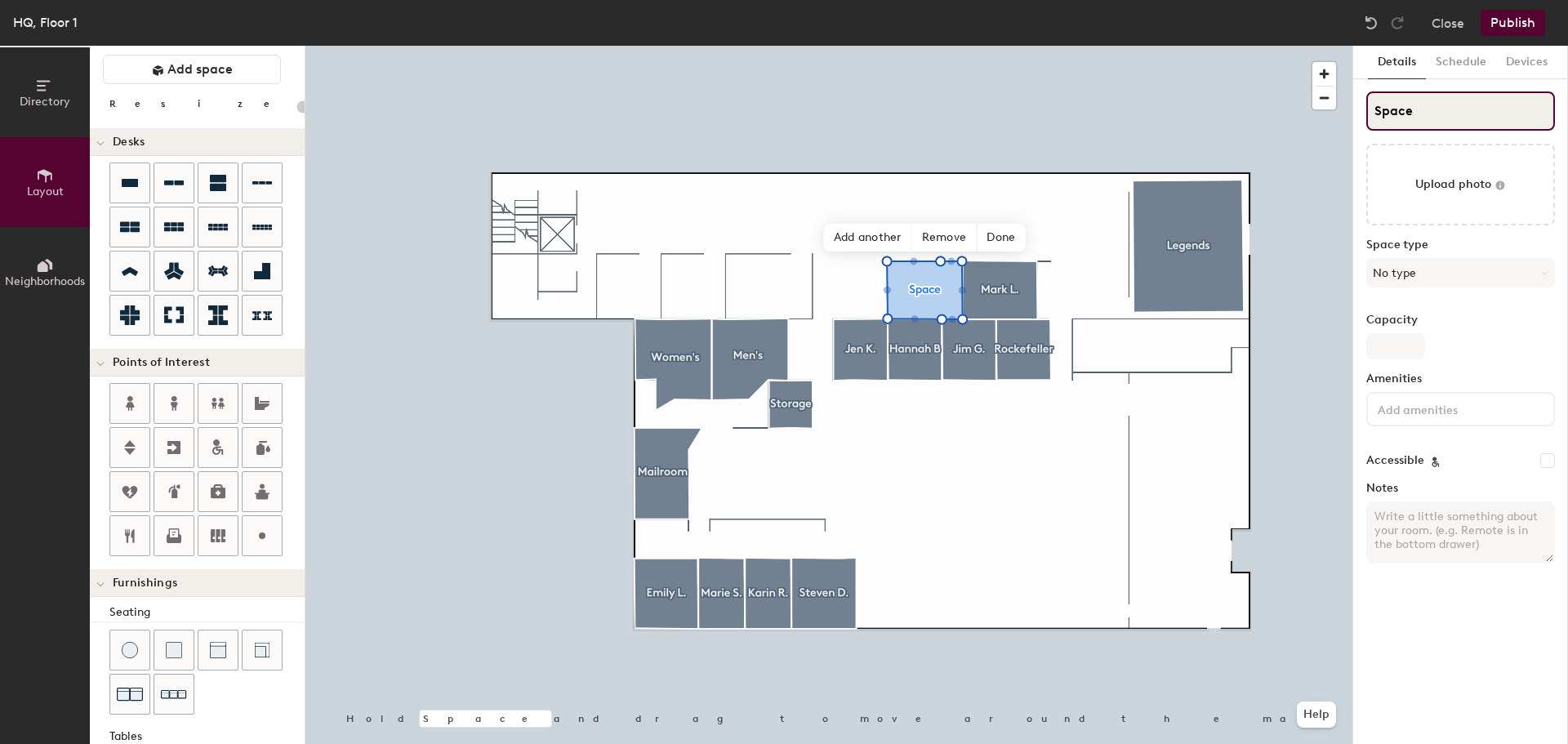
click at [1438, 119] on input "Space" at bounding box center [1460, 111] width 189 height 39
click at [1456, 121] on input "Space" at bounding box center [1460, 111] width 189 height 39
click at [1481, 269] on button "No type" at bounding box center [1460, 272] width 189 height 29
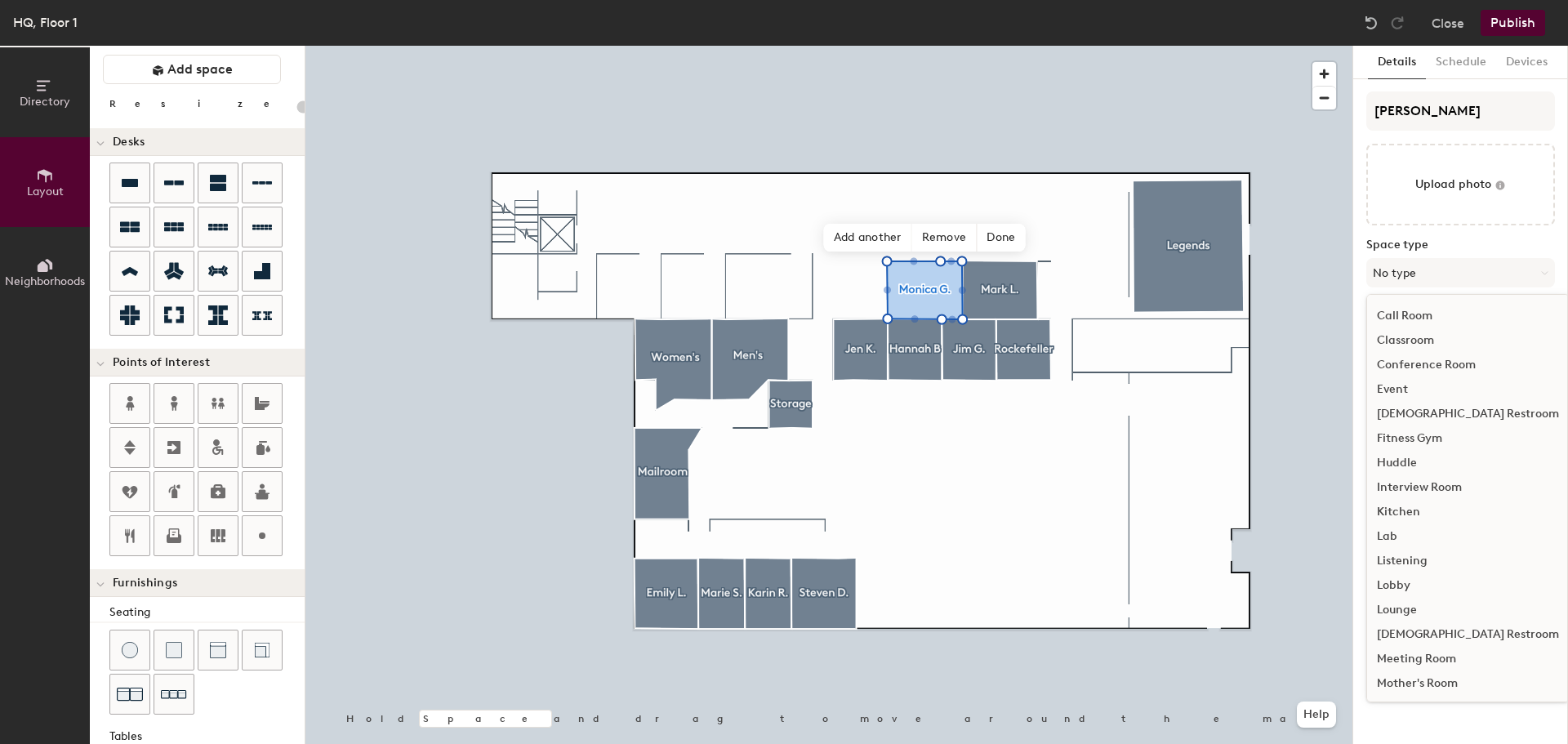
scroll to position [245, 0]
click at [1415, 582] on div "Office" at bounding box center [1467, 582] width 202 height 24
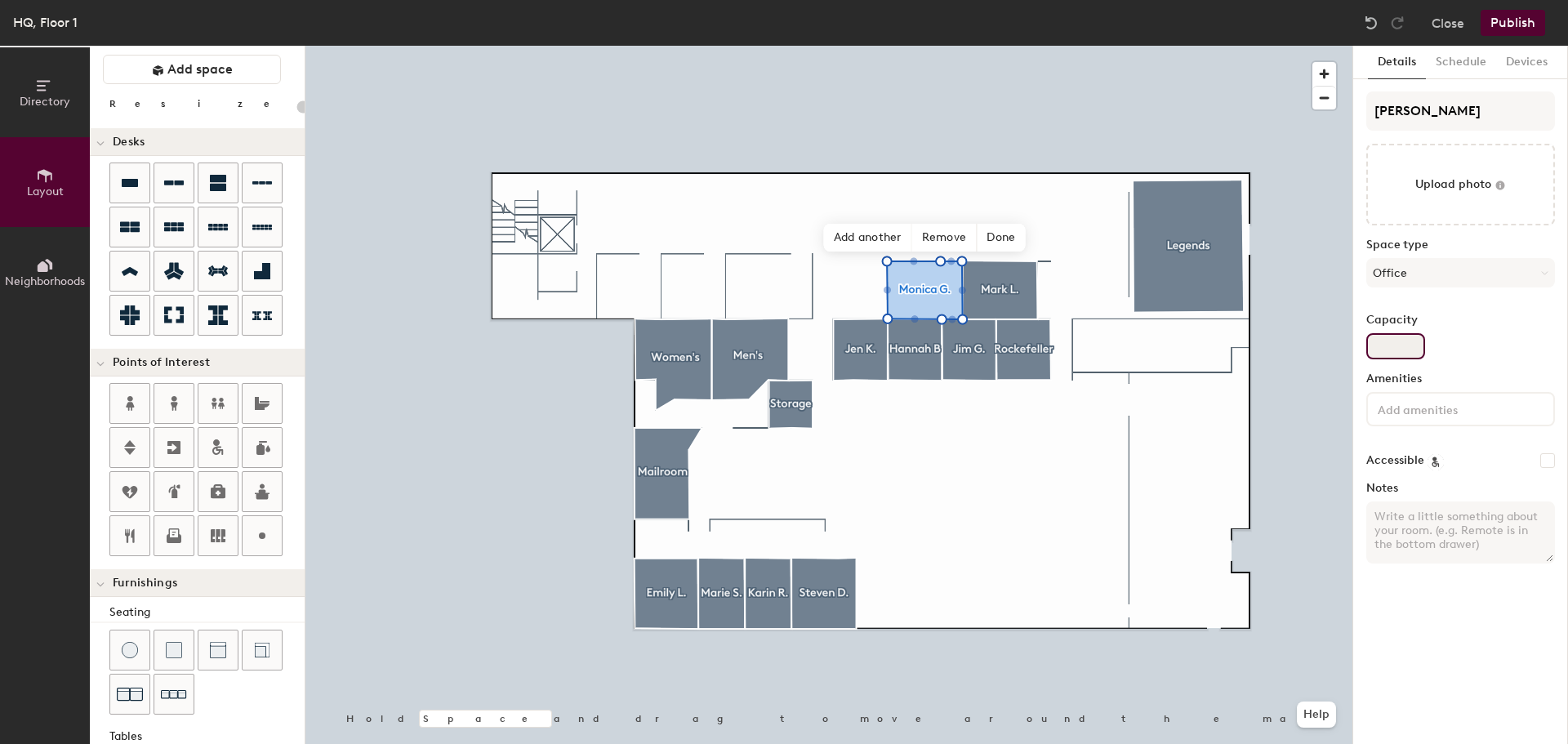
click at [1408, 352] on input "Capacity" at bounding box center [1395, 346] width 59 height 26
click at [194, 75] on span "Add space" at bounding box center [200, 69] width 65 height 16
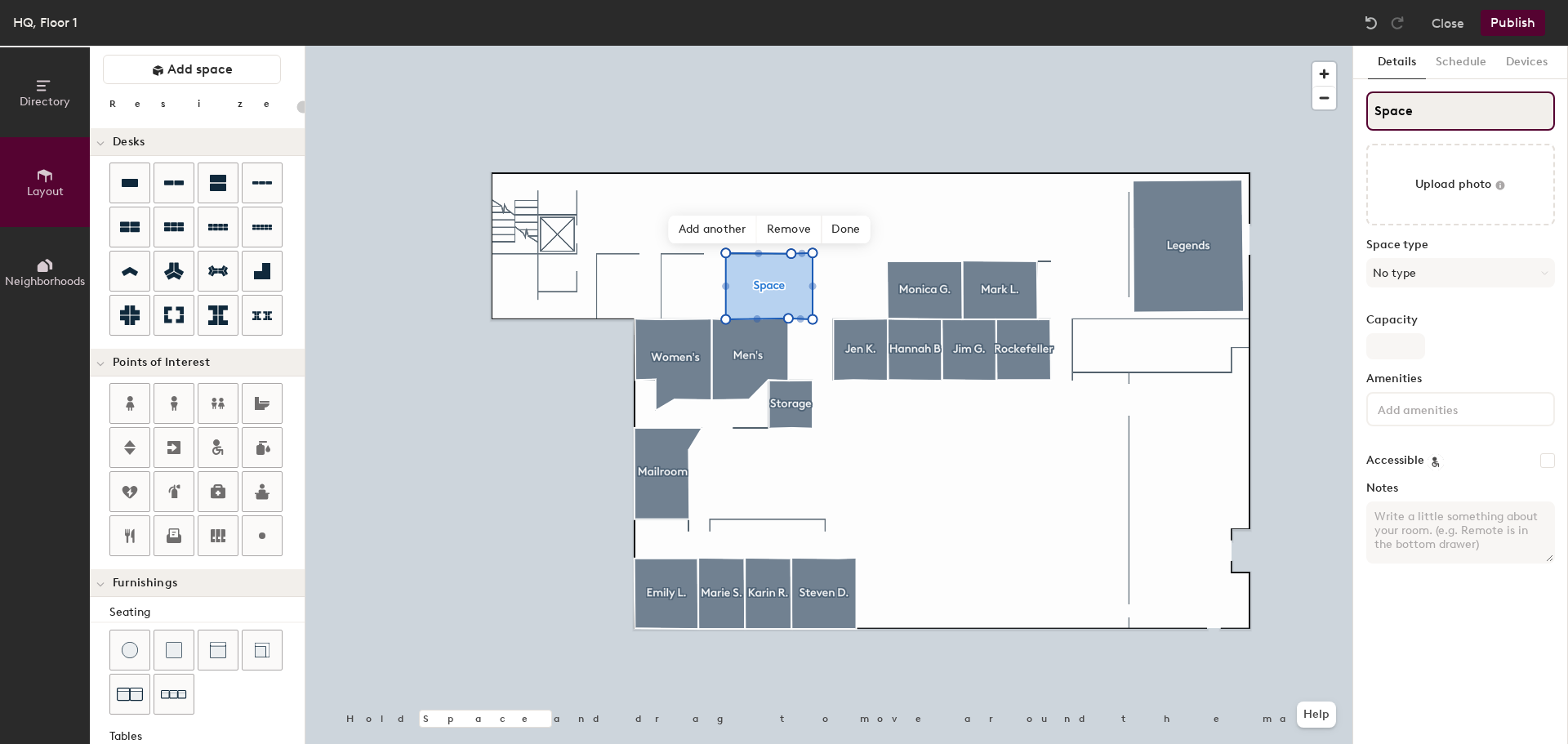
click at [1424, 107] on input "Space" at bounding box center [1460, 111] width 189 height 39
click at [1386, 118] on input "S David G." at bounding box center [1460, 111] width 189 height 39
click at [1472, 275] on button "No type" at bounding box center [1460, 272] width 189 height 29
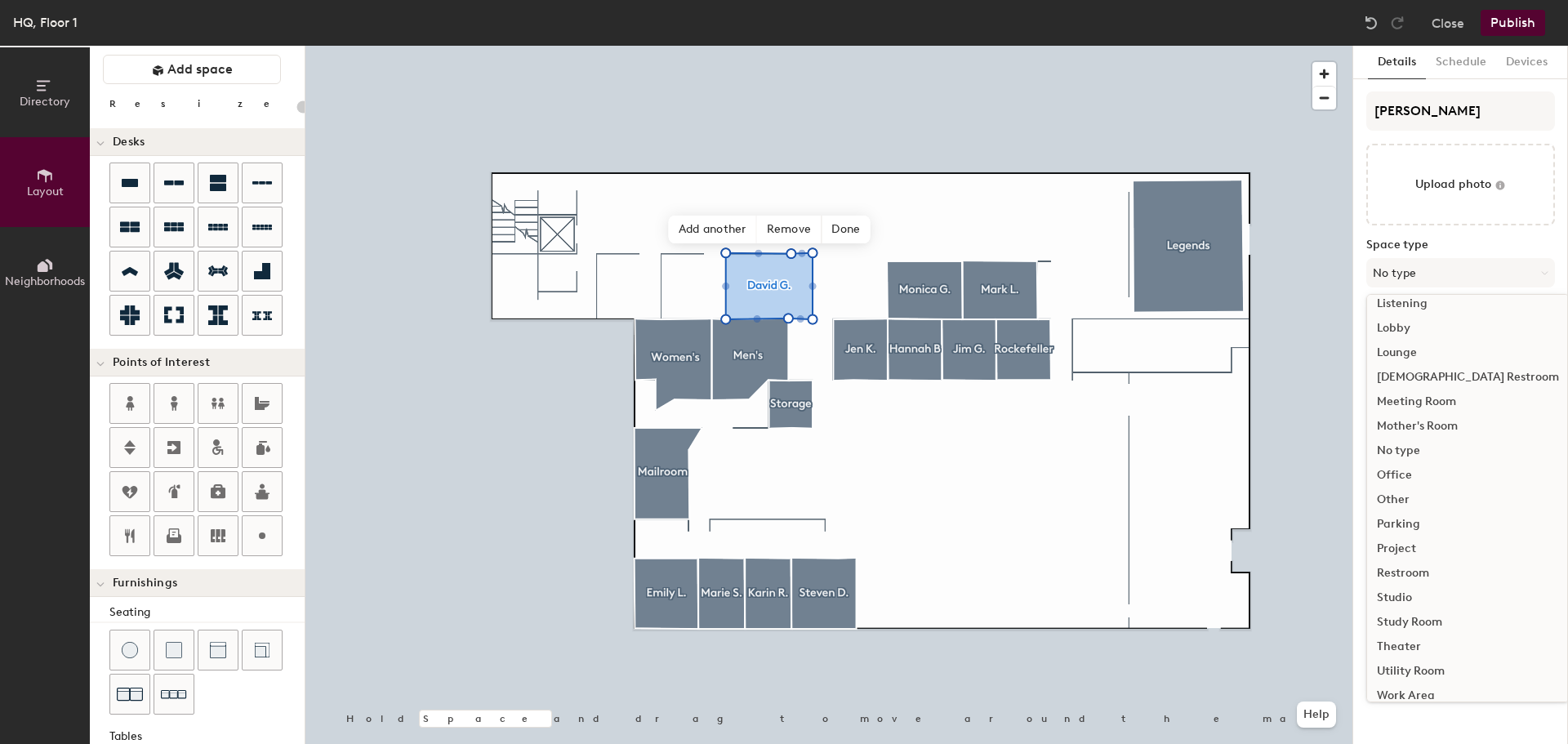
scroll to position [366, 0]
click at [1391, 459] on div "Office" at bounding box center [1467, 462] width 202 height 24
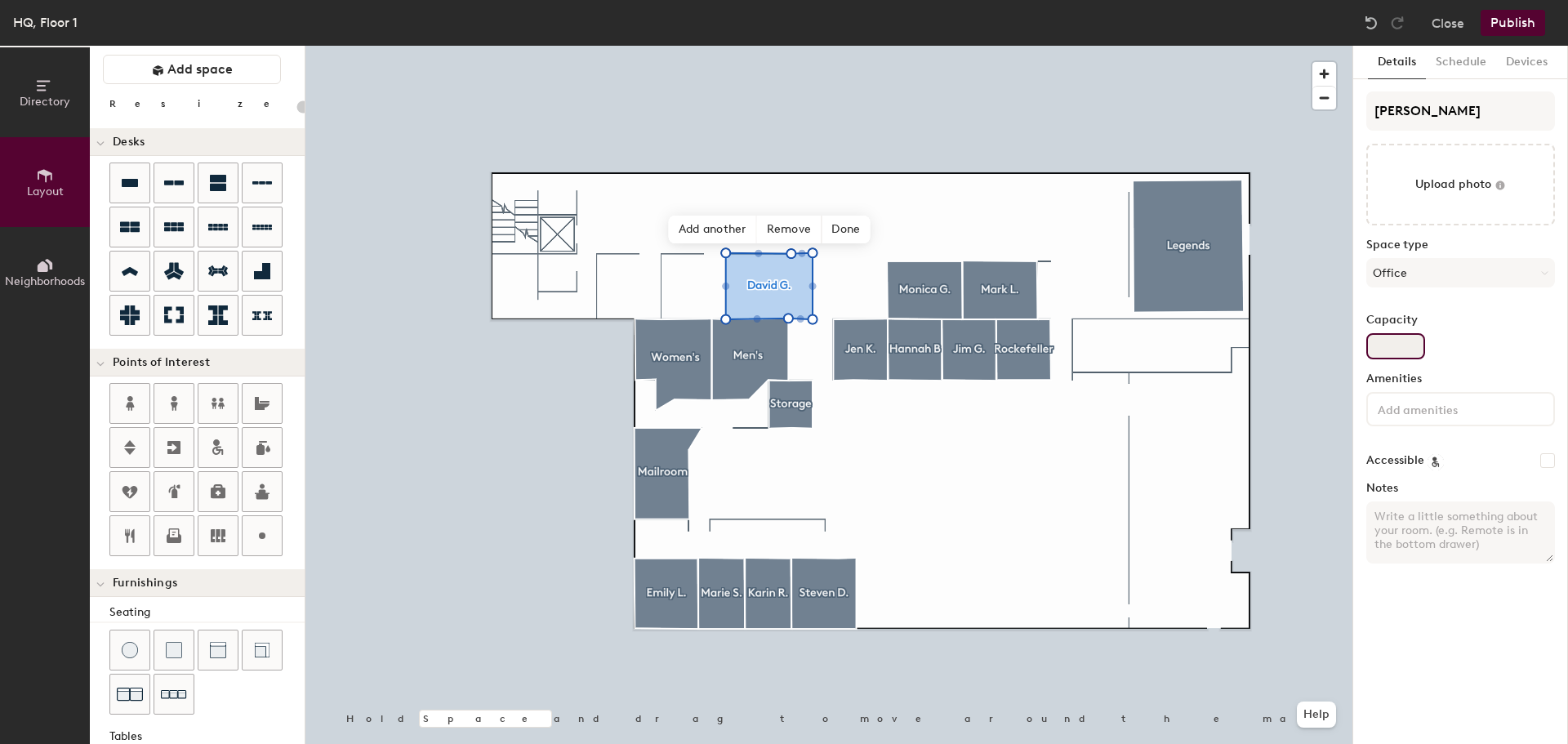
click at [1379, 338] on input "Capacity" at bounding box center [1395, 346] width 59 height 26
click at [159, 79] on button "Add space" at bounding box center [192, 69] width 178 height 29
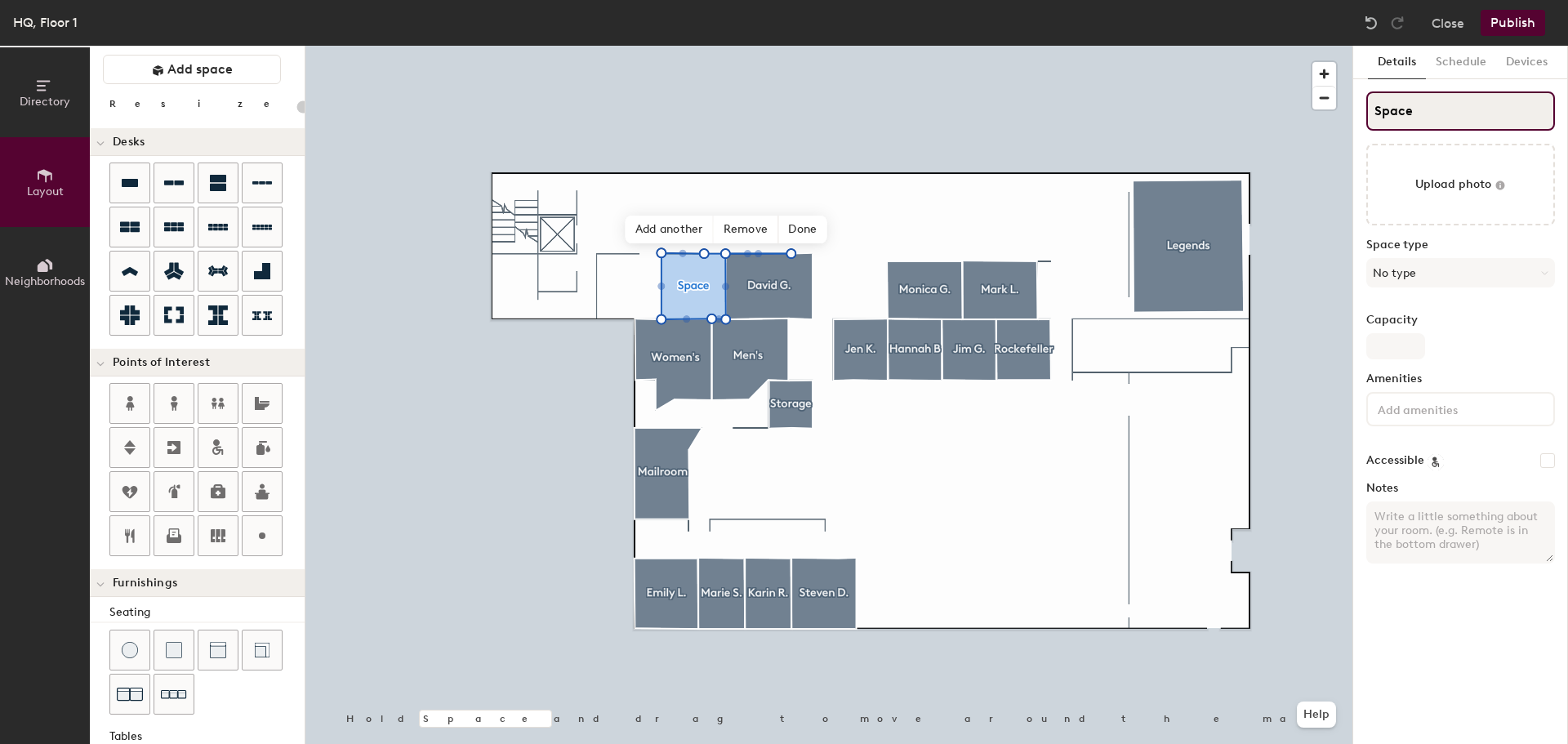
click at [1463, 107] on input "Space" at bounding box center [1460, 111] width 189 height 39
click at [1382, 109] on input "S Rachael SB." at bounding box center [1460, 111] width 189 height 39
click at [1433, 277] on button "No type" at bounding box center [1460, 272] width 189 height 29
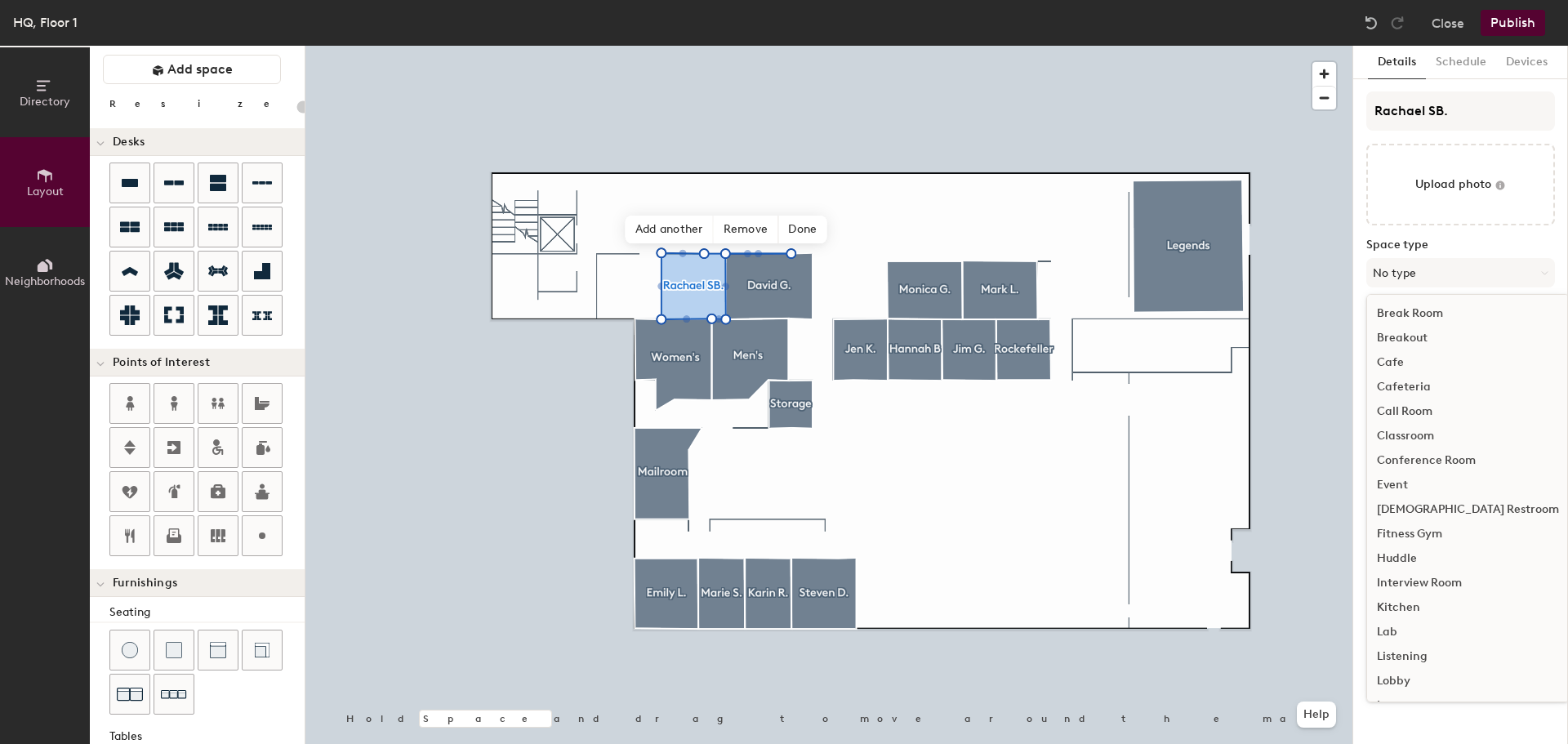
scroll to position [245, 0]
click at [1401, 587] on div "Office" at bounding box center [1467, 582] width 202 height 24
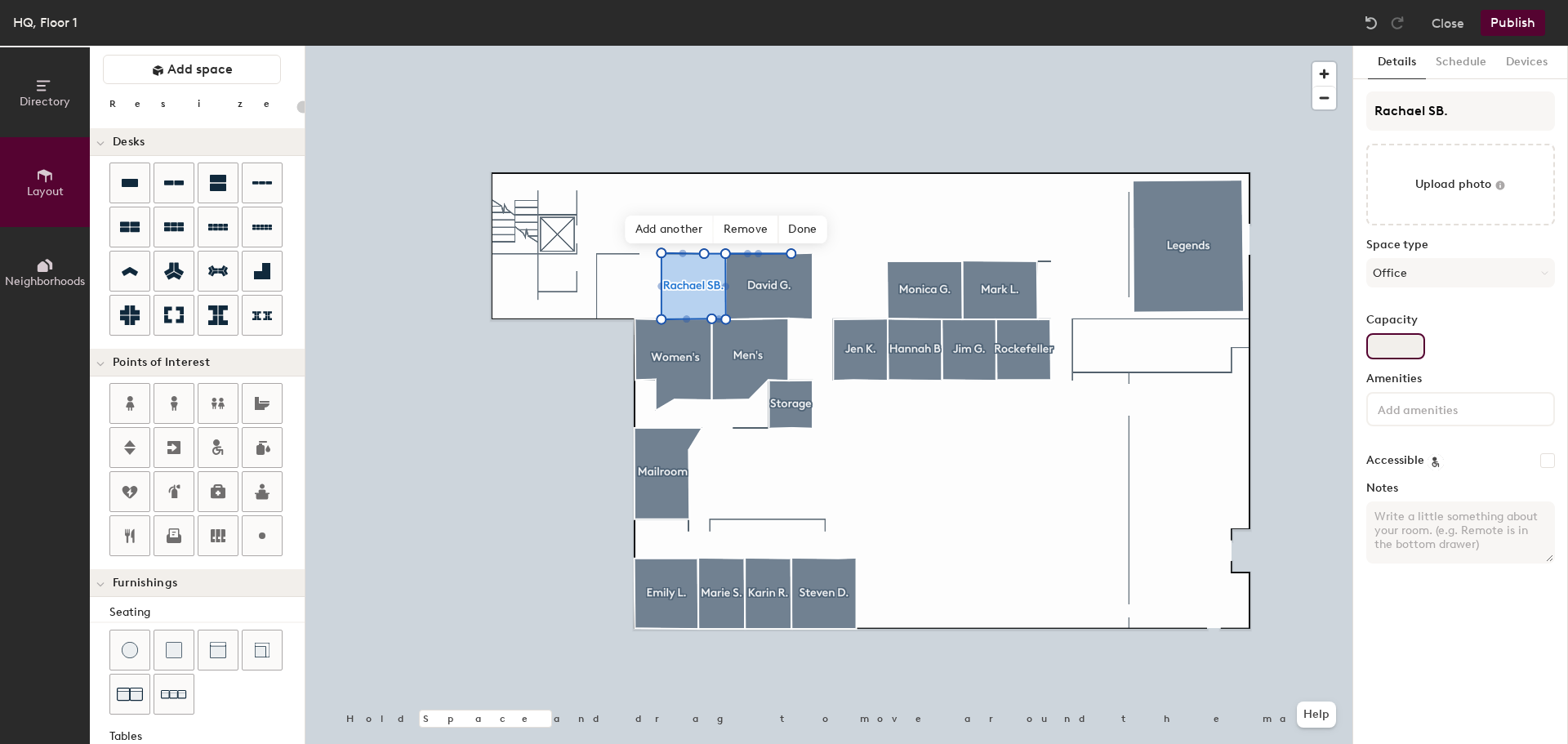
click at [1396, 349] on input "Capacity" at bounding box center [1395, 346] width 59 height 26
click at [200, 72] on span "Add space" at bounding box center [200, 69] width 65 height 16
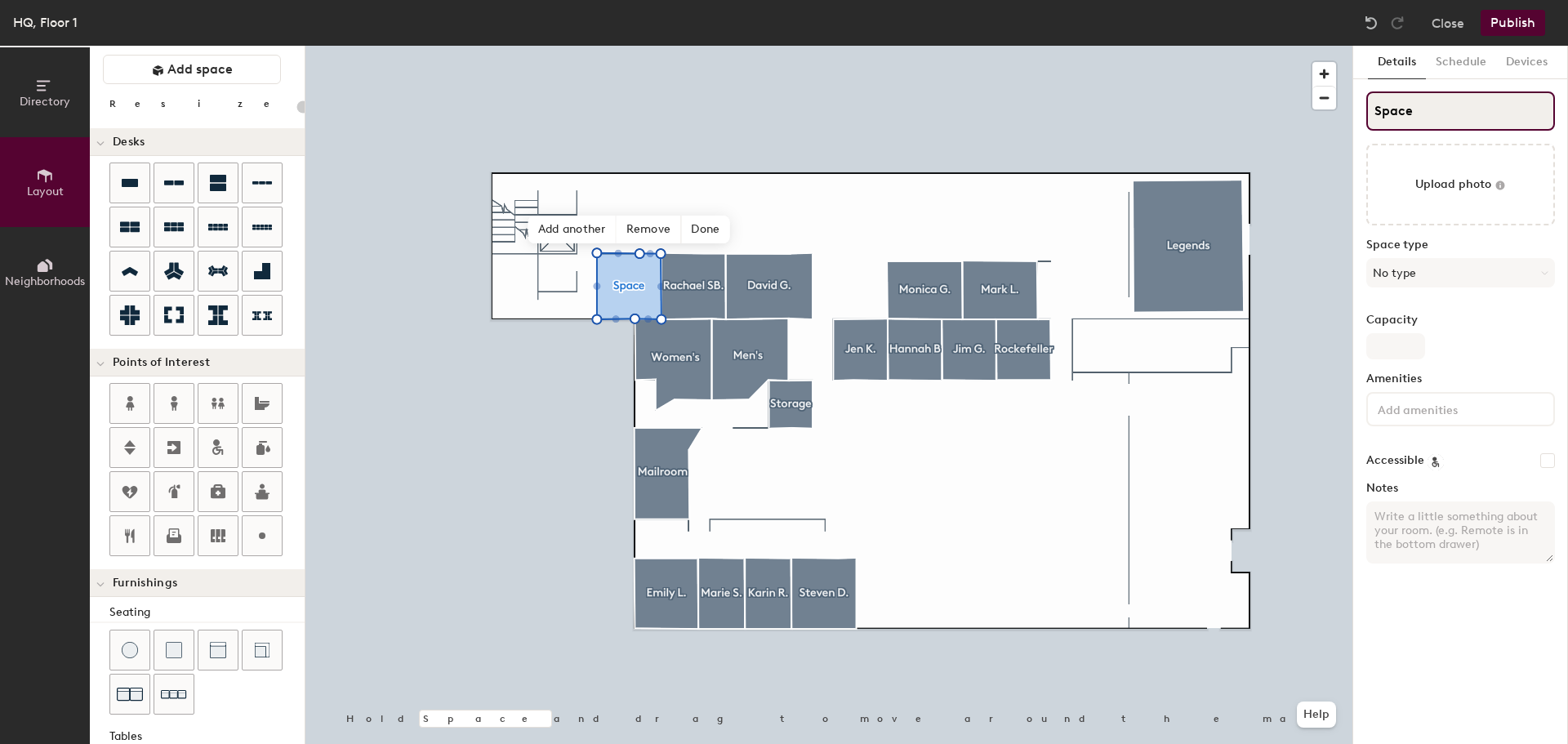
click at [1427, 95] on input "Space" at bounding box center [1460, 111] width 189 height 39
click at [1431, 271] on button "No type" at bounding box center [1460, 272] width 189 height 29
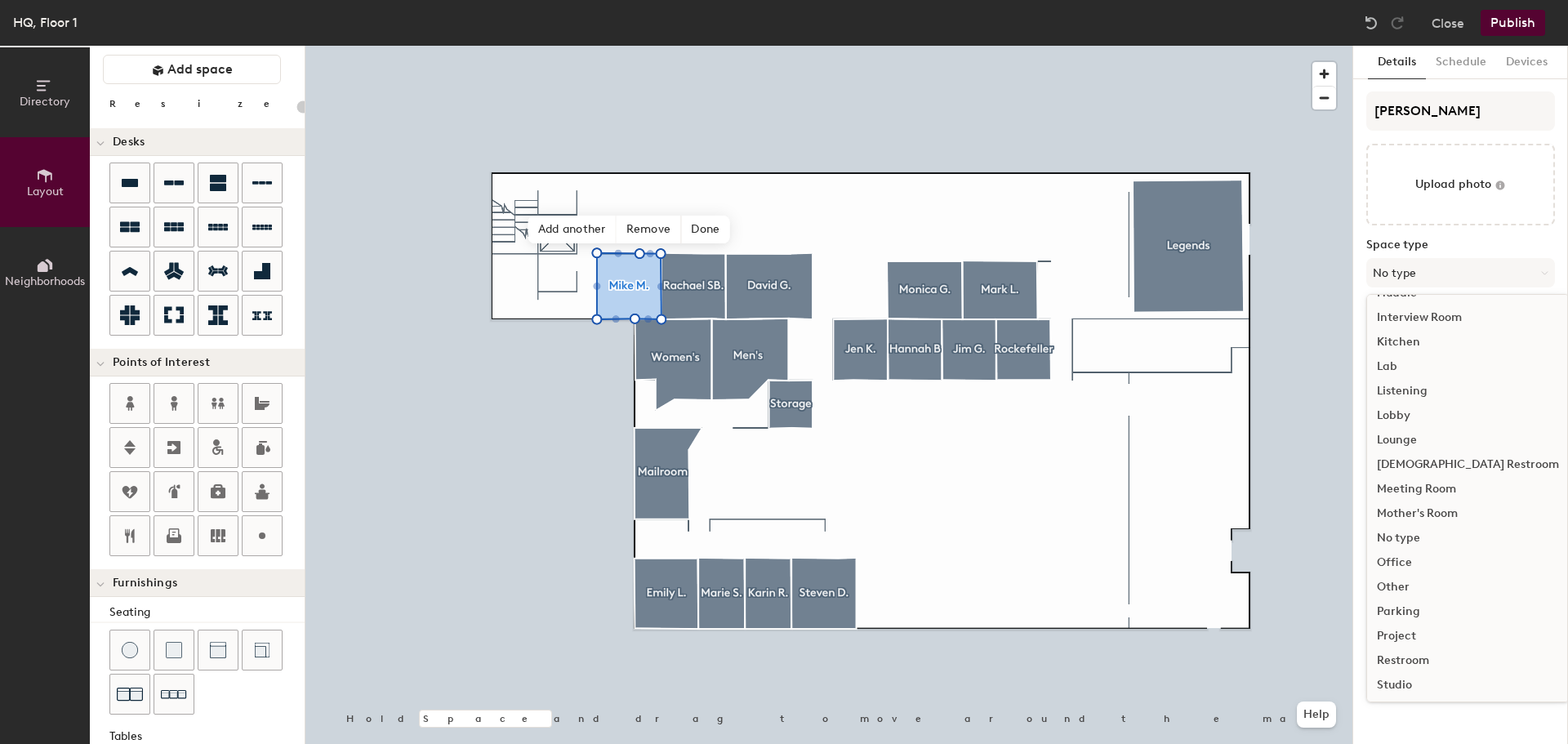
scroll to position [366, 0]
click at [1407, 467] on div "Office" at bounding box center [1467, 462] width 202 height 24
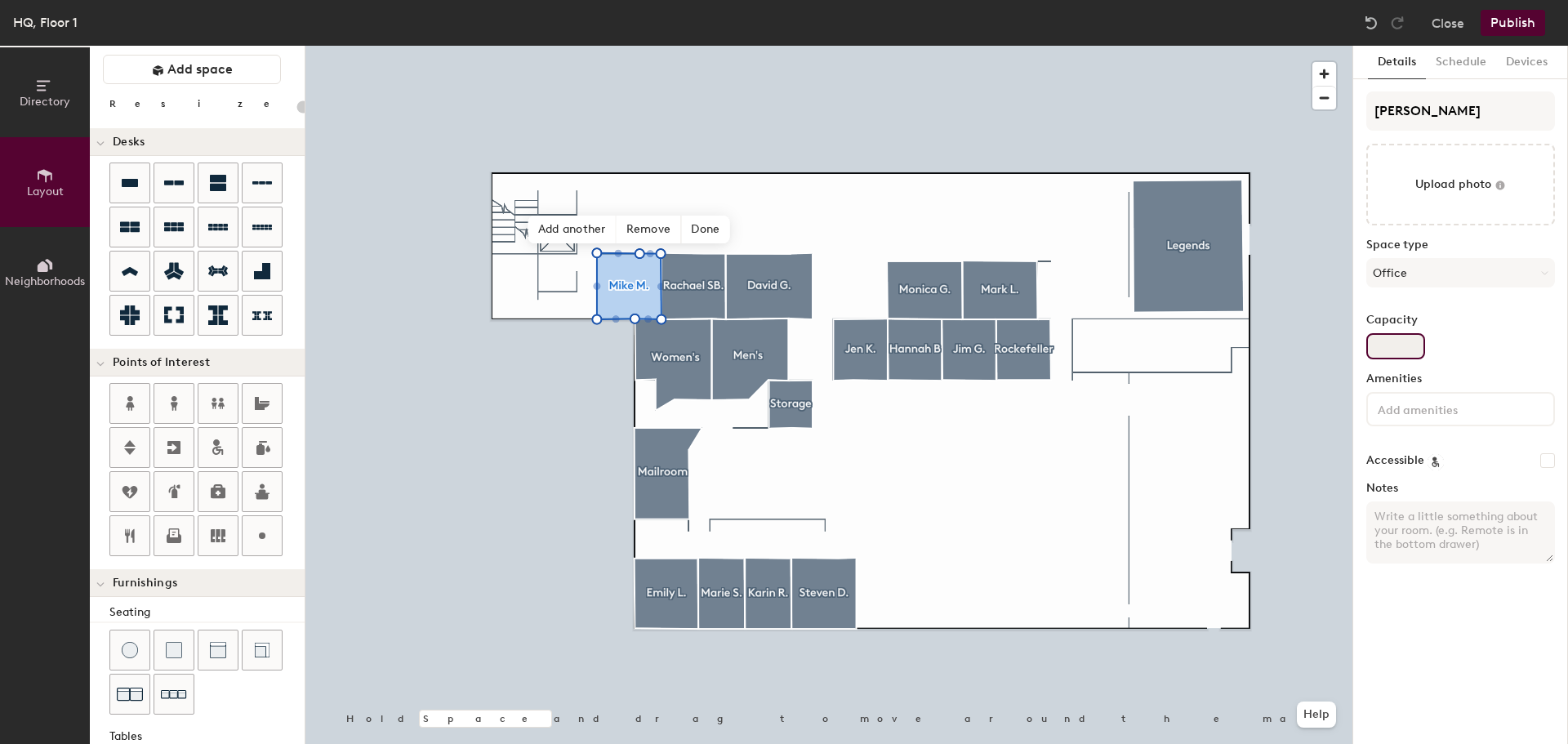
click at [1403, 334] on input "Capacity" at bounding box center [1395, 346] width 59 height 26
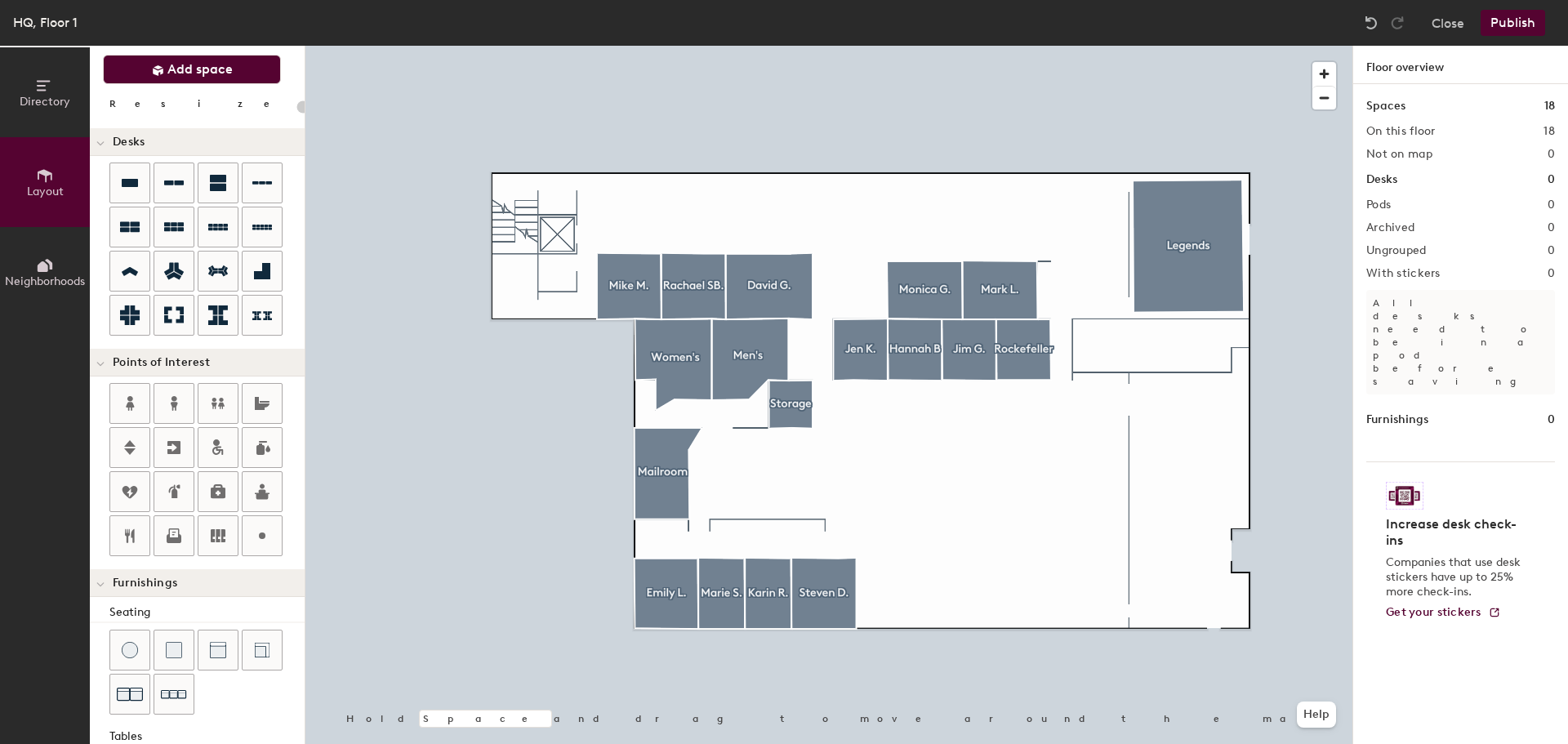
click at [199, 73] on span "Add space" at bounding box center [200, 69] width 65 height 16
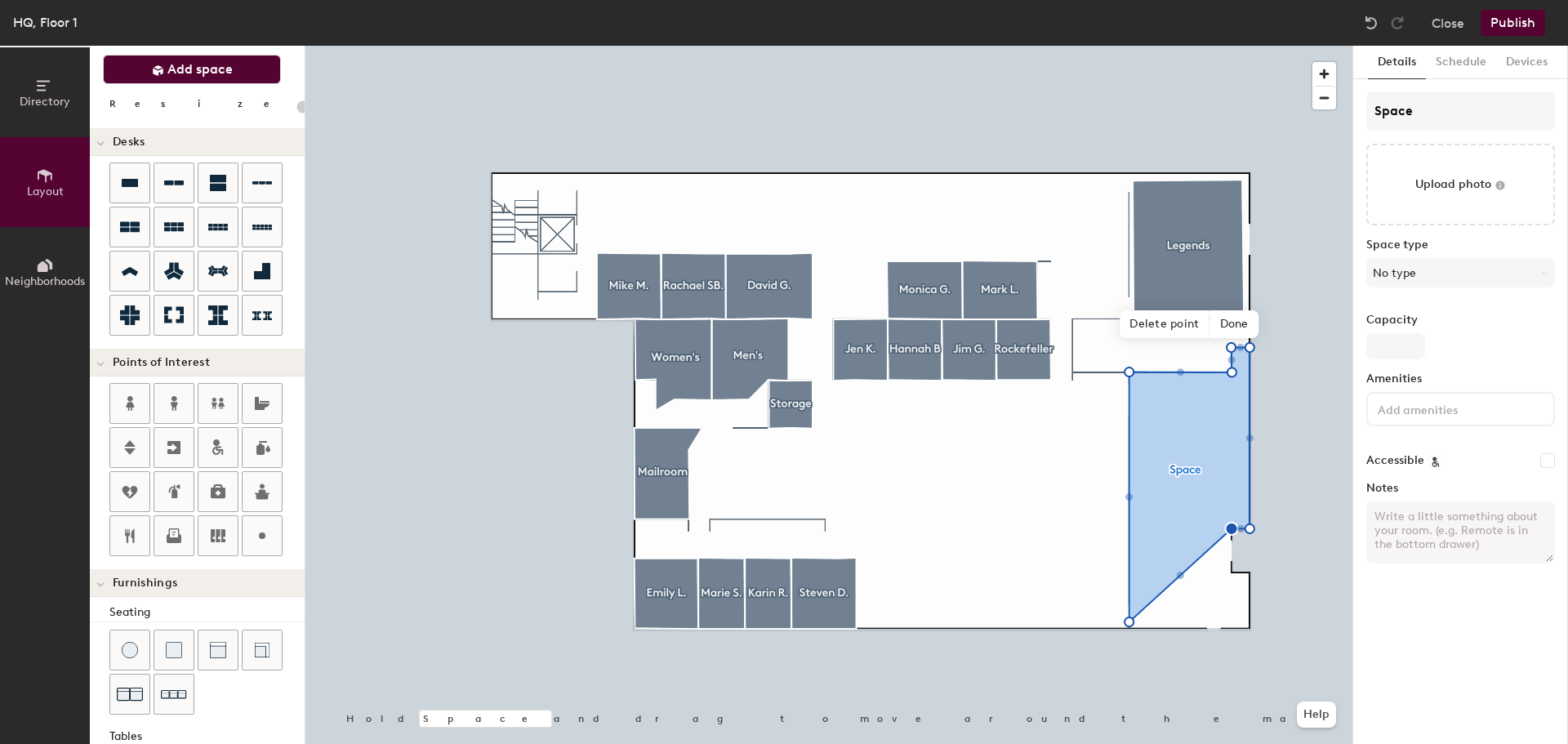
click at [168, 80] on button "Add space" at bounding box center [192, 69] width 178 height 29
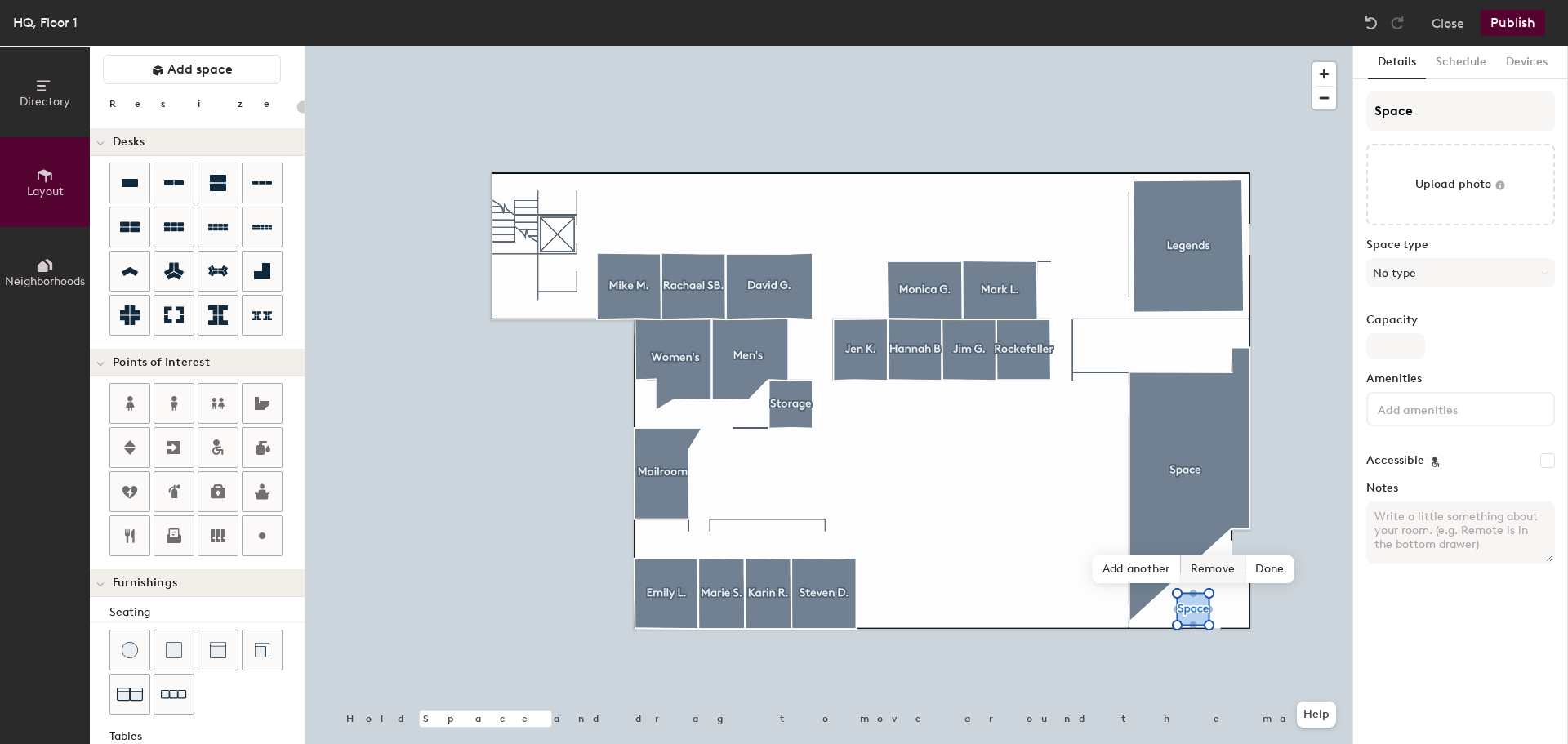
click at [1208, 575] on span "Remove" at bounding box center [1214, 569] width 65 height 28
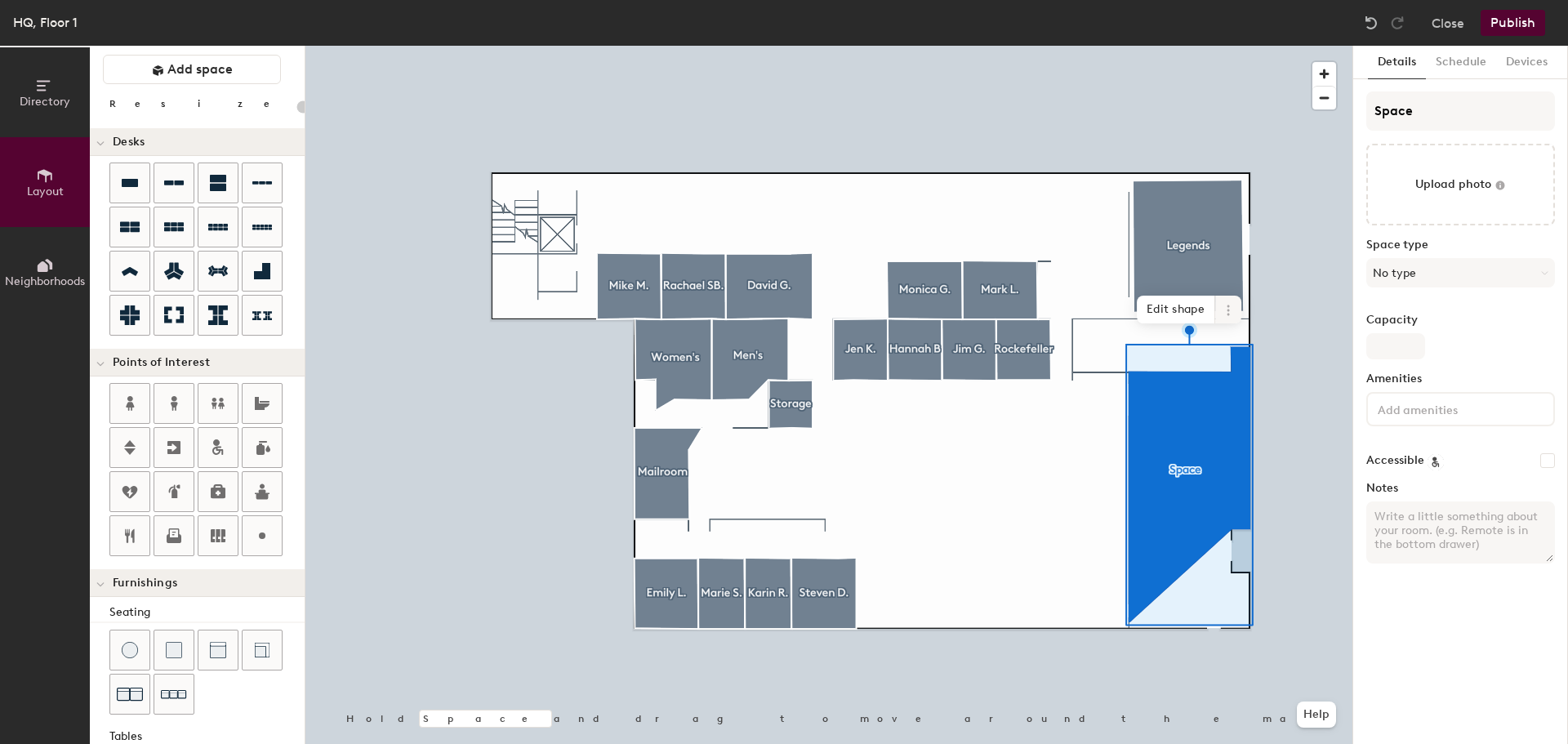
click at [1203, 318] on span "Edit shape" at bounding box center [1176, 309] width 79 height 28
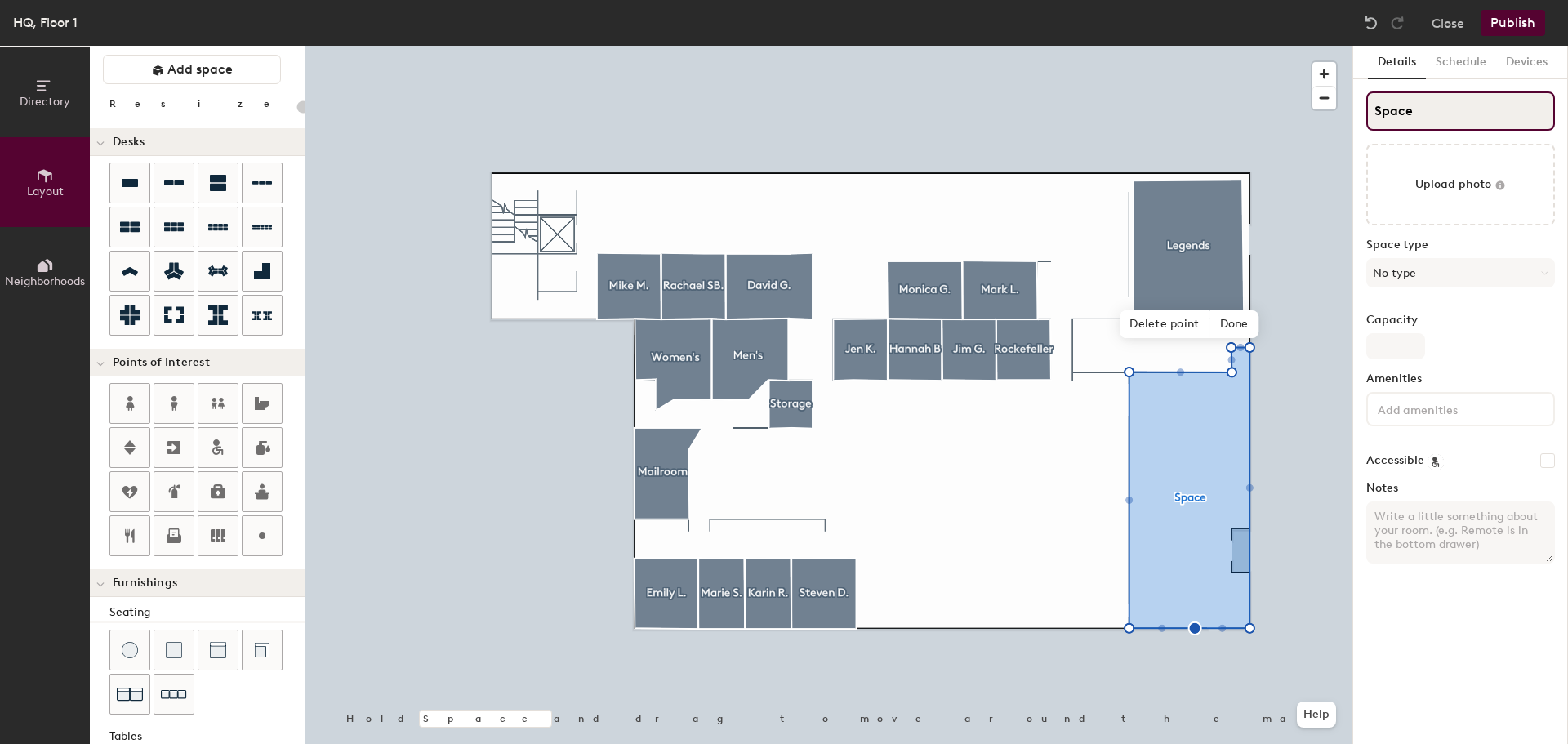
click at [1433, 112] on input "Space" at bounding box center [1460, 111] width 189 height 39
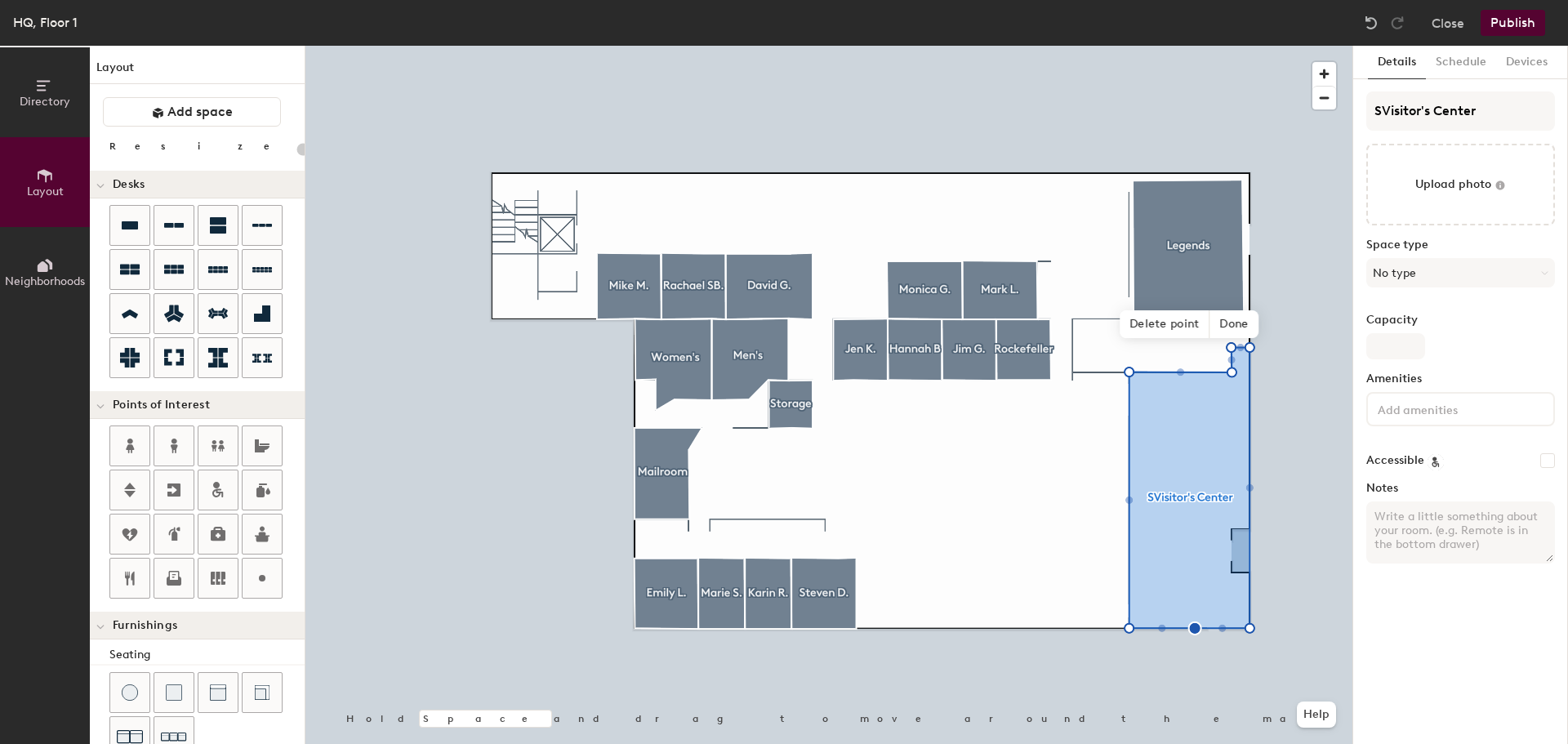
click at [1383, 100] on input "SVisitor's Center" at bounding box center [1460, 111] width 189 height 39
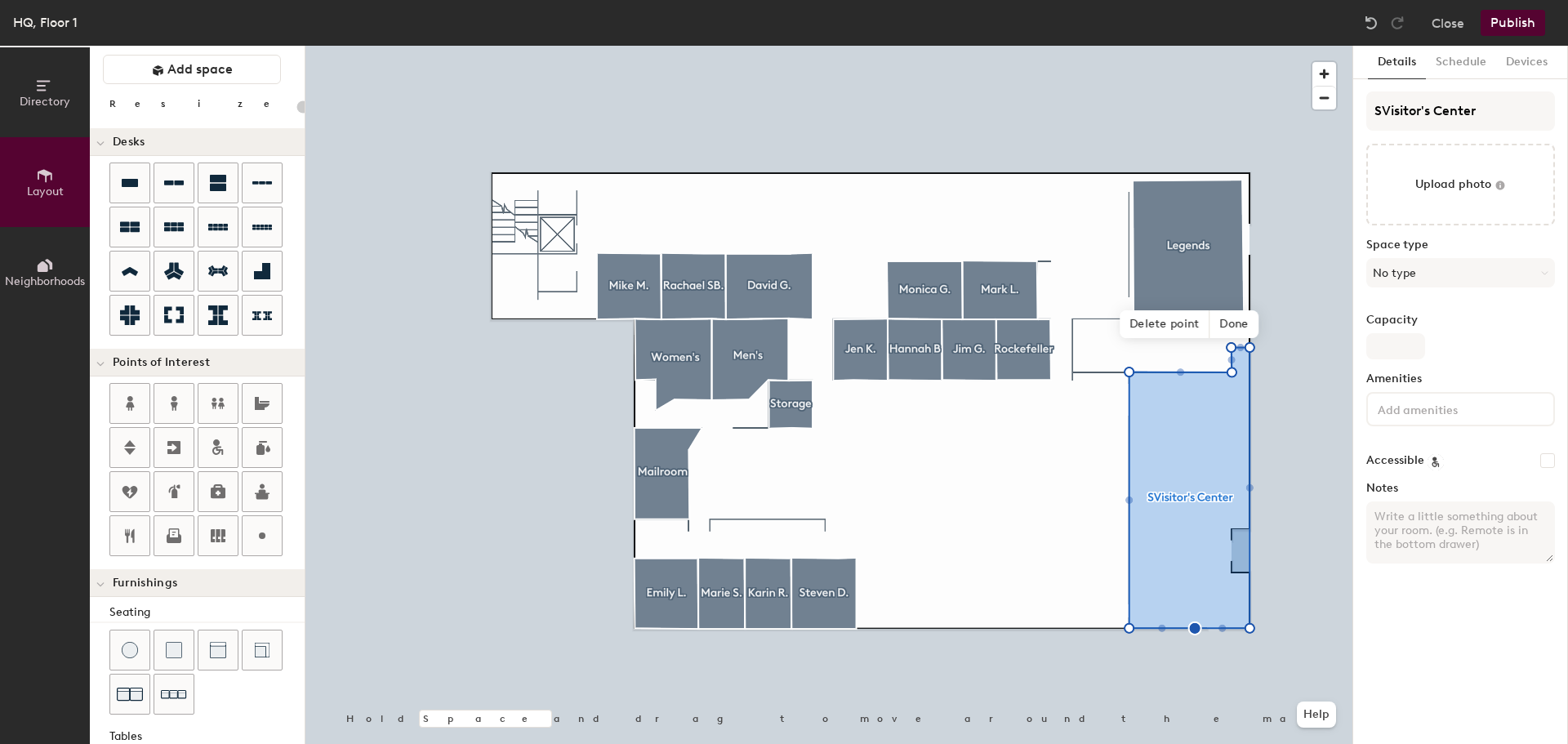
type input "Visitor's Center"
type input "20"
type input "Visitor's Center"
click at [1431, 261] on button "No type" at bounding box center [1460, 272] width 189 height 29
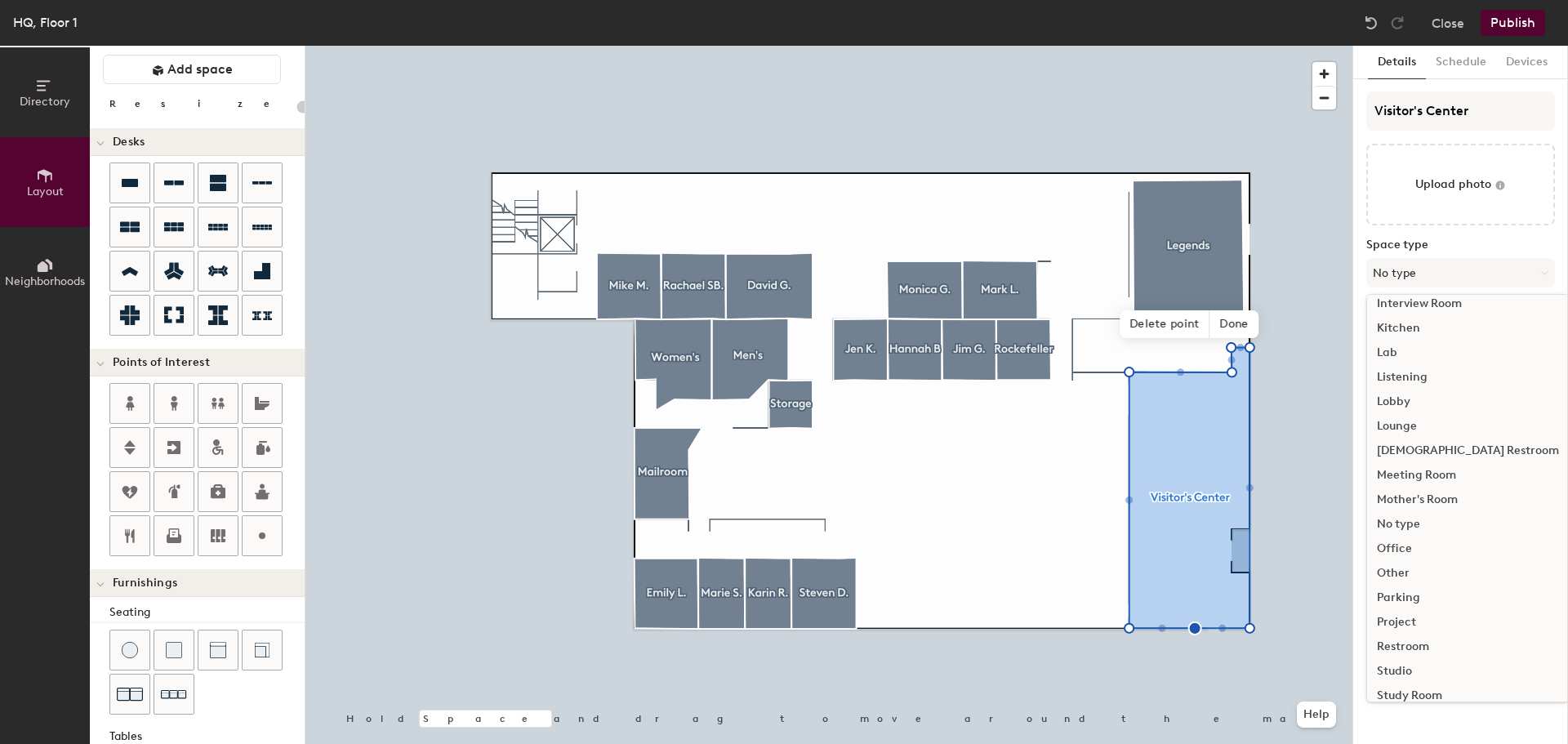
scroll to position [203, 0]
click at [1390, 475] on div "Lobby" at bounding box center [1467, 478] width 202 height 24
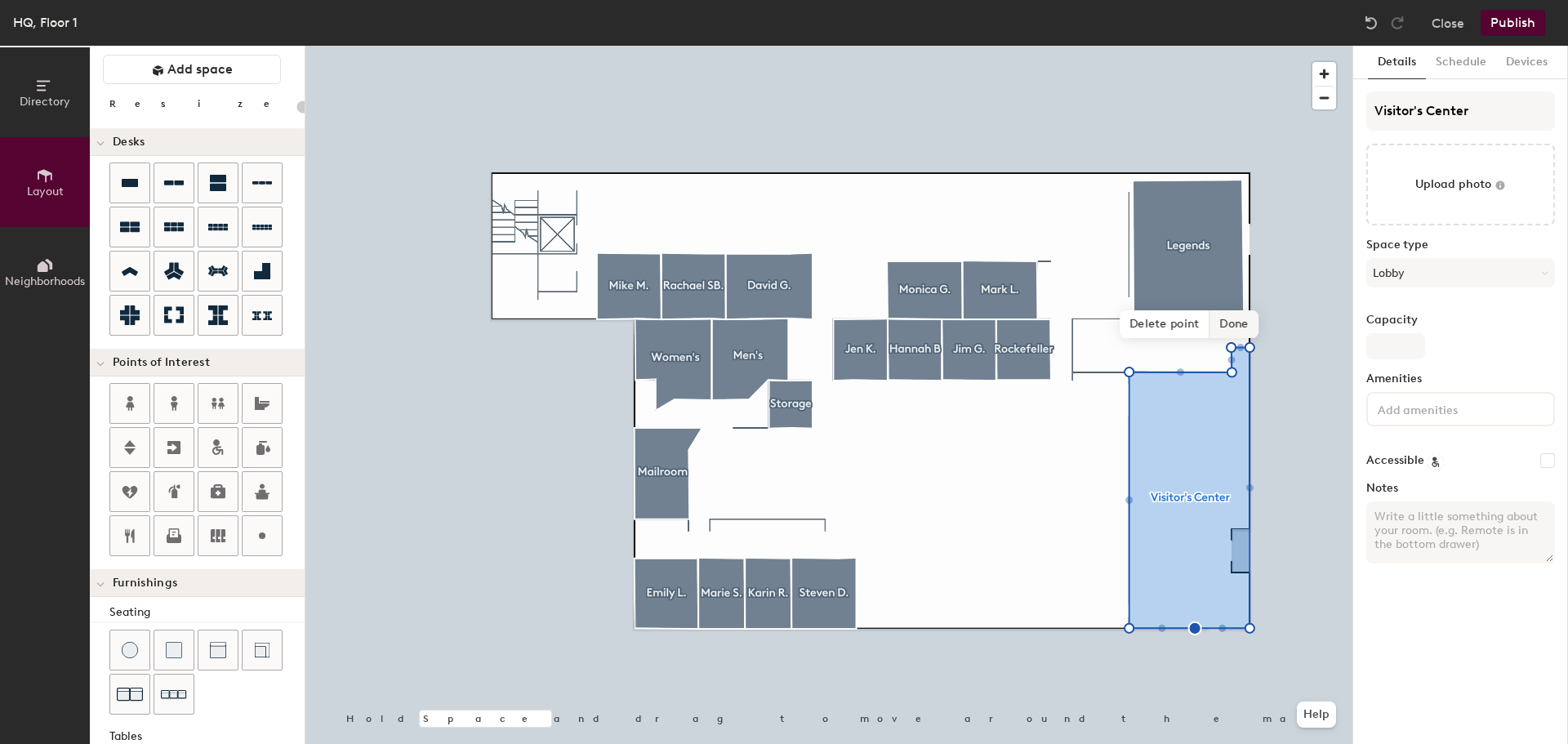
click at [1229, 318] on span "Done" at bounding box center [1234, 323] width 48 height 28
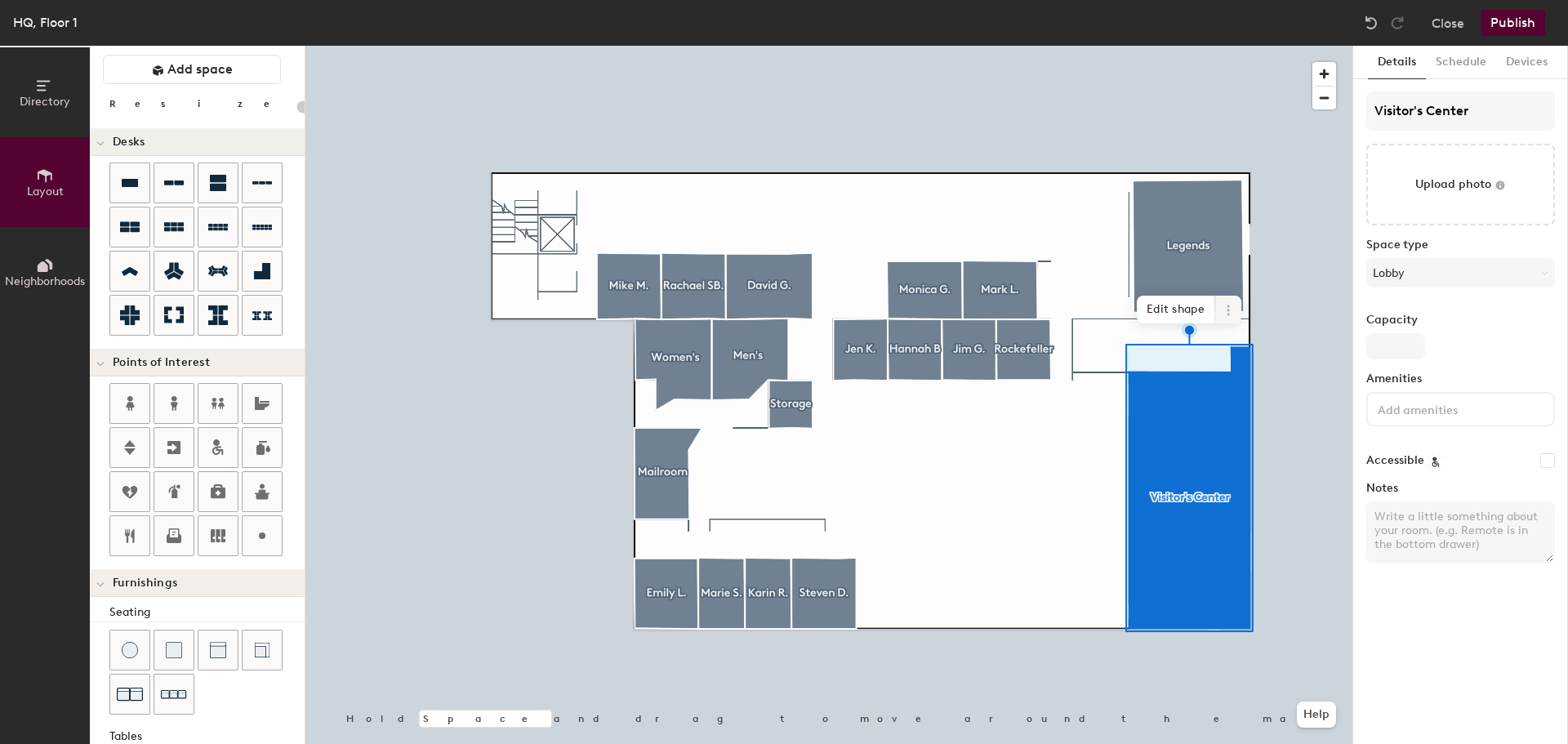
click at [1273, 46] on div at bounding box center [828, 46] width 1047 height 0
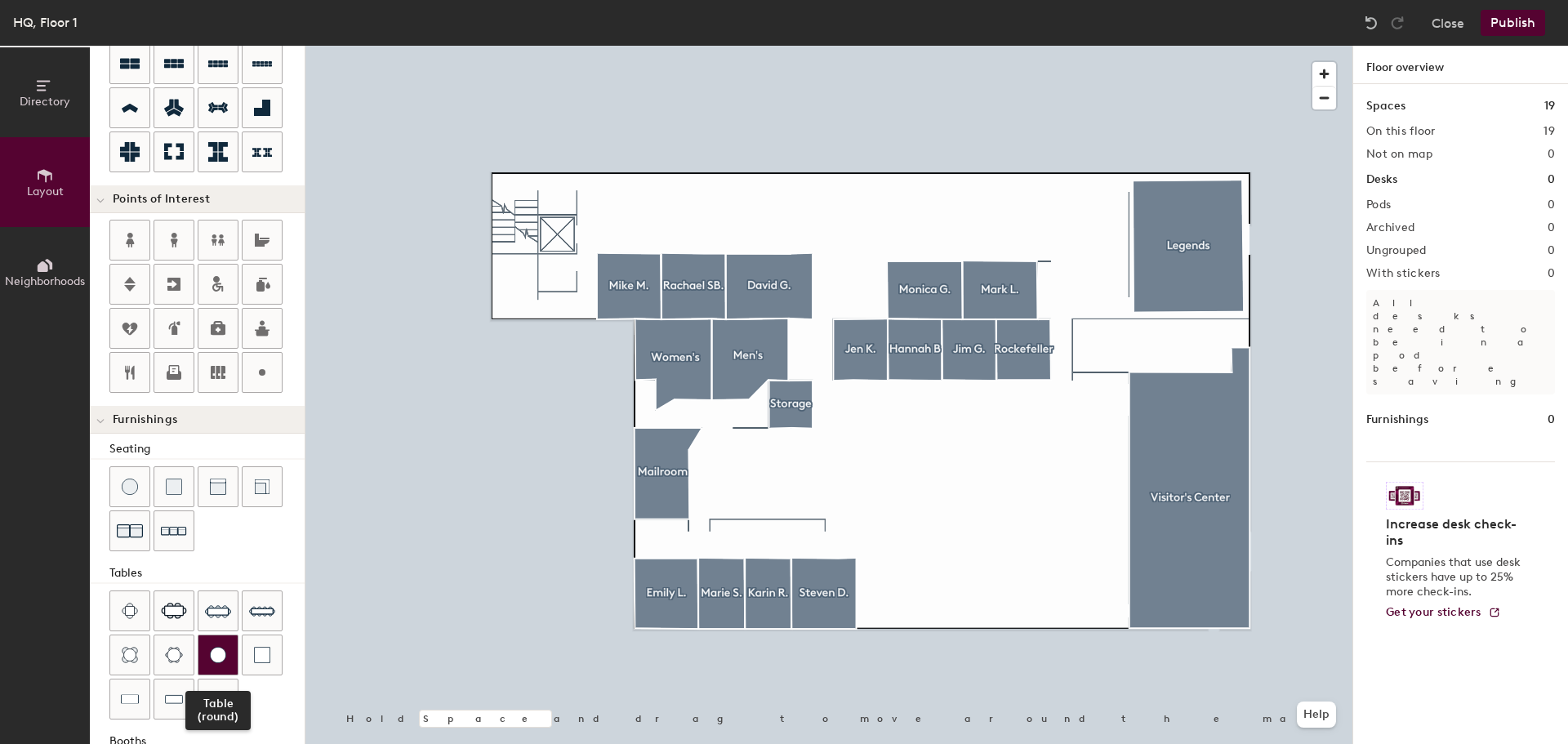
scroll to position [287, 0]
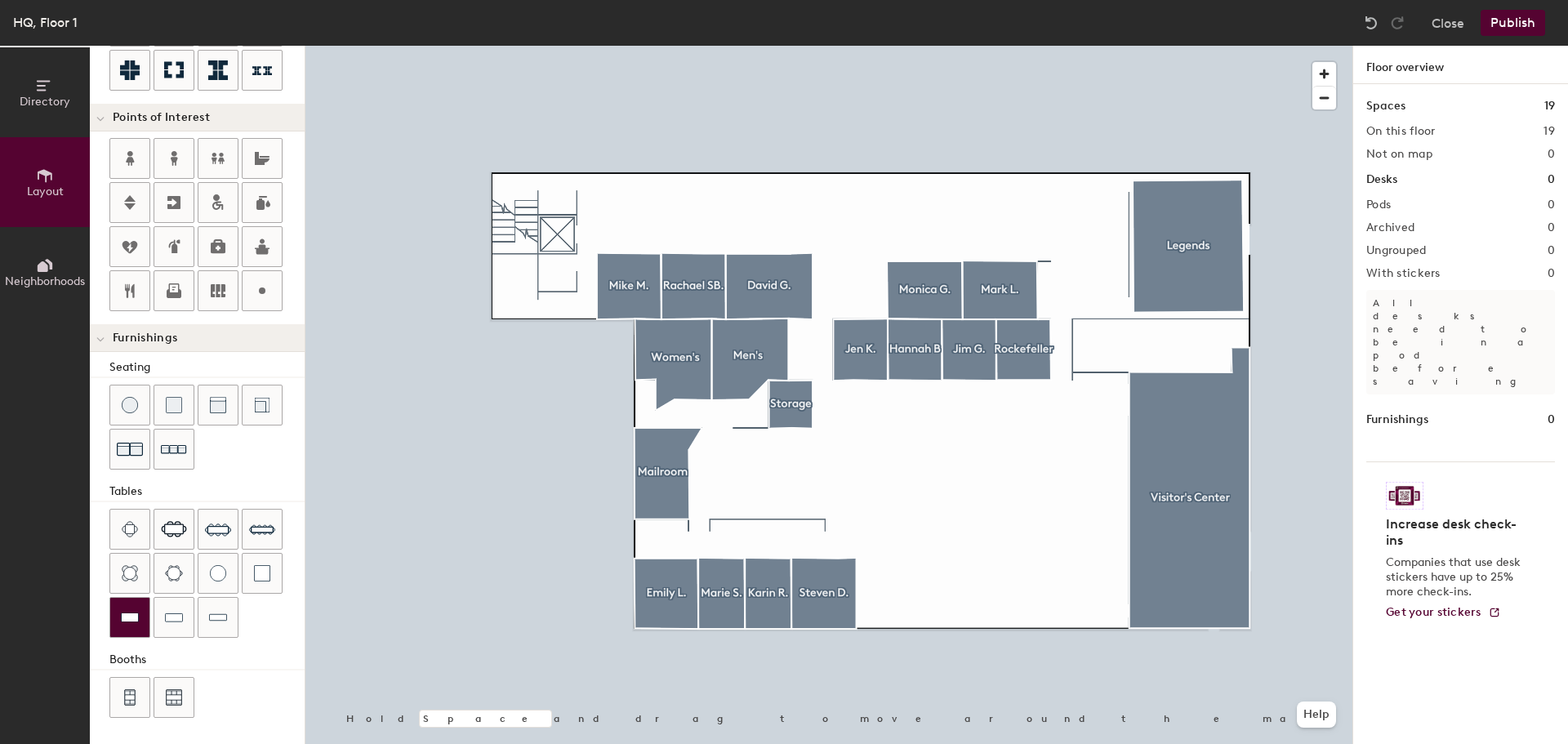
click at [136, 620] on img at bounding box center [129, 617] width 18 height 16
click at [1063, 328] on span "Delete" at bounding box center [1053, 334] width 57 height 28
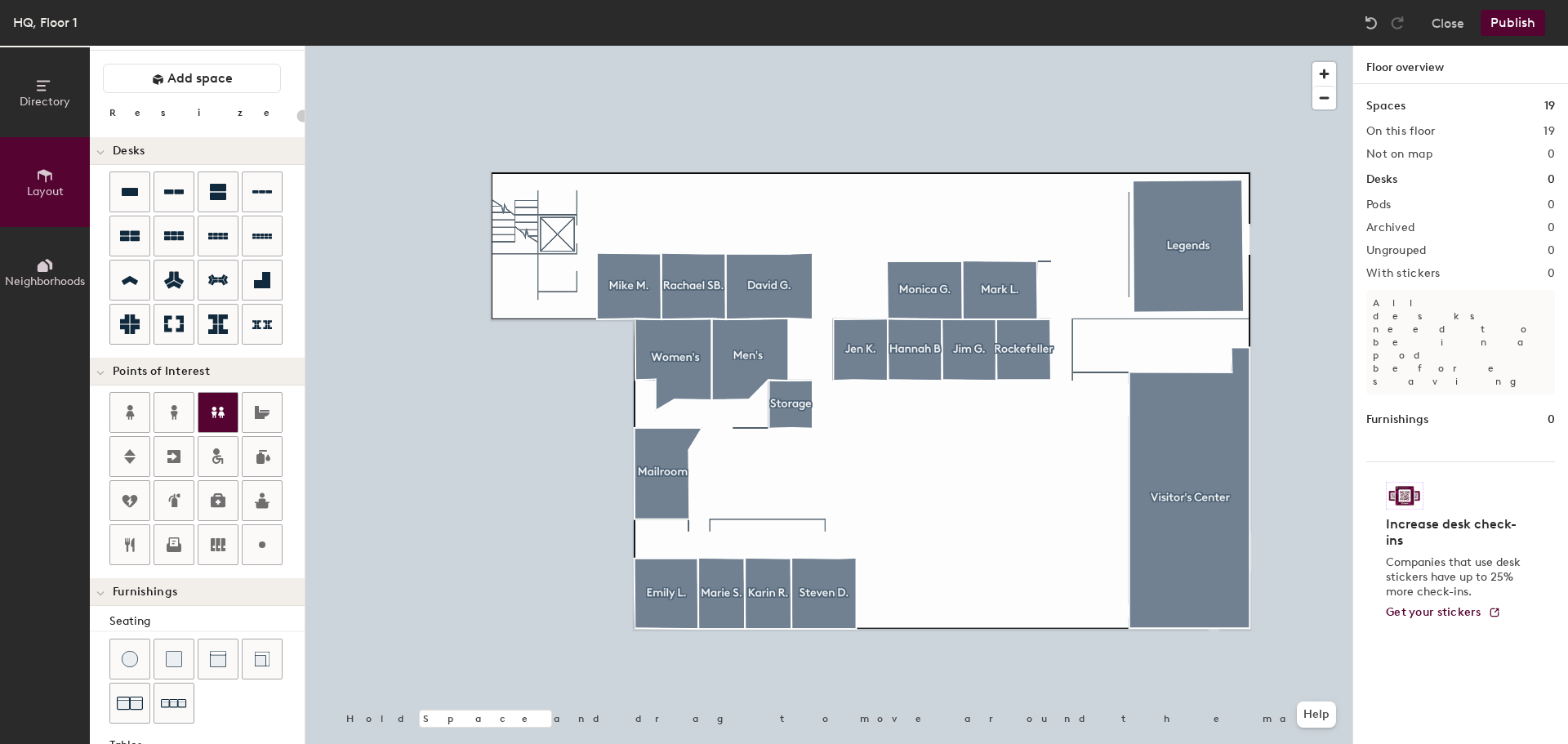
scroll to position [0, 0]
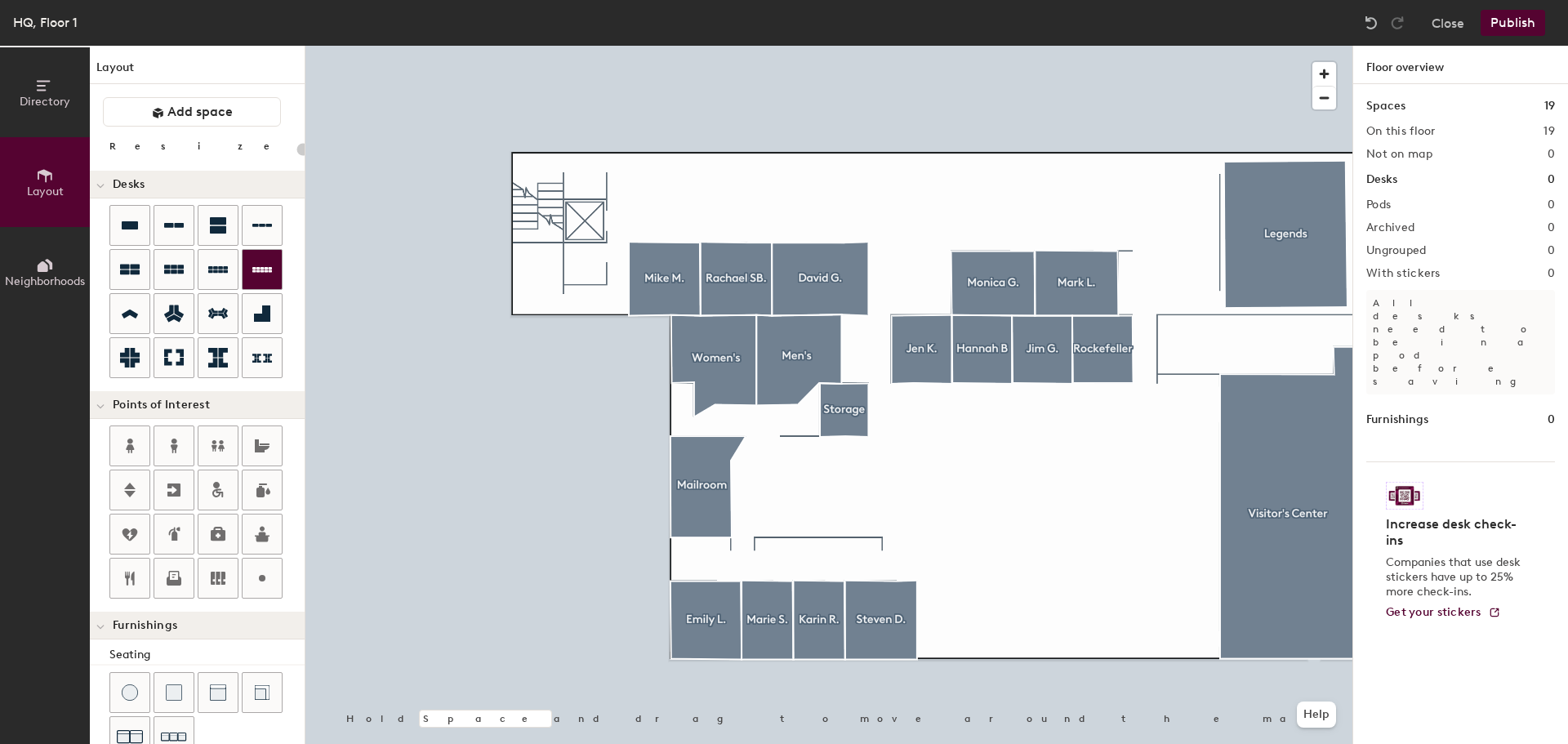
click at [256, 282] on div at bounding box center [261, 269] width 39 height 39
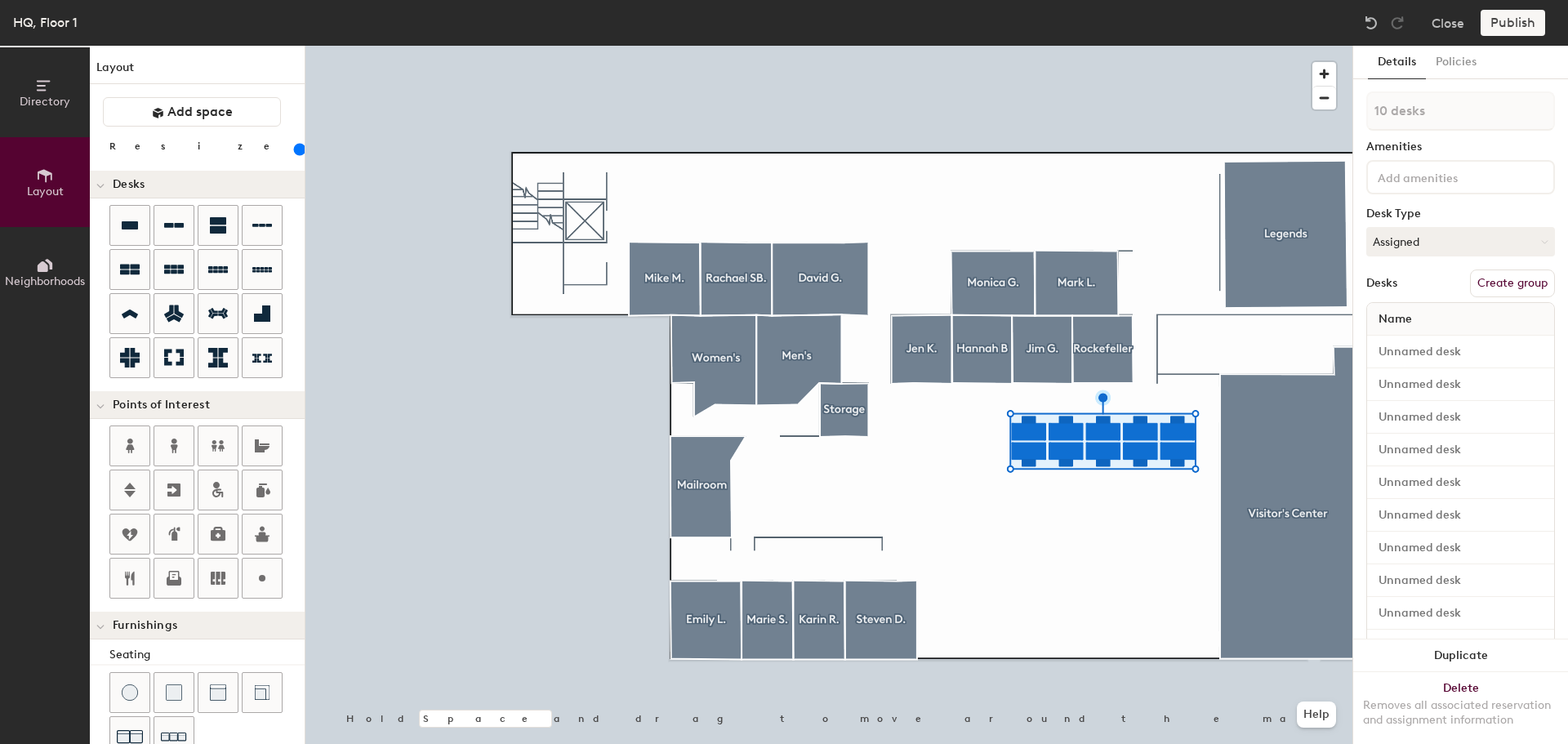
type input "120"
type input "1 desk"
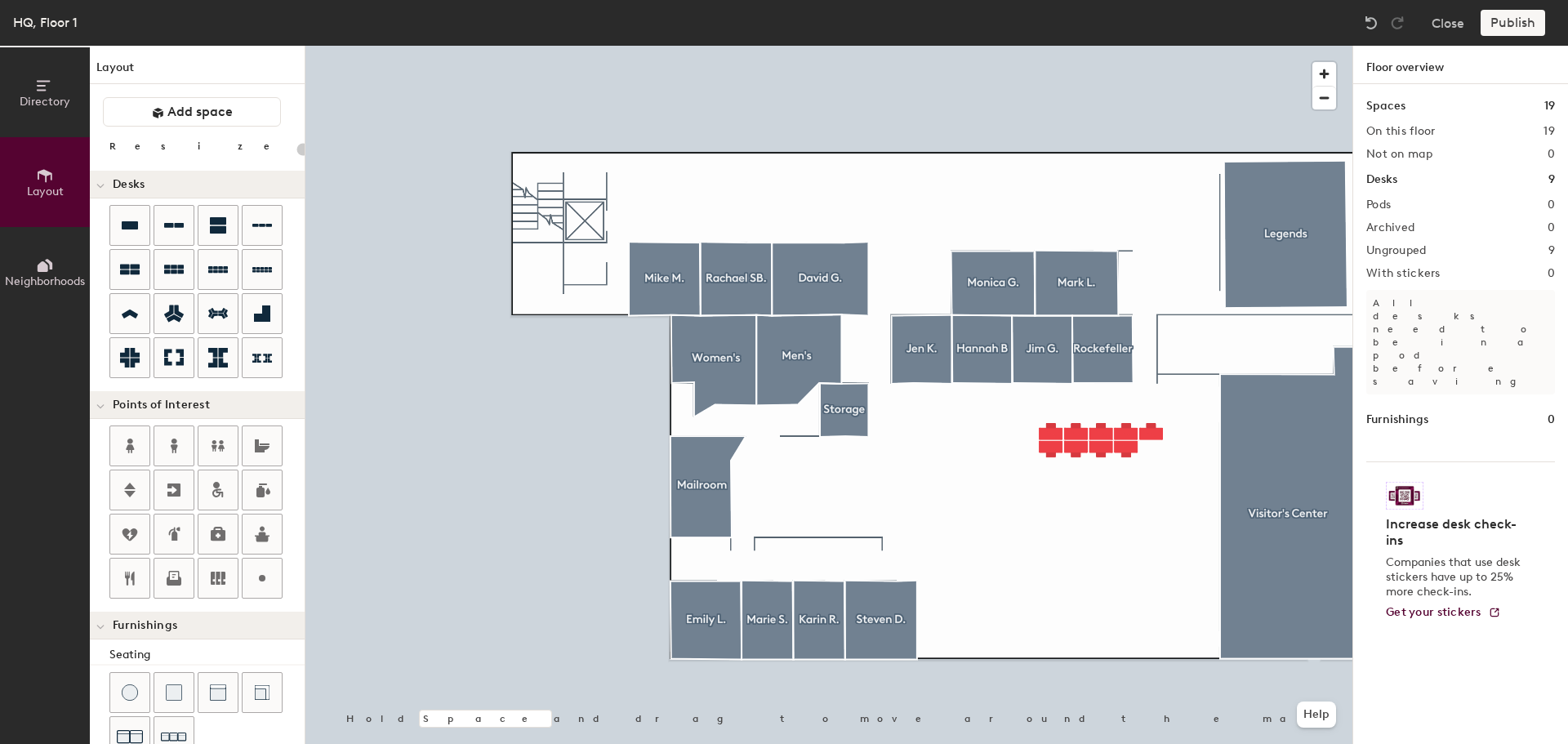
click at [1157, 46] on div at bounding box center [828, 46] width 1047 height 0
click at [144, 239] on div at bounding box center [130, 225] width 39 height 39
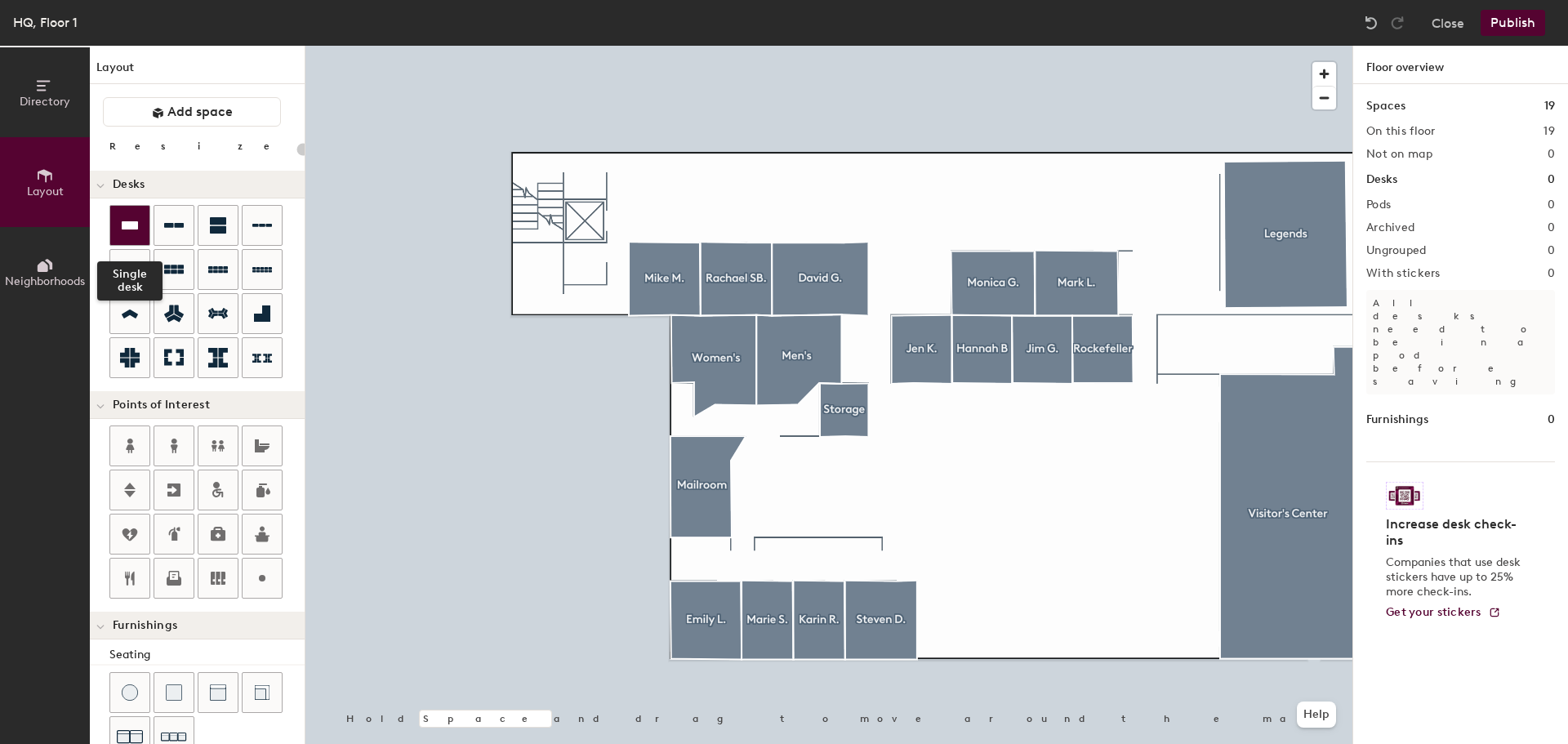
click at [144, 233] on div at bounding box center [130, 225] width 39 height 39
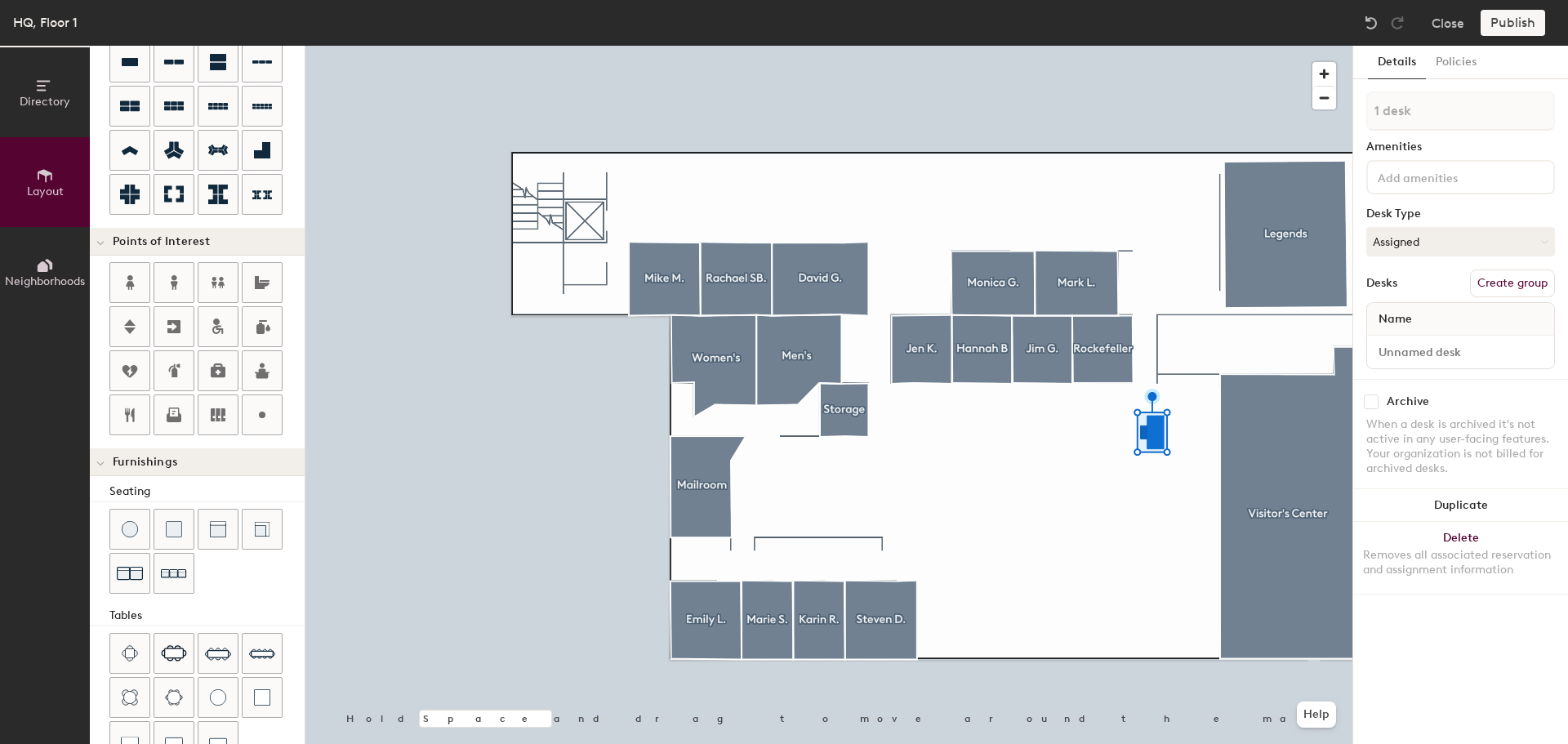
scroll to position [287, 0]
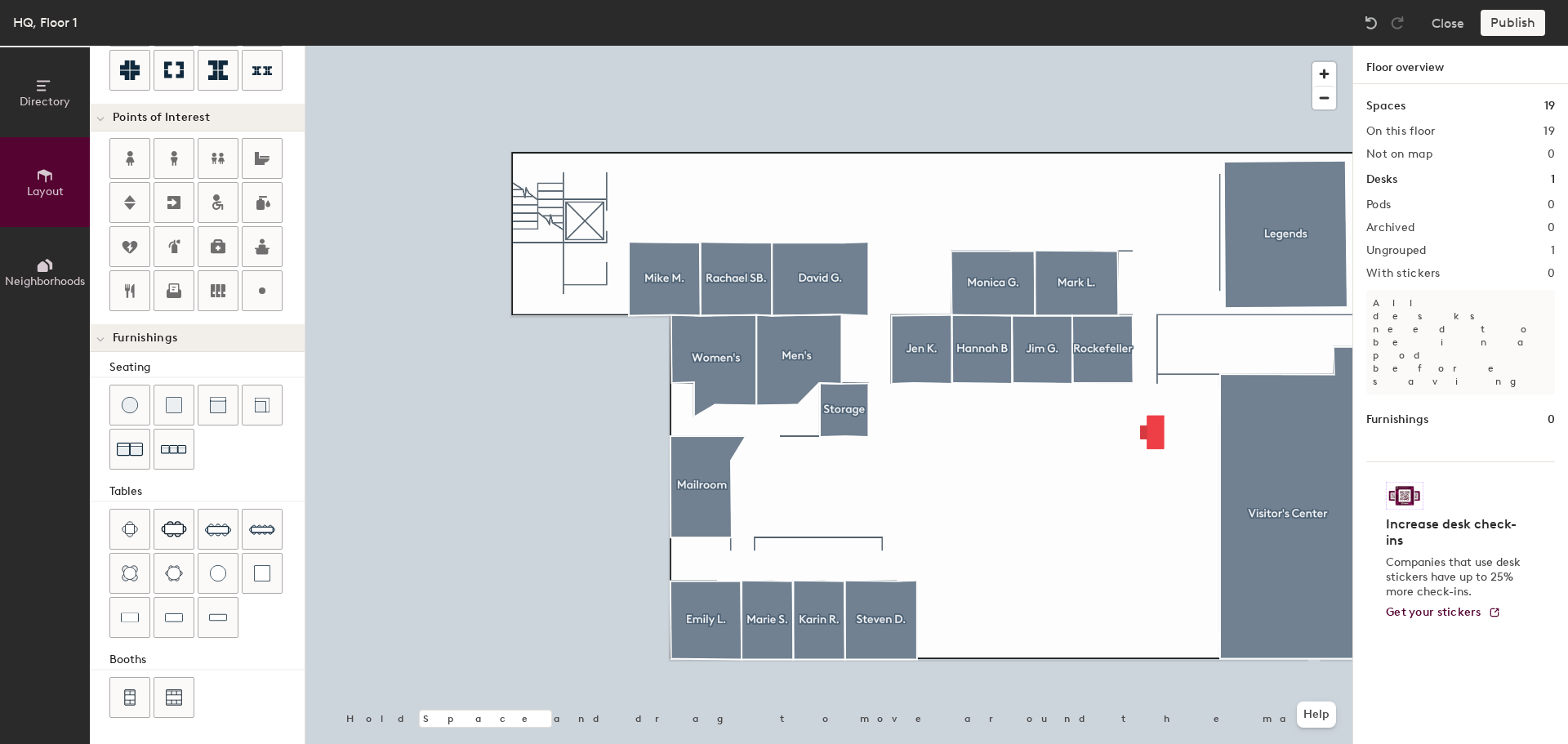
click at [1162, 46] on div at bounding box center [828, 46] width 1047 height 0
type input "180"
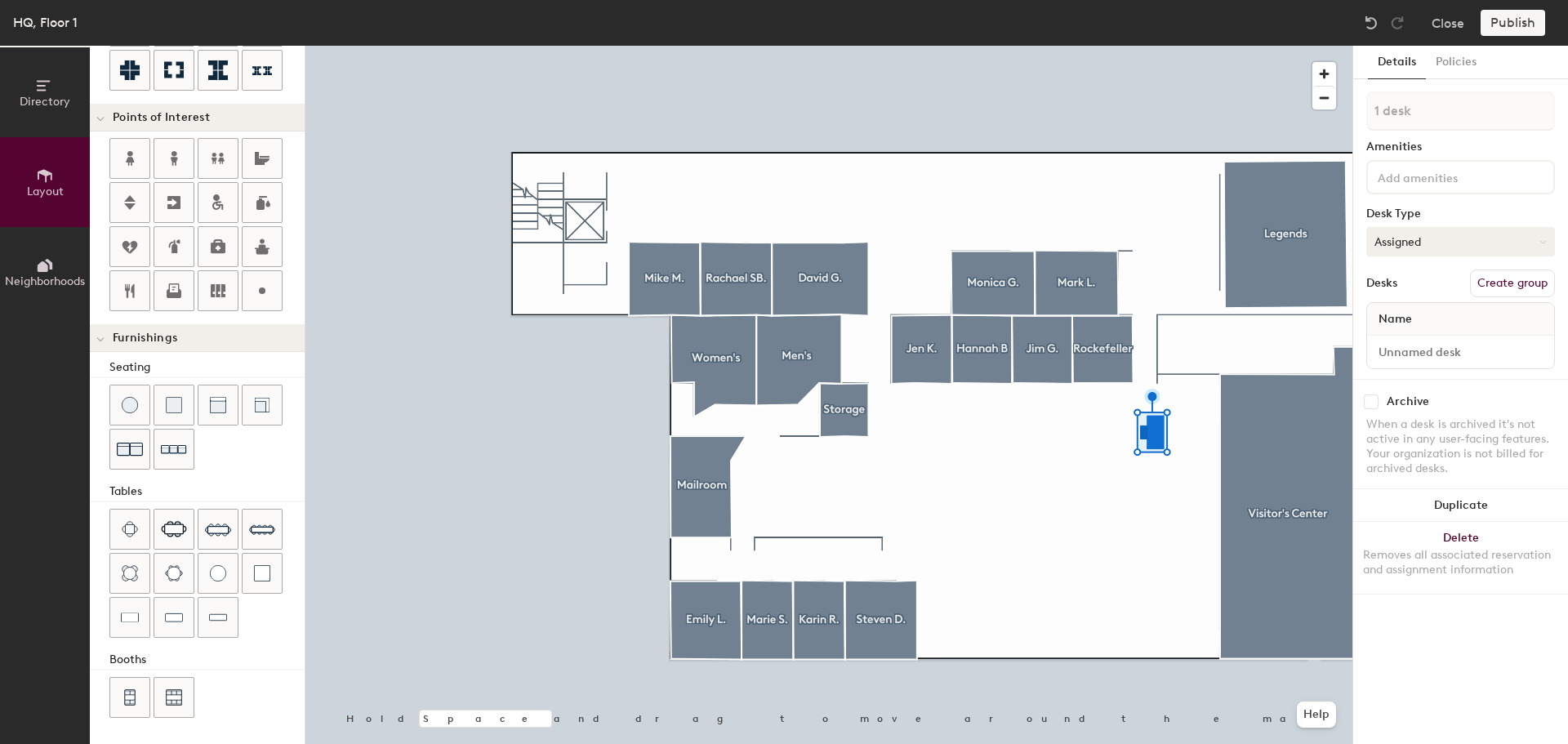
click at [1446, 240] on button "Assigned" at bounding box center [1460, 241] width 189 height 29
click at [1436, 294] on div "Assigned" at bounding box center [1448, 292] width 163 height 24
click at [1439, 307] on div "Name" at bounding box center [1460, 318] width 187 height 33
click at [1469, 346] on input at bounding box center [1460, 351] width 180 height 23
type input "[PERSON_NAME]"
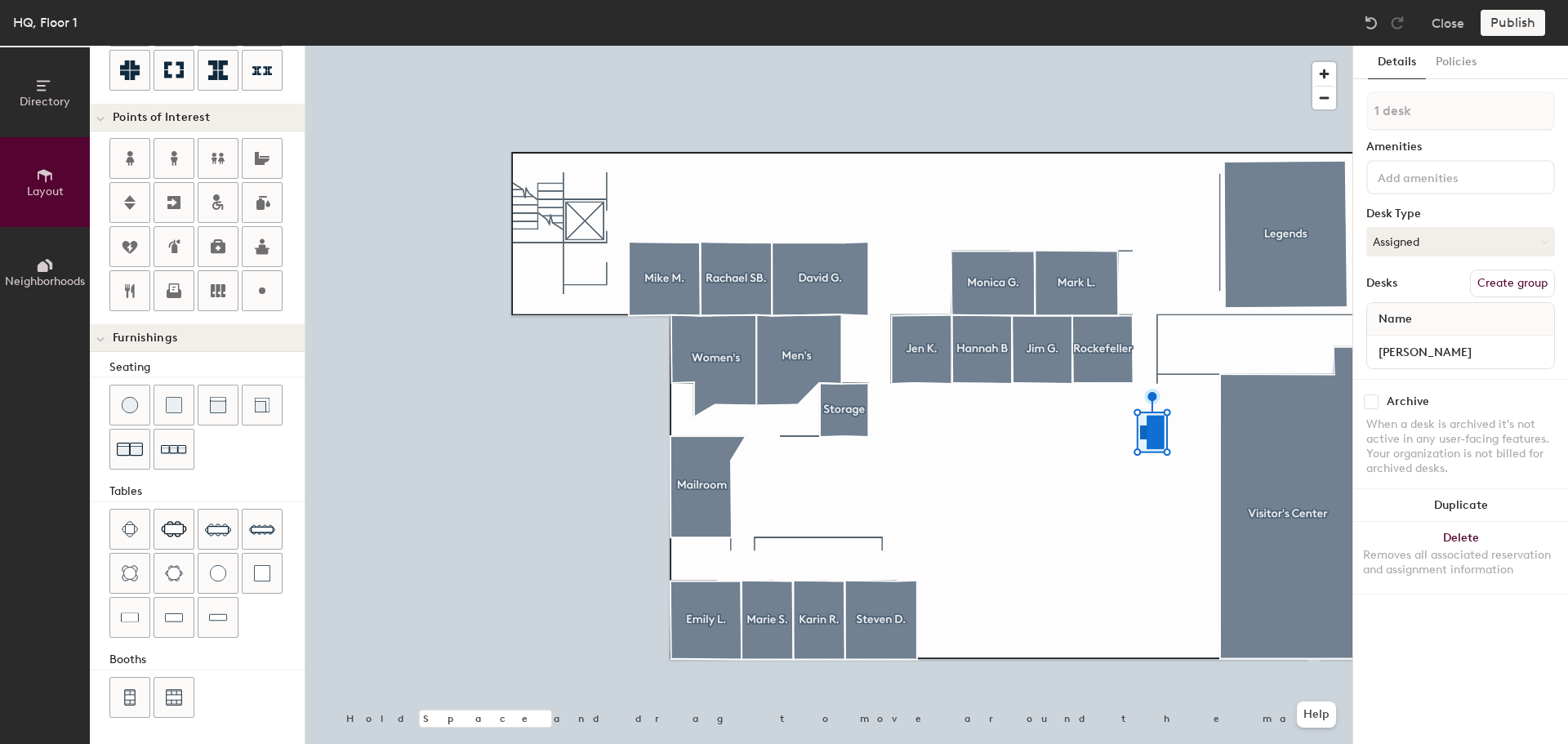
click at [1419, 321] on span "Name" at bounding box center [1395, 318] width 49 height 29
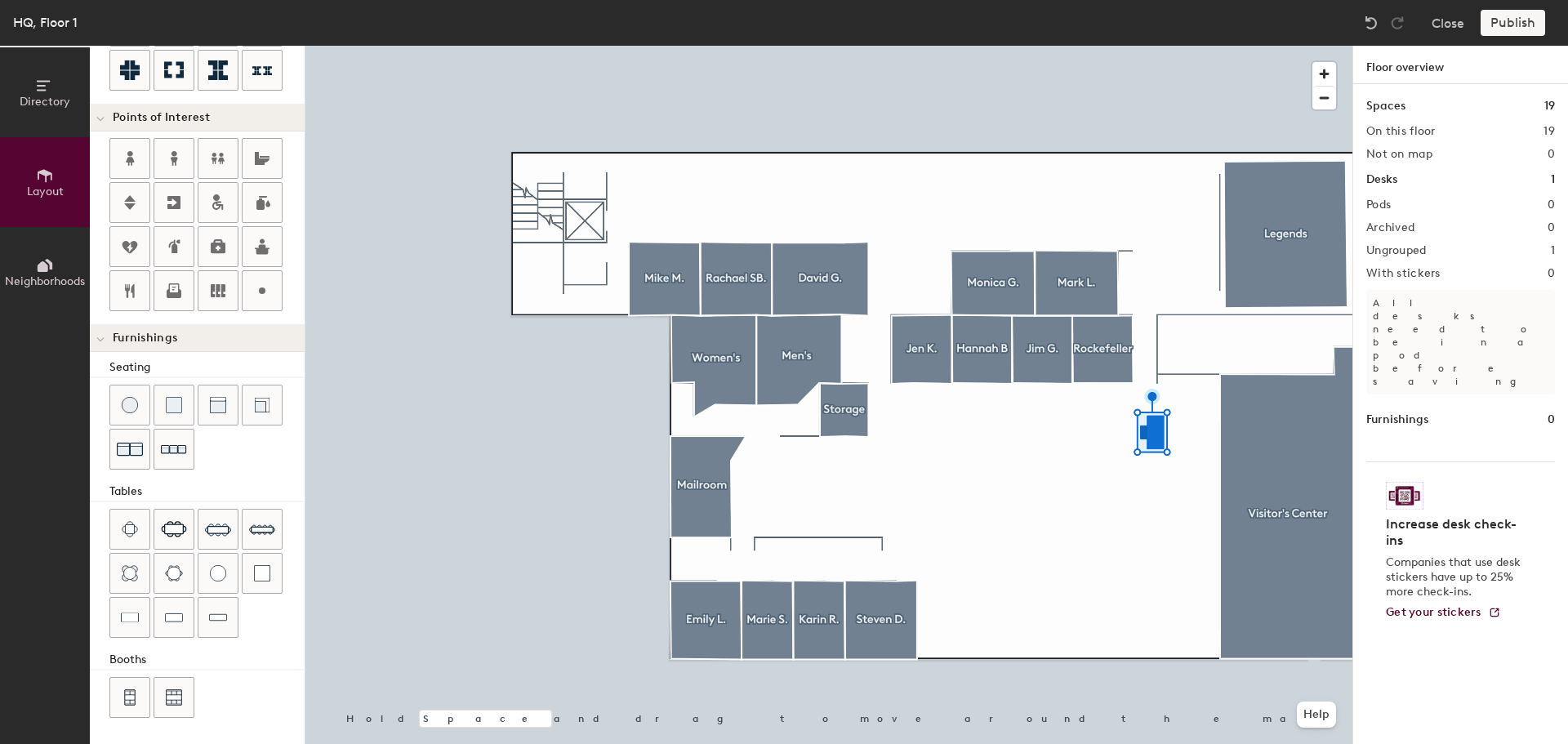
type input "180"
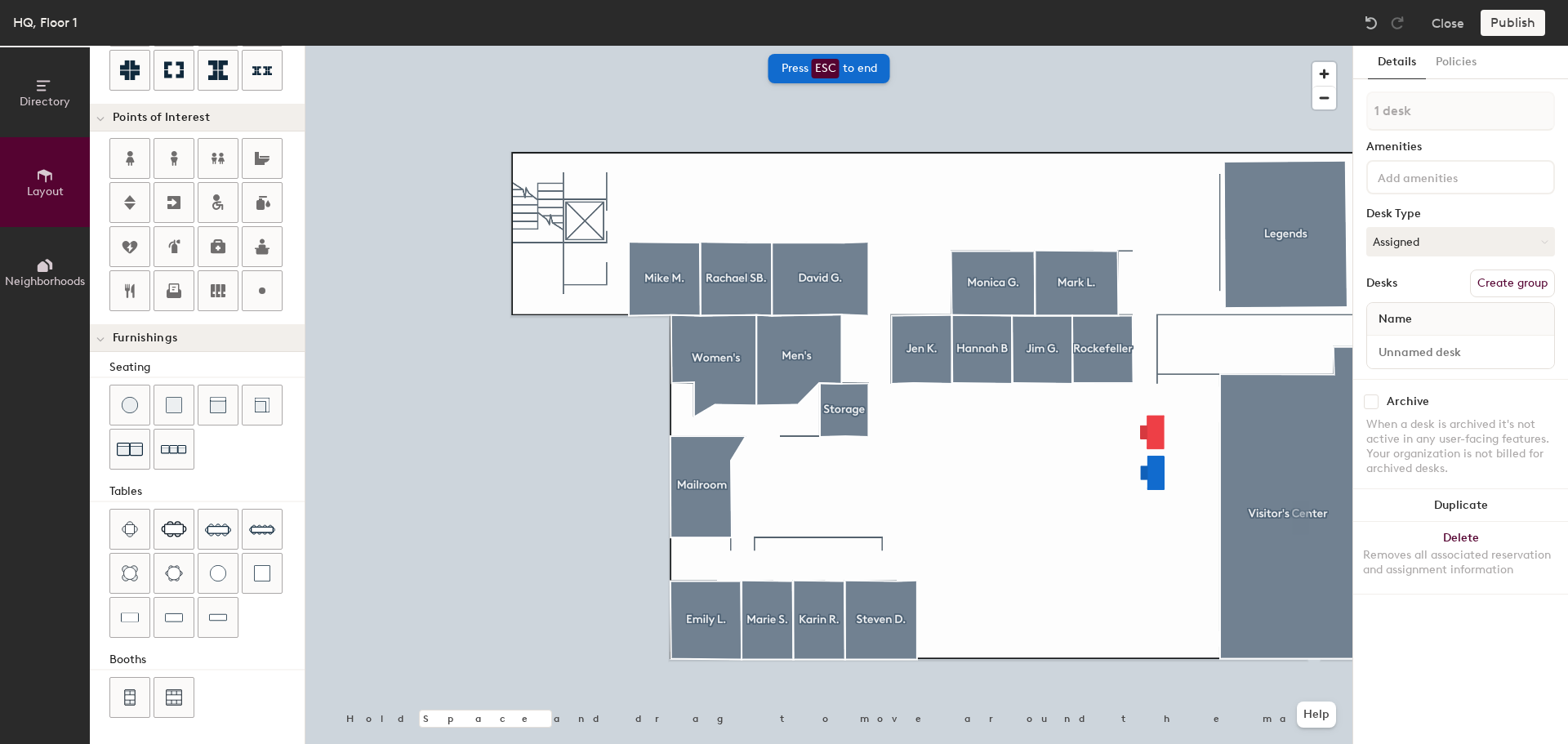
click at [1446, 318] on div "Name" at bounding box center [1460, 318] width 187 height 33
click at [1452, 355] on input at bounding box center [1460, 351] width 180 height 23
type input "[PERSON_NAME]"
click at [1445, 247] on button "Assigned" at bounding box center [1460, 241] width 189 height 29
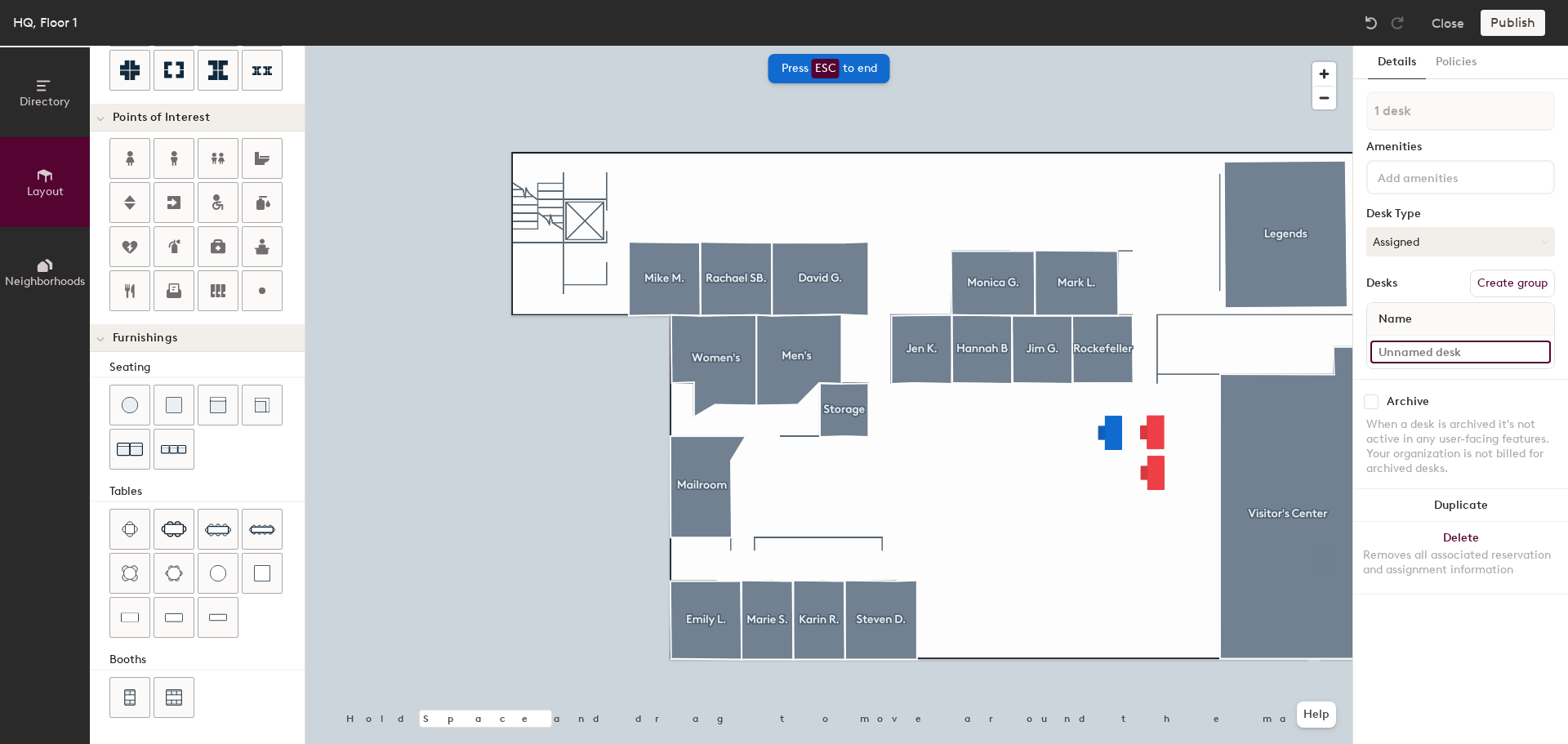
click at [1459, 352] on input at bounding box center [1460, 351] width 180 height 23
type input "[PERSON_NAME] L"
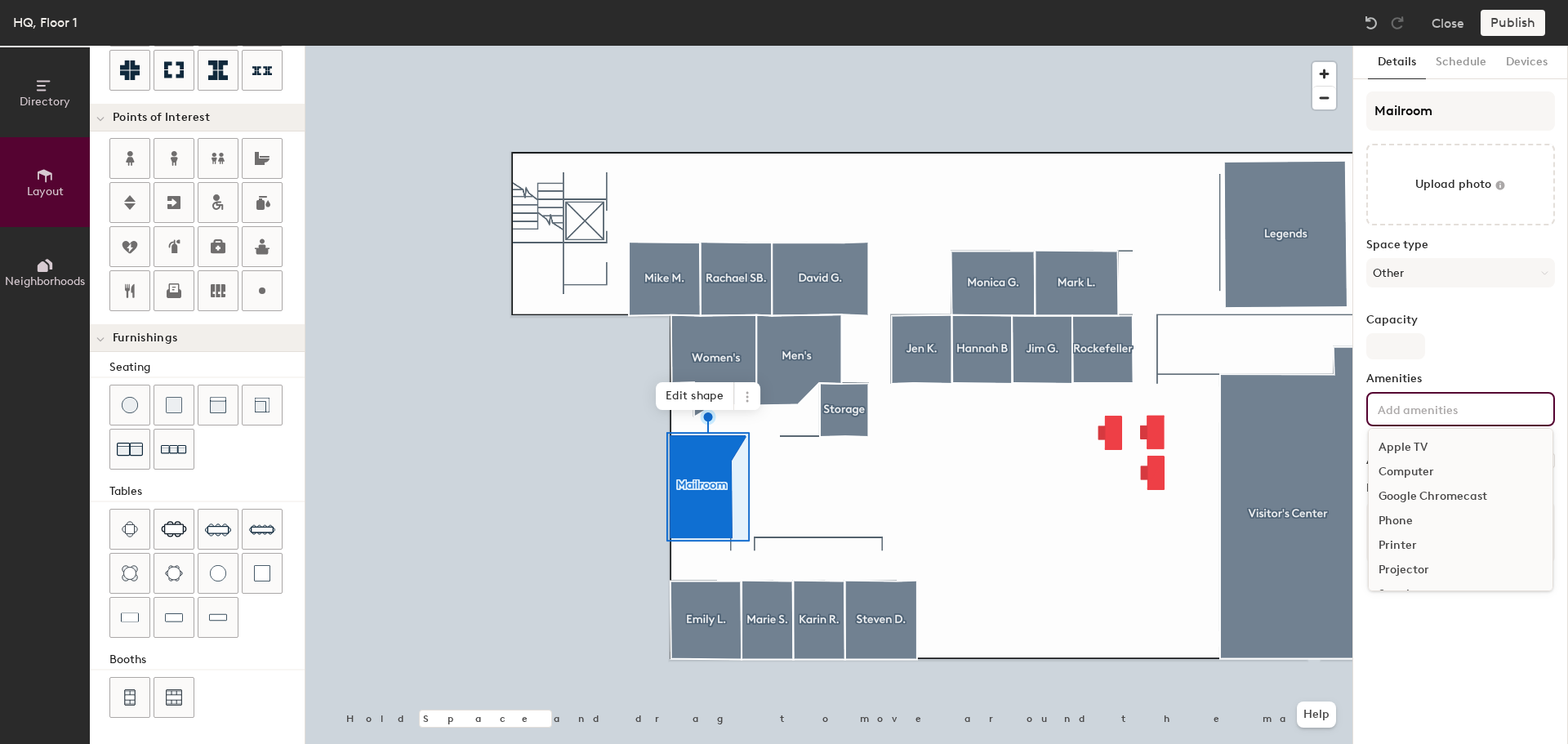
type input "20"
click at [1506, 423] on div "Apple TV Computer Google Chromecast Phone Printer Projector Speakers Television…" at bounding box center [1460, 409] width 189 height 34
type input "pr"
click at [1428, 452] on div "Printer" at bounding box center [1460, 447] width 184 height 24
type input "20"
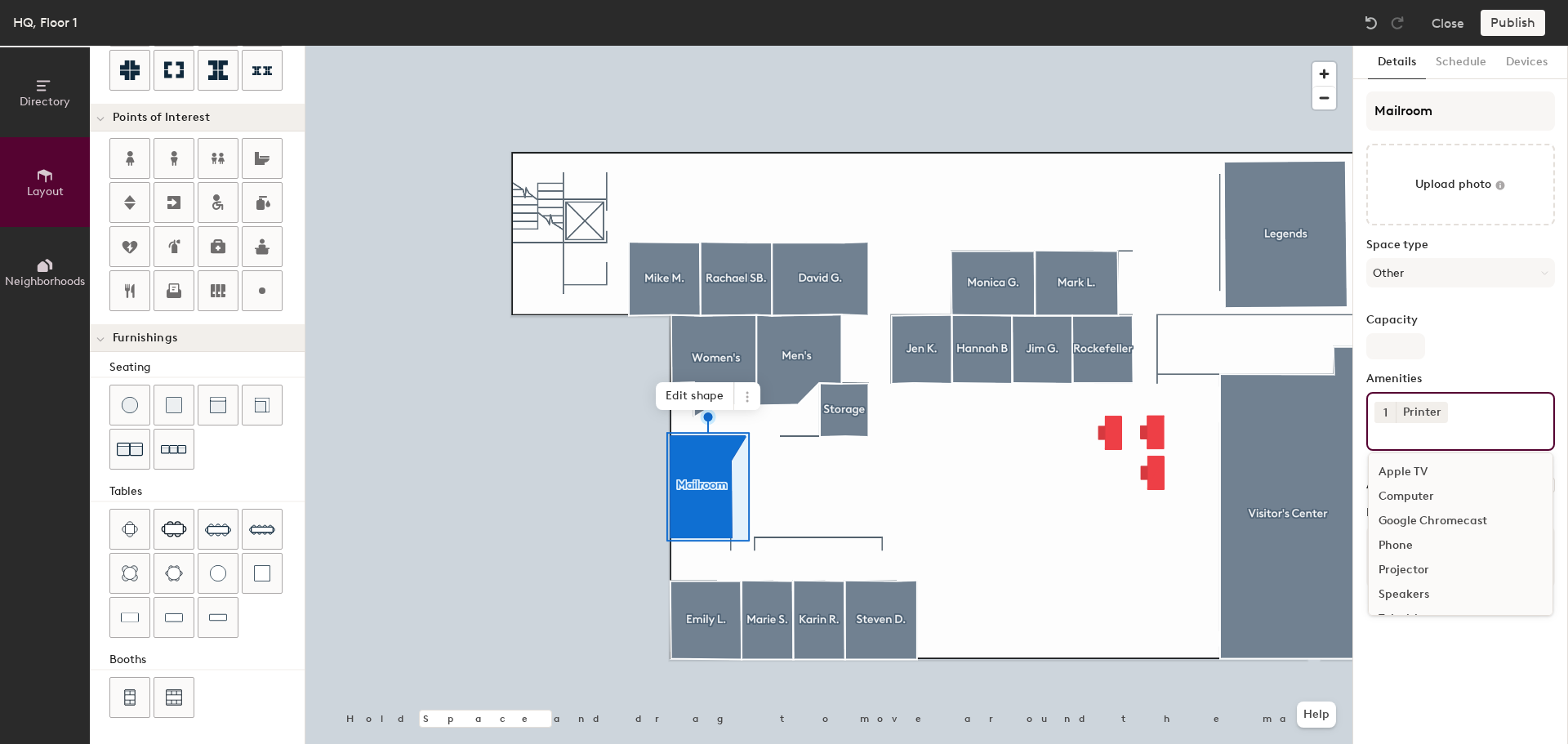
type input "180"
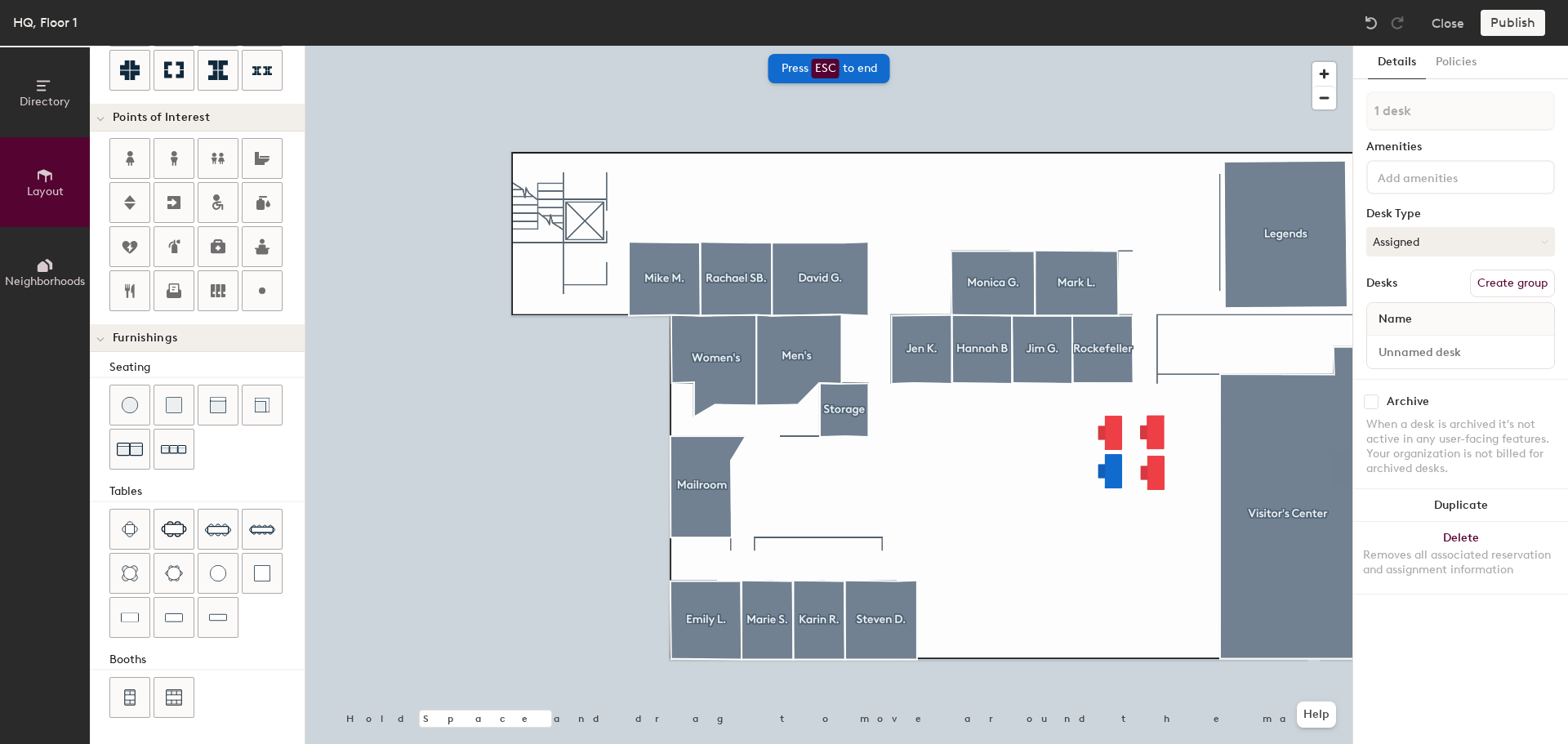
click at [1466, 319] on div "Name" at bounding box center [1460, 318] width 187 height 33
click at [1429, 323] on div "Name" at bounding box center [1460, 318] width 187 height 33
click at [1434, 314] on div "Name" at bounding box center [1460, 318] width 187 height 33
click at [1415, 320] on span "Name" at bounding box center [1395, 318] width 49 height 29
click at [1414, 319] on span "Name" at bounding box center [1395, 318] width 49 height 29
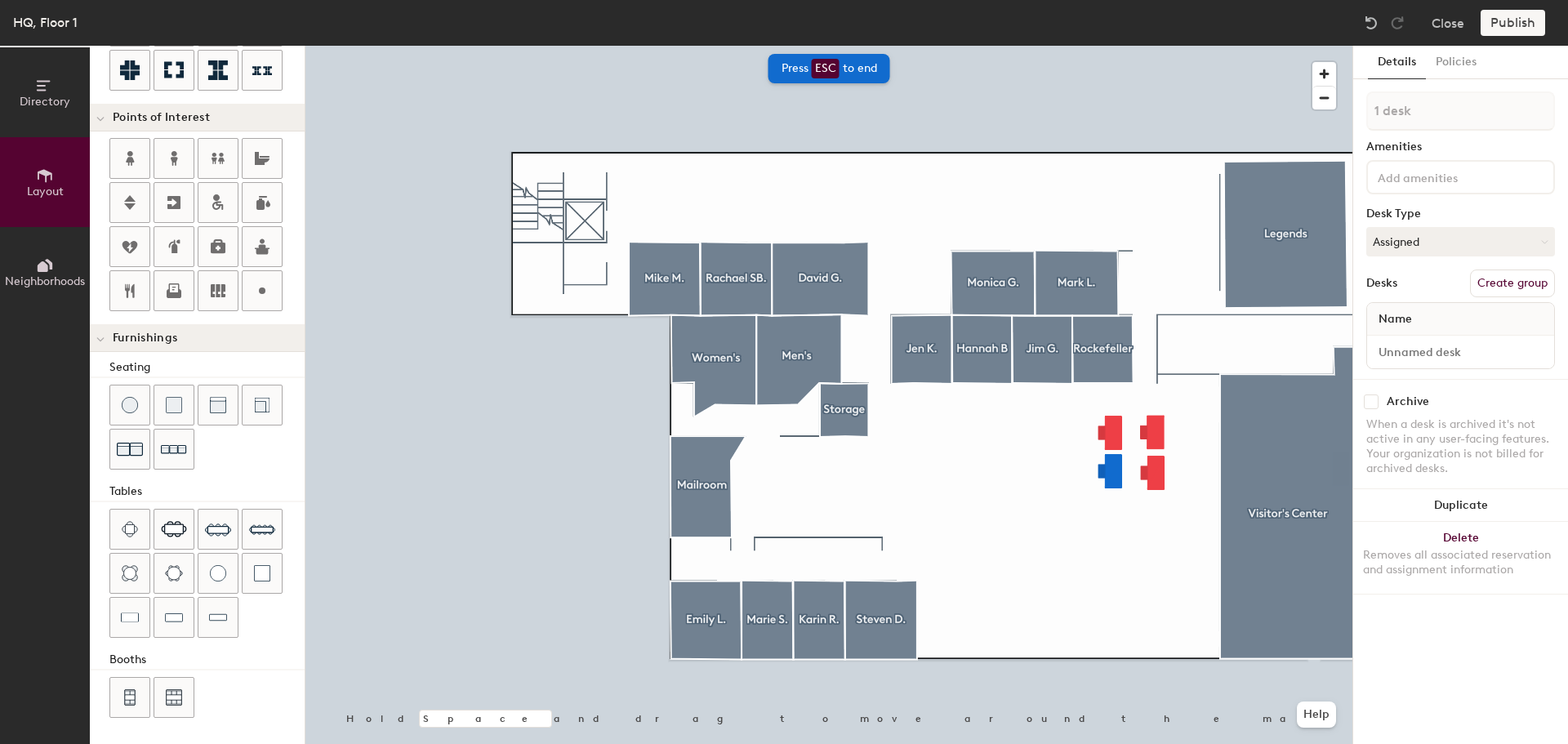
click at [1409, 319] on span "Name" at bounding box center [1395, 318] width 49 height 29
click at [1464, 349] on input at bounding box center [1460, 351] width 180 height 23
type input "[PERSON_NAME]"
click at [1457, 314] on div "Name" at bounding box center [1460, 318] width 187 height 33
click at [1441, 352] on input at bounding box center [1460, 351] width 180 height 23
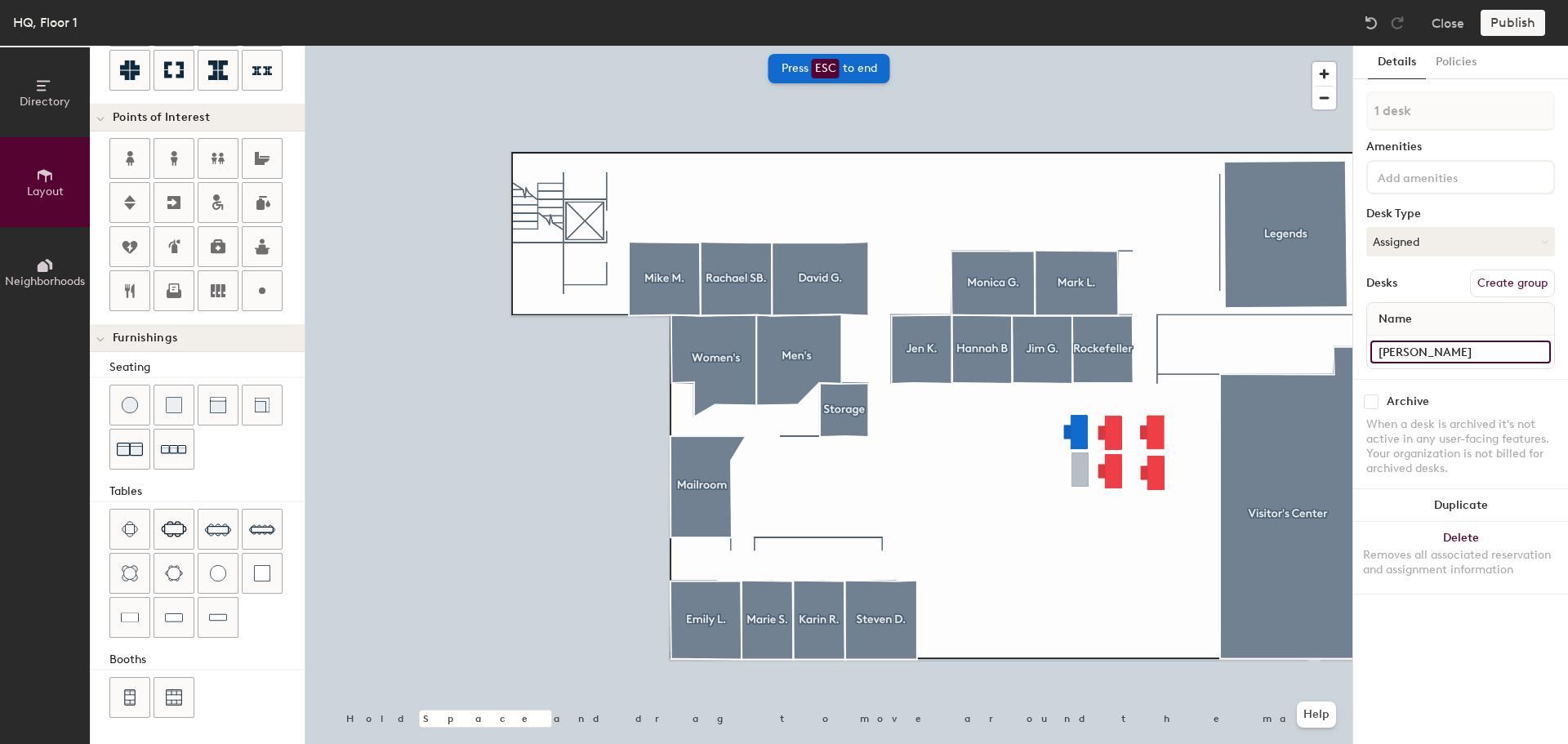
type input "[PERSON_NAME]"
click at [1456, 297] on div "Desks Create group" at bounding box center [1460, 283] width 189 height 28
click at [1433, 323] on div "Name" at bounding box center [1460, 318] width 187 height 33
click at [1444, 361] on input at bounding box center [1460, 351] width 180 height 23
type input "[PERSON_NAME]"
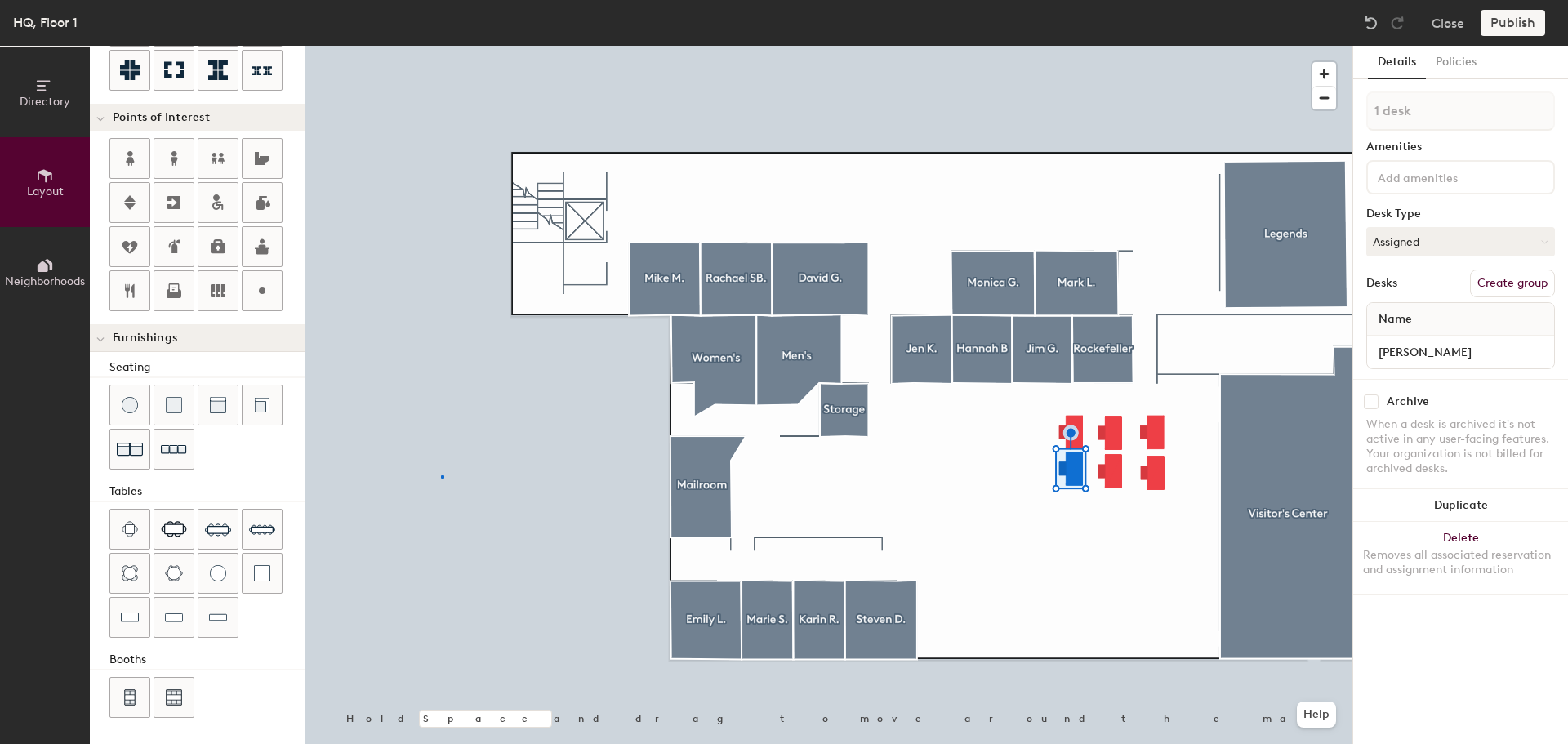
click at [439, 46] on div at bounding box center [828, 46] width 1047 height 0
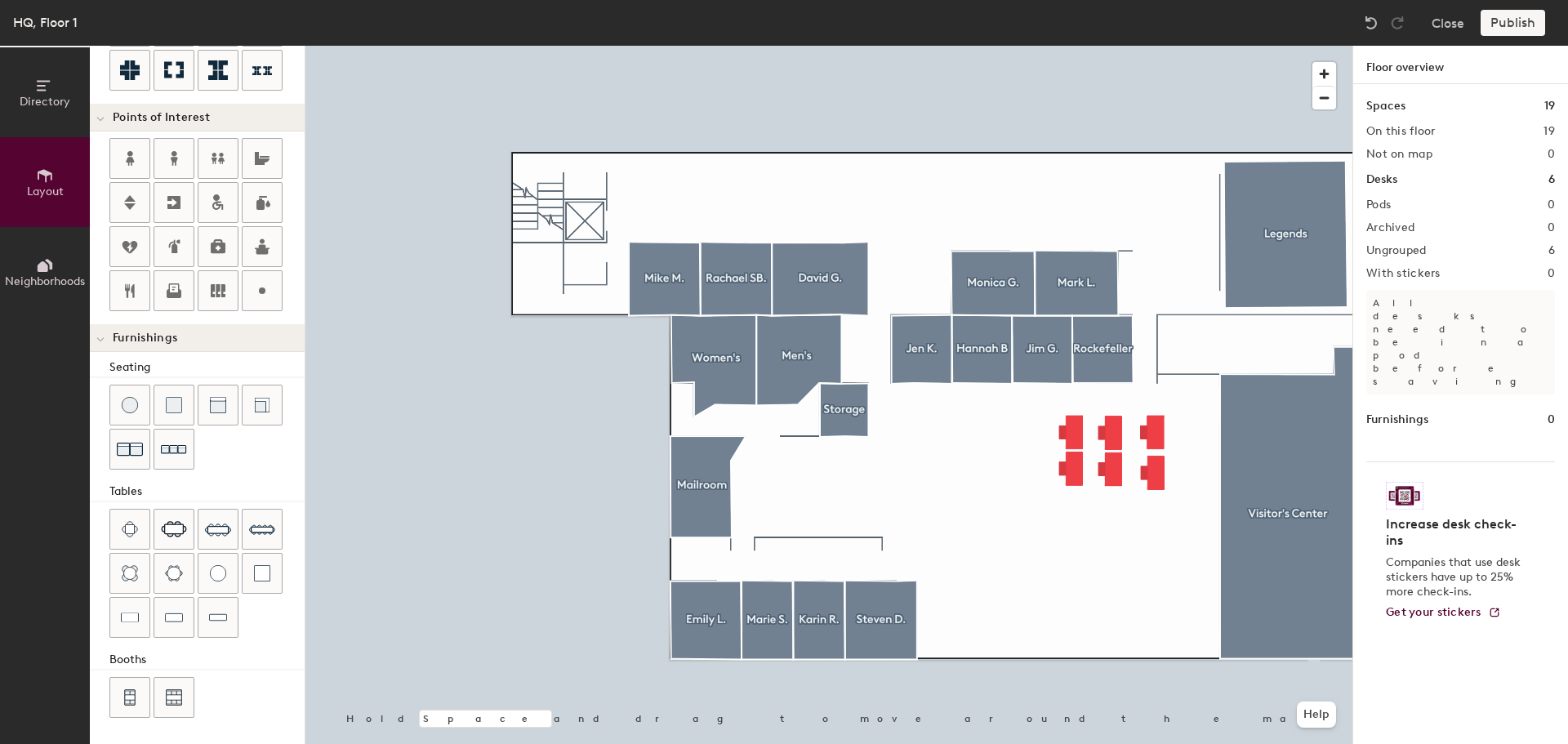
type input "20"
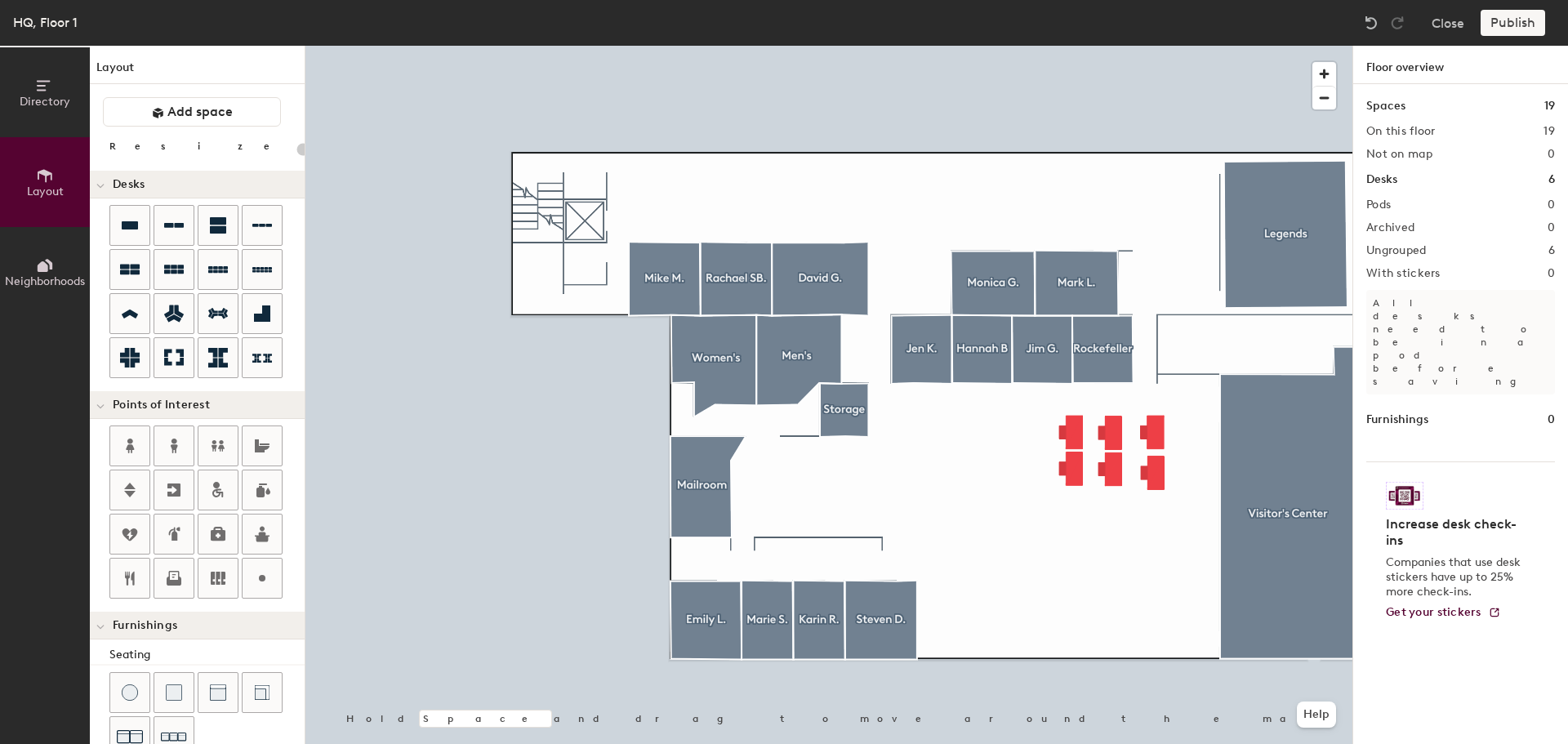
scroll to position [287, 0]
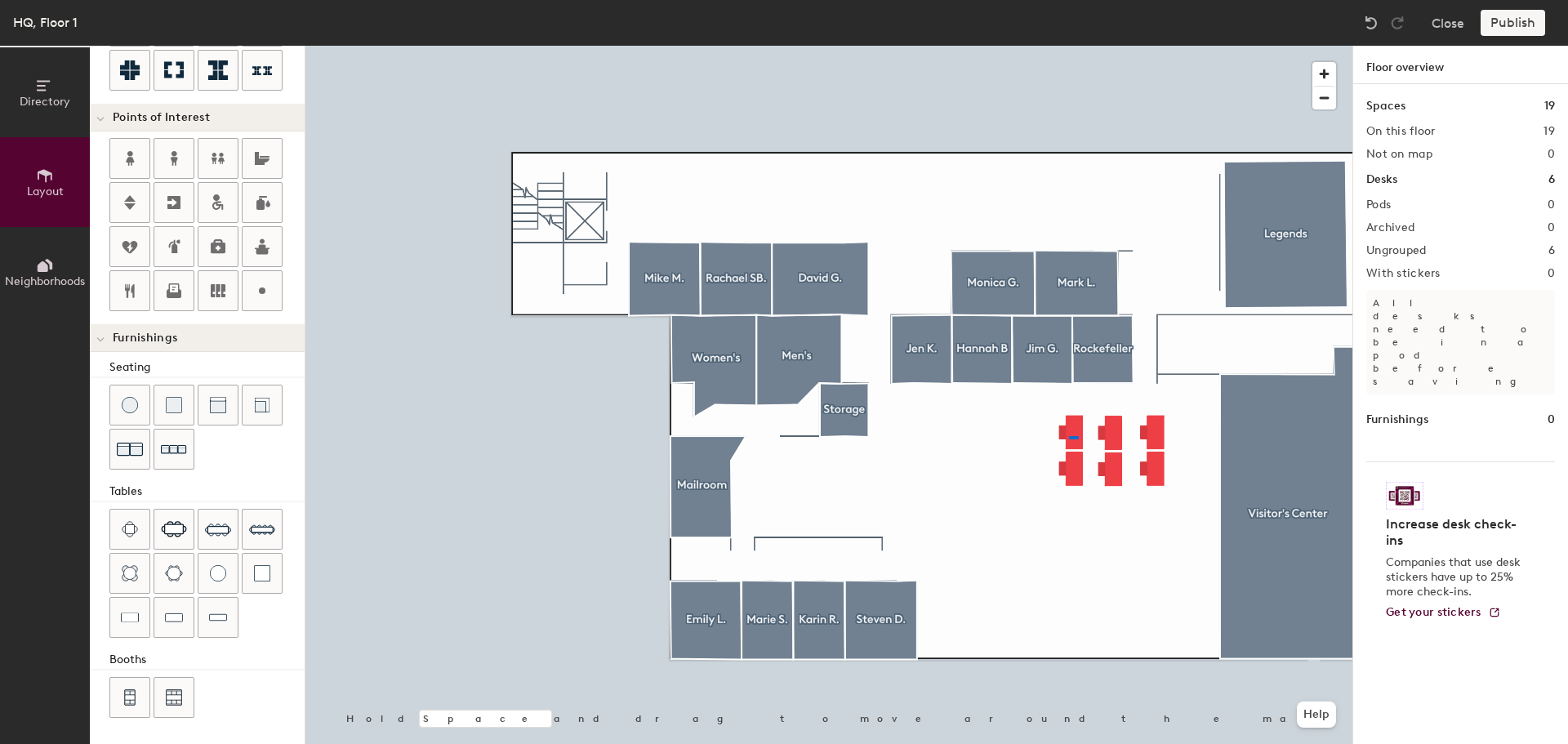
click at [1069, 46] on div at bounding box center [828, 46] width 1047 height 0
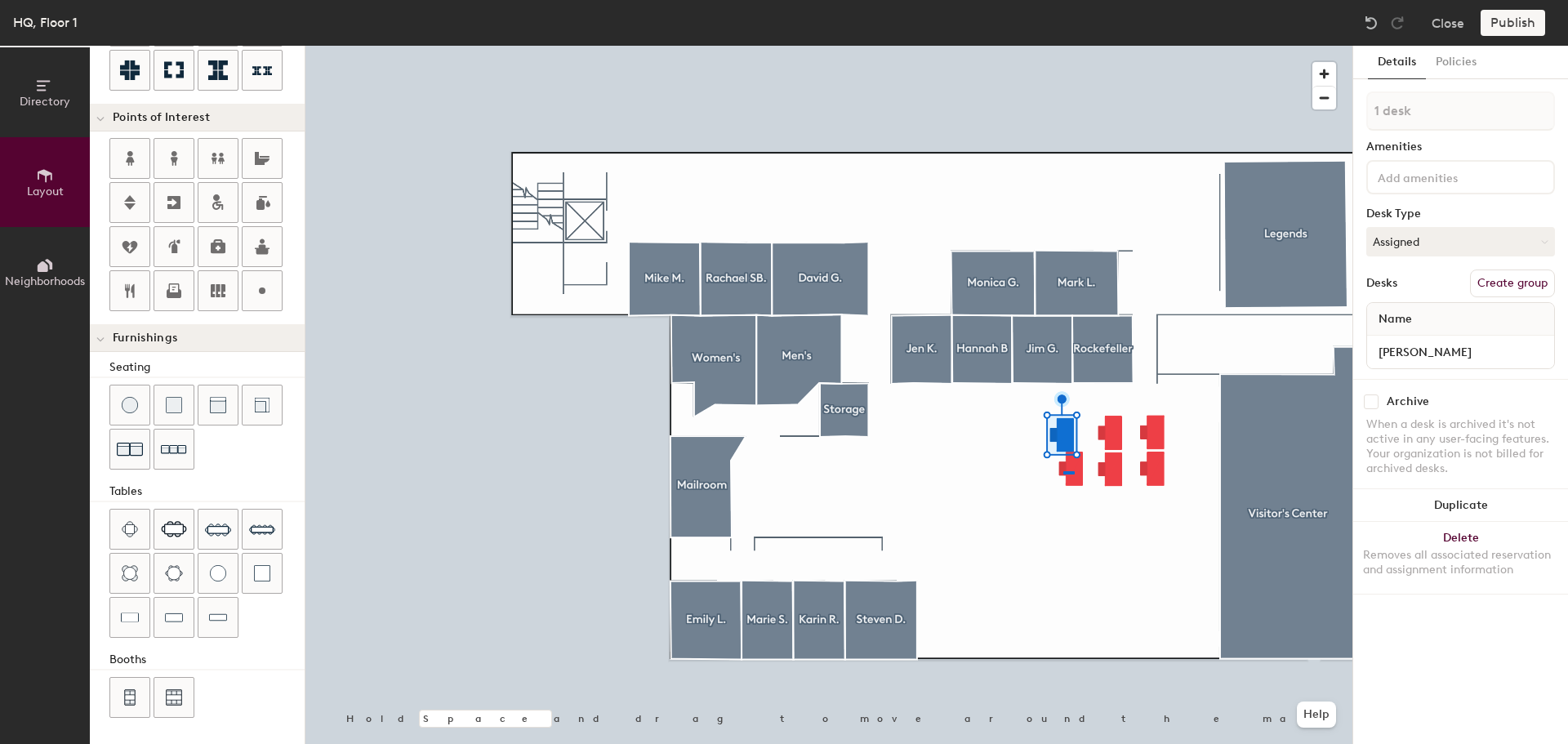
click at [1063, 46] on div at bounding box center [828, 46] width 1047 height 0
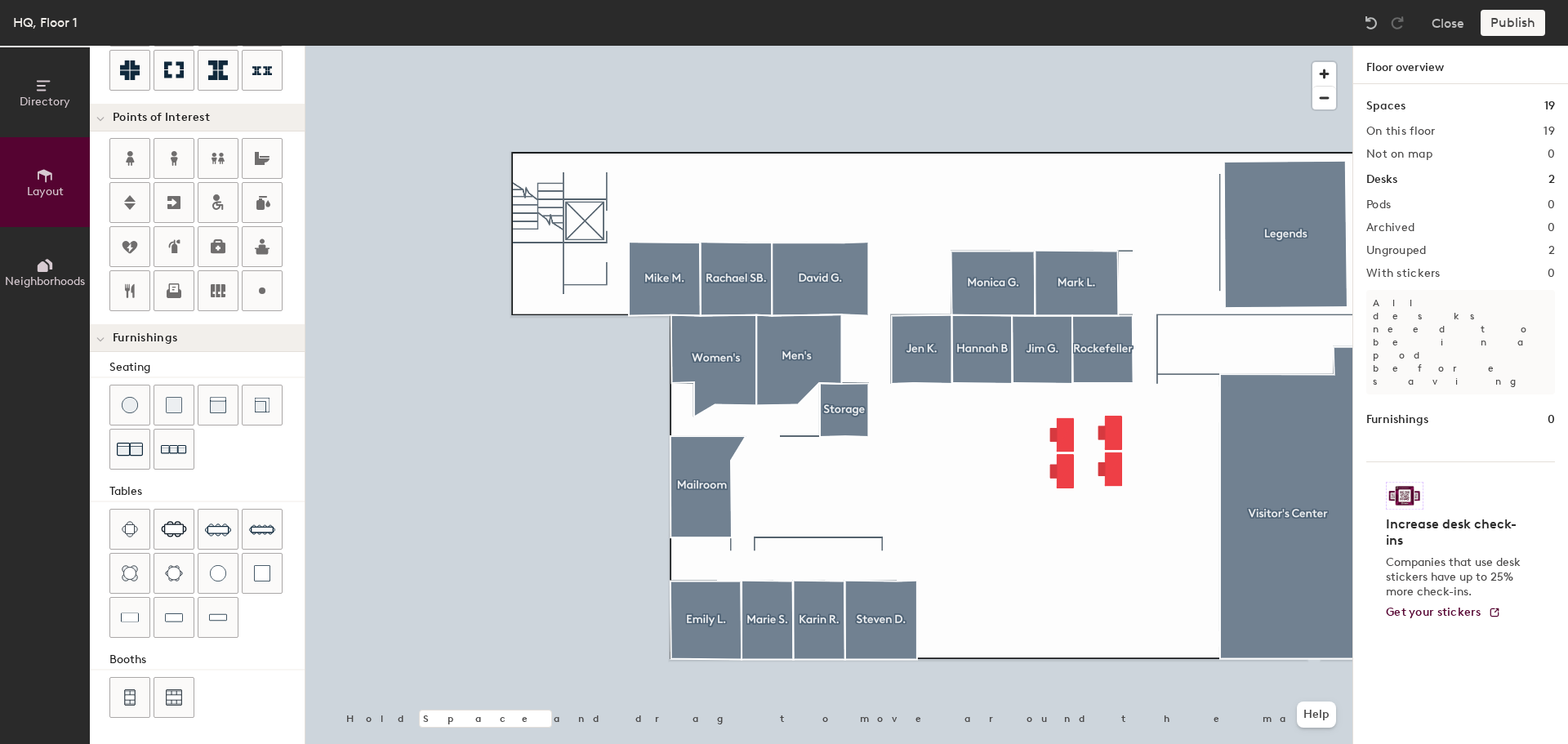
click at [1070, 46] on div at bounding box center [828, 46] width 1047 height 0
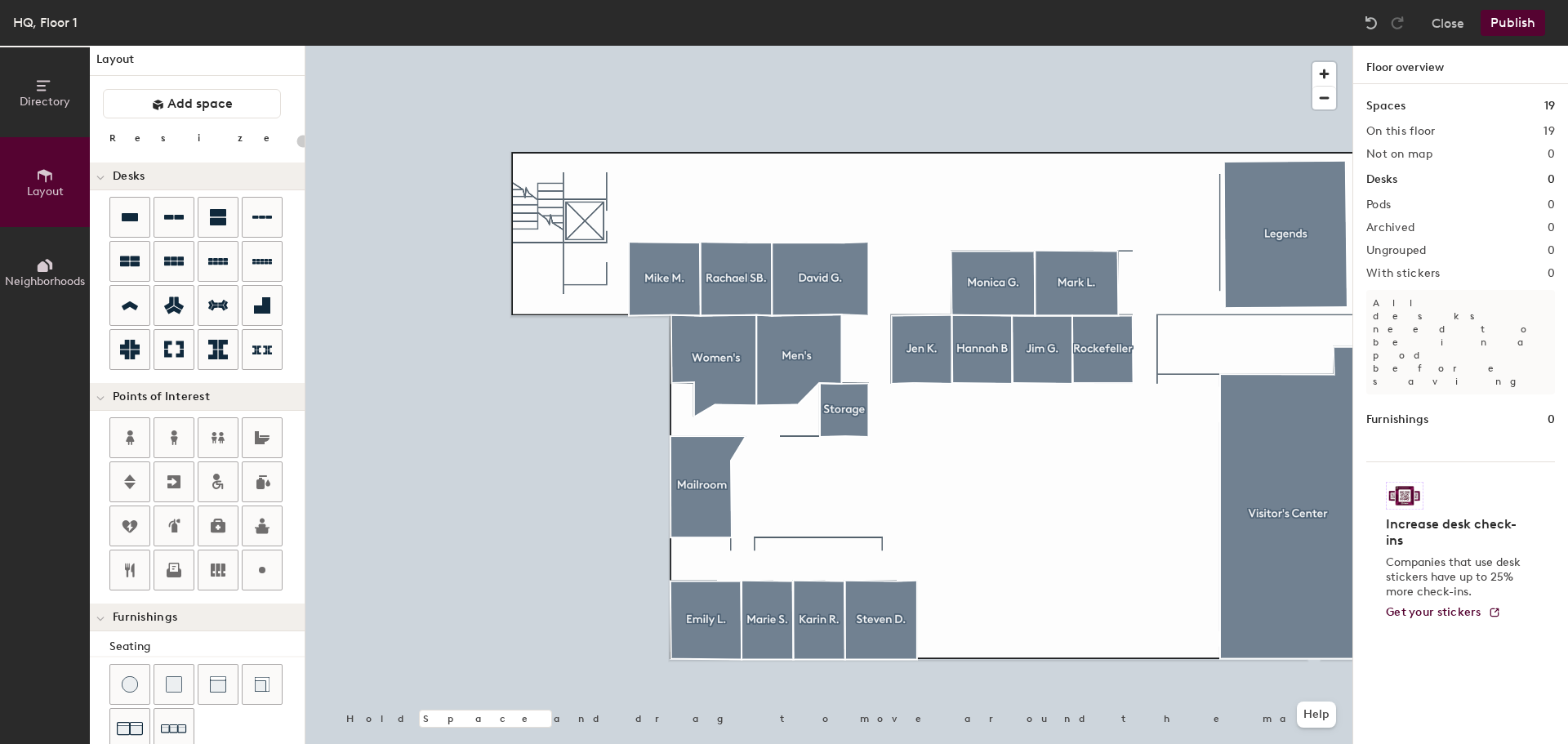
scroll to position [0, 0]
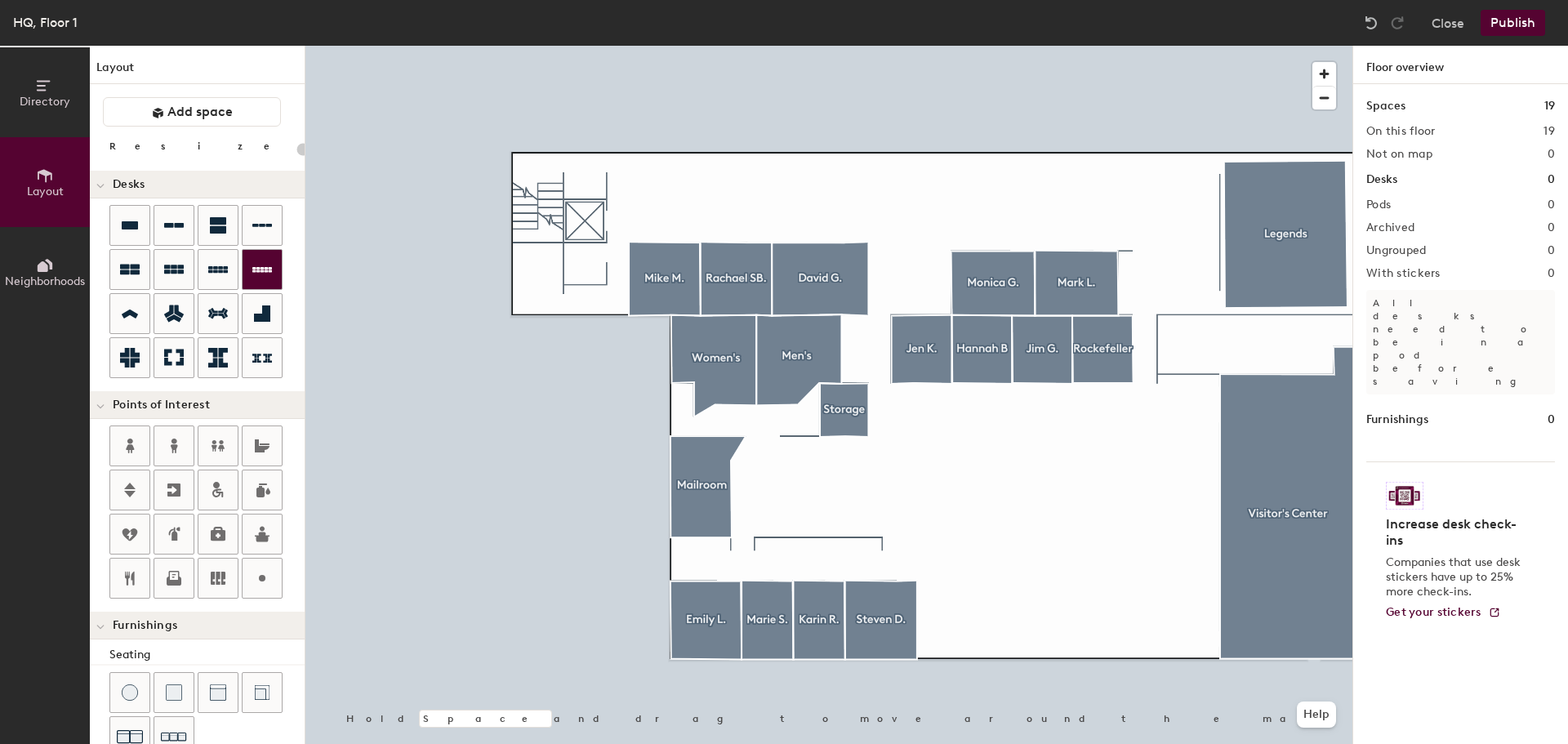
click at [261, 261] on icon at bounding box center [261, 269] width 19 height 19
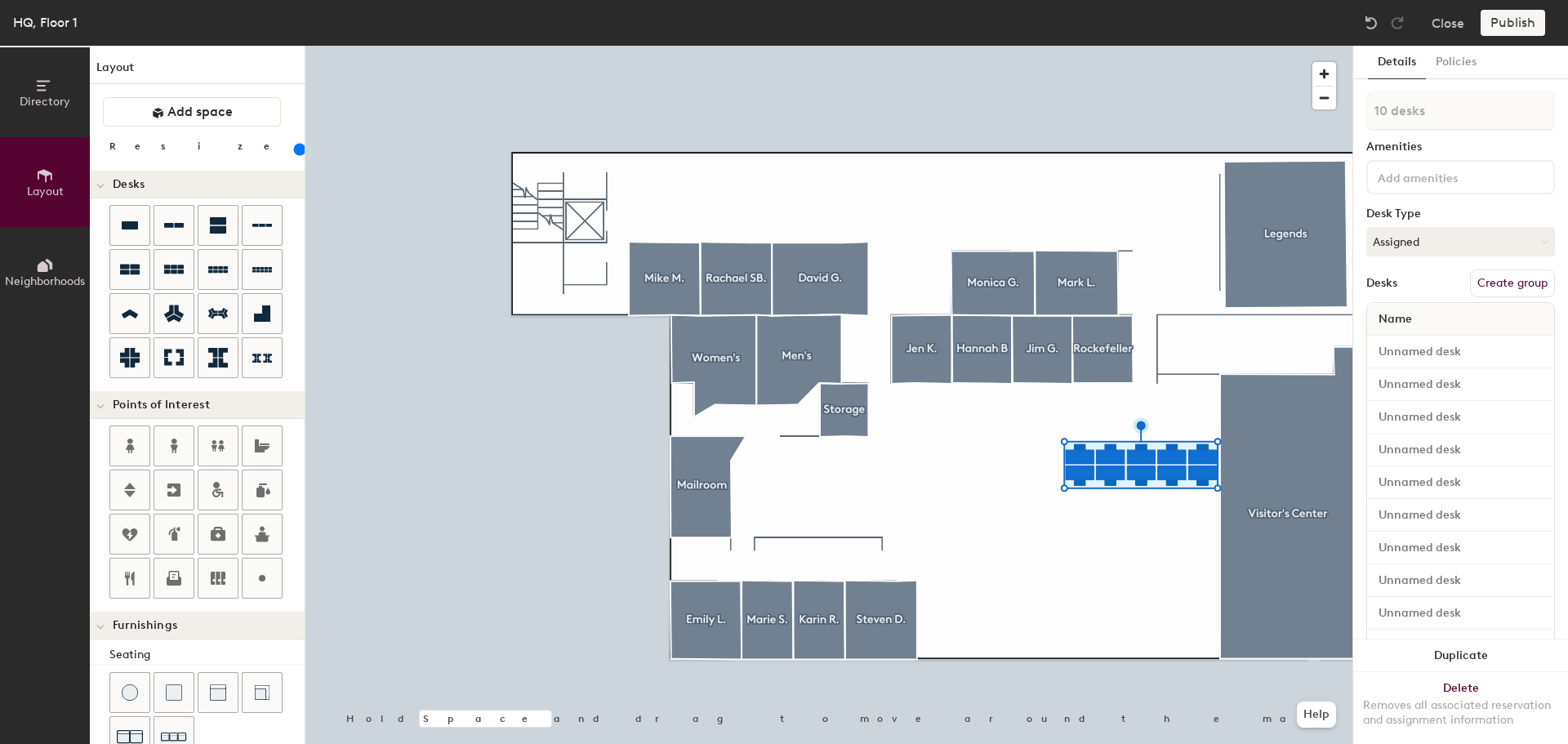
click at [1060, 46] on div at bounding box center [828, 46] width 1047 height 0
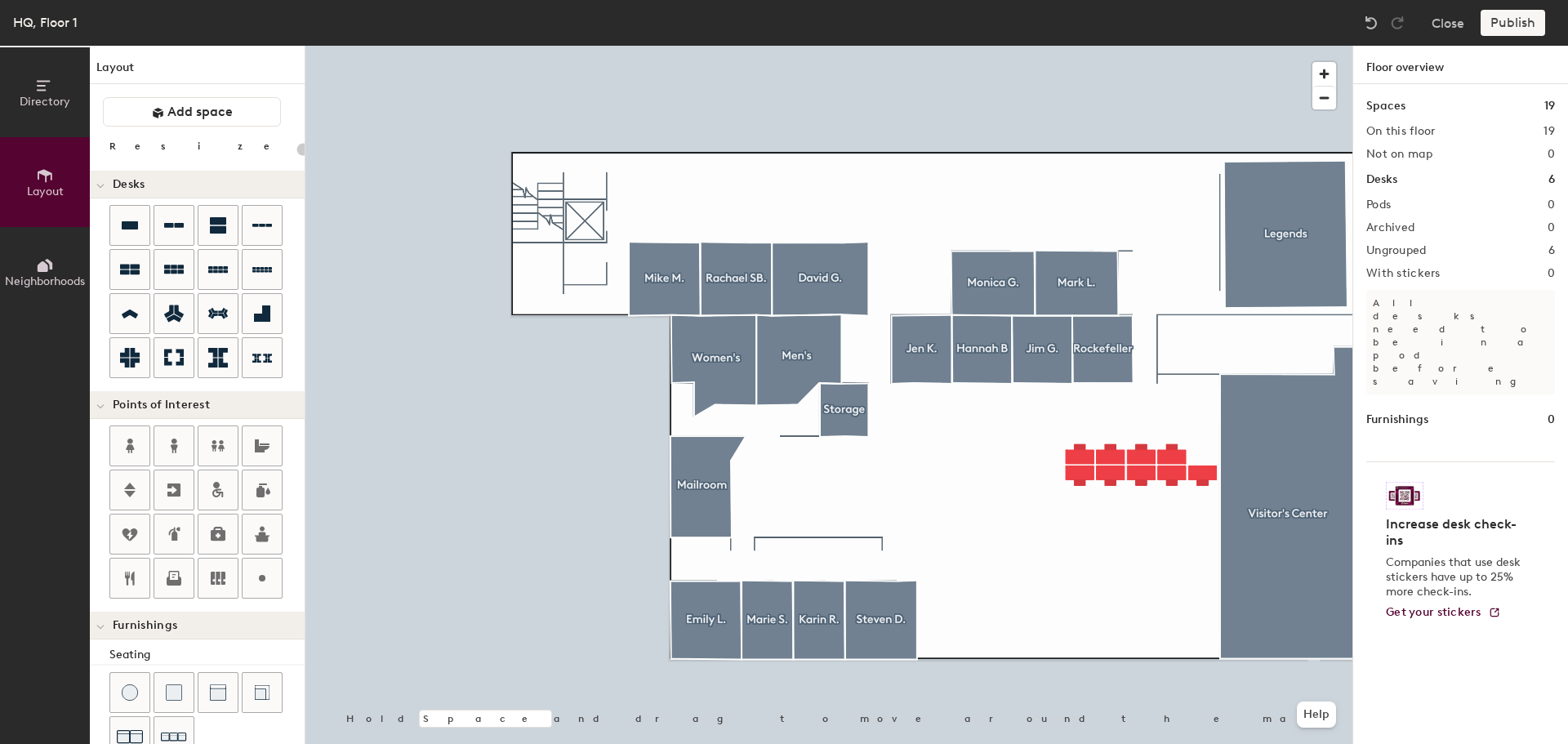
click at [1140, 46] on div at bounding box center [828, 46] width 1047 height 0
click at [1081, 46] on div at bounding box center [828, 46] width 1047 height 0
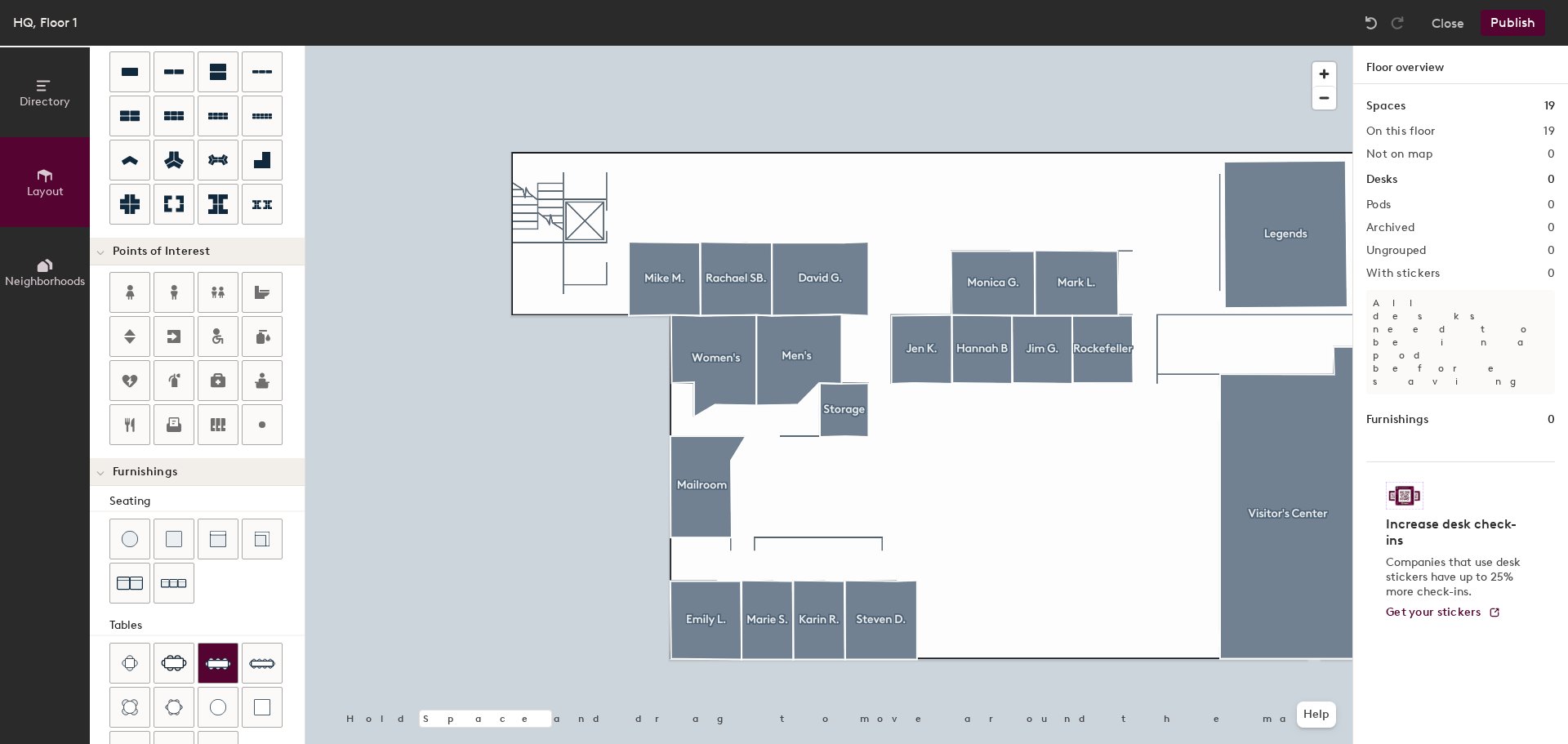
scroll to position [245, 0]
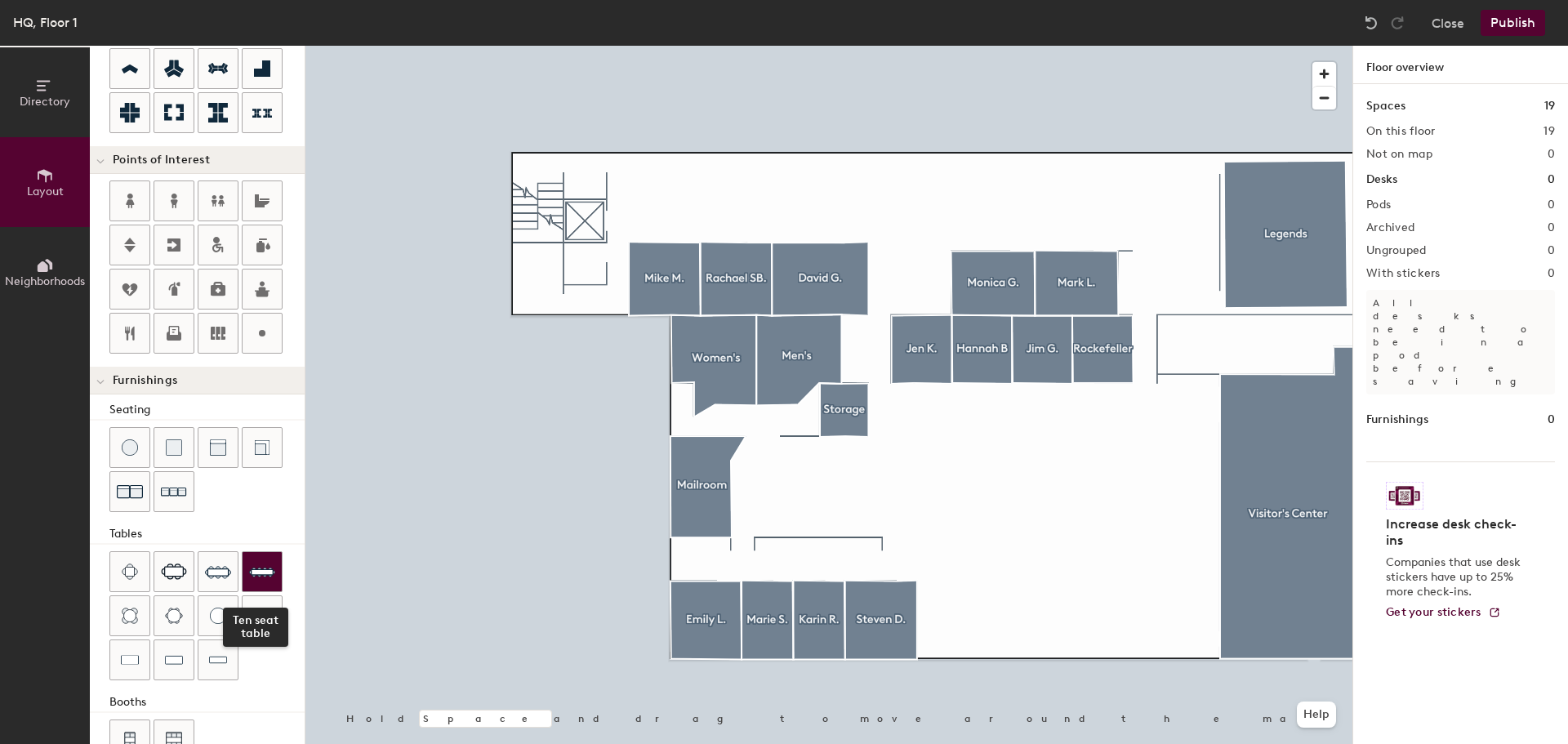
click at [261, 571] on img at bounding box center [261, 571] width 26 height 26
click at [1520, 23] on button "Publish" at bounding box center [1513, 23] width 65 height 26
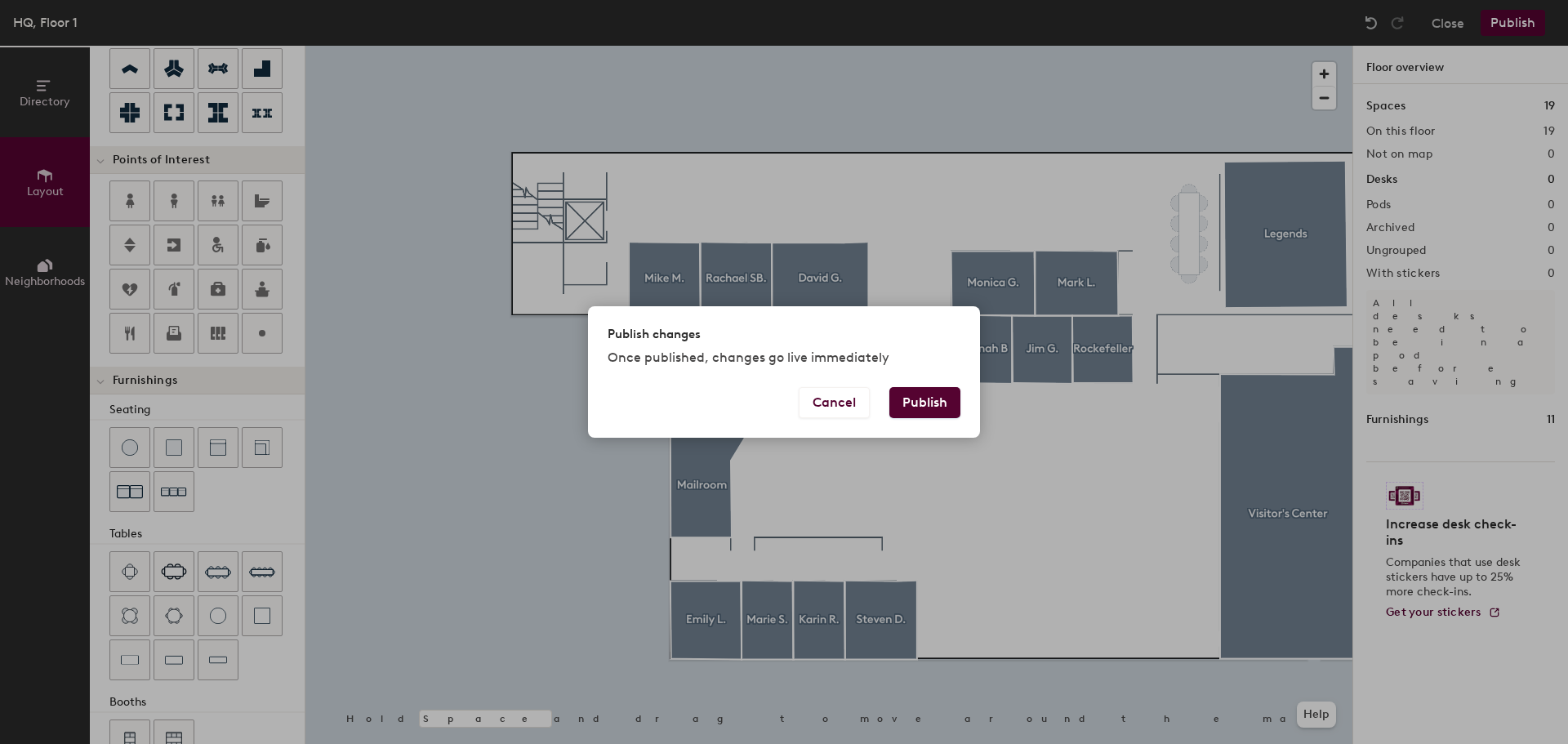
click at [934, 408] on button "Publish" at bounding box center [924, 402] width 71 height 31
type input "20"
